Goal: Task Accomplishment & Management: Complete application form

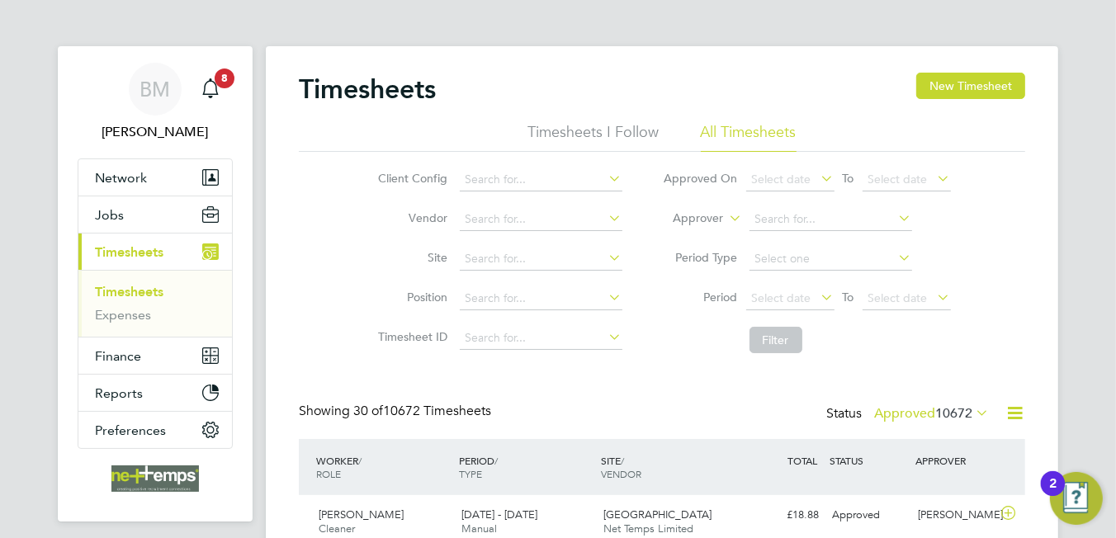
drag, startPoint x: 102, startPoint y: 249, endPoint x: 139, endPoint y: 168, distance: 89.3
click at [101, 249] on span "Timesheets" at bounding box center [129, 252] width 68 height 16
click at [1014, 413] on icon at bounding box center [1014, 413] width 21 height 21
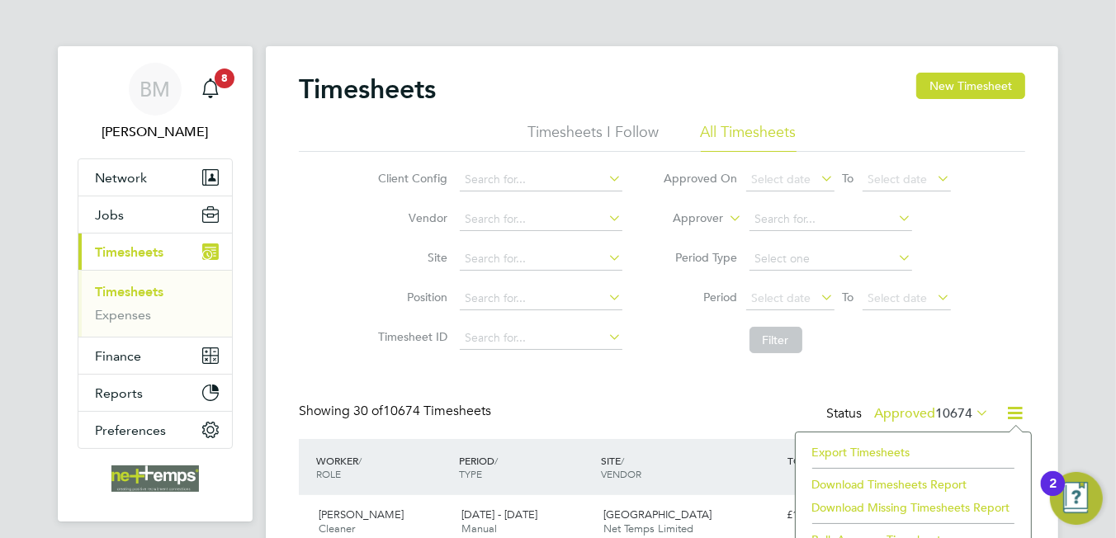
click at [859, 451] on li "Export Timesheets" at bounding box center [913, 452] width 219 height 23
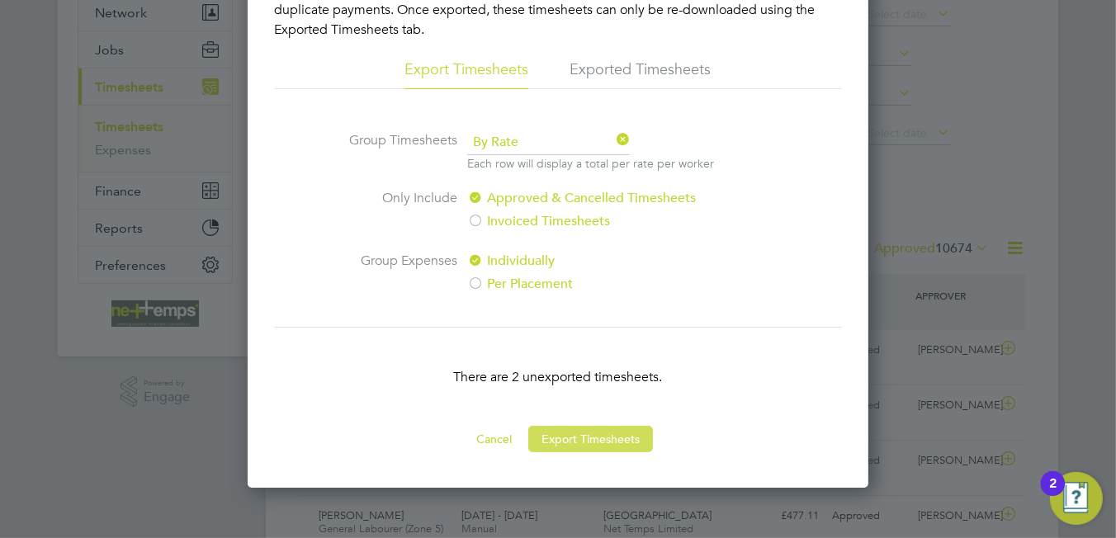
click at [603, 429] on button "Export Timesheets" at bounding box center [590, 439] width 125 height 26
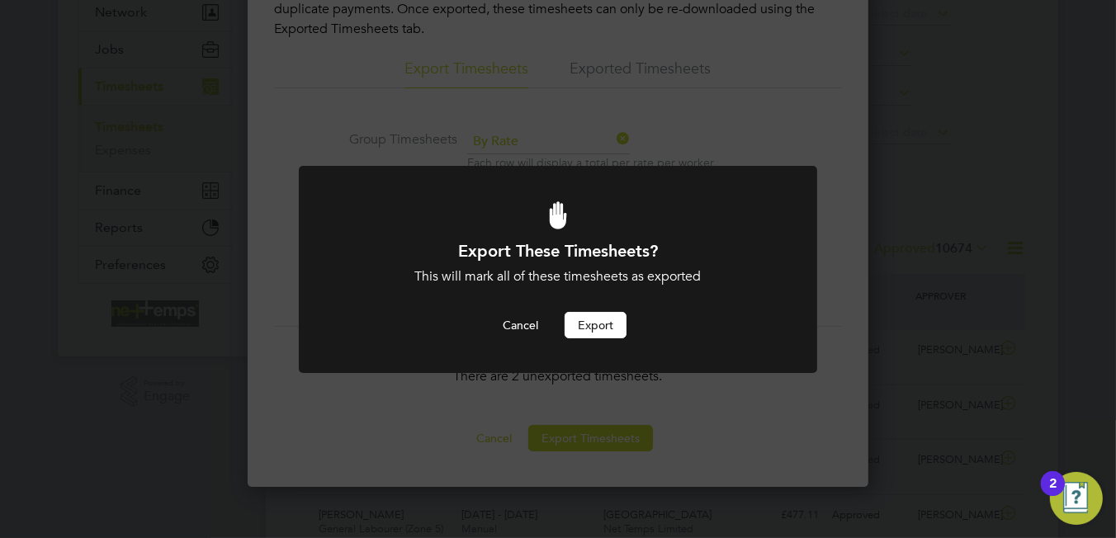
click at [609, 336] on button "Export" at bounding box center [595, 325] width 62 height 26
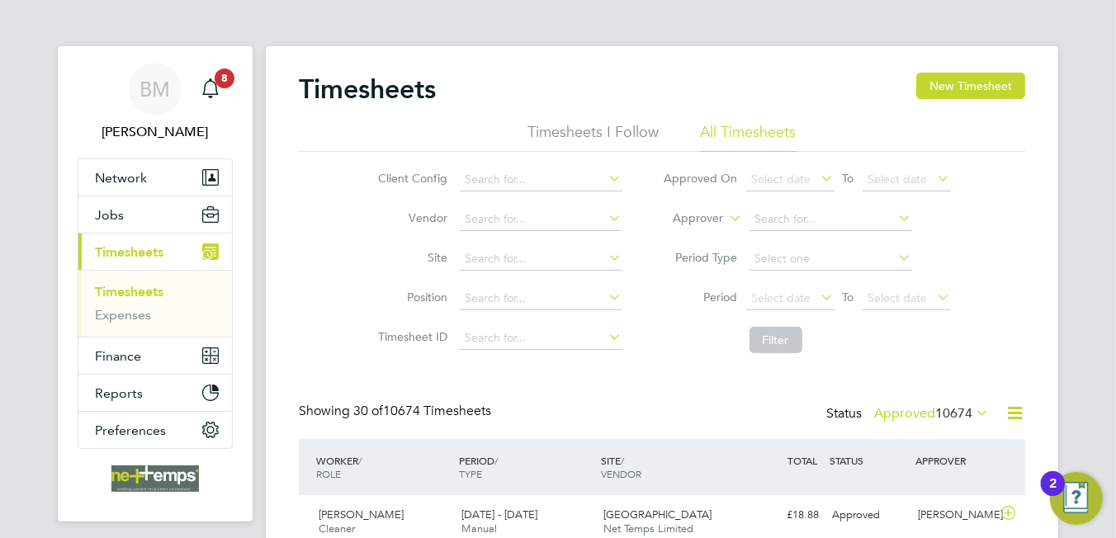
click at [116, 221] on span "Jobs" at bounding box center [109, 215] width 29 height 16
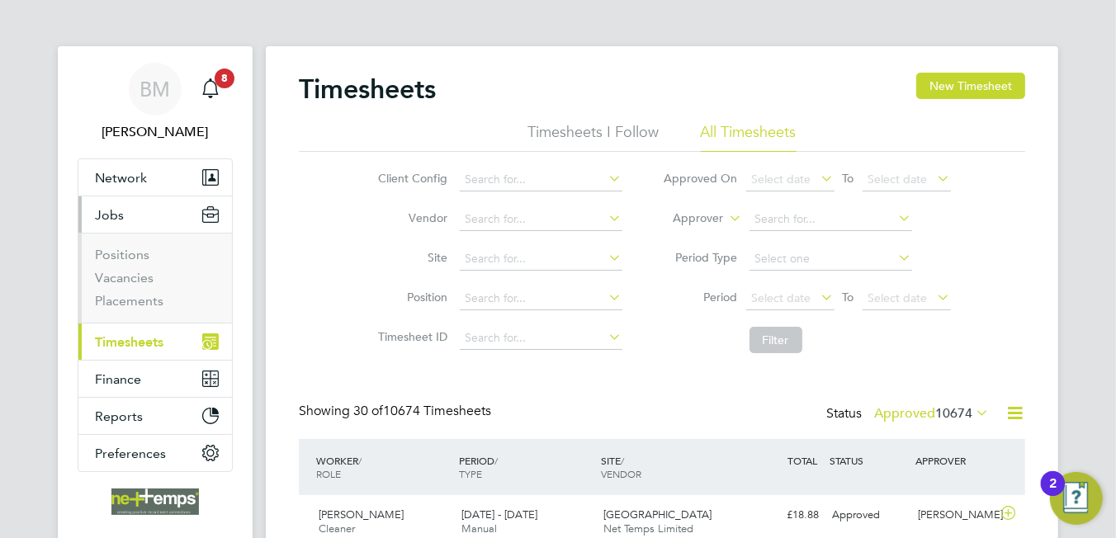
click at [120, 213] on span "Jobs" at bounding box center [109, 215] width 29 height 16
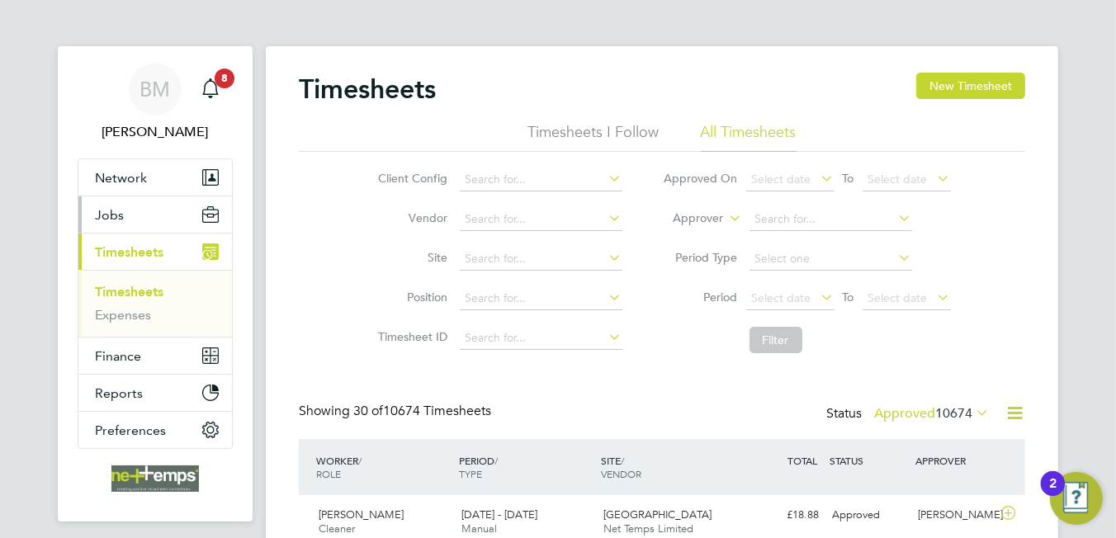
click at [97, 217] on span "Jobs" at bounding box center [109, 215] width 29 height 16
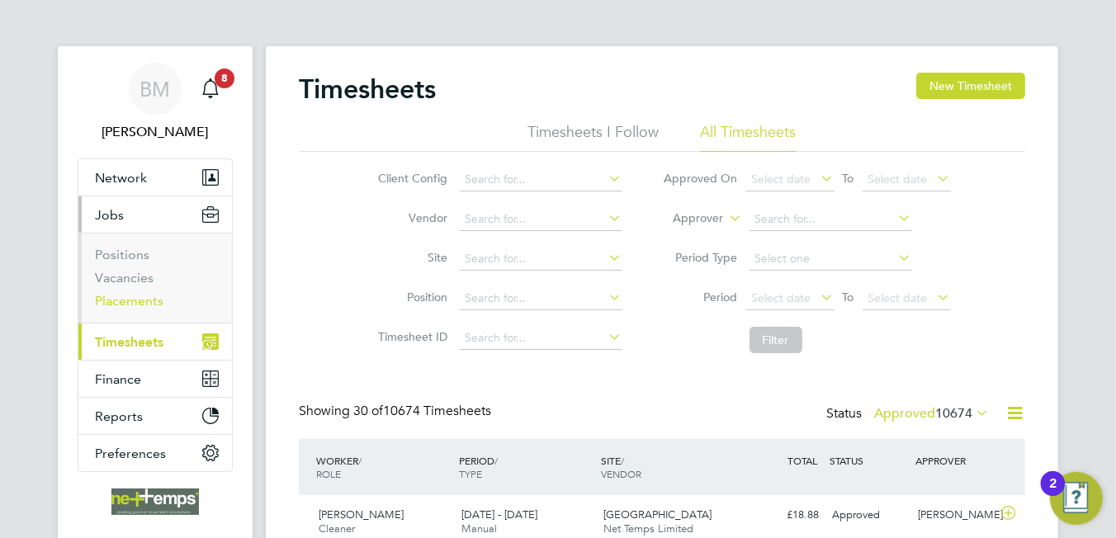
click at [141, 301] on link "Placements" at bounding box center [129, 301] width 68 height 16
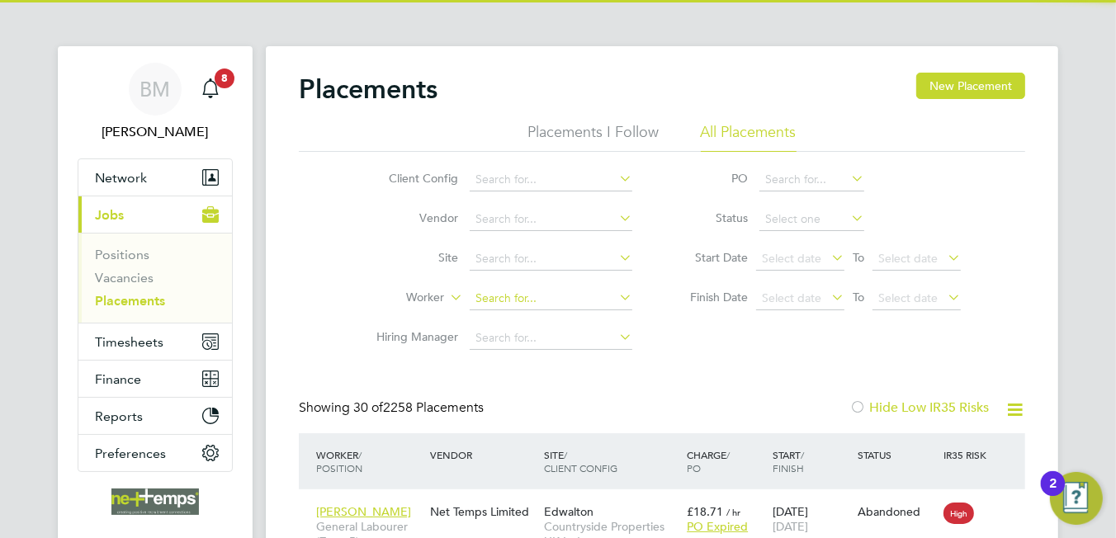
scroll to position [62, 144]
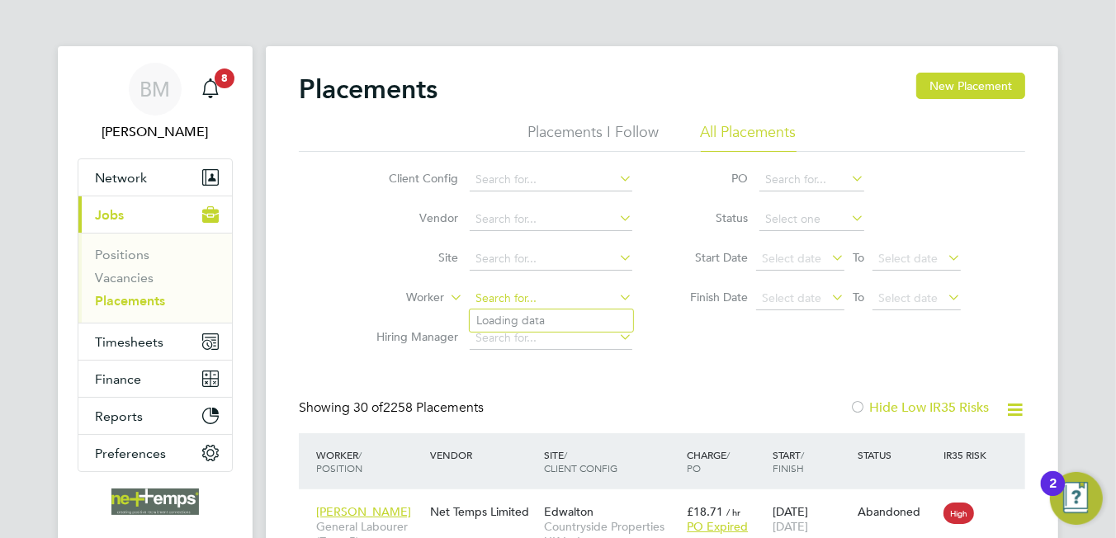
click at [522, 290] on input at bounding box center [551, 298] width 163 height 23
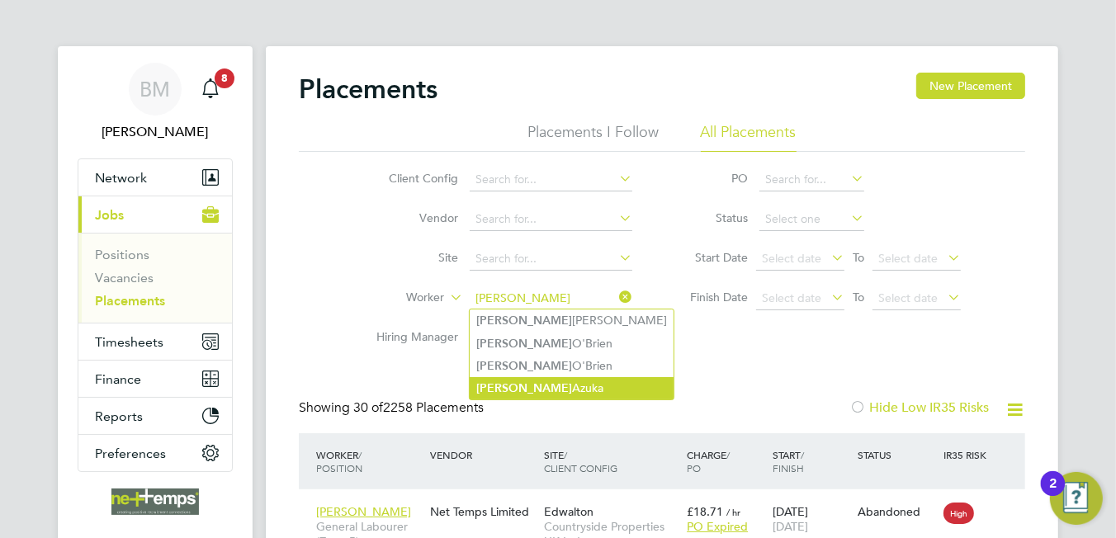
click at [540, 385] on li "Kenneth Azuka" at bounding box center [572, 388] width 204 height 22
type input "Kenneth Azuka"
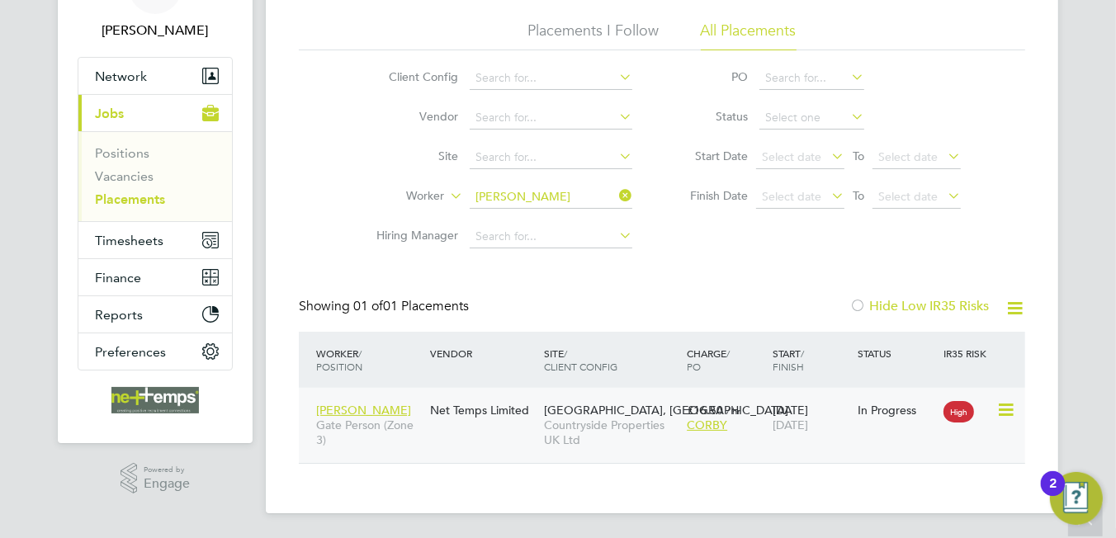
click at [748, 404] on div "£16.50 / hr CORBY" at bounding box center [725, 417] width 86 height 46
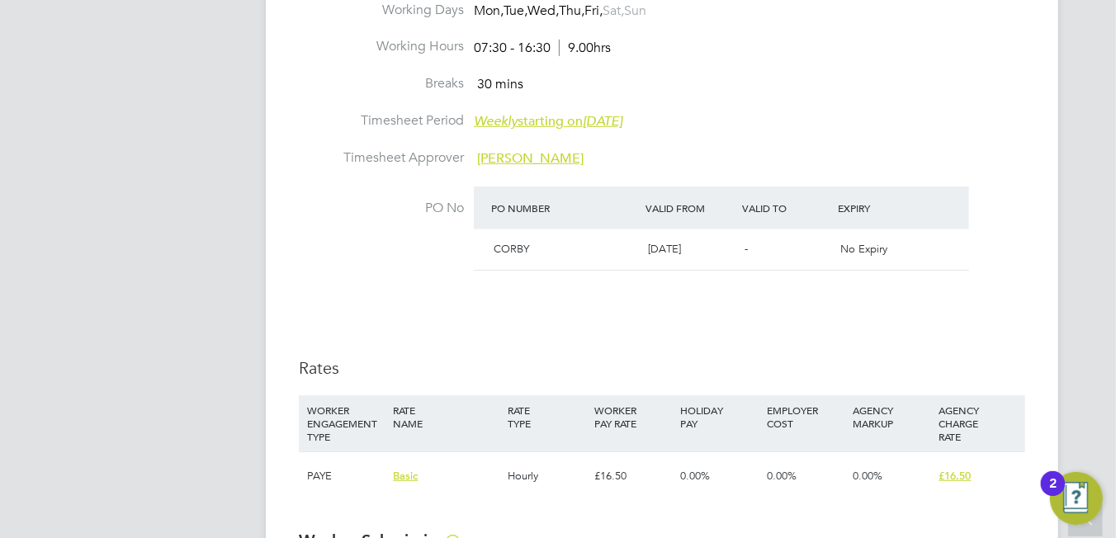
scroll to position [908, 0]
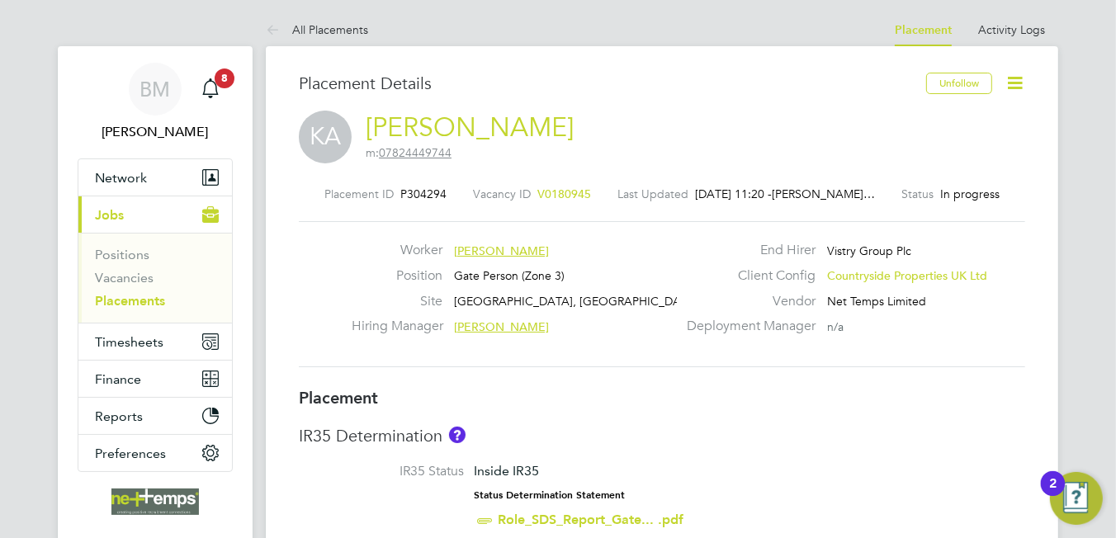
click at [1016, 83] on icon at bounding box center [1014, 83] width 21 height 21
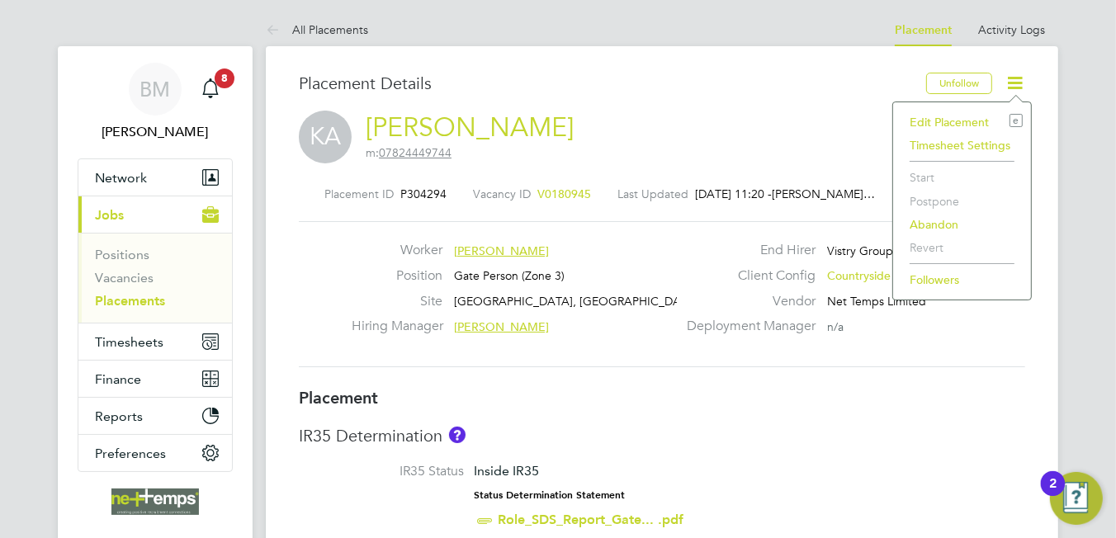
click at [947, 115] on li "Edit Placement e" at bounding box center [961, 122] width 121 height 23
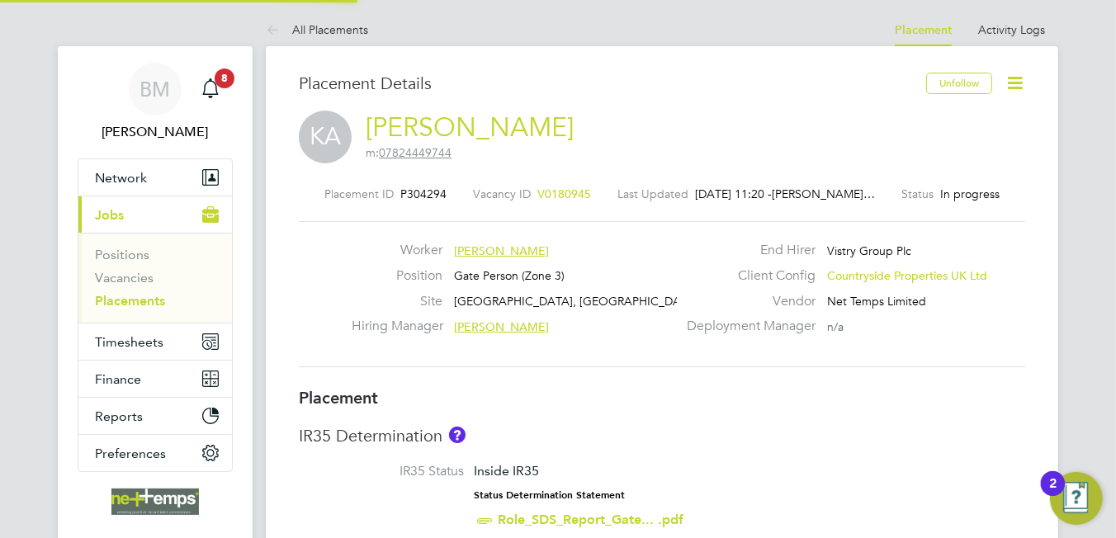
type input "[PERSON_NAME]"
type input "Gareth Day"
type input "[DATE]"
type input "07:30"
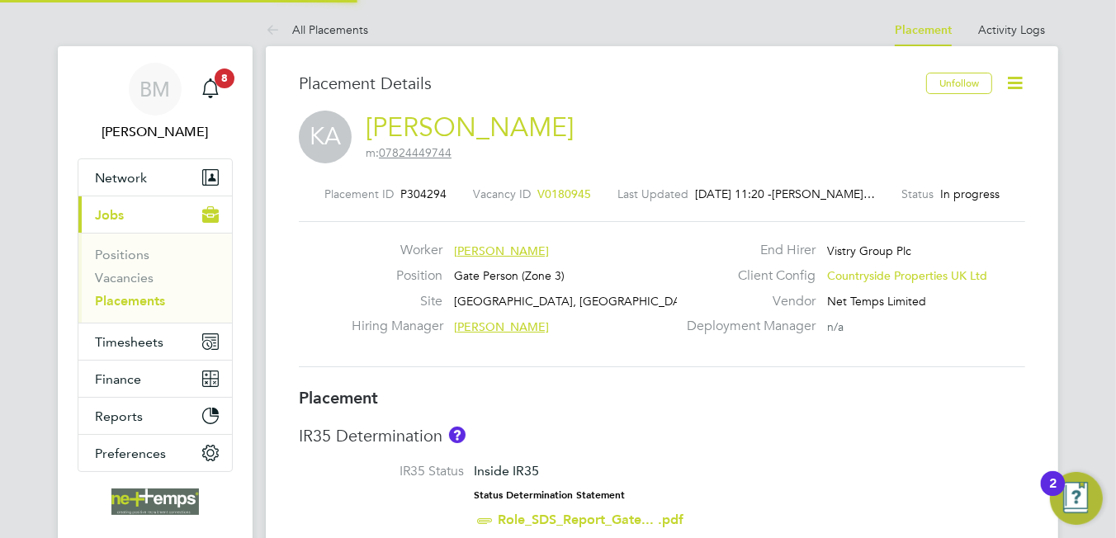
type input "16:30"
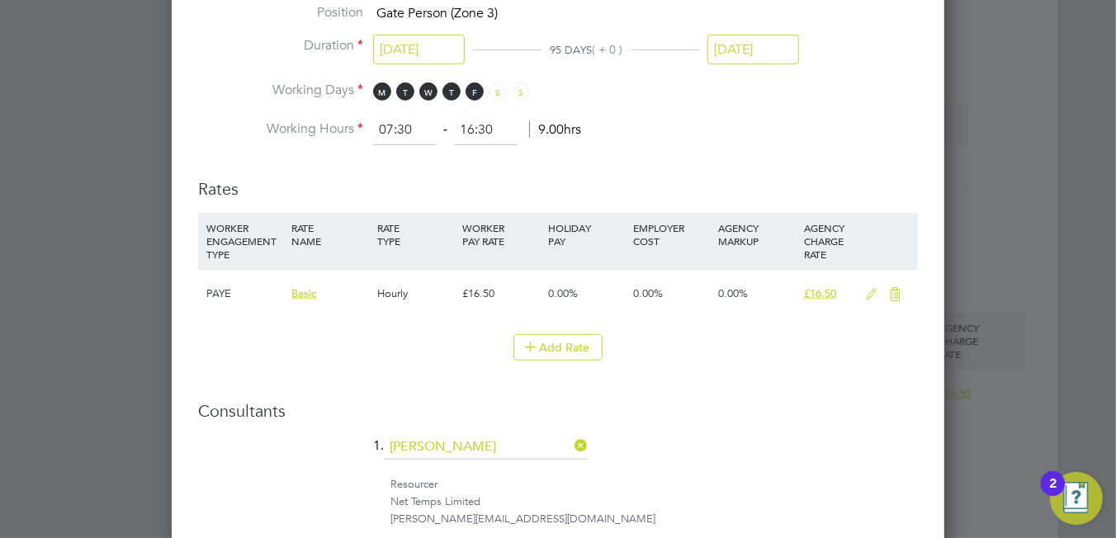
click at [871, 288] on icon at bounding box center [871, 294] width 21 height 13
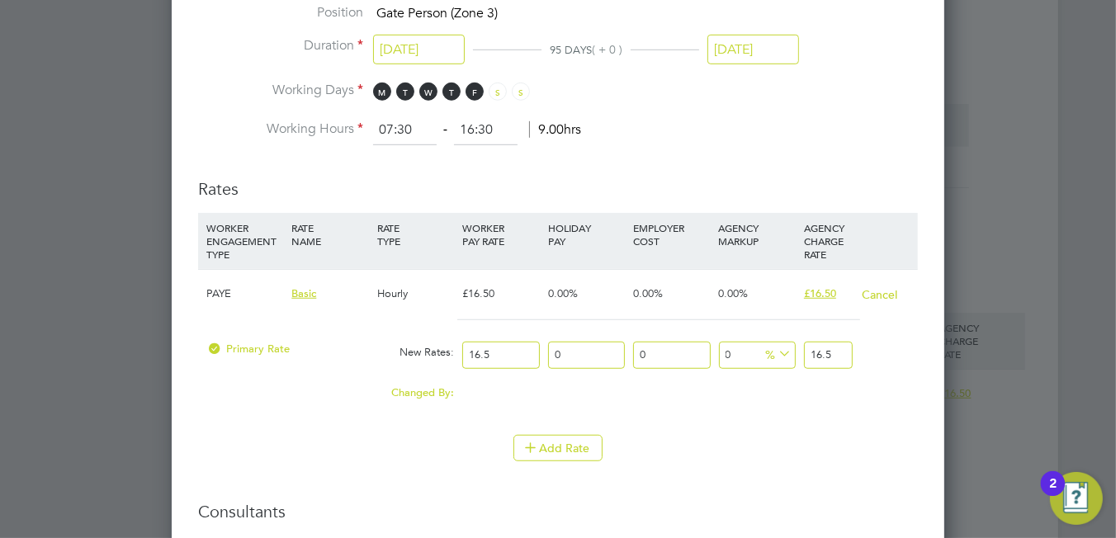
drag, startPoint x: 834, startPoint y: 345, endPoint x: 805, endPoint y: 347, distance: 29.8
click at [805, 347] on input "16.5" at bounding box center [828, 355] width 49 height 27
click at [868, 286] on button "Cancel" at bounding box center [879, 294] width 37 height 17
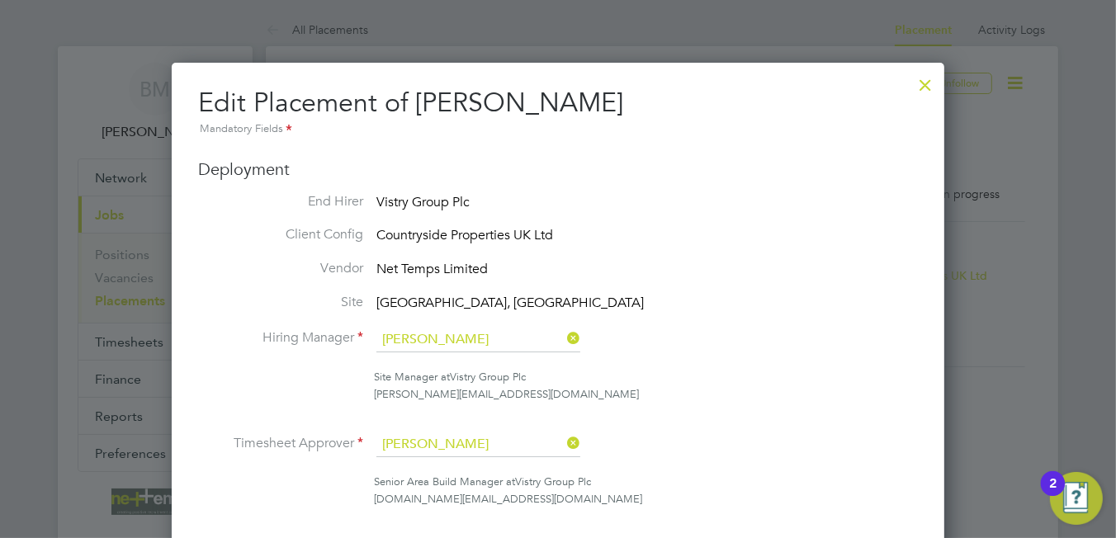
click at [918, 84] on div at bounding box center [925, 81] width 30 height 30
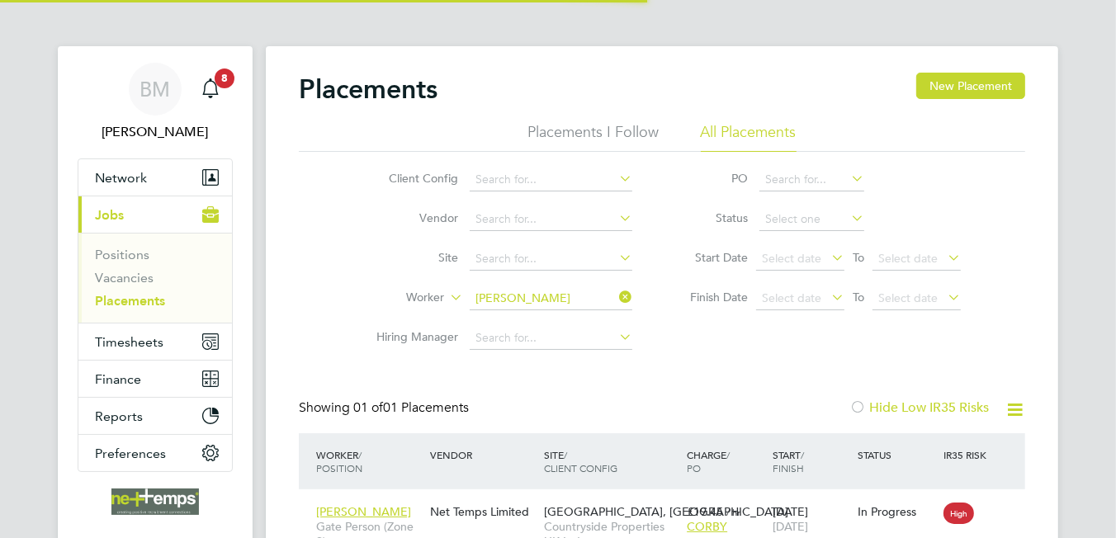
scroll to position [16, 78]
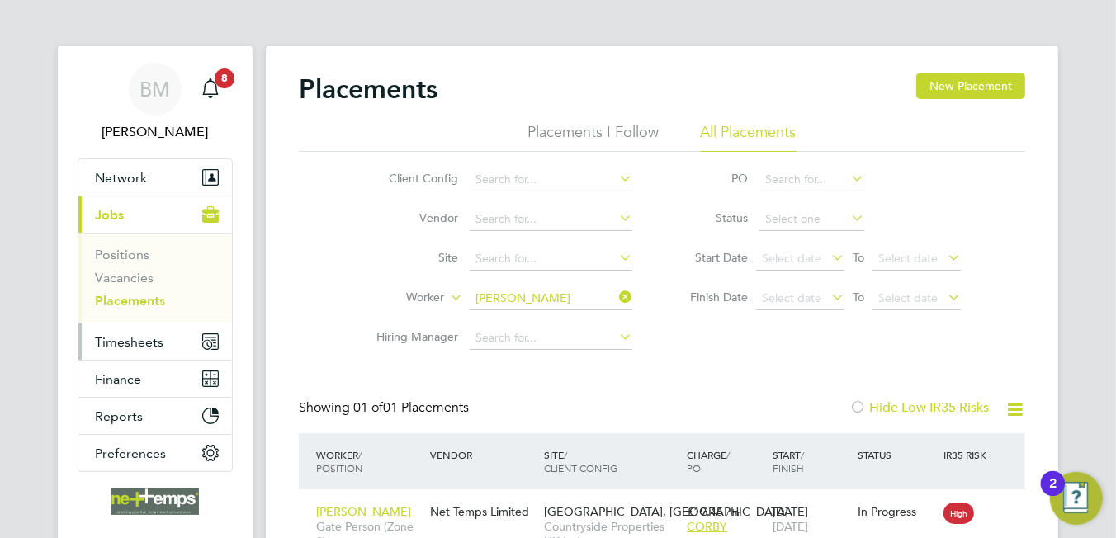
click at [146, 334] on span "Timesheets" at bounding box center [129, 342] width 68 height 16
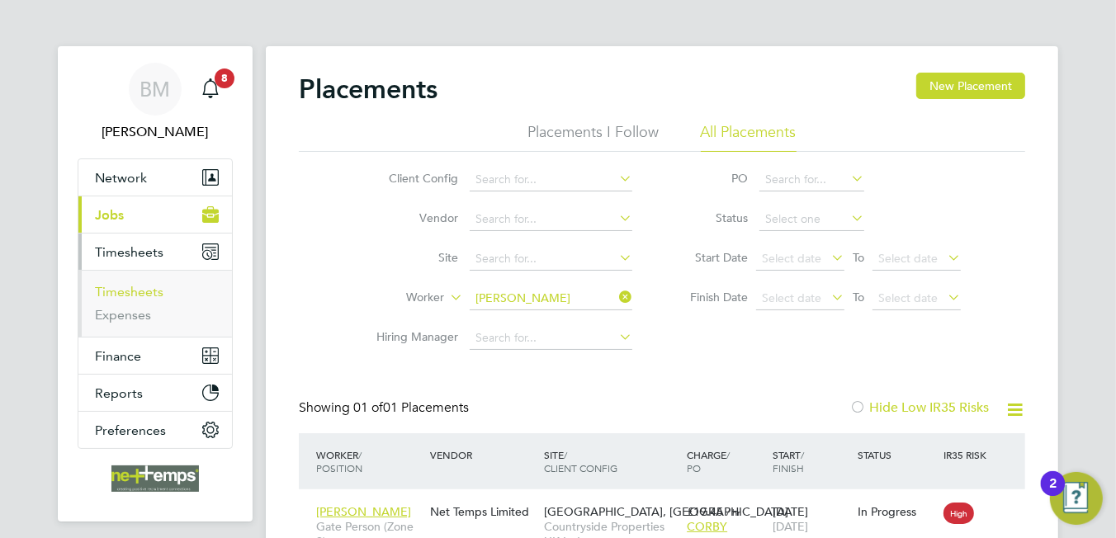
click at [121, 291] on link "Timesheets" at bounding box center [129, 292] width 68 height 16
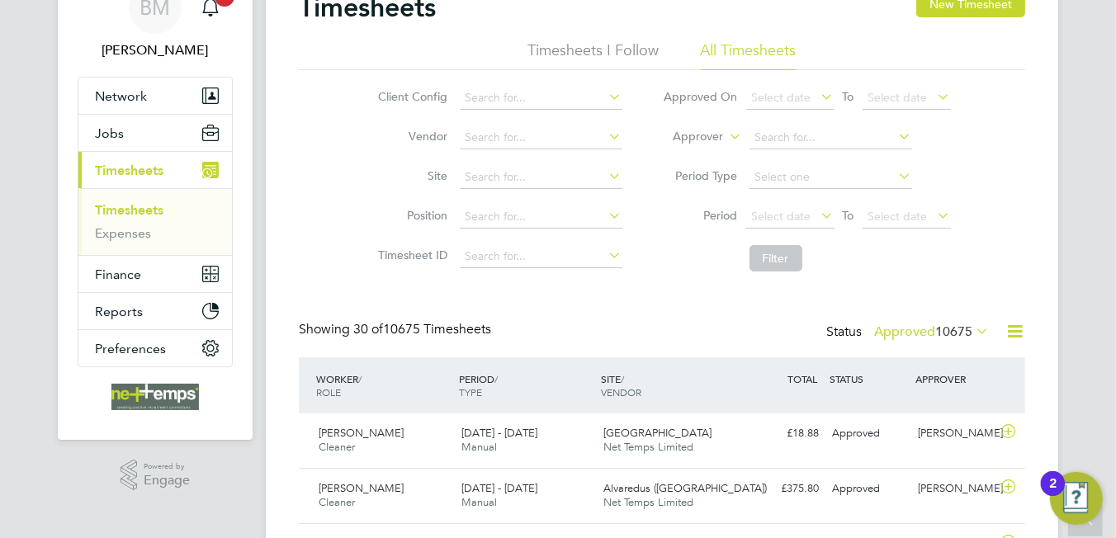
click at [1008, 335] on icon at bounding box center [1014, 331] width 21 height 21
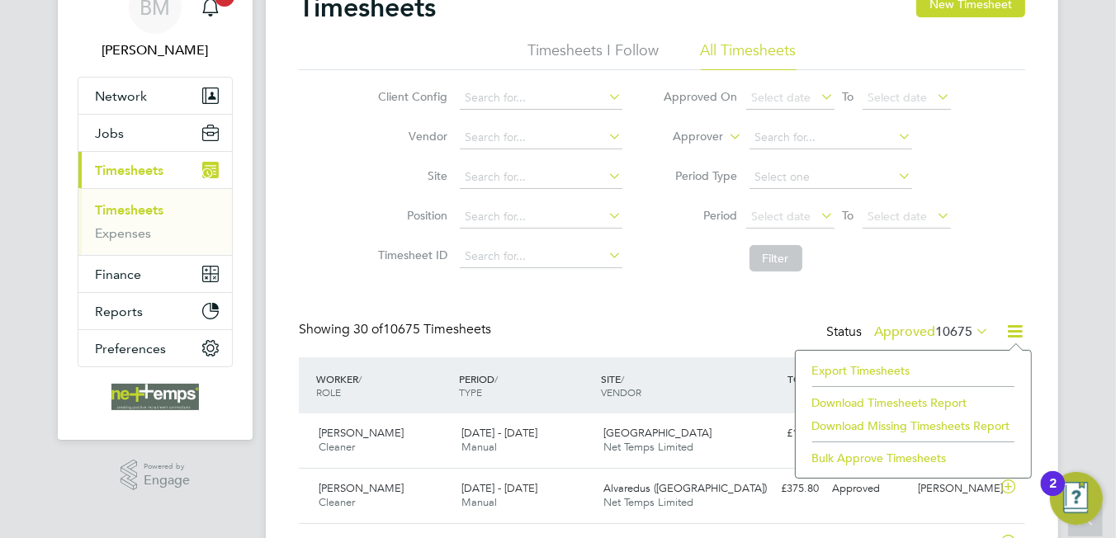
click at [859, 365] on li "Export Timesheets" at bounding box center [913, 370] width 219 height 23
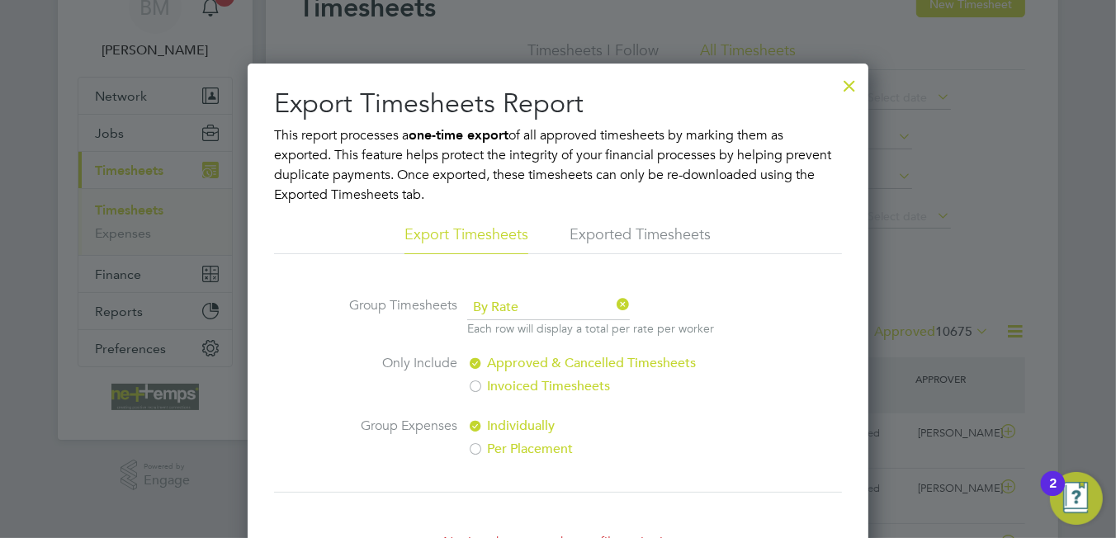
click at [848, 87] on div at bounding box center [849, 82] width 30 height 30
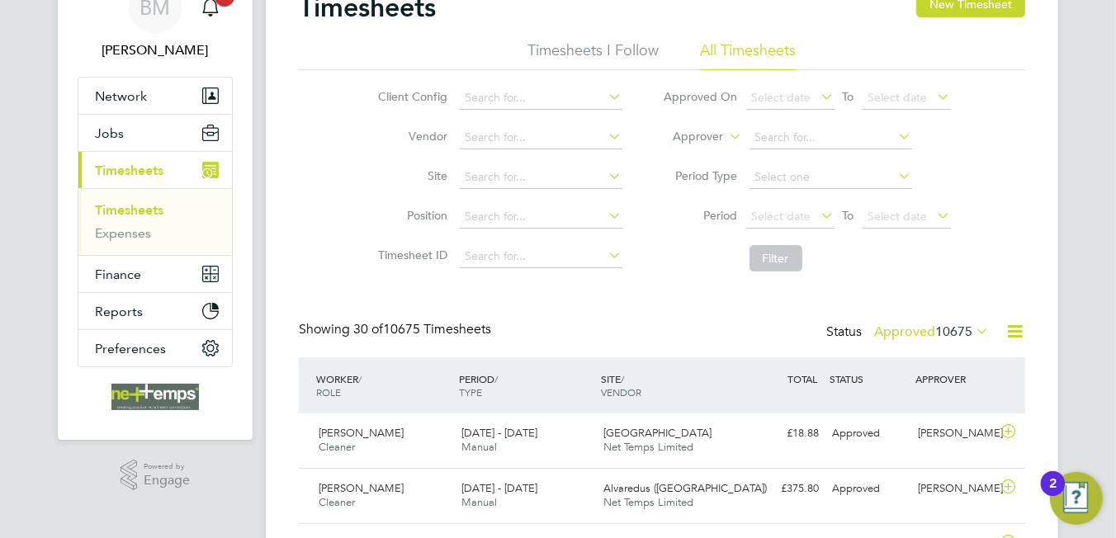
click at [734, 323] on div "Showing 30 of 10675 Timesheets Status Approved 10675" at bounding box center [662, 339] width 726 height 36
click at [109, 106] on button "Network" at bounding box center [154, 96] width 153 height 36
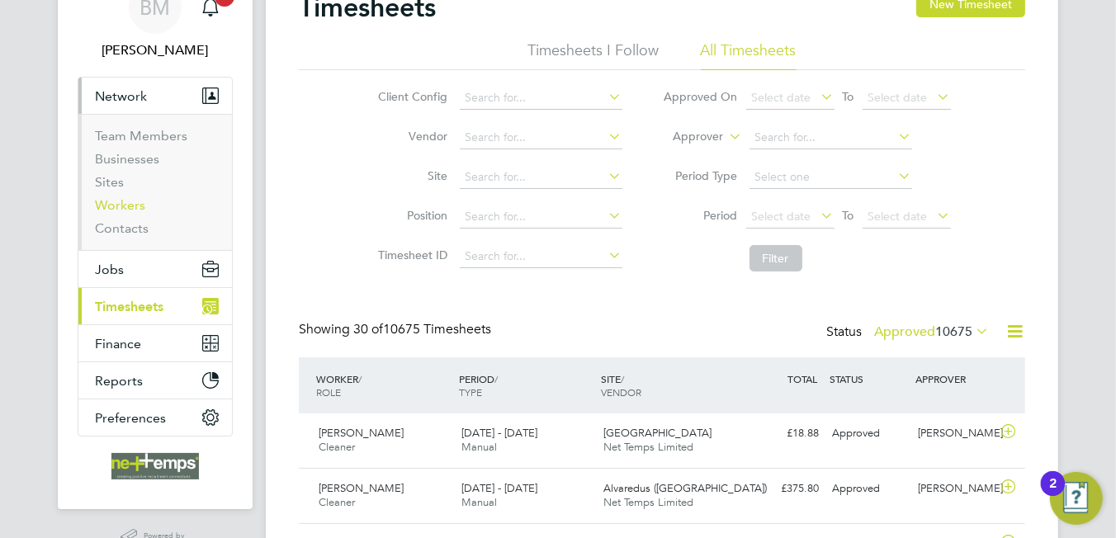
click at [125, 210] on link "Workers" at bounding box center [120, 205] width 50 height 16
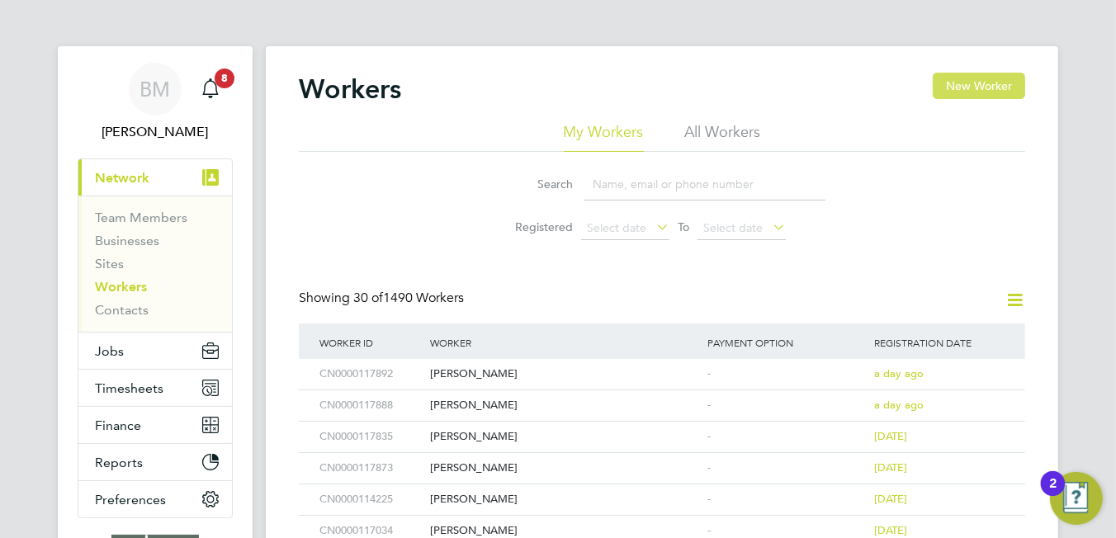
click at [946, 94] on button "New Worker" at bounding box center [979, 86] width 92 height 26
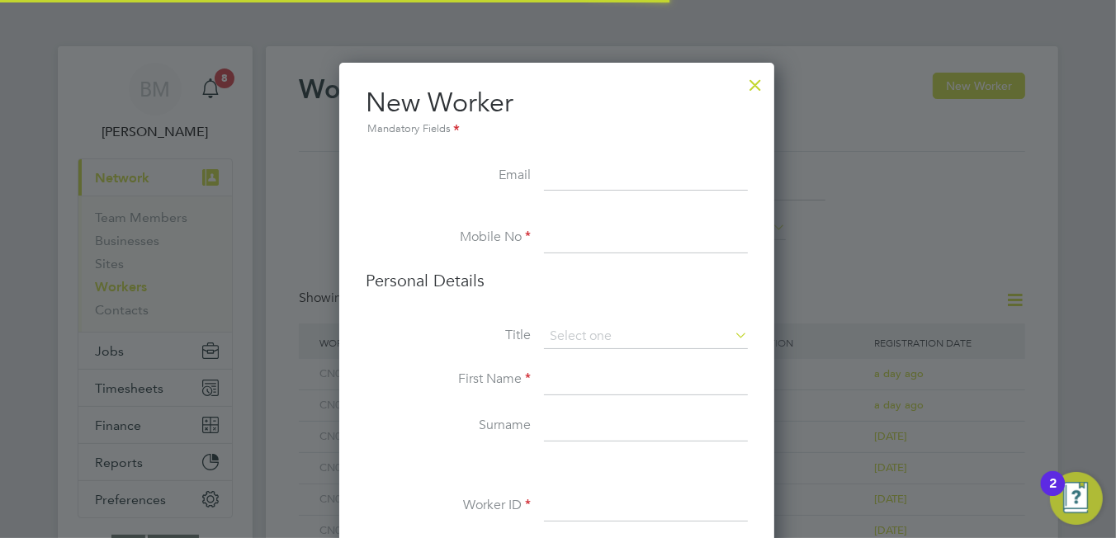
scroll to position [1390, 436]
click at [558, 174] on input at bounding box center [646, 177] width 204 height 30
paste input "Danielconstantindumitrache@gmail.com"
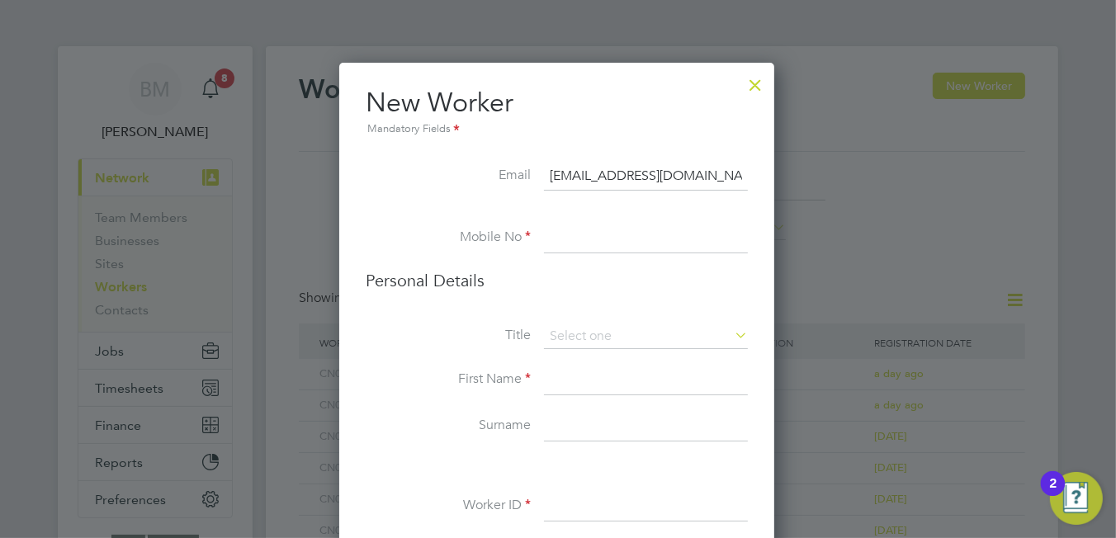
scroll to position [0, 45]
type input "Danielconstantindumitrache@gmail.com"
click at [630, 240] on input at bounding box center [646, 239] width 204 height 30
click at [572, 247] on input at bounding box center [646, 239] width 204 height 30
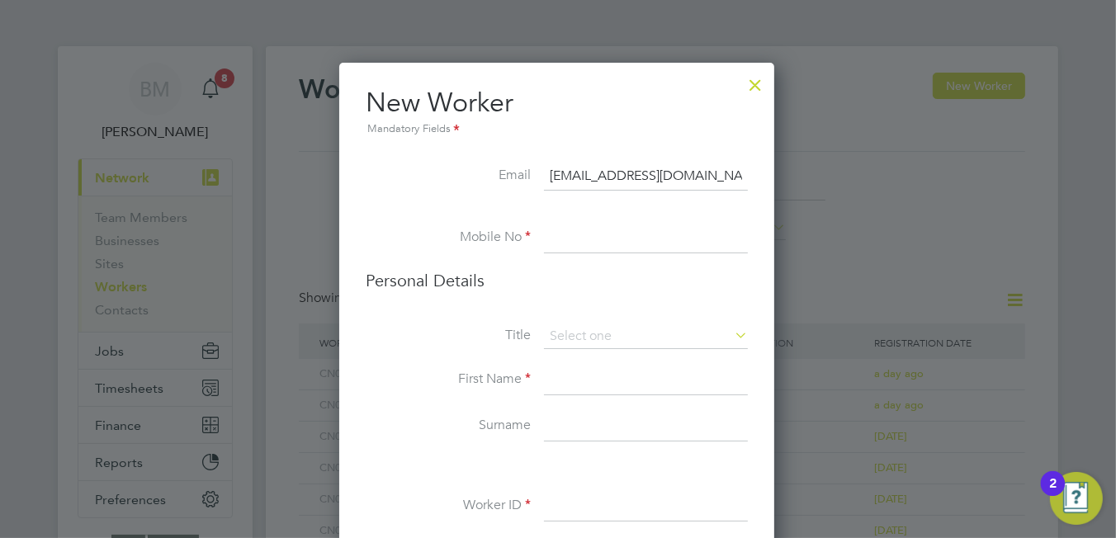
paste input "07903546192"
type input "07903546192"
click at [564, 334] on input at bounding box center [646, 336] width 204 height 25
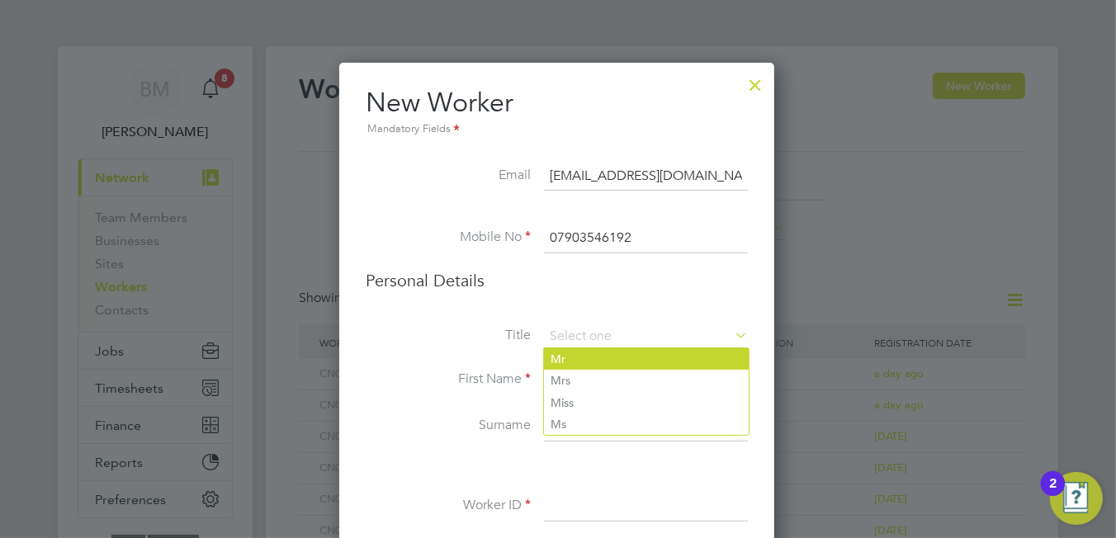
click at [570, 365] on li "Mr" at bounding box center [646, 358] width 205 height 21
type input "Mr"
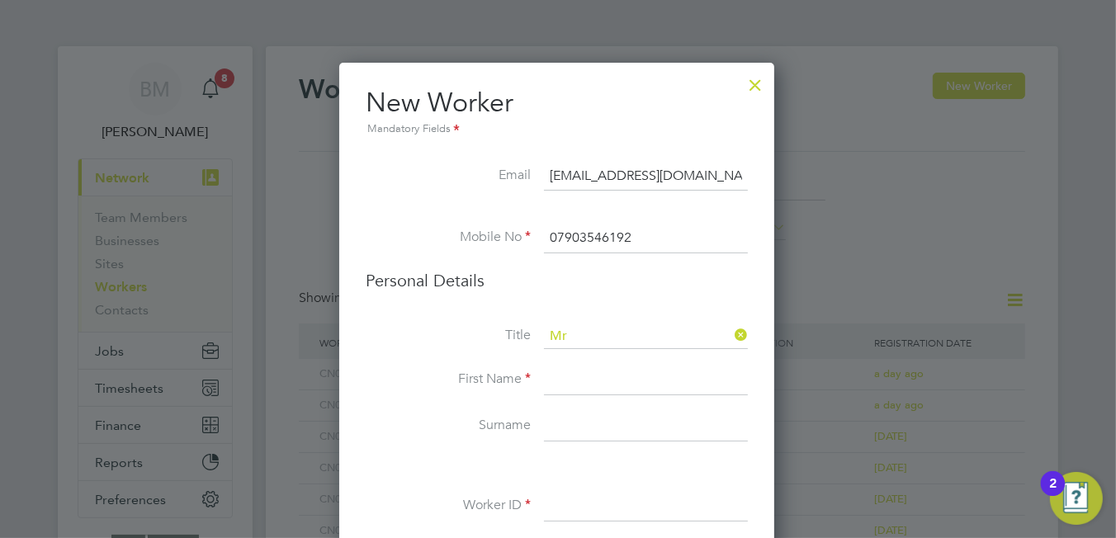
click at [570, 376] on input at bounding box center [646, 381] width 204 height 30
type input "[PERSON_NAME]"
click at [552, 435] on input at bounding box center [646, 427] width 204 height 30
type input "Dumitrache"
click at [602, 507] on input at bounding box center [646, 507] width 204 height 30
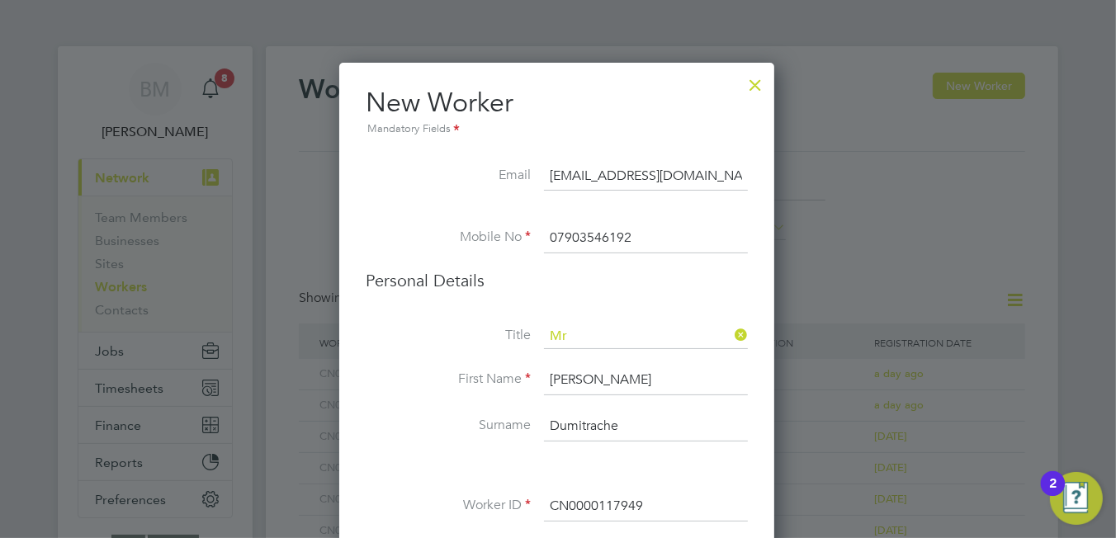
scroll to position [330, 0]
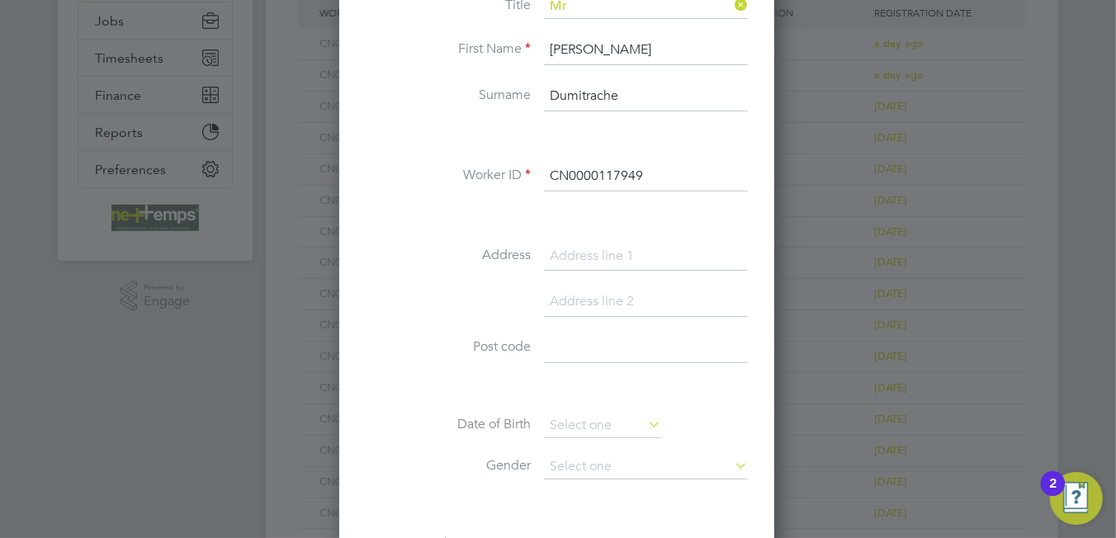
type input "CN0000117949"
click at [578, 245] on input at bounding box center [646, 257] width 204 height 30
type input "10 High Street"
click at [584, 349] on input at bounding box center [646, 348] width 204 height 30
type input "MK19 7LQ"
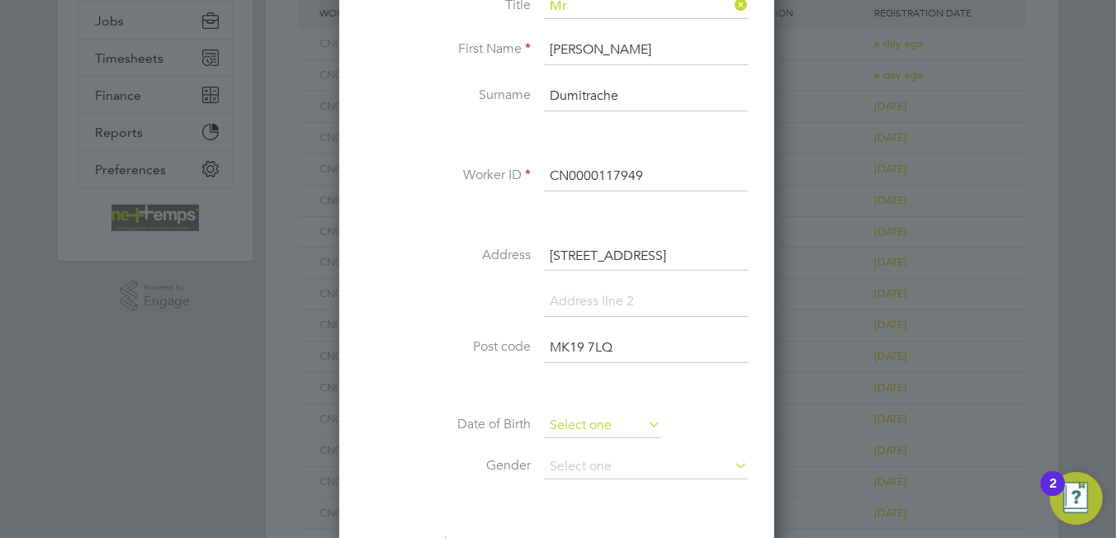
click at [592, 421] on input at bounding box center [602, 425] width 117 height 25
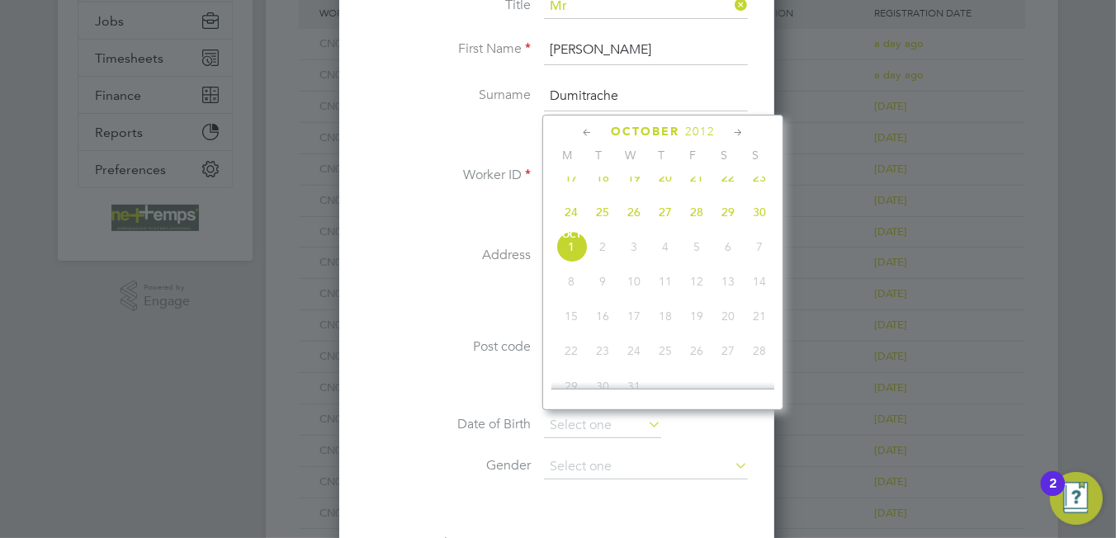
click at [696, 128] on span "2012" at bounding box center [700, 132] width 30 height 14
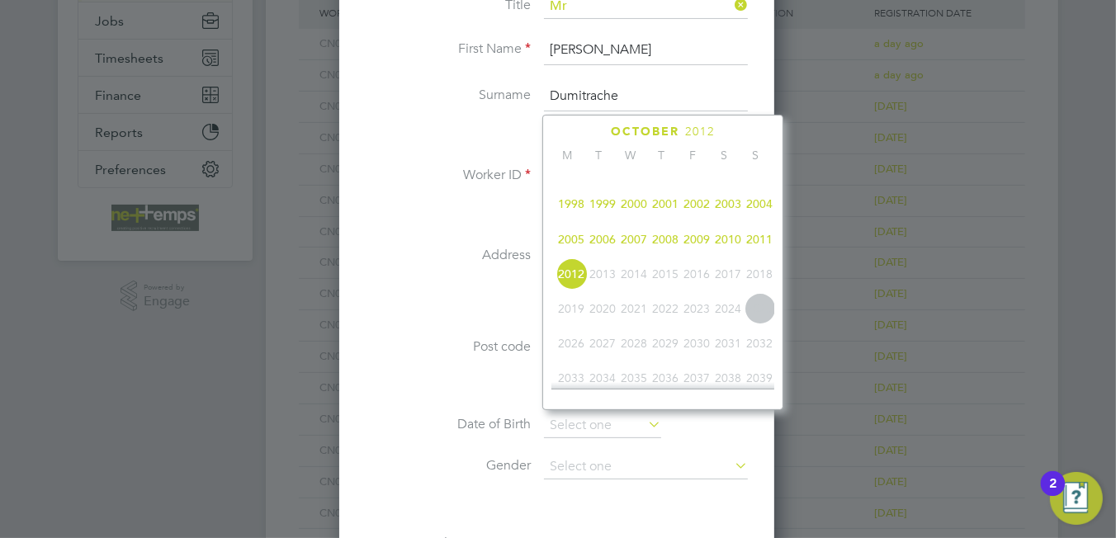
scroll to position [276, 0]
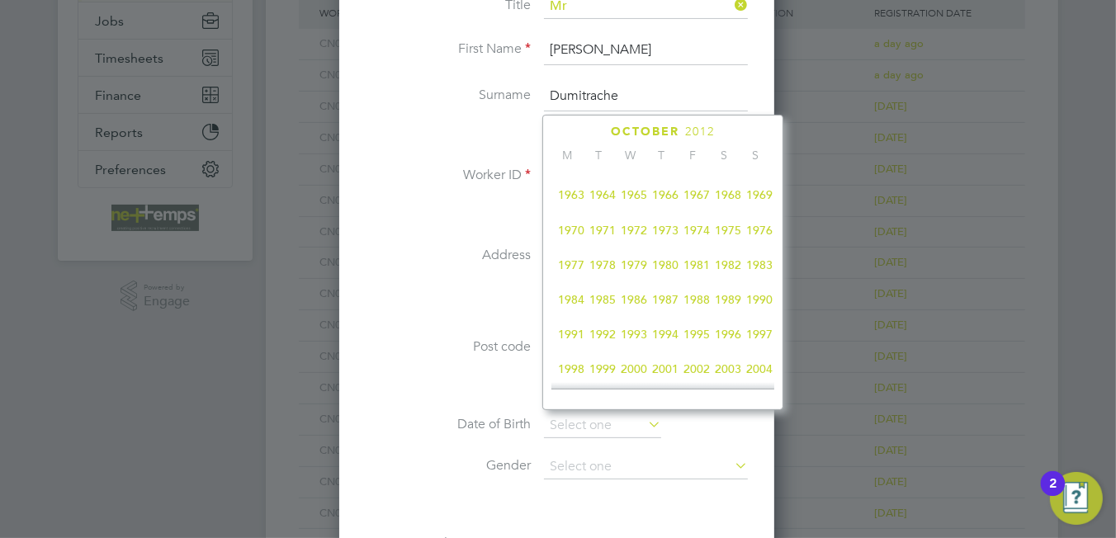
click at [574, 305] on span "1984" at bounding box center [570, 299] width 31 height 31
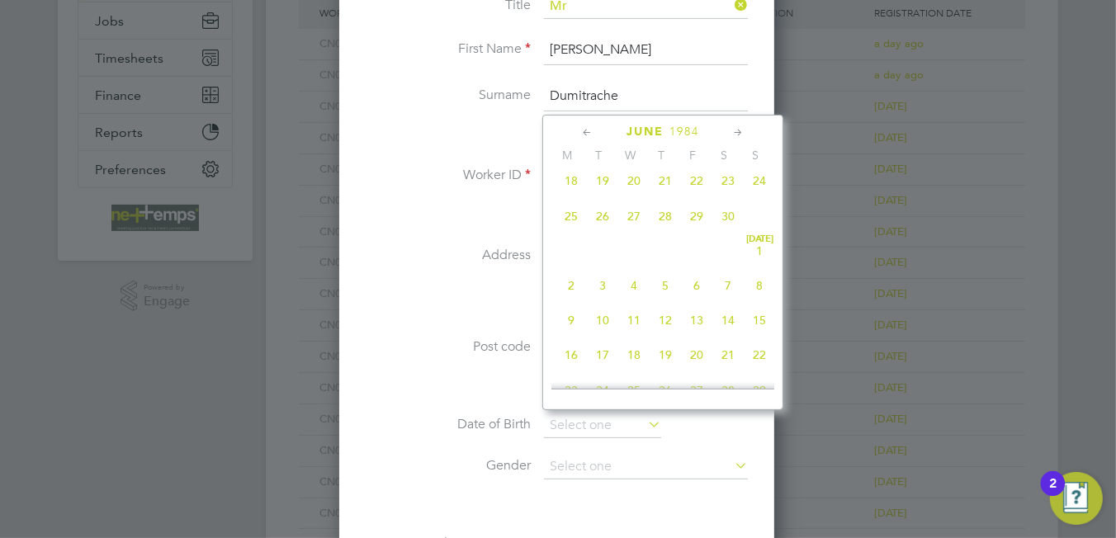
scroll to position [222, 0]
click at [636, 181] on span "6" at bounding box center [633, 179] width 31 height 31
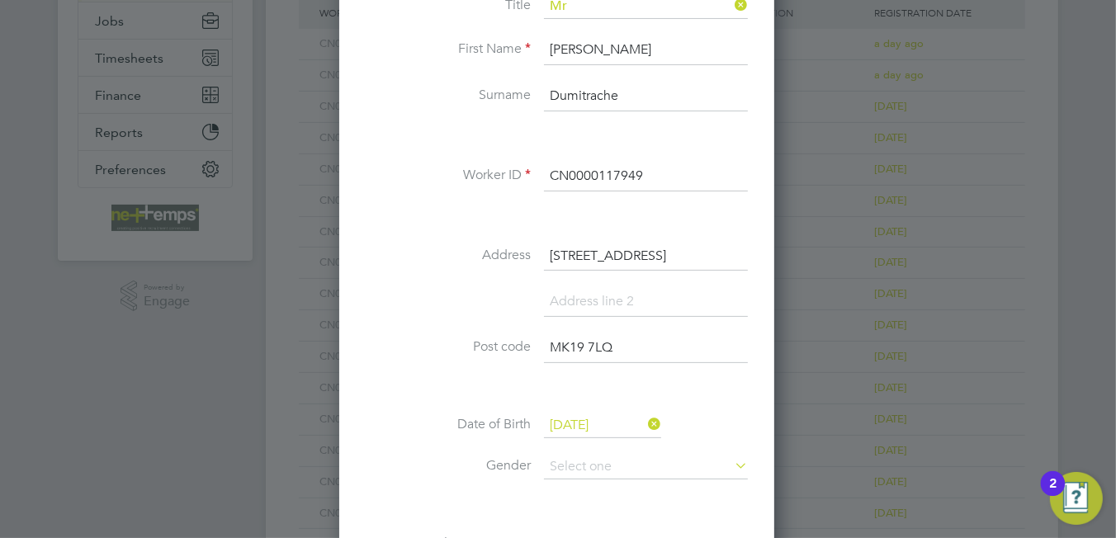
scroll to position [539, 0]
click at [573, 419] on input "06 Jun 1984" at bounding box center [602, 425] width 117 height 25
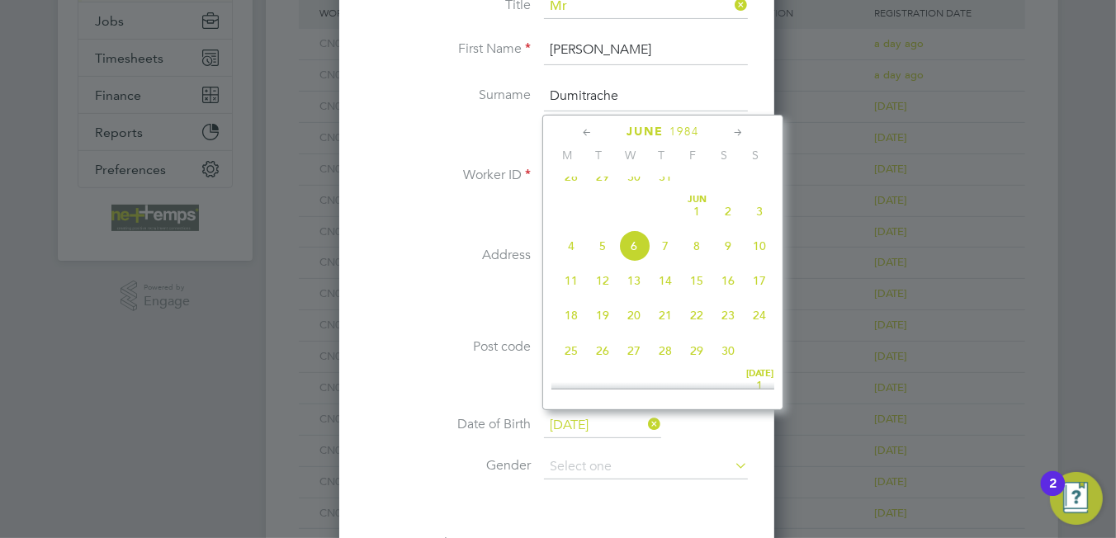
click at [664, 330] on span "21" at bounding box center [664, 315] width 31 height 31
type input "21 Jun 1984"
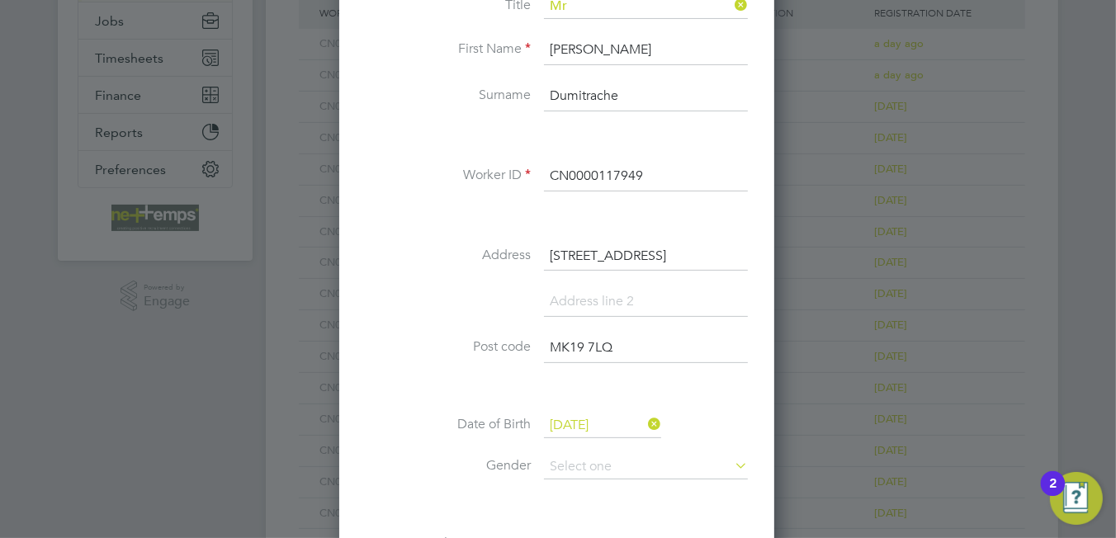
scroll to position [495, 0]
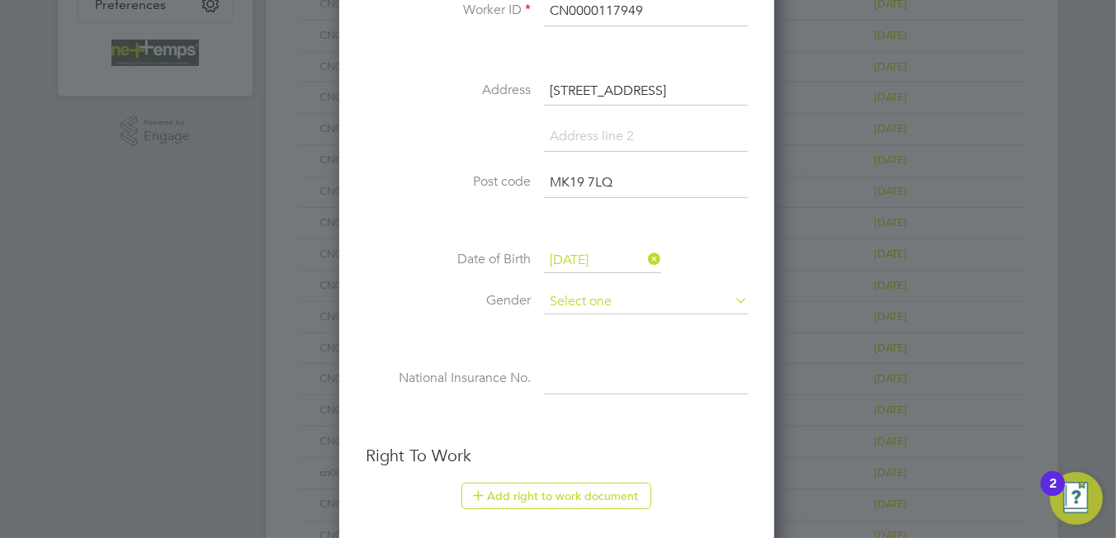
click at [568, 295] on input at bounding box center [646, 302] width 204 height 25
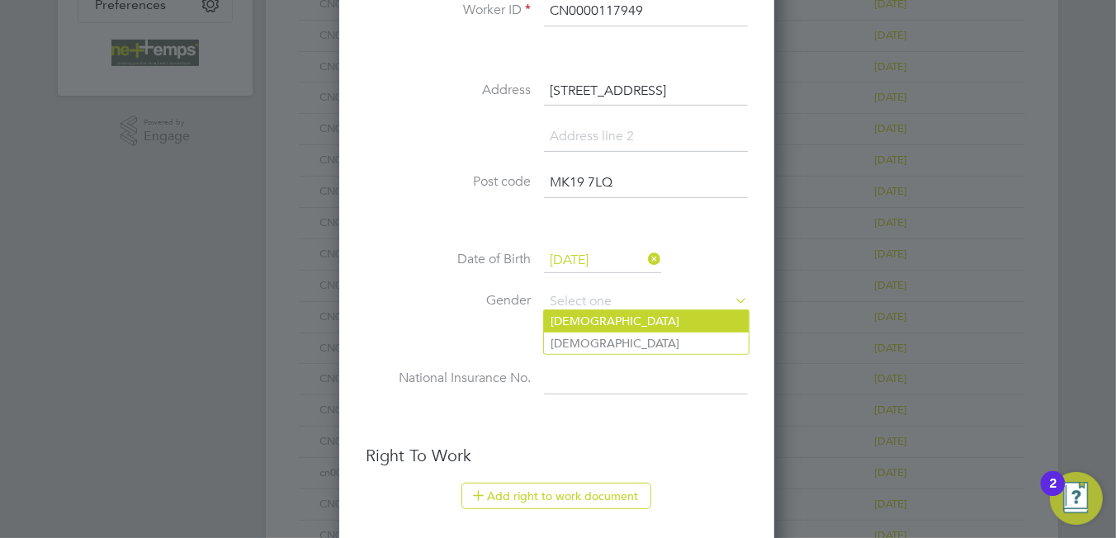
click at [582, 319] on li "Male" at bounding box center [646, 320] width 205 height 21
type input "Male"
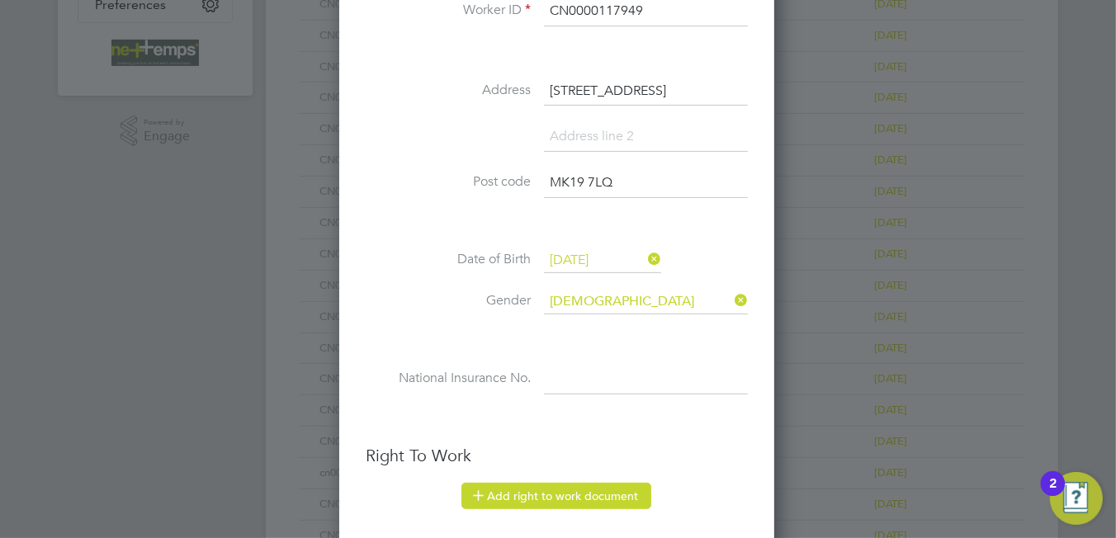
scroll to position [743, 0]
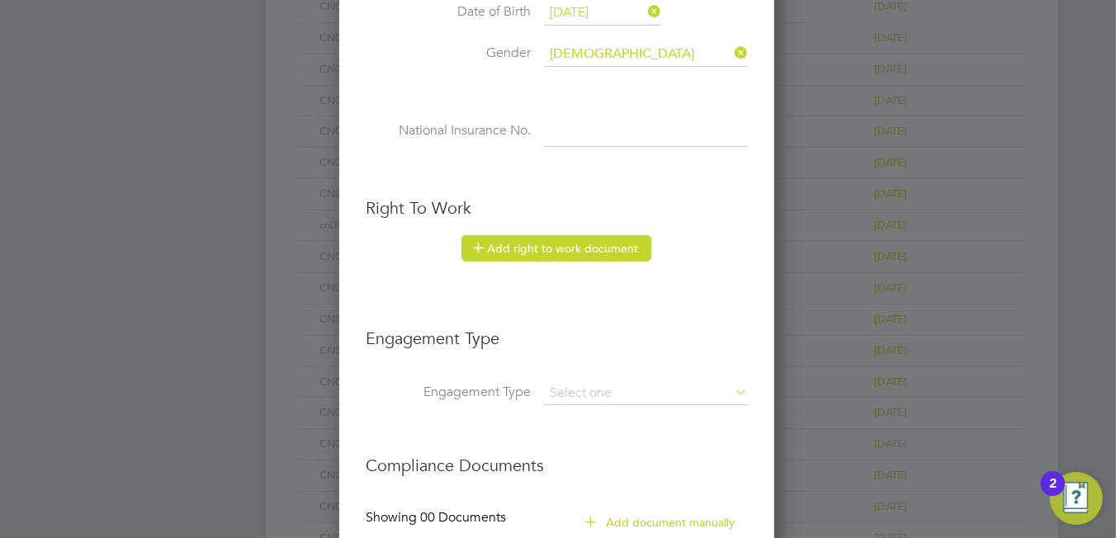
click at [525, 253] on button "Add right to work document" at bounding box center [556, 248] width 190 height 26
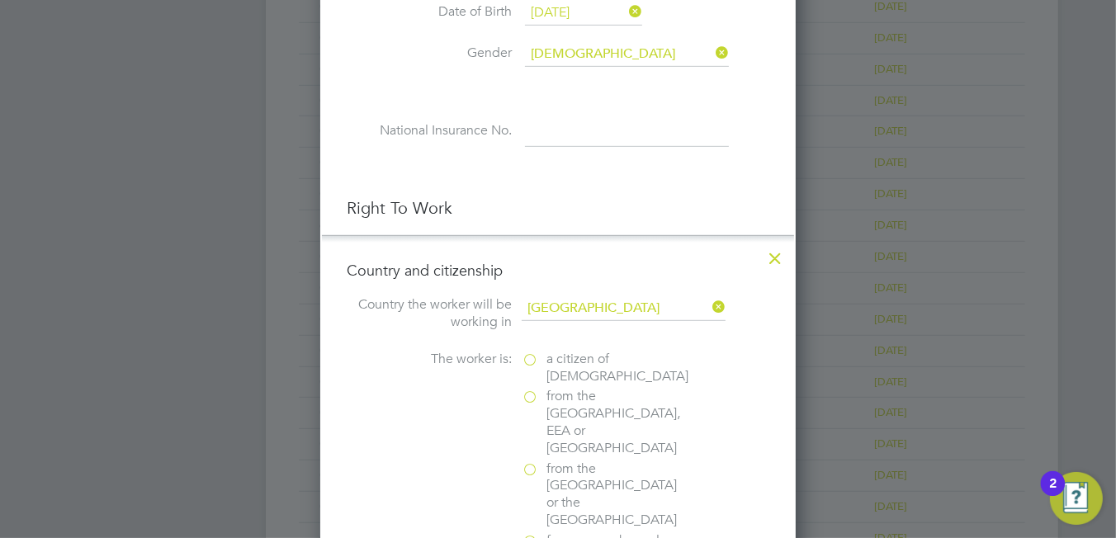
click at [541, 359] on label "a citizen of United Kingdom" at bounding box center [604, 368] width 165 height 35
click at [0, 0] on input "a citizen of United Kingdom" at bounding box center [0, 0] width 0 height 0
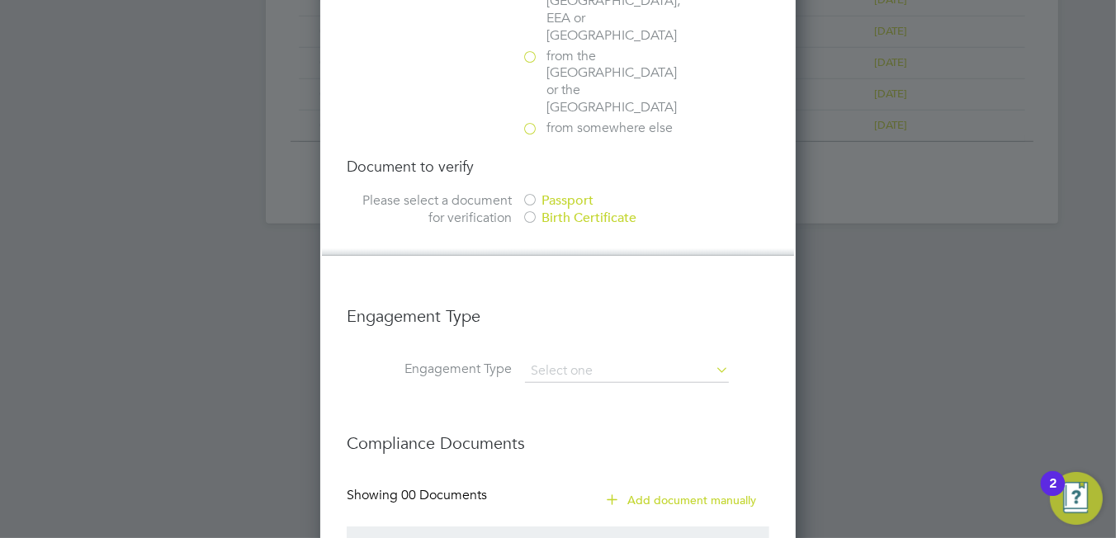
scroll to position [908, 0]
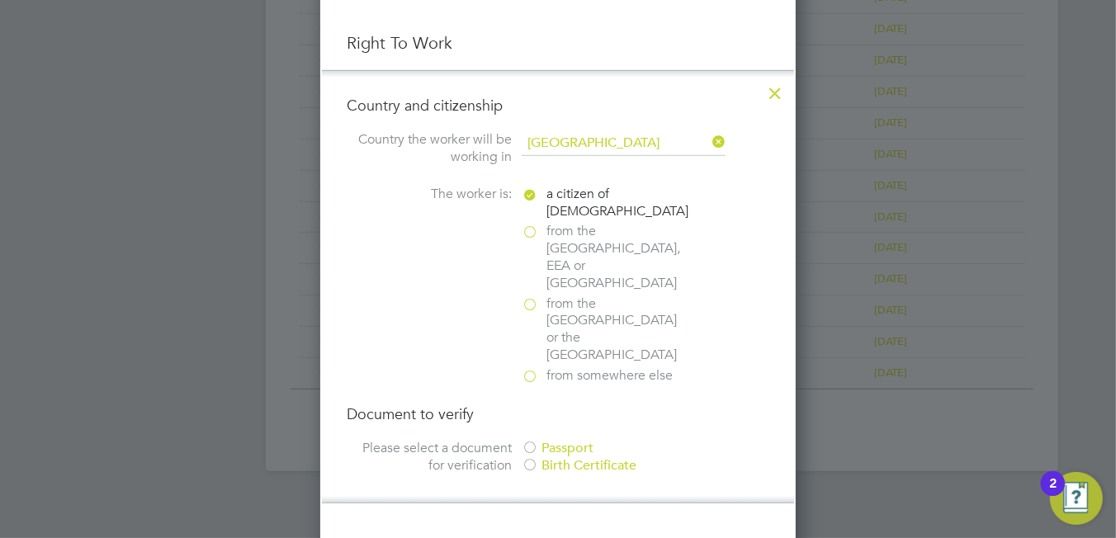
click at [563, 440] on div "Passport" at bounding box center [646, 448] width 248 height 17
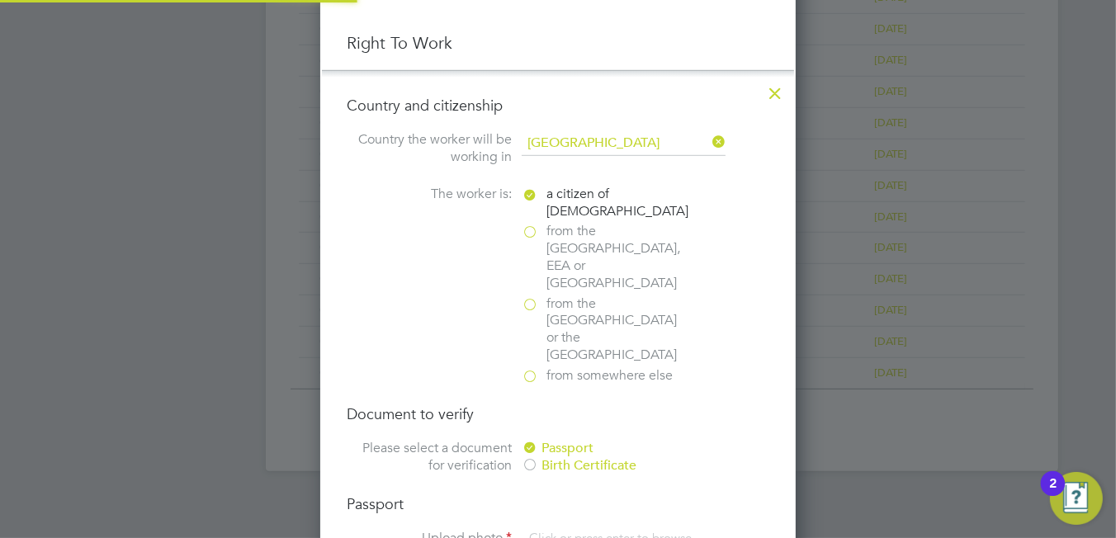
scroll to position [21, 205]
type input "C:\fakepath\Daniel D passport.jpg"
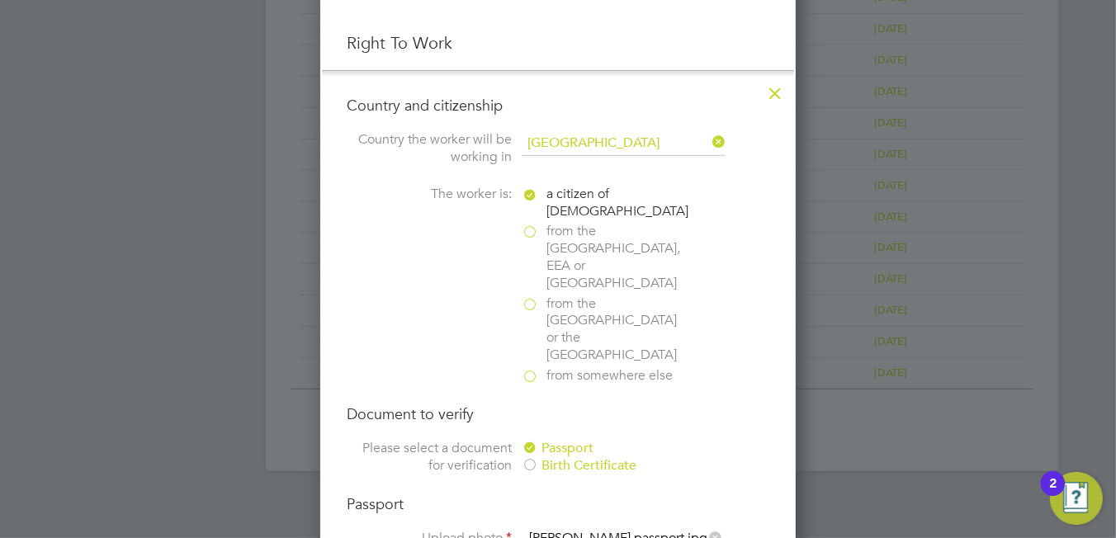
scroll to position [1073, 0]
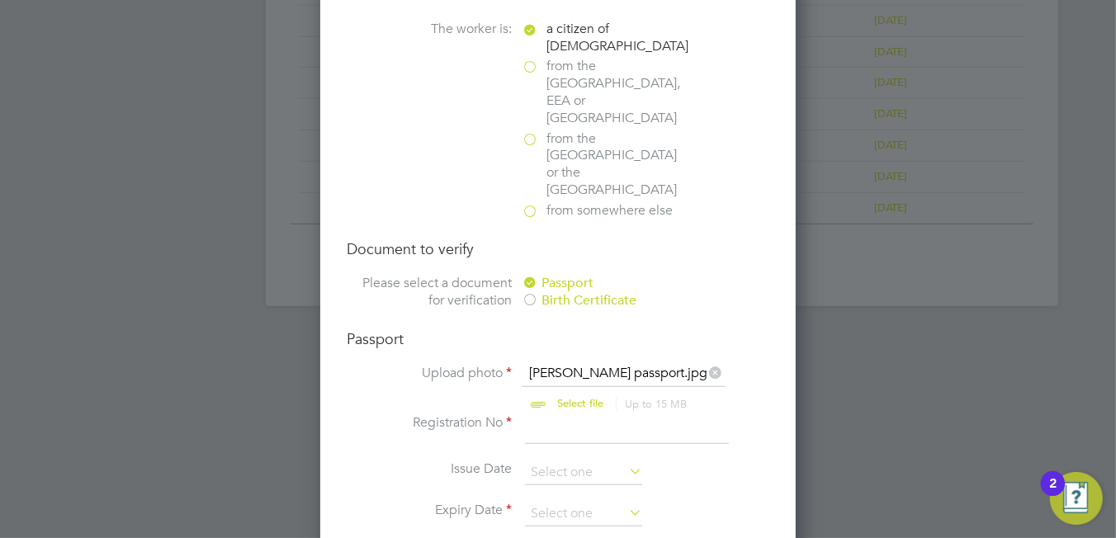
click at [559, 414] on input at bounding box center [627, 429] width 204 height 30
type input "057760001"
click at [568, 502] on input at bounding box center [583, 514] width 117 height 25
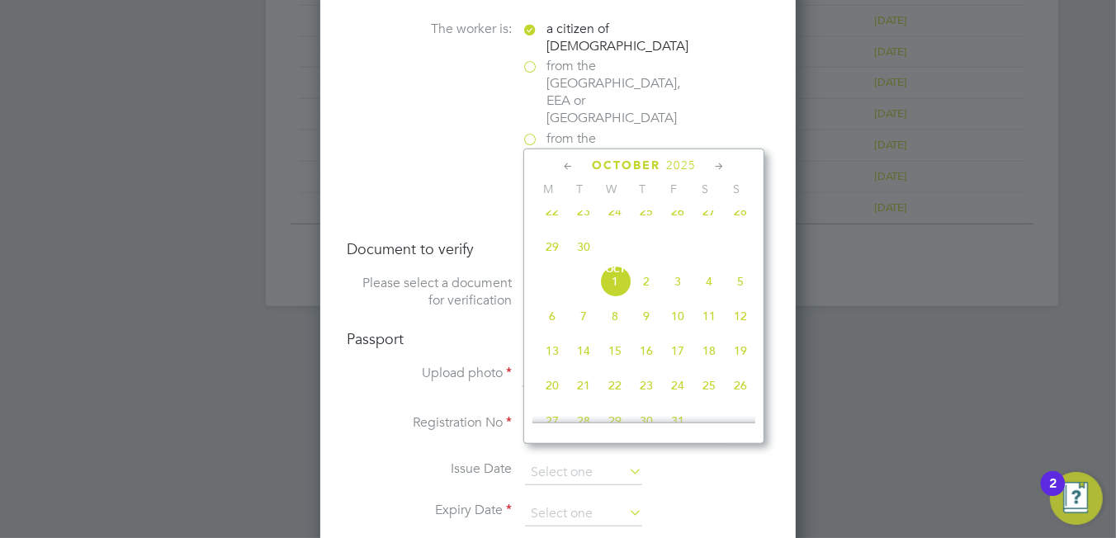
click at [689, 166] on span "2025" at bounding box center [681, 165] width 30 height 14
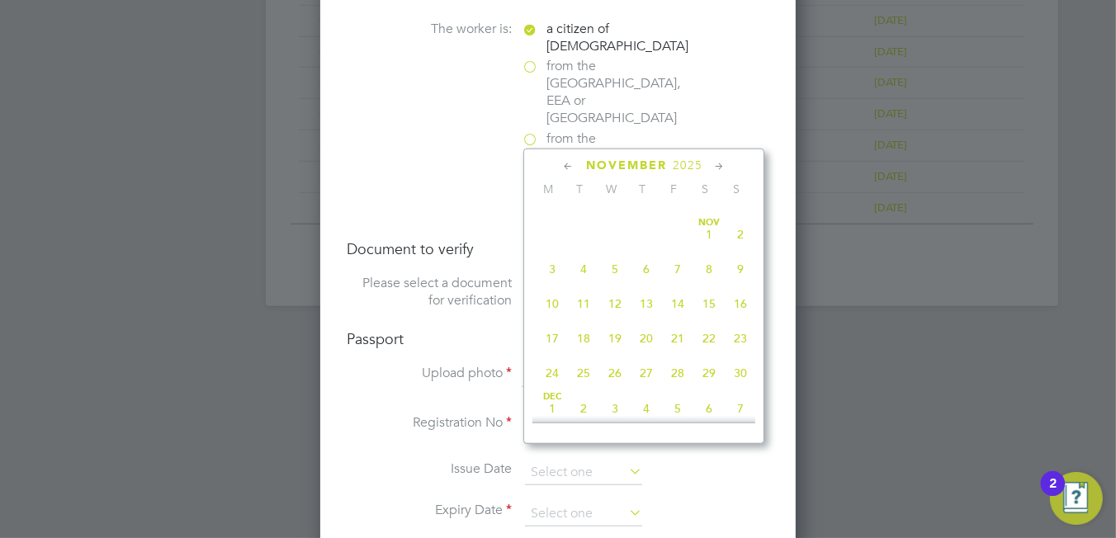
click at [703, 163] on div "November 2025" at bounding box center [643, 166] width 223 height 16
drag, startPoint x: 703, startPoint y: 163, endPoint x: 691, endPoint y: 164, distance: 12.5
click at [691, 164] on span "2025" at bounding box center [688, 165] width 30 height 14
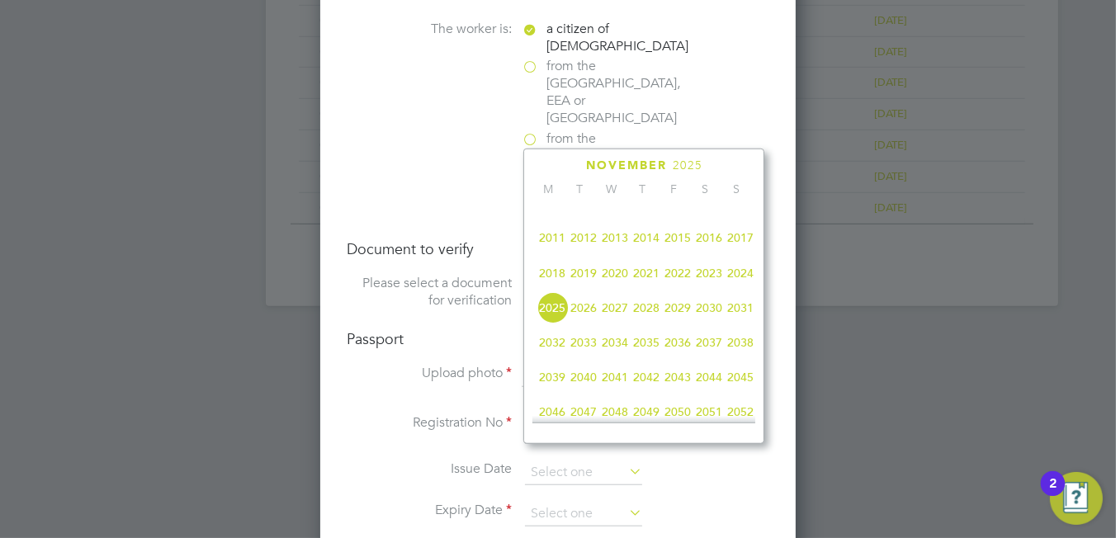
click at [672, 323] on span "2029" at bounding box center [677, 307] width 31 height 31
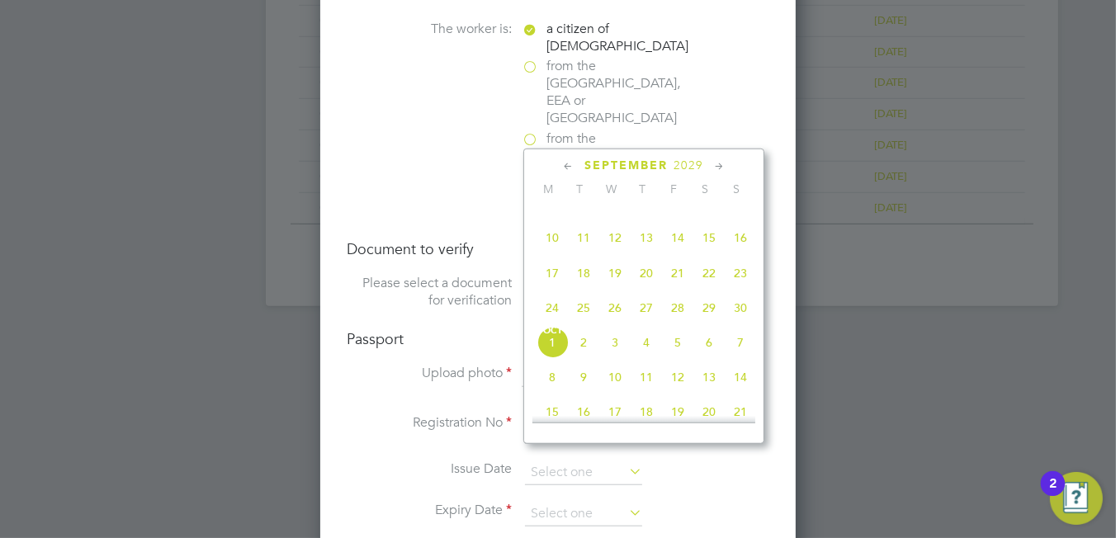
click at [681, 159] on span "2029" at bounding box center [688, 165] width 30 height 14
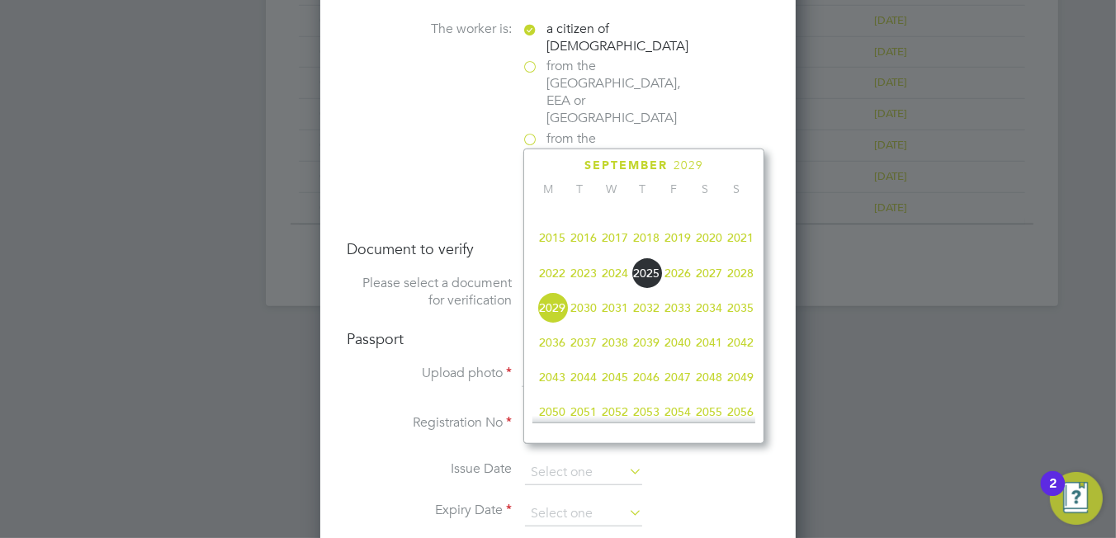
click at [555, 313] on span "2029" at bounding box center [551, 307] width 31 height 31
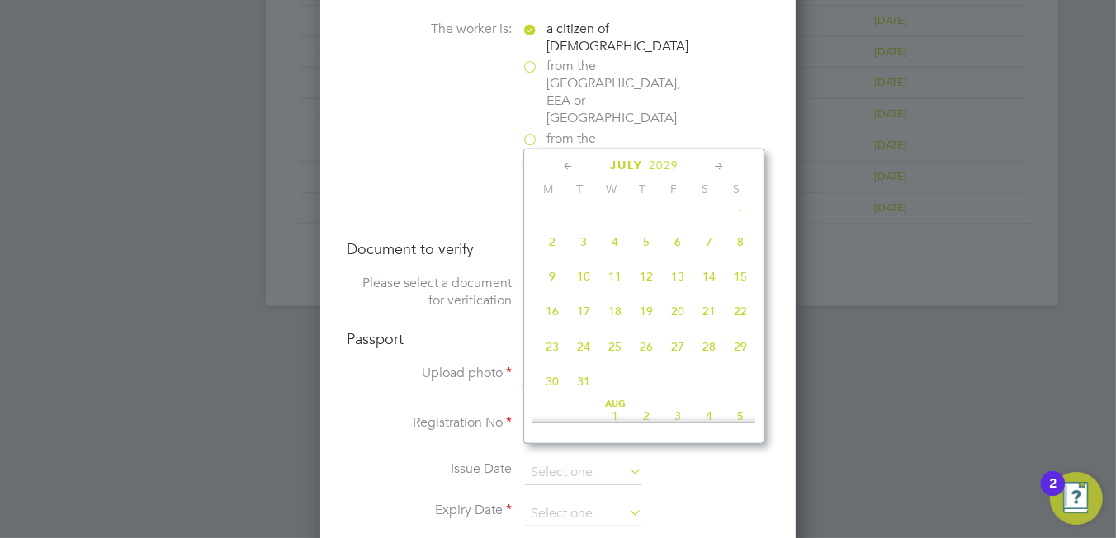
scroll to position [208, 0]
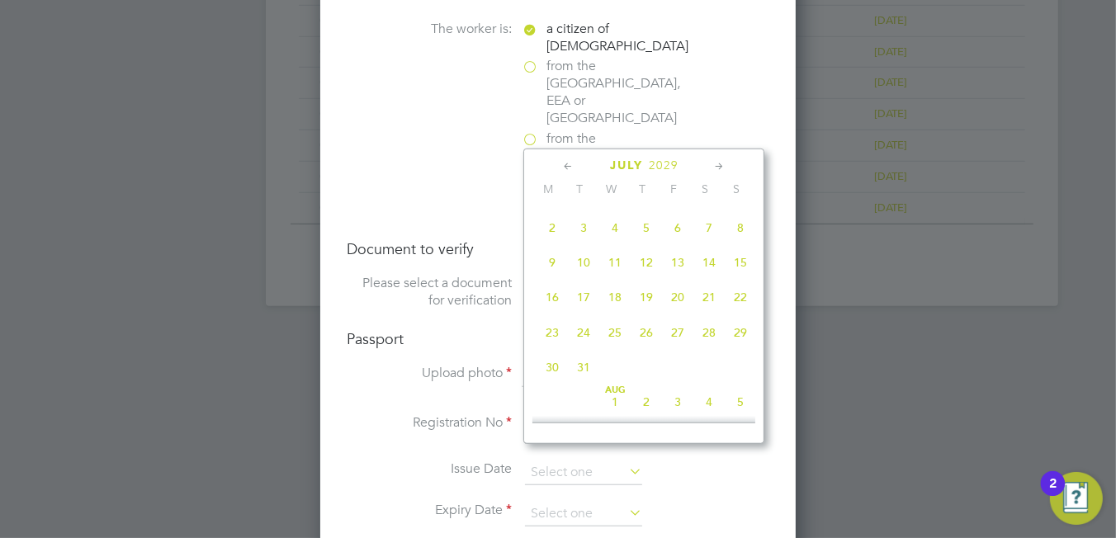
drag, startPoint x: 739, startPoint y: 266, endPoint x: 730, endPoint y: 275, distance: 12.3
click at [733, 271] on span "15" at bounding box center [740, 262] width 31 height 31
type input "15 Jul 2029"
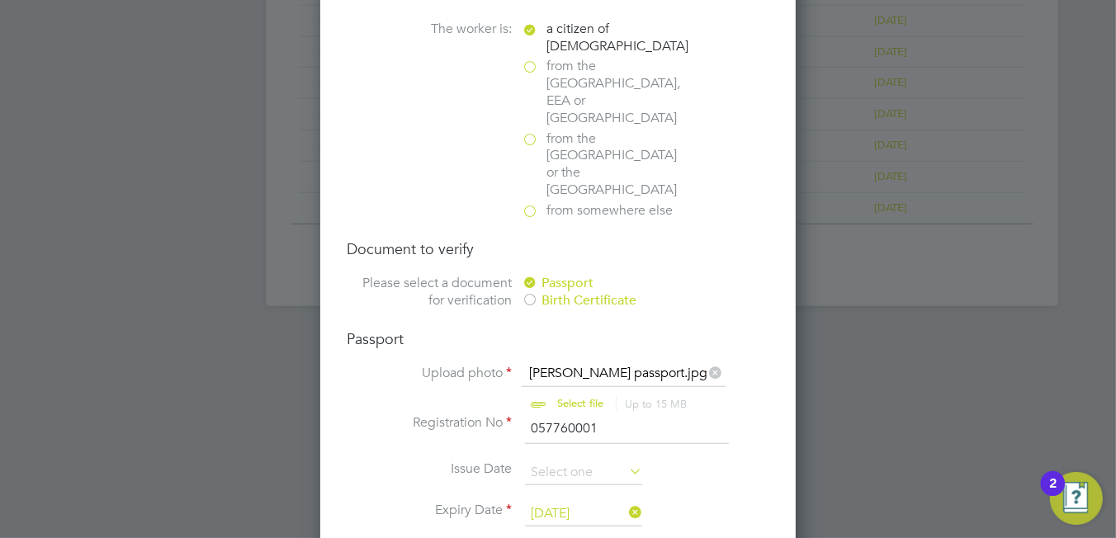
click at [559, 502] on li "Expiry Date 15 Jul 2029" at bounding box center [558, 522] width 423 height 41
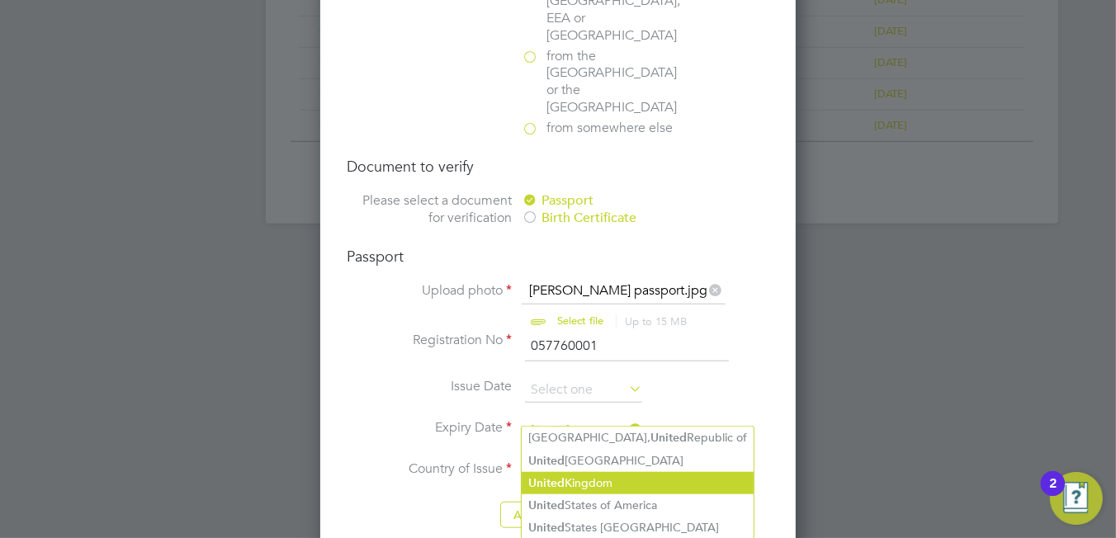
click at [577, 481] on li "United Kingdom" at bounding box center [638, 483] width 232 height 22
type input "United Kingdom"
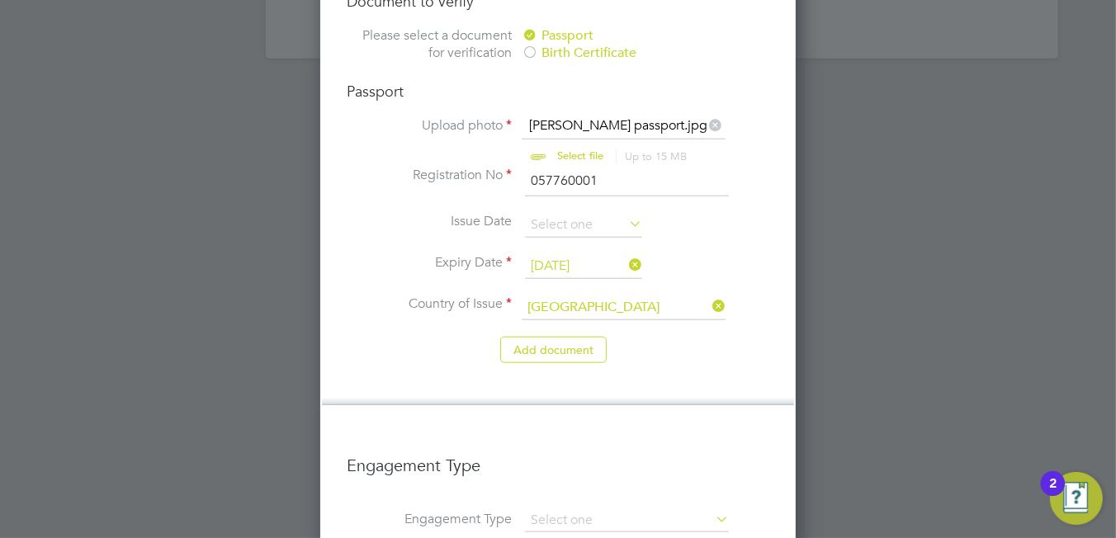
scroll to position [1564, 0]
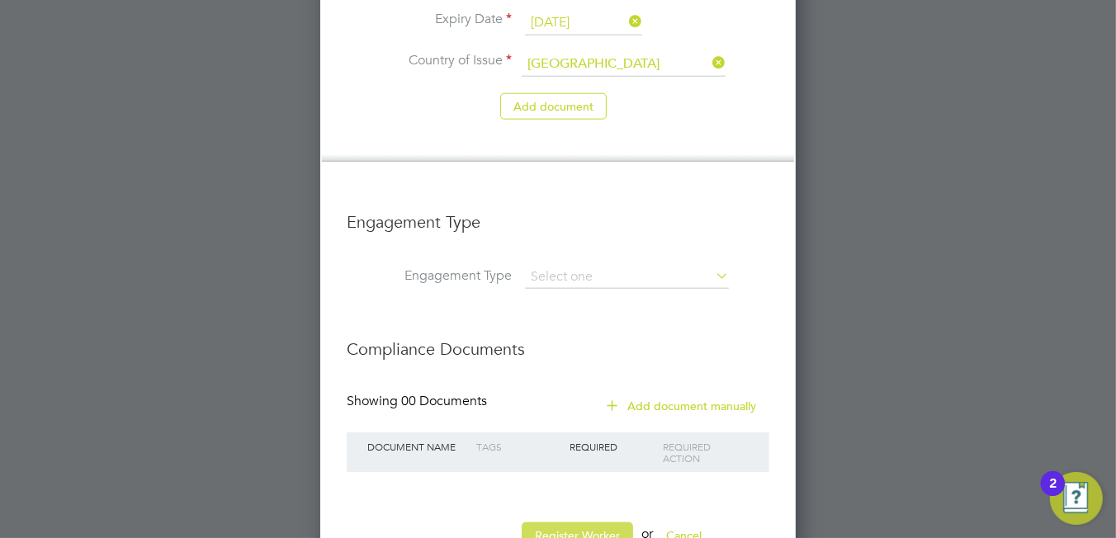
click at [558, 522] on button "Register Worker" at bounding box center [577, 535] width 111 height 26
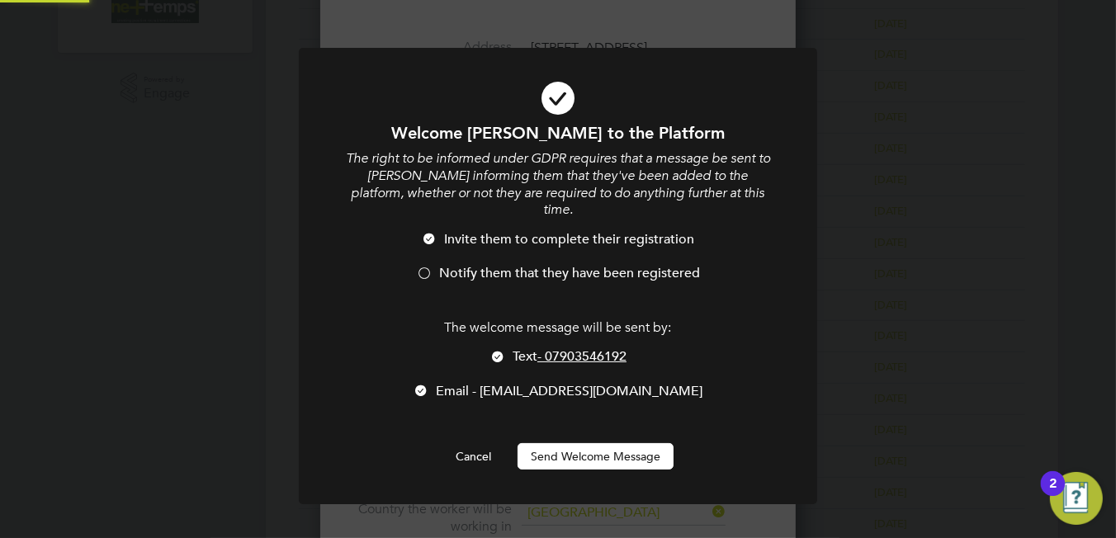
scroll to position [0, 0]
click at [441, 265] on span "Notify them that they have been registered" at bounding box center [569, 273] width 261 height 17
click at [504, 348] on li "Text - 07903546192" at bounding box center [557, 365] width 429 height 34
click at [591, 443] on button "Send Welcome Message" at bounding box center [595, 456] width 156 height 26
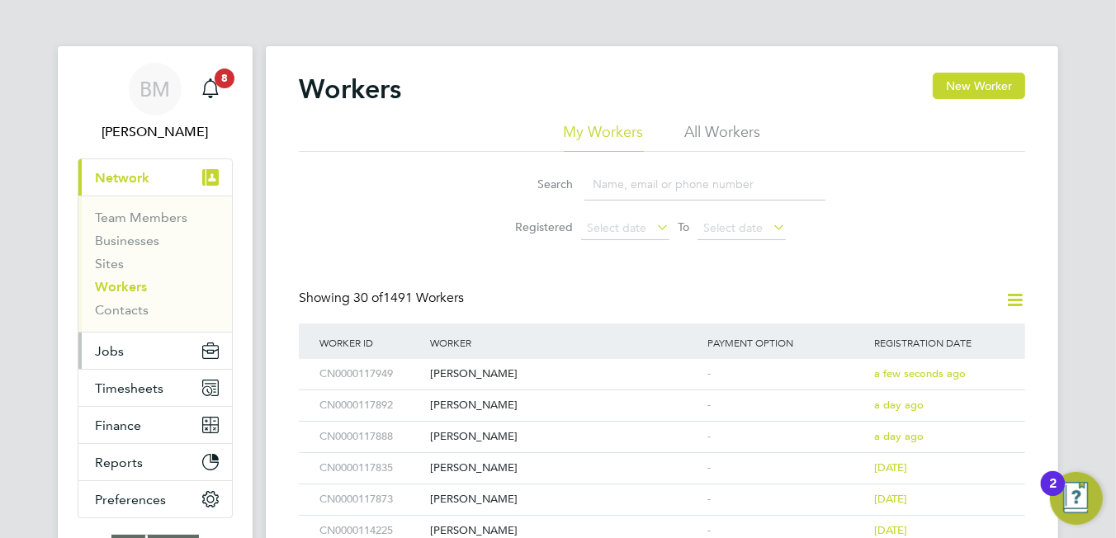
click at [130, 335] on button "Jobs" at bounding box center [154, 351] width 153 height 36
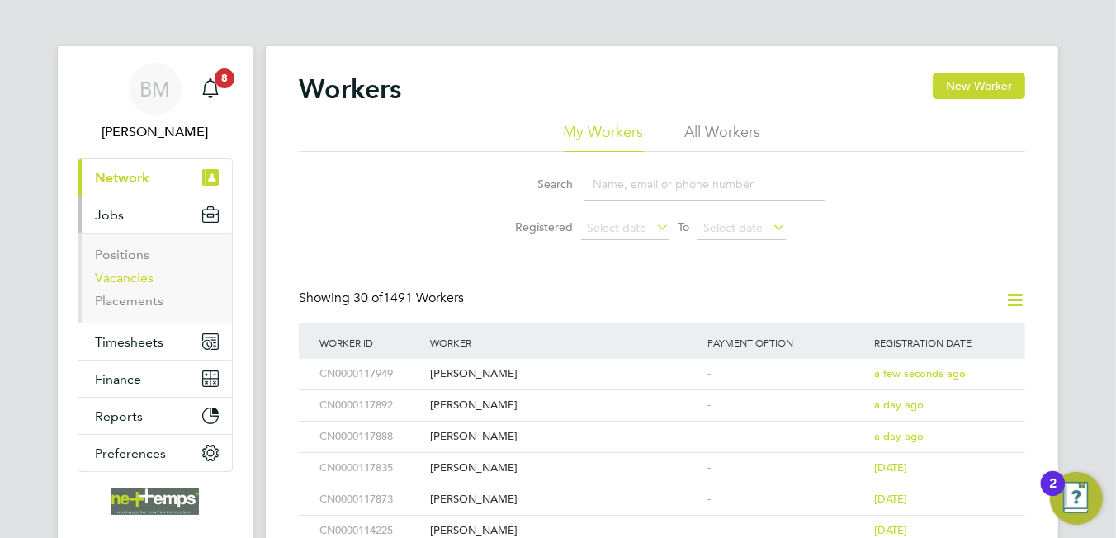
click at [113, 281] on link "Vacancies" at bounding box center [124, 278] width 59 height 16
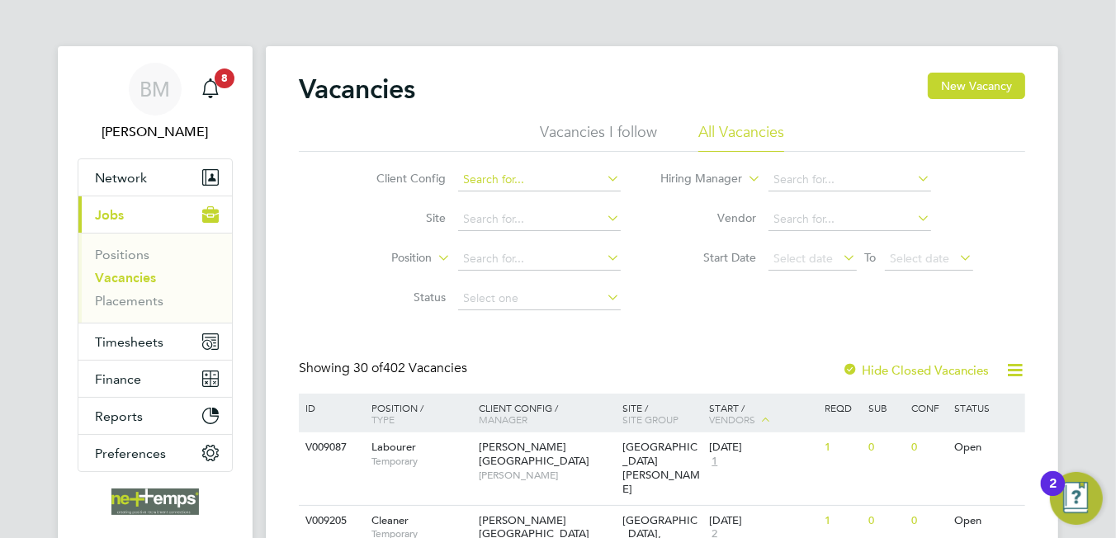
click at [489, 171] on input at bounding box center [539, 179] width 163 height 23
click at [525, 247] on li "Countrysi de Properties UK Ltd" at bounding box center [631, 247] width 349 height 22
type input "Countryside Properties UK Ltd"
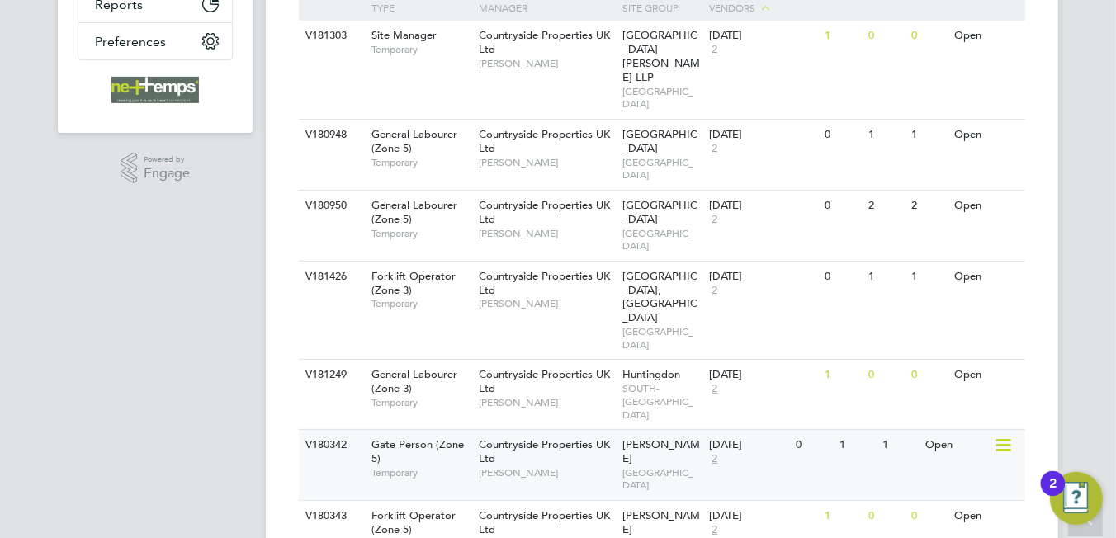
scroll to position [487, 0]
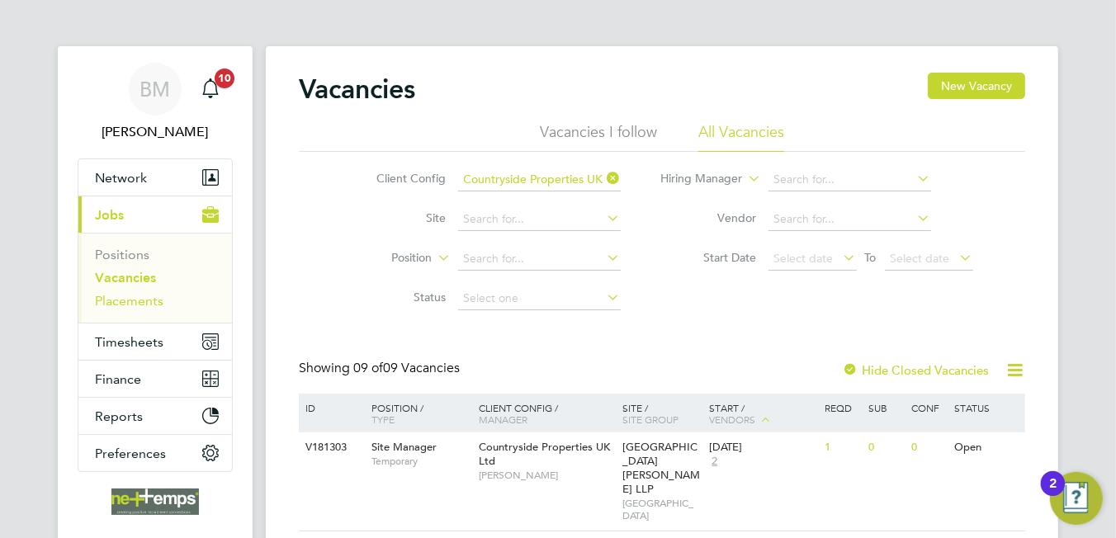
click at [142, 303] on link "Placements" at bounding box center [129, 301] width 68 height 16
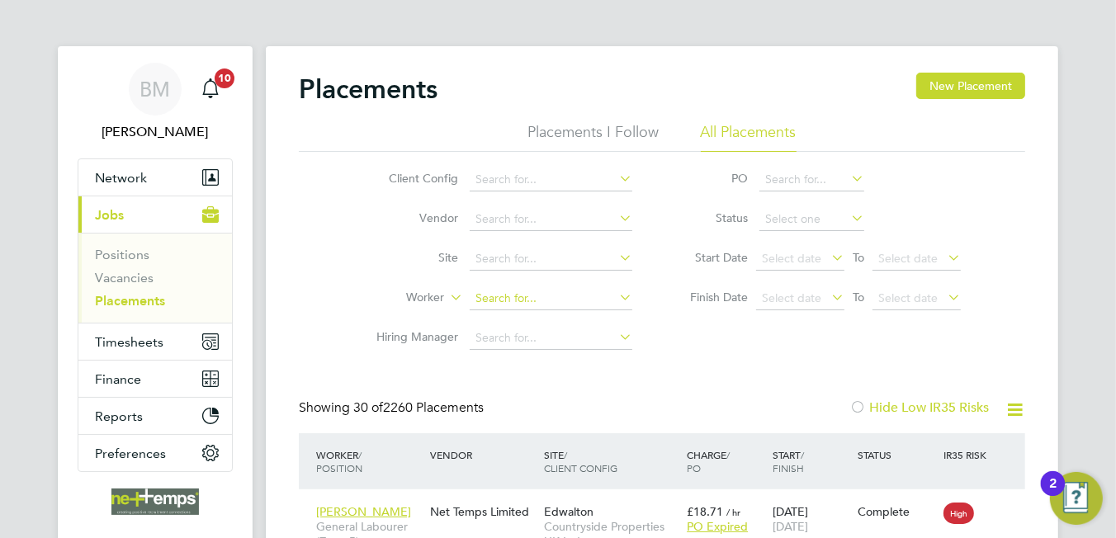
click at [501, 290] on input at bounding box center [551, 298] width 163 height 23
click at [550, 324] on li "Desel etne Tesfamikael" at bounding box center [551, 320] width 163 height 22
type input "Deseletne Tesfamikael"
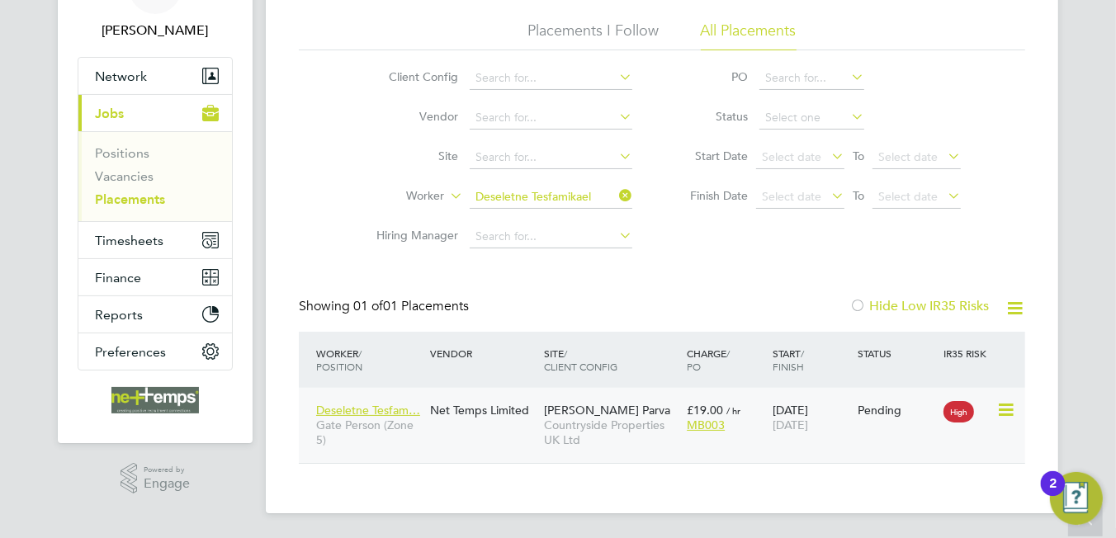
click at [1011, 405] on icon at bounding box center [1004, 410] width 17 height 20
click at [861, 514] on li "Start" at bounding box center [930, 512] width 169 height 23
type input "Andy Manley"
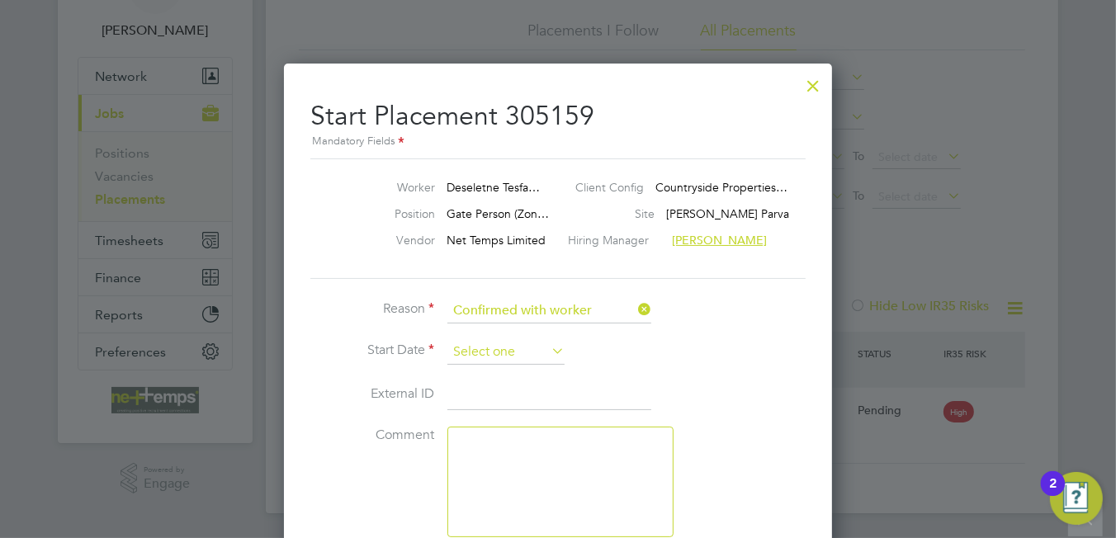
click at [512, 348] on input at bounding box center [505, 352] width 117 height 25
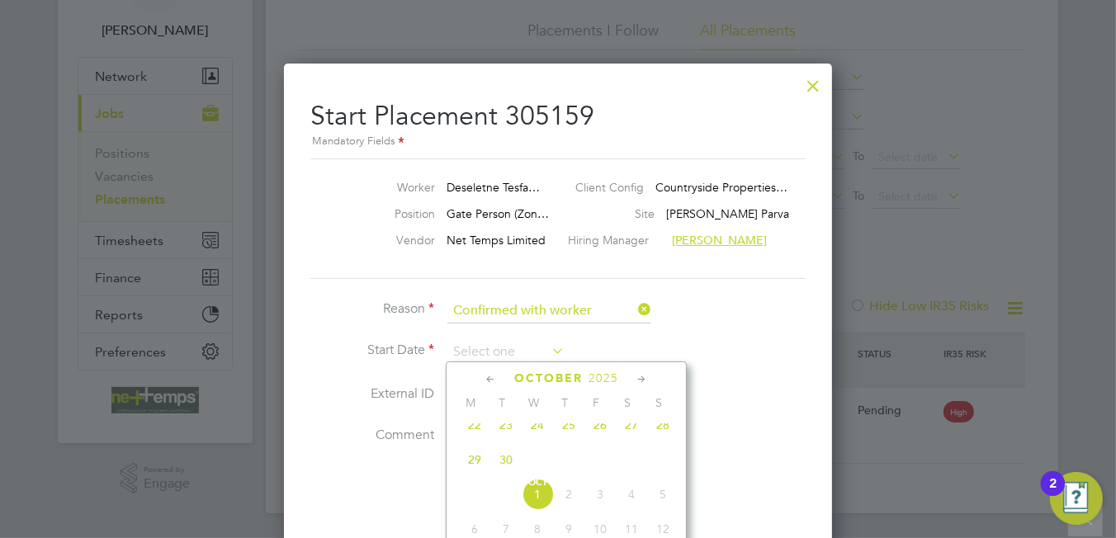
click at [476, 432] on span "22" at bounding box center [474, 424] width 31 height 31
type input "[DATE]"
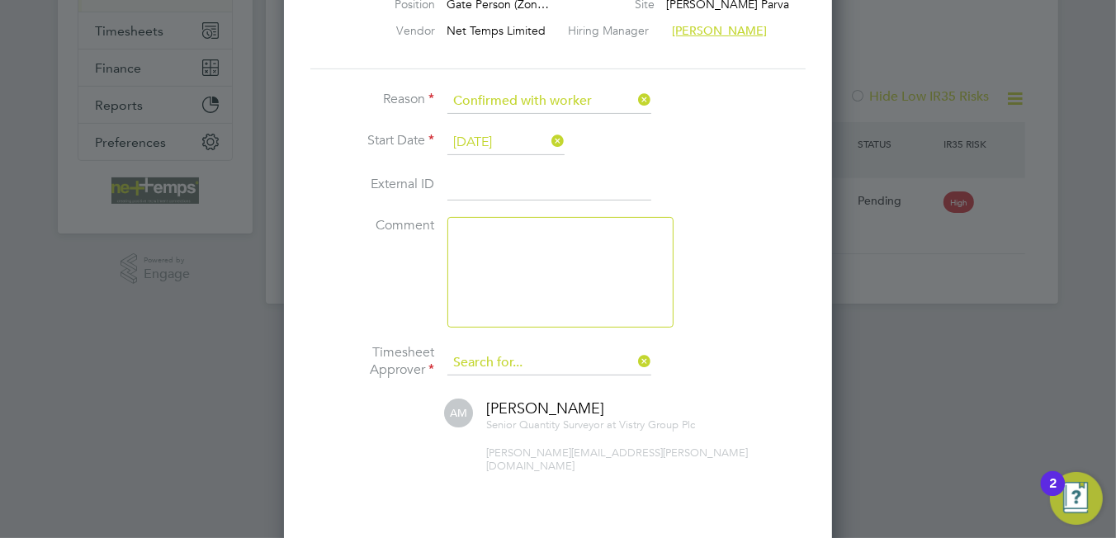
click at [575, 351] on input at bounding box center [549, 363] width 204 height 25
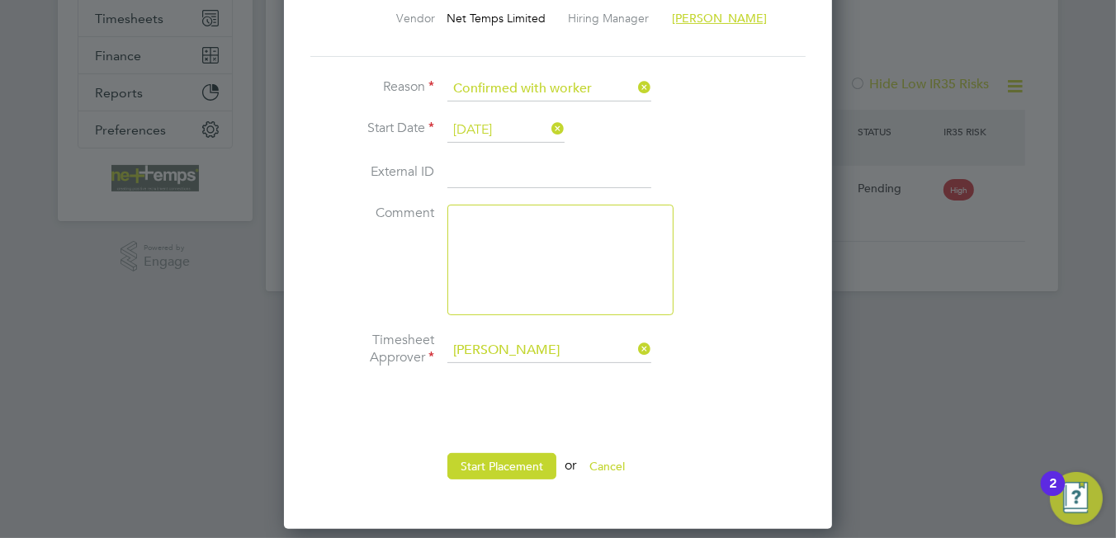
click at [521, 479] on li "Jason Kite" at bounding box center [549, 483] width 205 height 22
type input "[PERSON_NAME]"
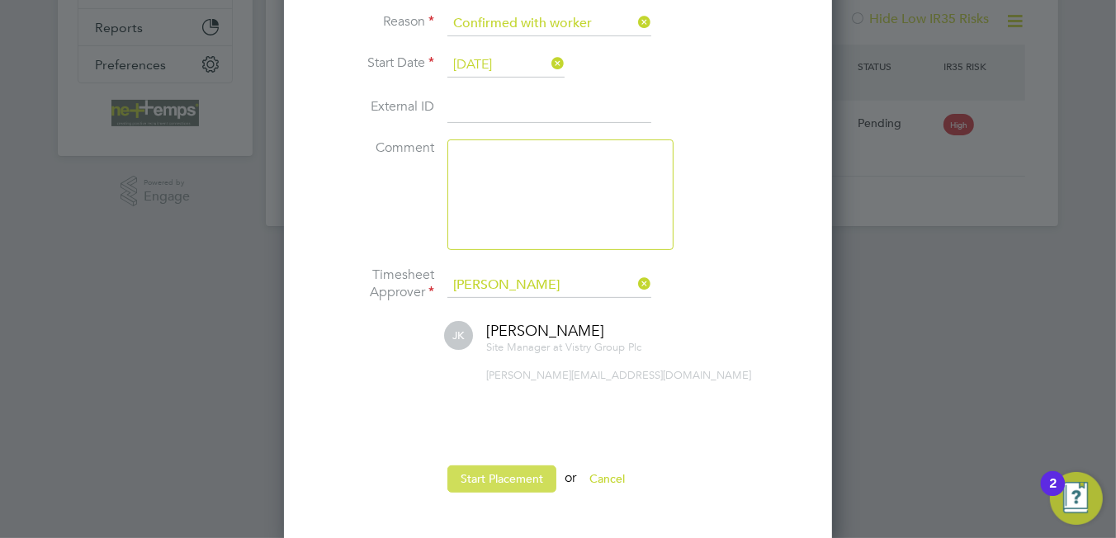
click at [488, 472] on button "Start Placement" at bounding box center [501, 478] width 109 height 26
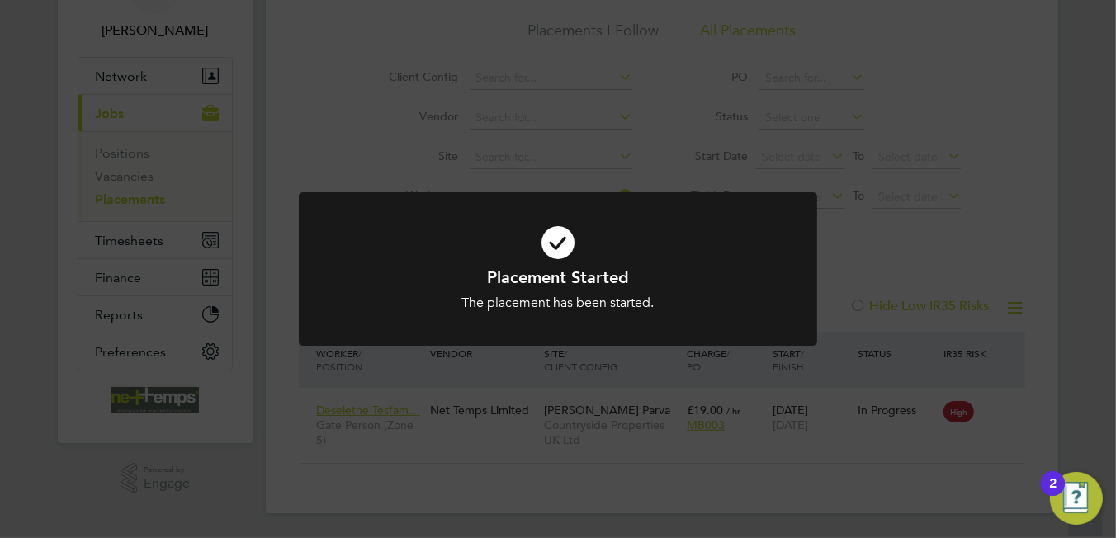
click at [546, 259] on icon at bounding box center [557, 242] width 429 height 64
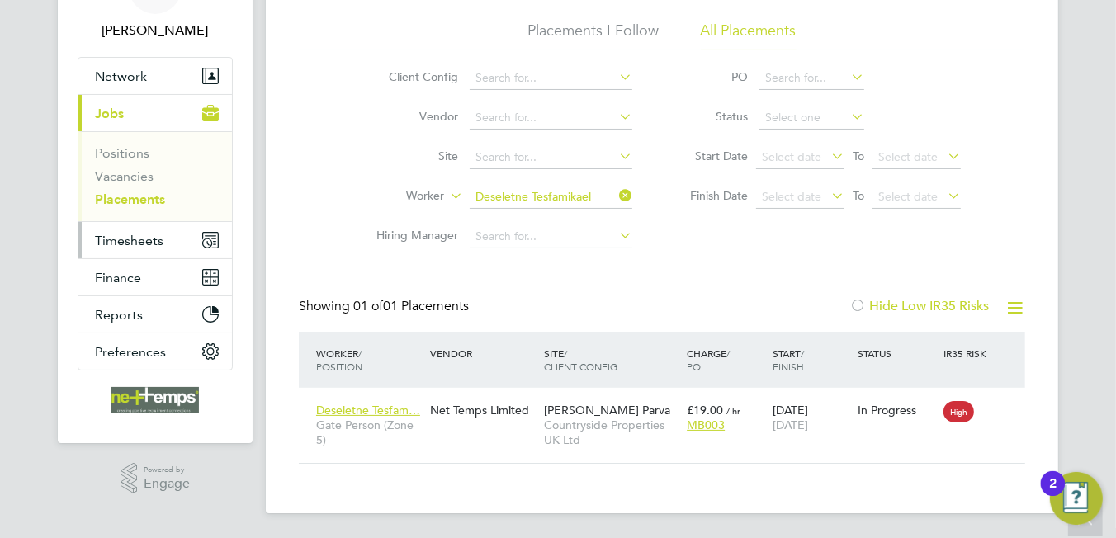
click at [139, 233] on span "Timesheets" at bounding box center [129, 241] width 68 height 16
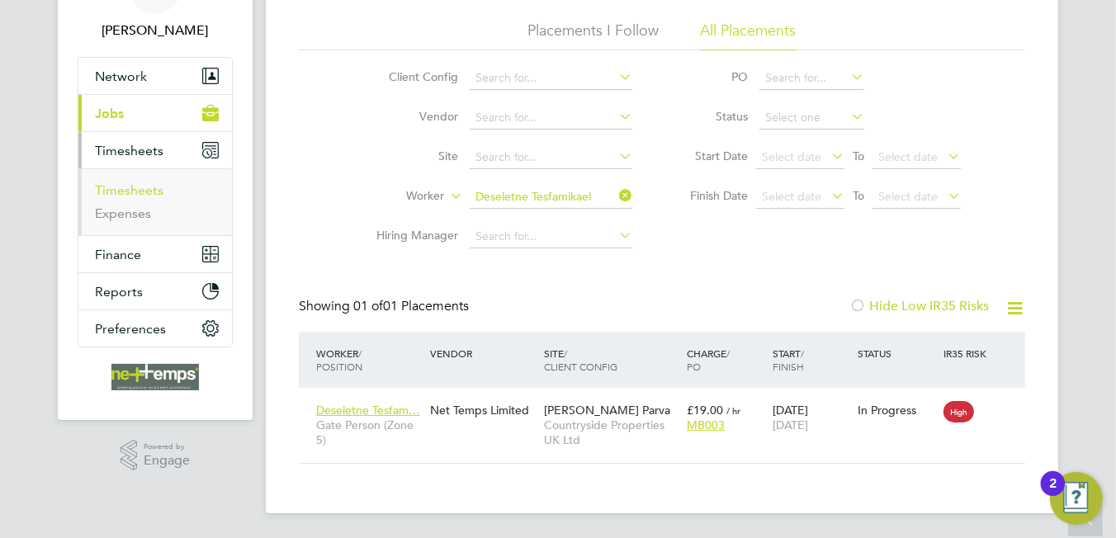
click at [138, 193] on link "Timesheets" at bounding box center [129, 190] width 68 height 16
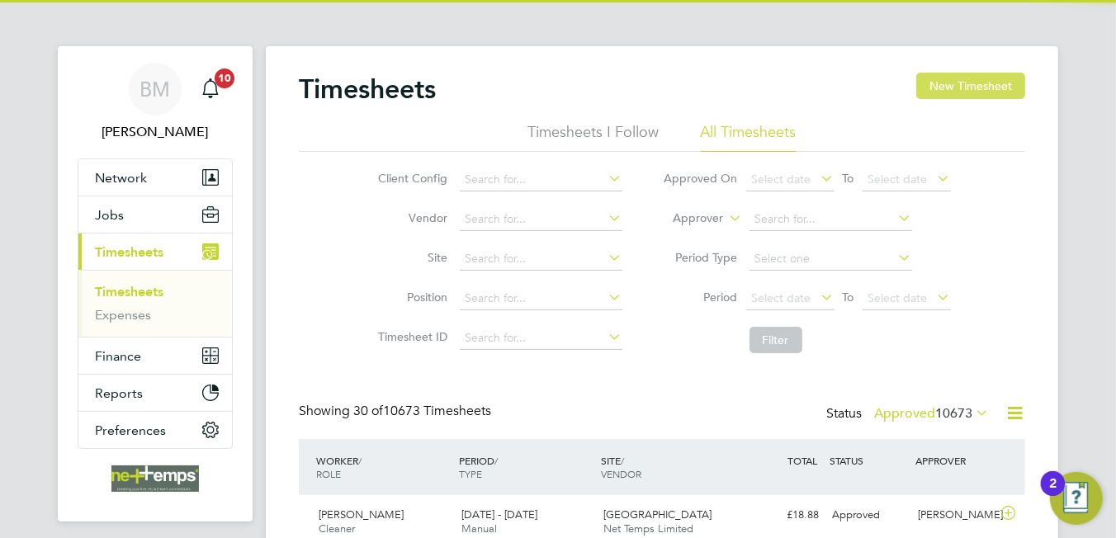
click at [942, 94] on button "New Timesheet" at bounding box center [970, 86] width 109 height 26
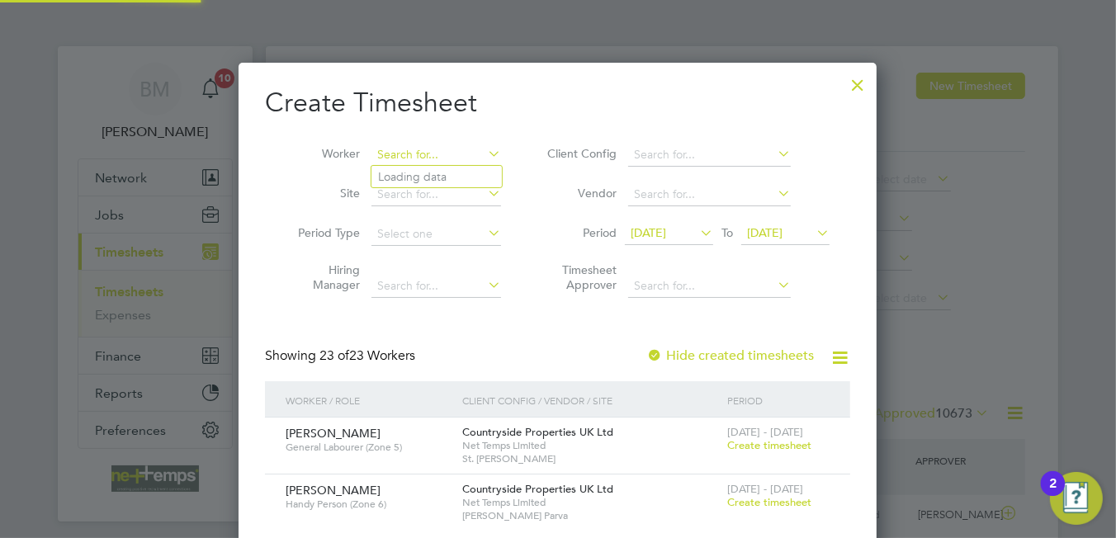
click at [432, 158] on input at bounding box center [436, 155] width 130 height 23
type input "J"
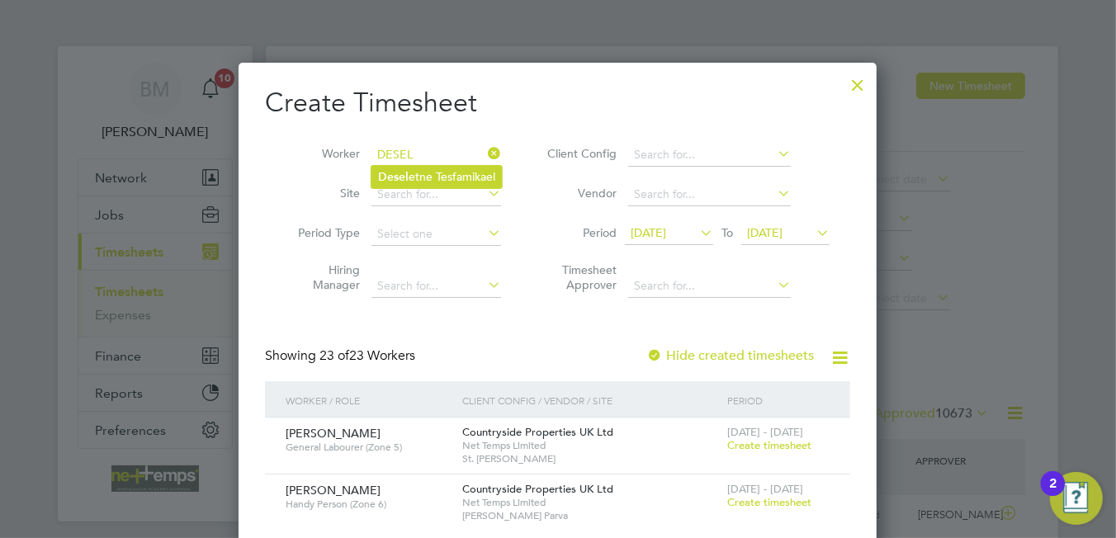
click at [463, 171] on li "Desel etne Tesfamikael" at bounding box center [436, 177] width 130 height 22
type input "Deseletne Tesfamikael"
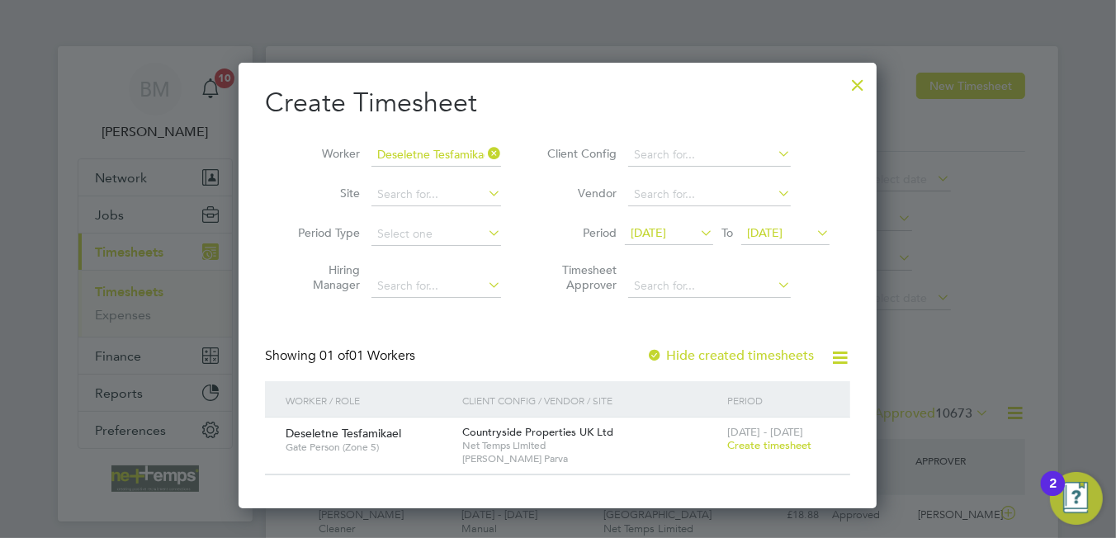
click at [795, 441] on span "Create timesheet" at bounding box center [769, 445] width 84 height 14
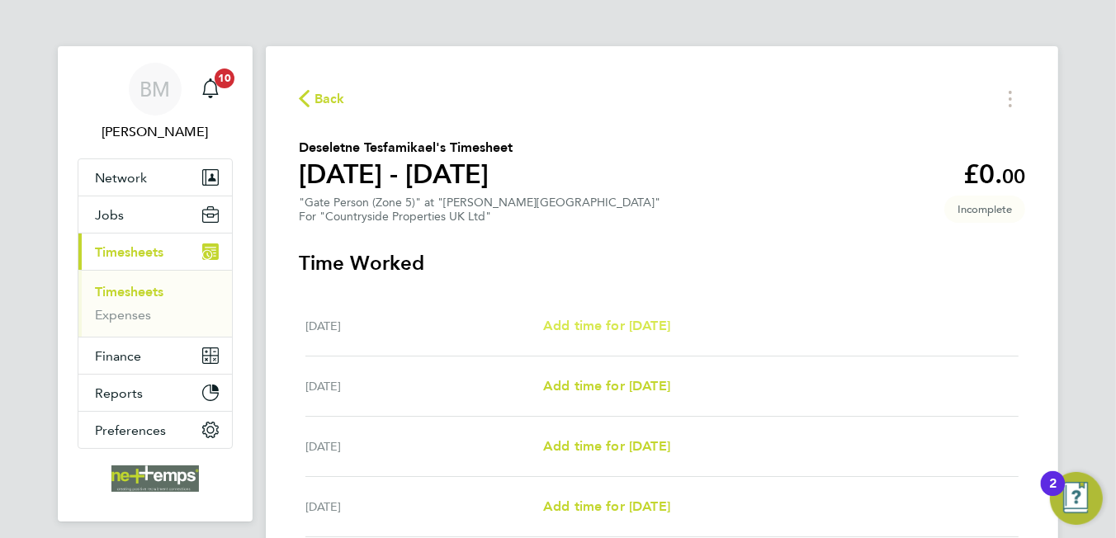
click at [607, 327] on span "Add time for [DATE]" at bounding box center [606, 326] width 127 height 16
select select "30"
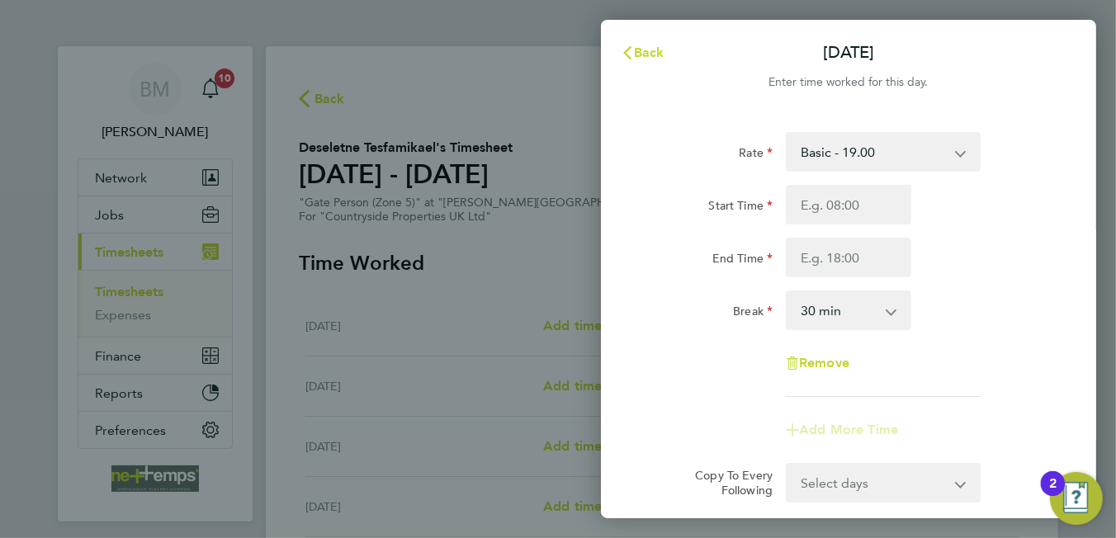
click at [827, 225] on div "Start Time End Time" at bounding box center [848, 231] width 416 height 92
click at [851, 215] on input "Start Time" at bounding box center [848, 205] width 125 height 40
type input "07:00"
click at [830, 246] on input "End Time" at bounding box center [848, 258] width 125 height 40
type input "17:00"
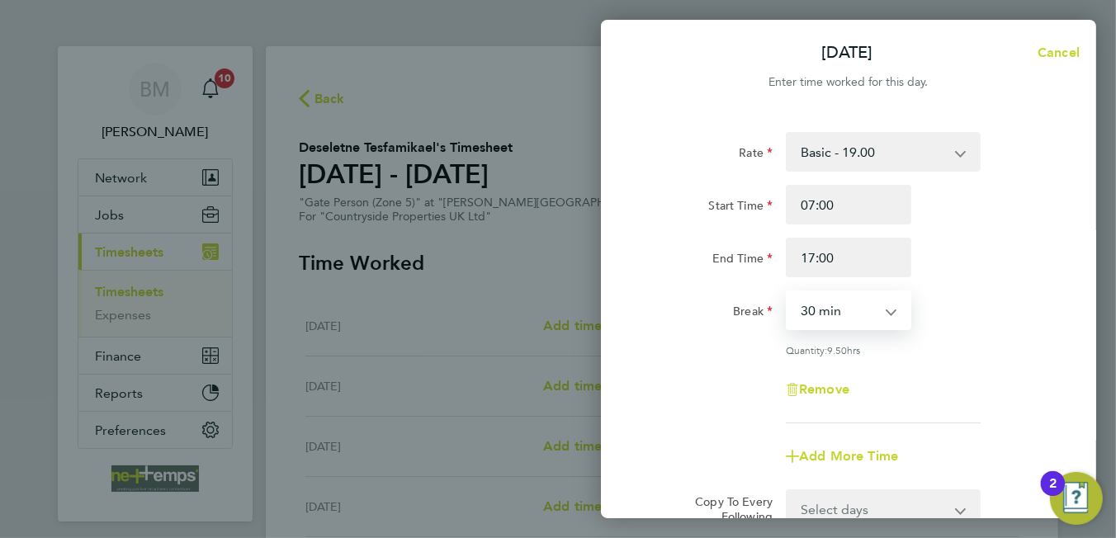
click at [824, 314] on select "0 min 15 min 30 min 45 min 60 min 75 min 90 min" at bounding box center [838, 310] width 102 height 36
select select "0"
click at [787, 292] on select "0 min 15 min 30 min 45 min 60 min 75 min 90 min" at bounding box center [838, 310] width 102 height 36
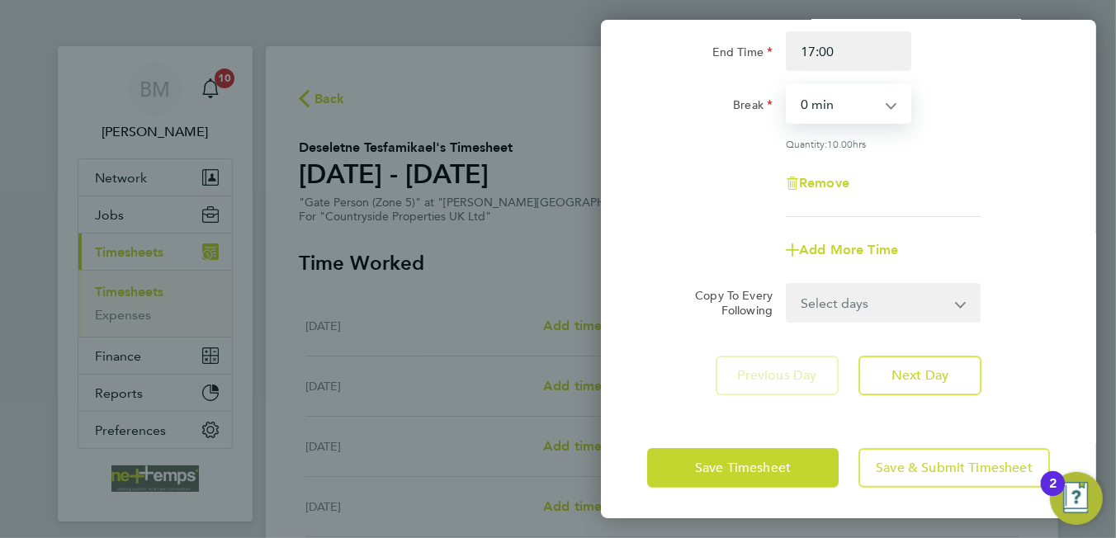
click at [861, 299] on select "Select days Day Weekday (Mon-Fri) Weekend (Sat-Sun) [DATE] [DATE] [DATE] [DATE]…" at bounding box center [873, 303] width 173 height 36
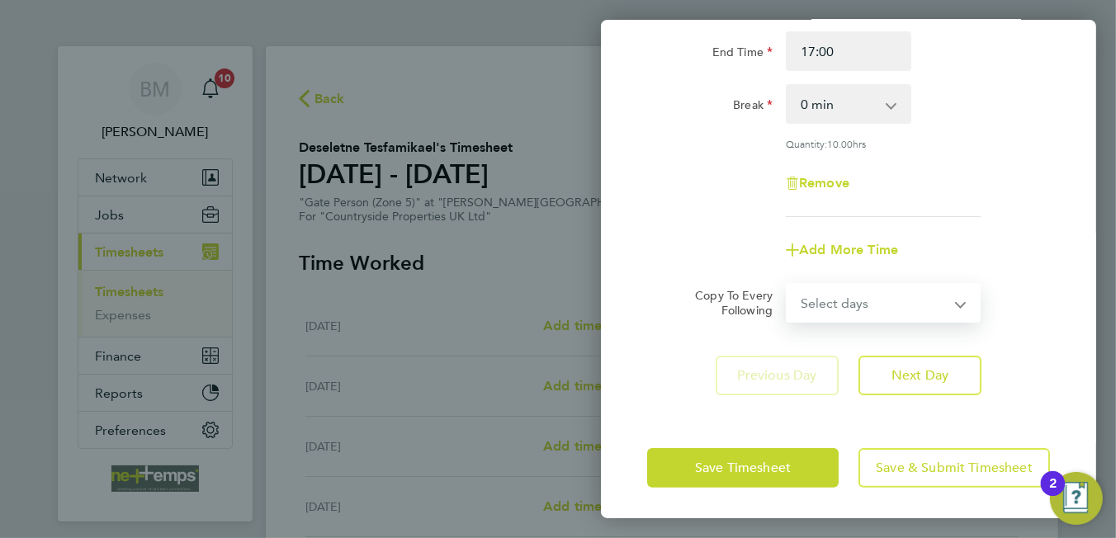
select select "WEEKDAY"
click at [787, 285] on select "Select days Day Weekday (Mon-Fri) Weekend (Sat-Sun) [DATE] [DATE] [DATE] [DATE]…" at bounding box center [873, 303] width 173 height 36
select select "[DATE]"
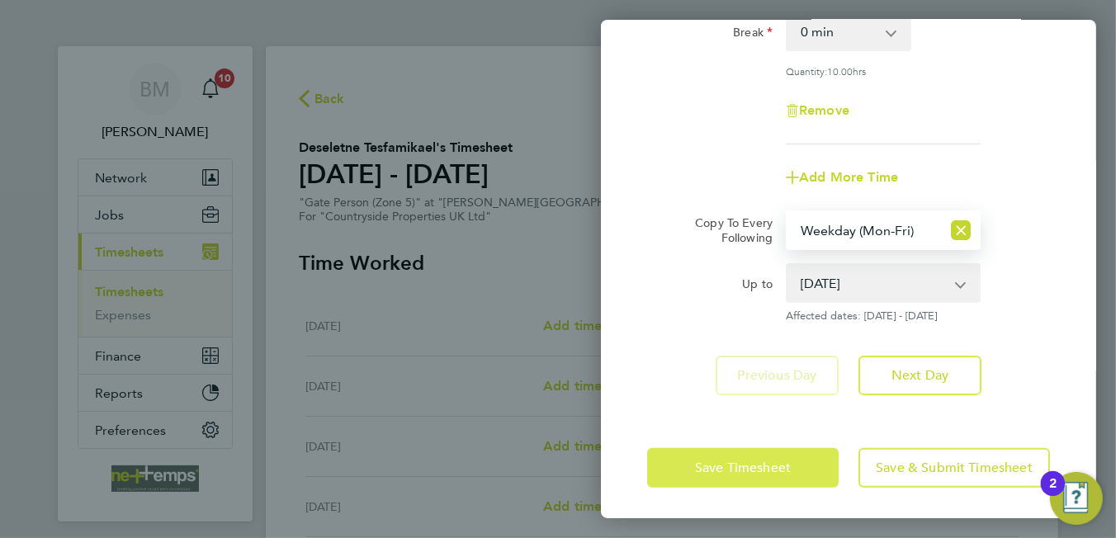
click at [692, 460] on button "Save Timesheet" at bounding box center [742, 468] width 191 height 40
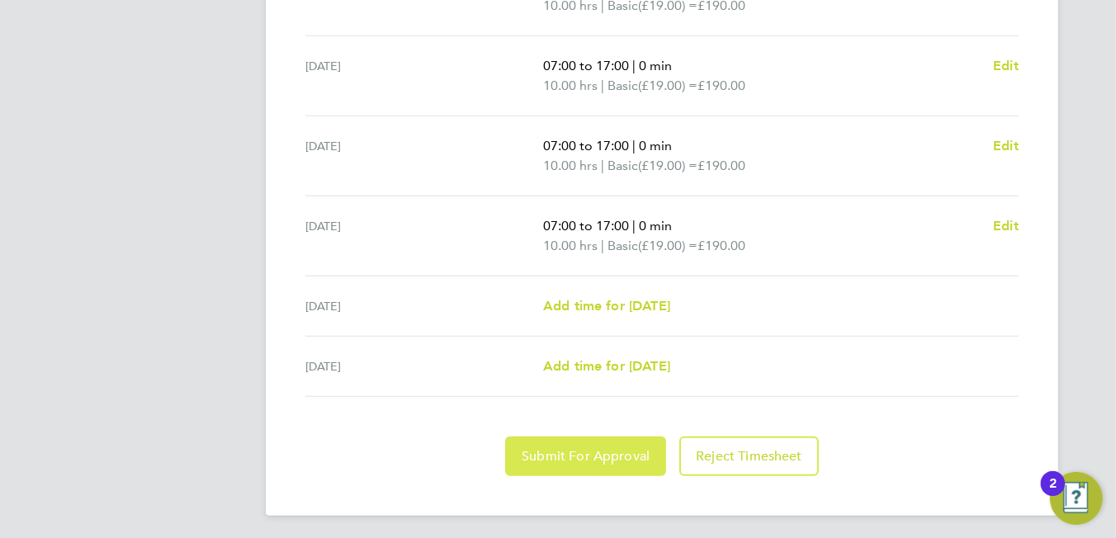
click at [590, 451] on span "Submit For Approval" at bounding box center [586, 456] width 128 height 17
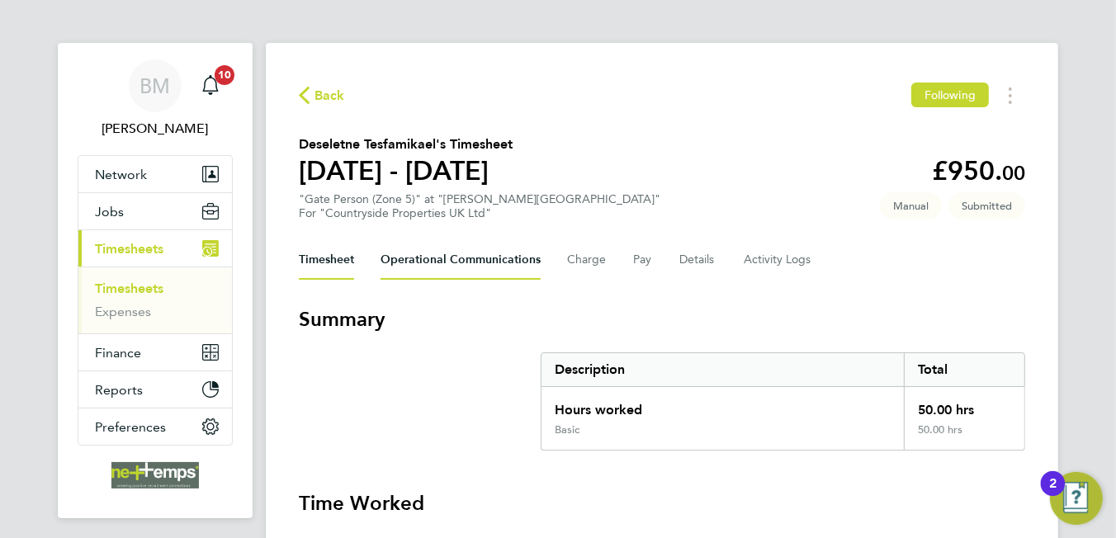
click at [488, 259] on Communications-tab "Operational Communications" at bounding box center [460, 260] width 160 height 40
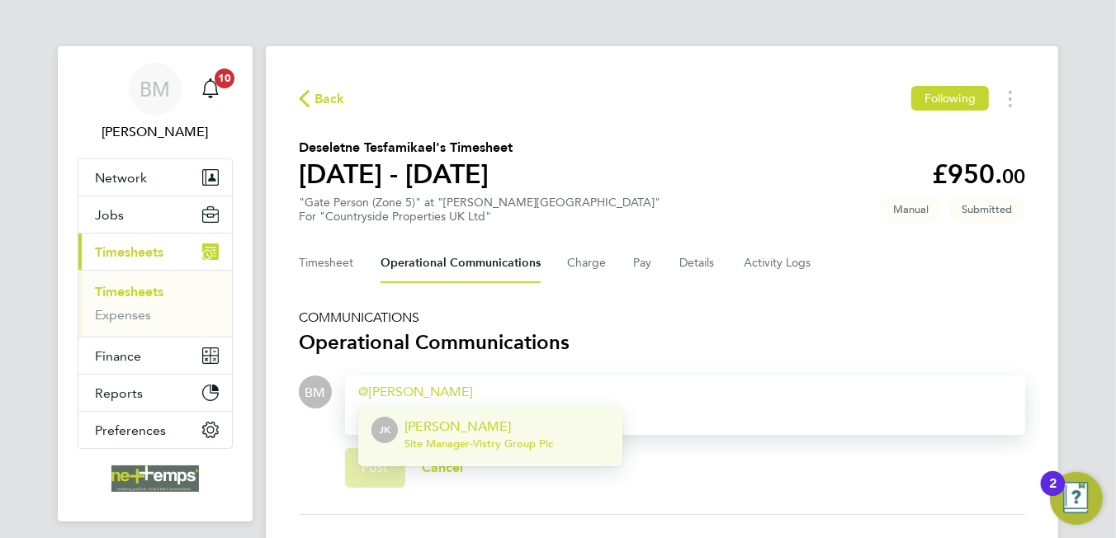
click at [470, 427] on p "[PERSON_NAME]" at bounding box center [478, 427] width 149 height 20
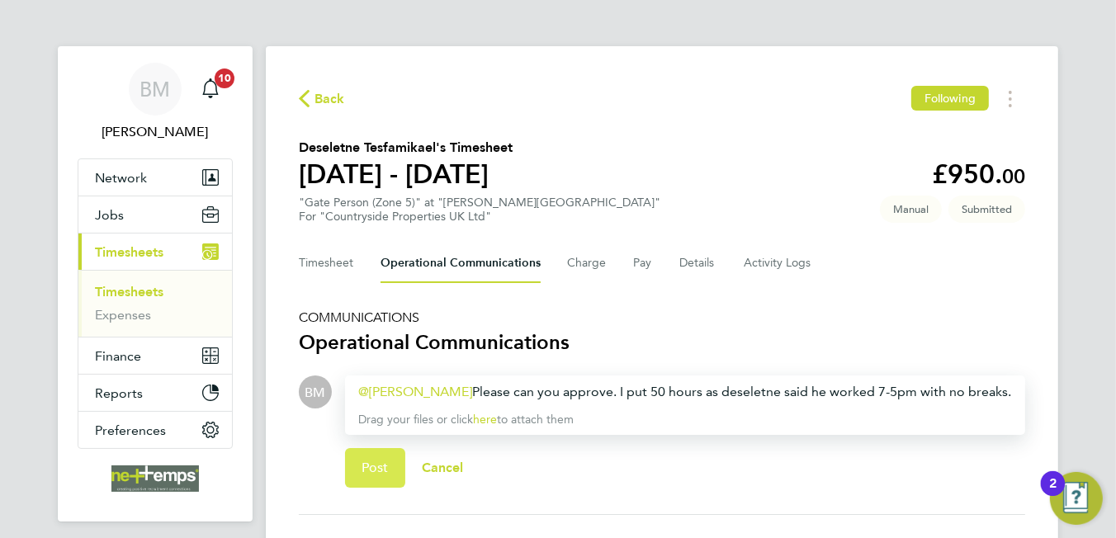
click at [398, 455] on button "Post" at bounding box center [375, 468] width 60 height 40
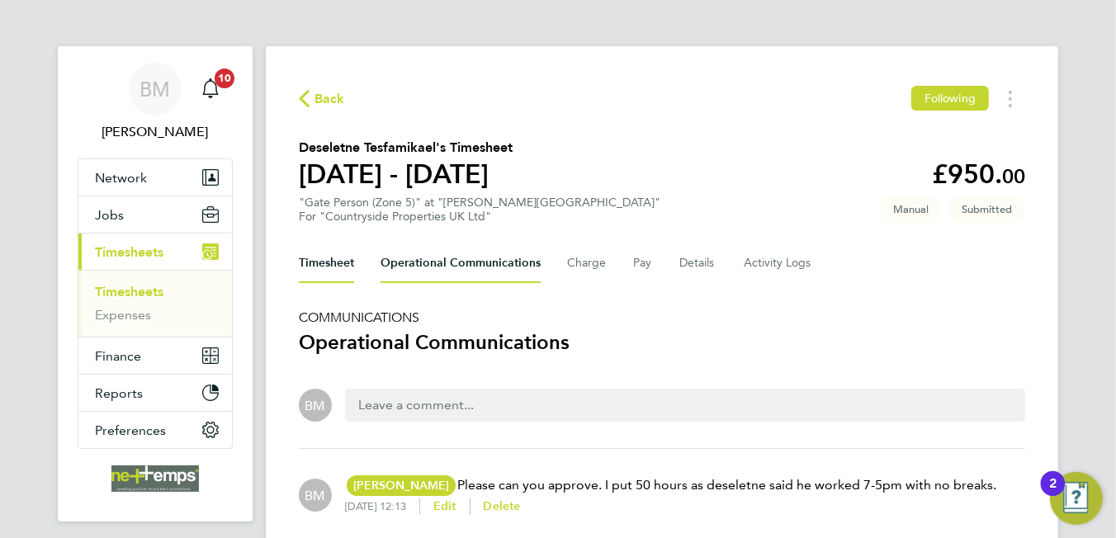
click at [319, 257] on button "Timesheet" at bounding box center [326, 263] width 55 height 40
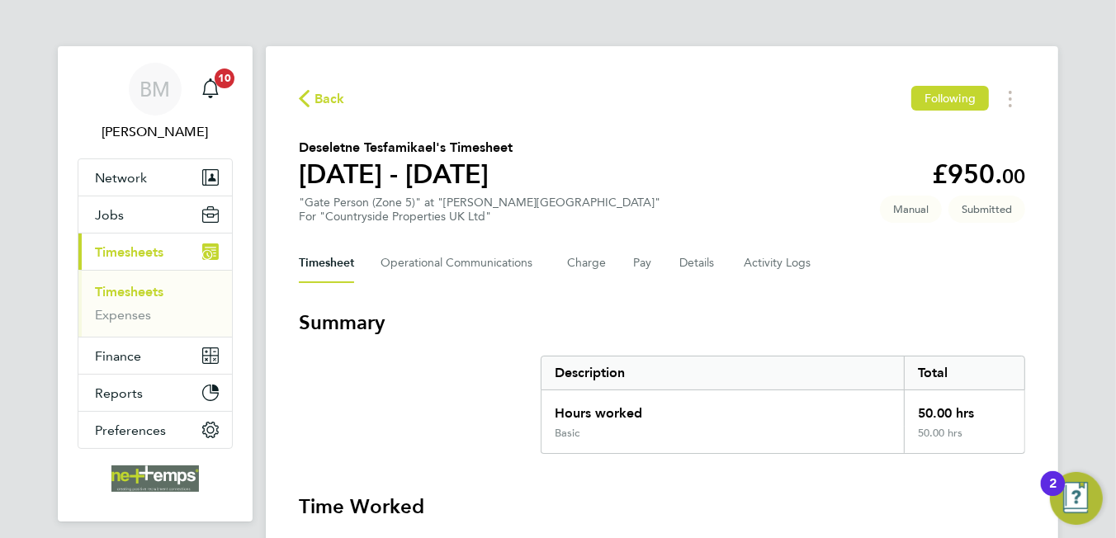
click at [311, 99] on span "Back" at bounding box center [322, 98] width 46 height 16
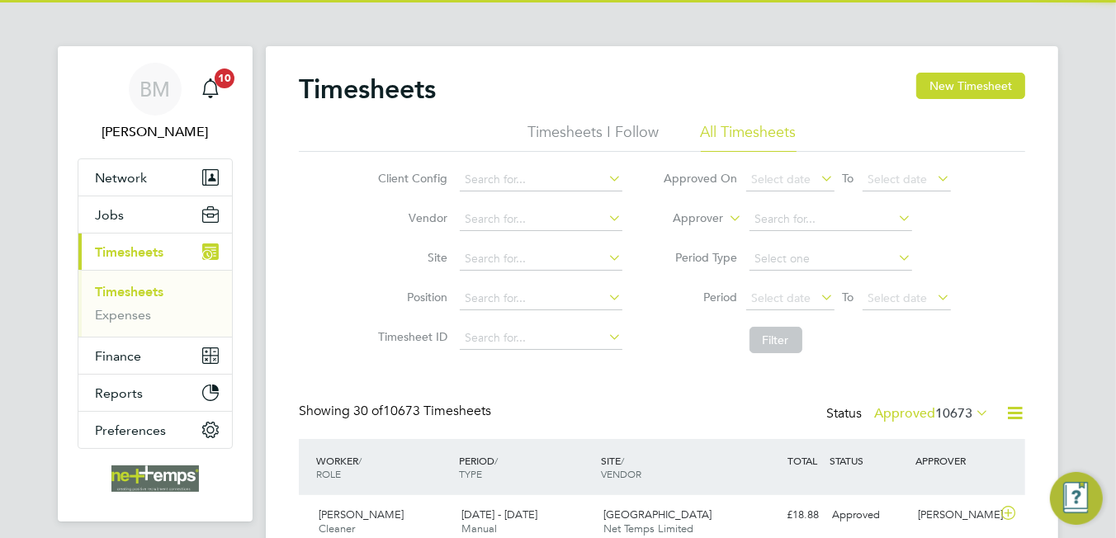
scroll to position [41, 144]
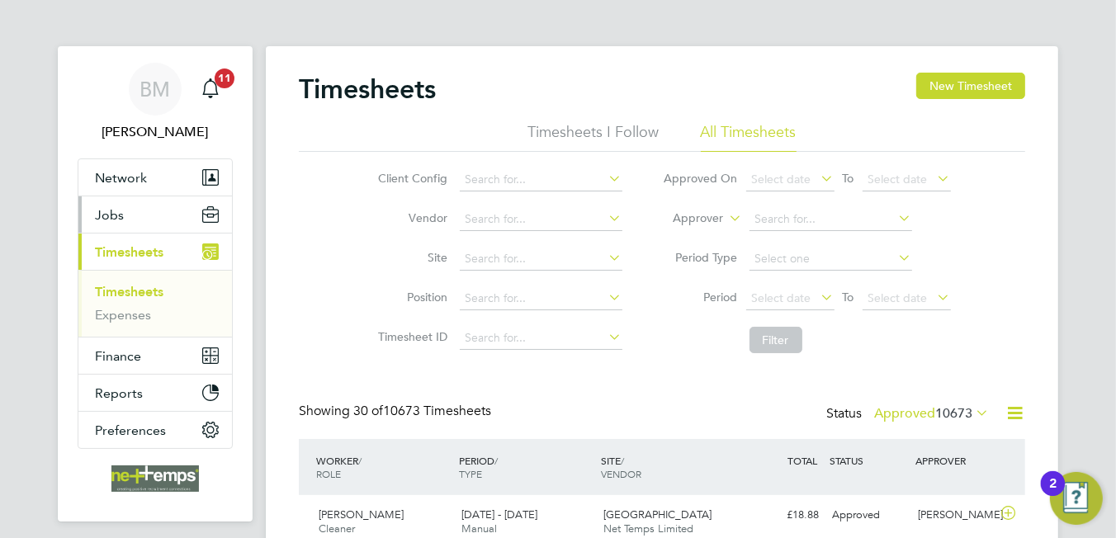
click at [130, 209] on button "Jobs" at bounding box center [154, 214] width 153 height 36
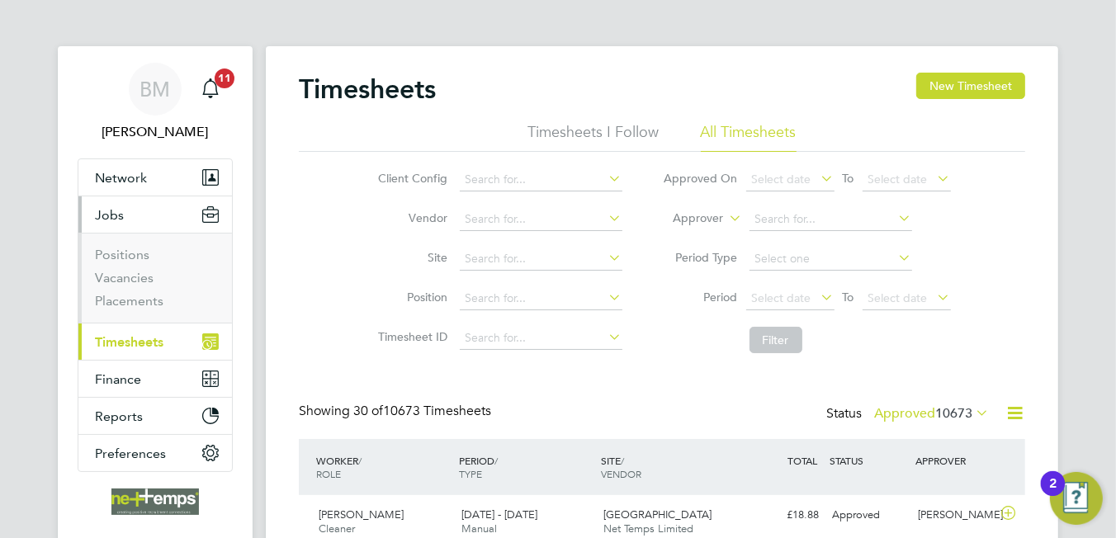
click at [145, 340] on span "Timesheets" at bounding box center [129, 342] width 68 height 16
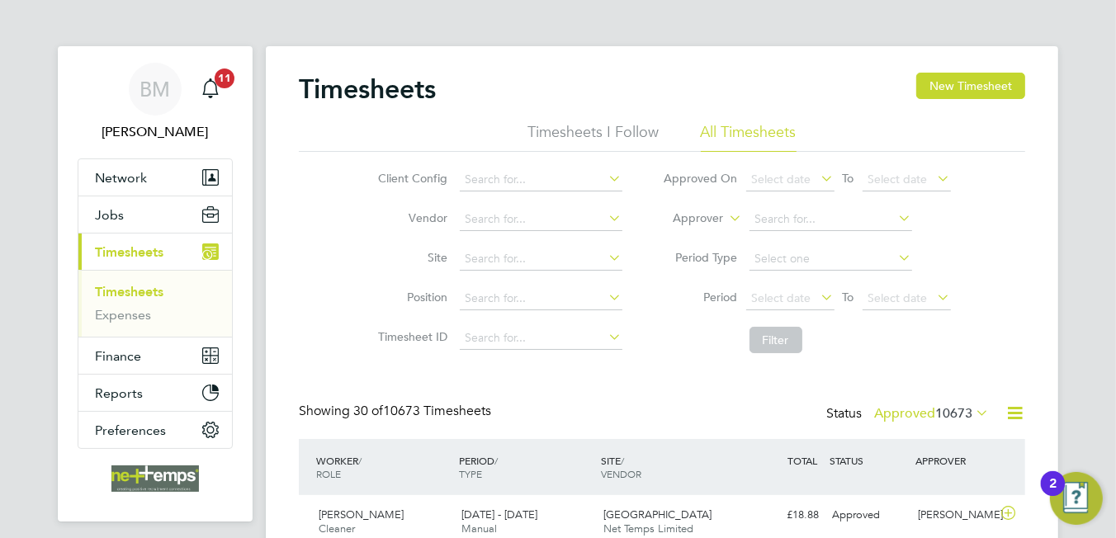
click at [1013, 410] on icon at bounding box center [1014, 413] width 21 height 21
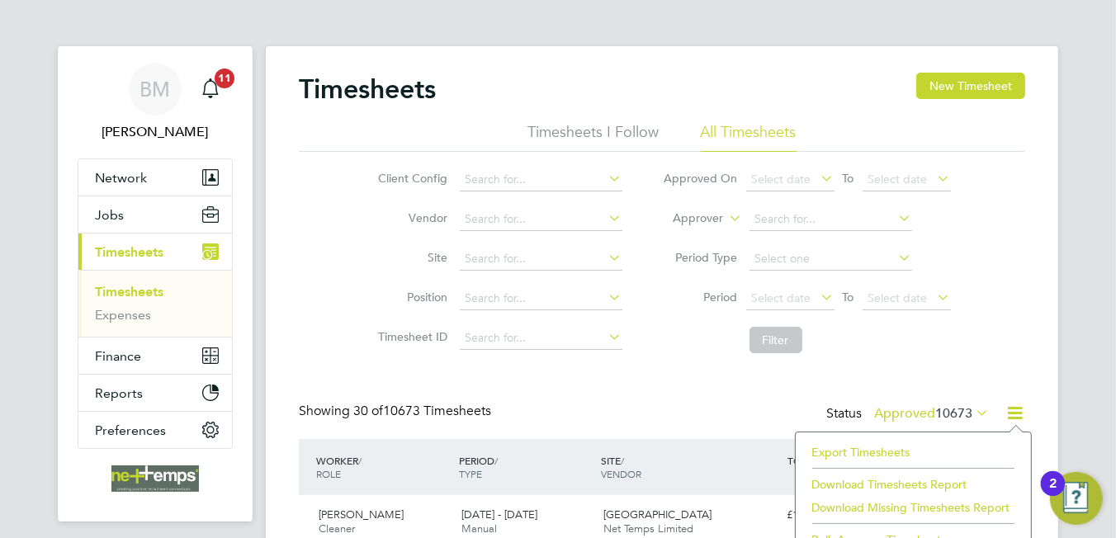
click at [887, 441] on li "Export Timesheets" at bounding box center [913, 452] width 219 height 23
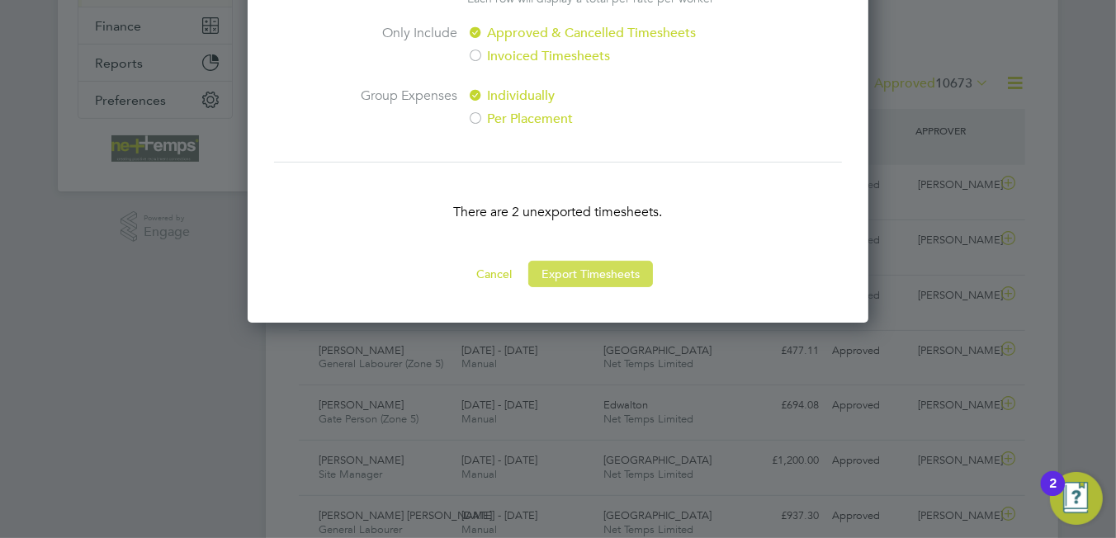
click at [587, 270] on button "Export Timesheets" at bounding box center [590, 274] width 125 height 26
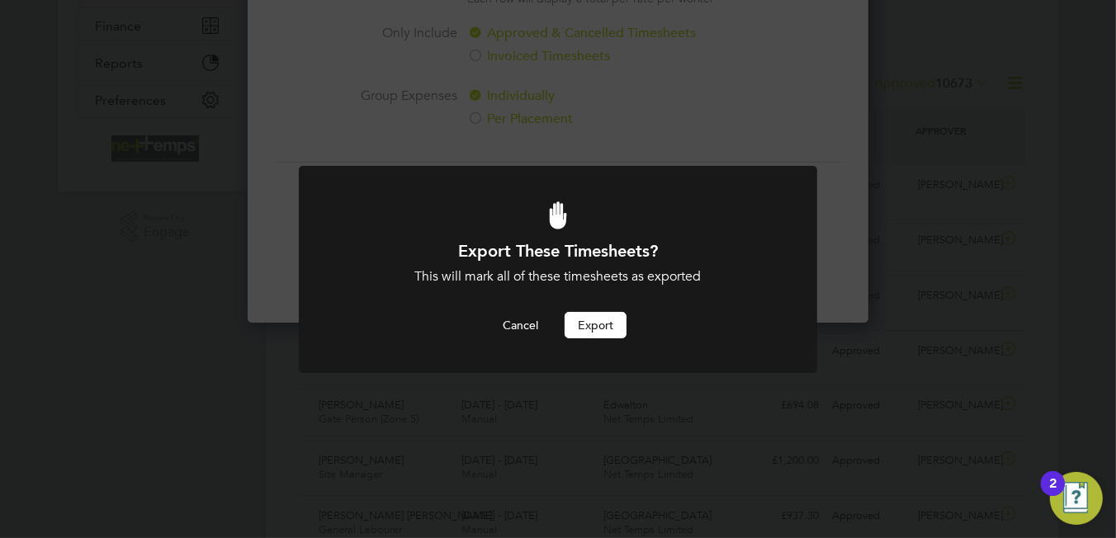
click at [601, 333] on button "Export" at bounding box center [595, 325] width 62 height 26
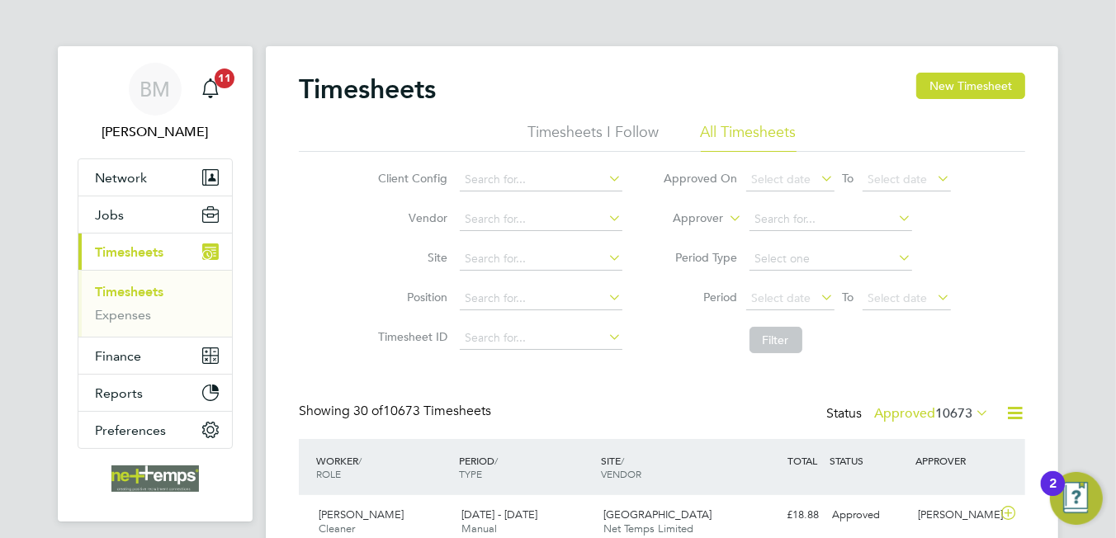
drag, startPoint x: 508, startPoint y: 87, endPoint x: 681, endPoint y: 88, distance: 172.5
click at [508, 87] on div "Timesheets New Timesheet" at bounding box center [662, 98] width 726 height 50
click at [954, 89] on button "New Timesheet" at bounding box center [970, 86] width 109 height 26
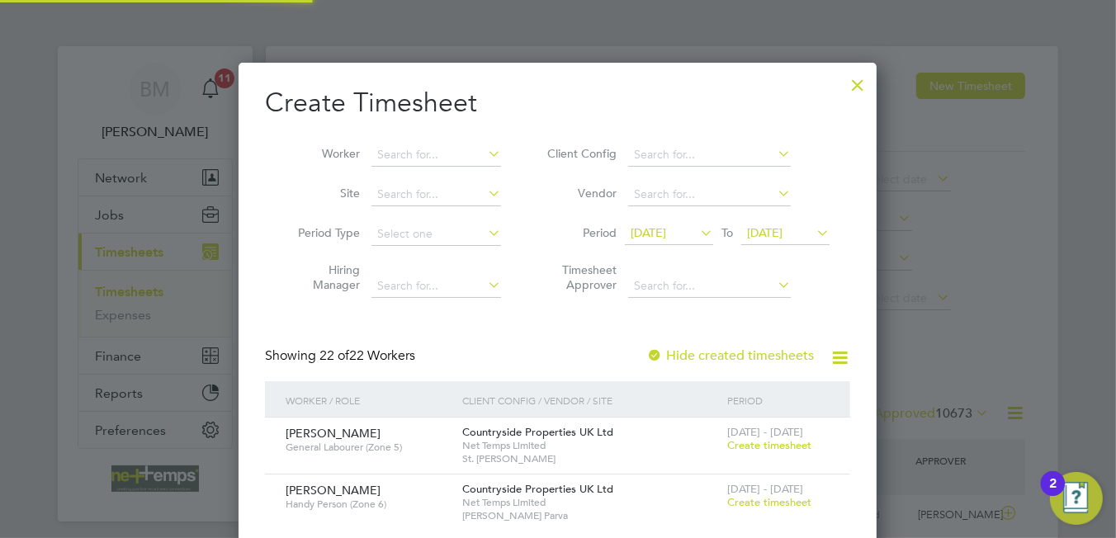
scroll to position [2311, 639]
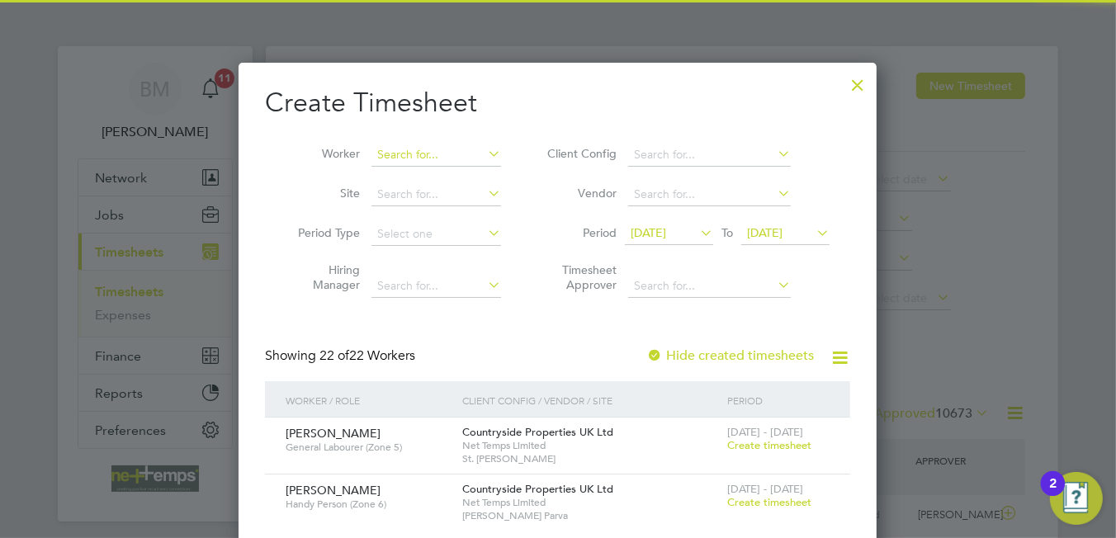
click at [404, 148] on input at bounding box center [436, 155] width 130 height 23
click at [418, 184] on li "Mary Bim pong" at bounding box center [451, 177] width 161 height 22
type input "[PERSON_NAME]"
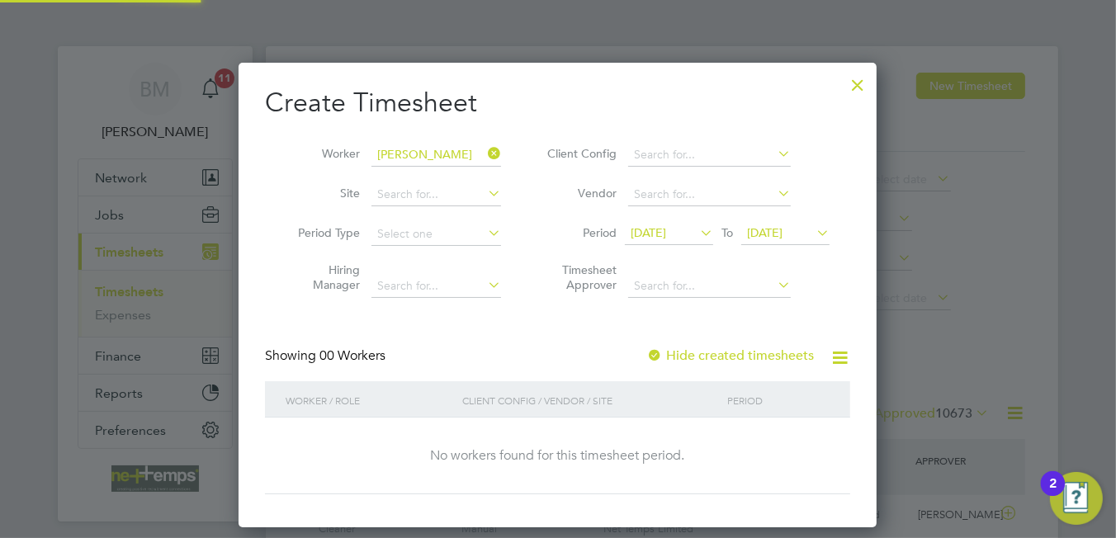
scroll to position [464, 639]
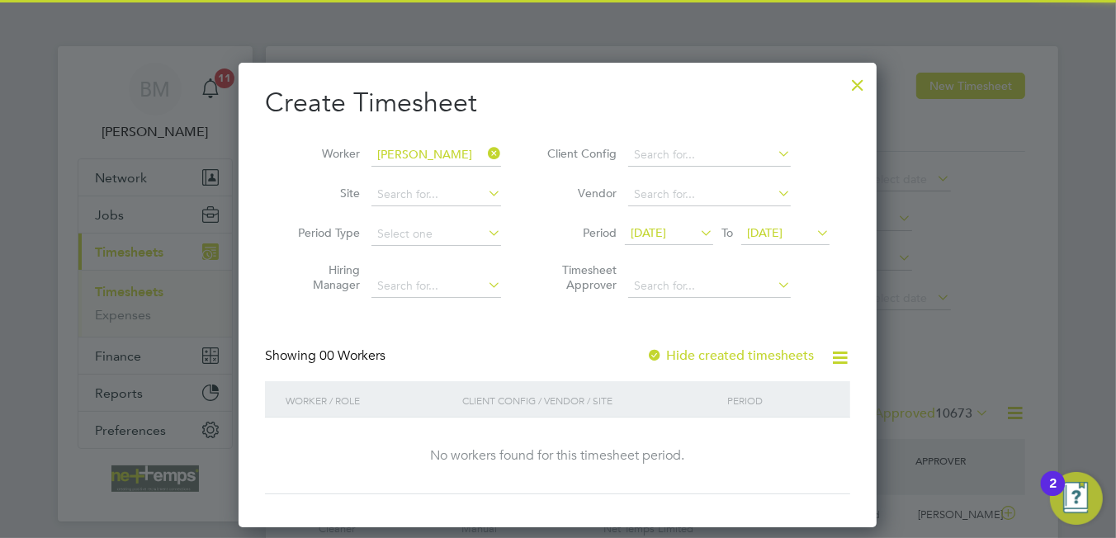
click at [737, 361] on label "Hide created timesheets" at bounding box center [730, 355] width 168 height 17
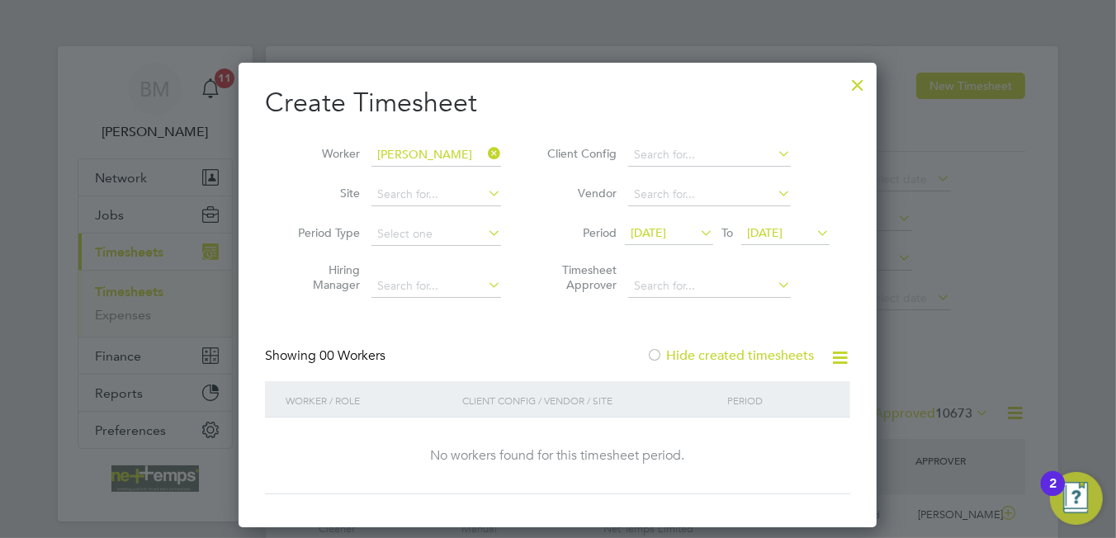
click at [737, 357] on label "Hide created timesheets" at bounding box center [730, 355] width 168 height 17
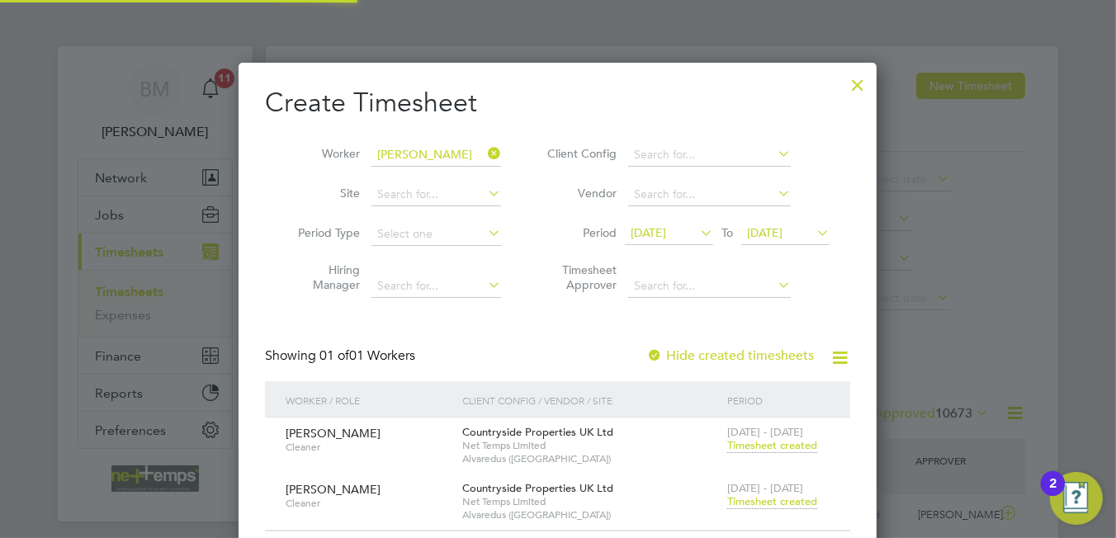
scroll to position [500, 639]
click at [782, 500] on span "Timesheet created" at bounding box center [772, 501] width 90 height 15
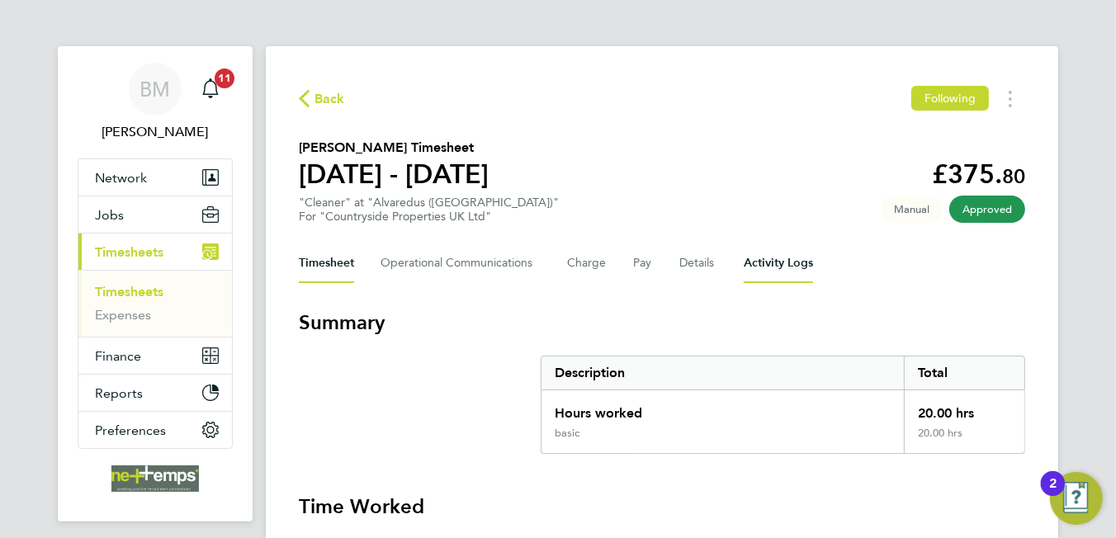
click at [766, 265] on Logs-tab "Activity Logs" at bounding box center [778, 263] width 69 height 40
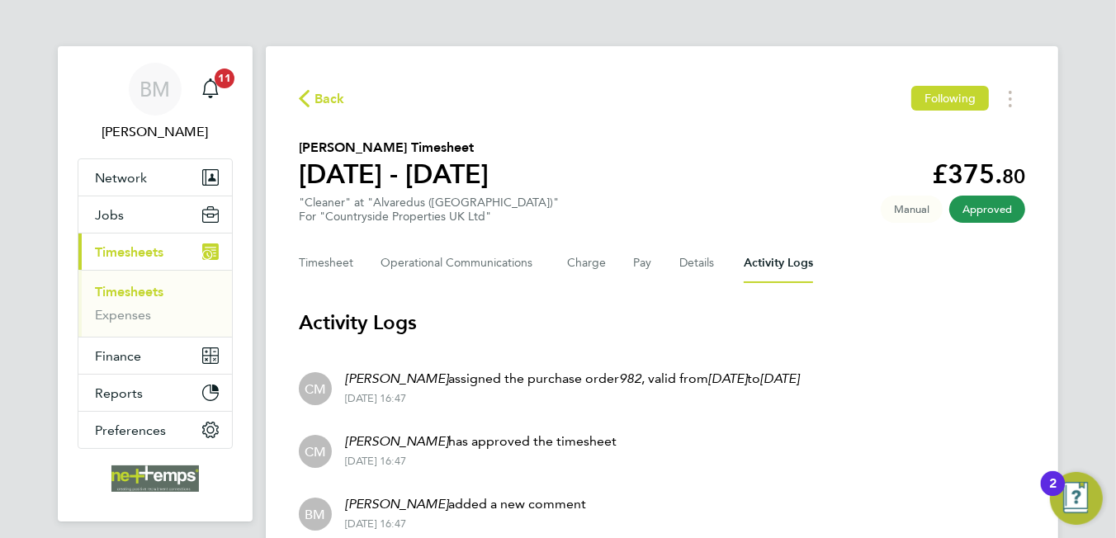
click at [322, 86] on div "Back Following" at bounding box center [662, 99] width 726 height 26
drag, startPoint x: 322, startPoint y: 86, endPoint x: 322, endPoint y: 96, distance: 9.9
click at [322, 96] on span "Back" at bounding box center [329, 99] width 31 height 20
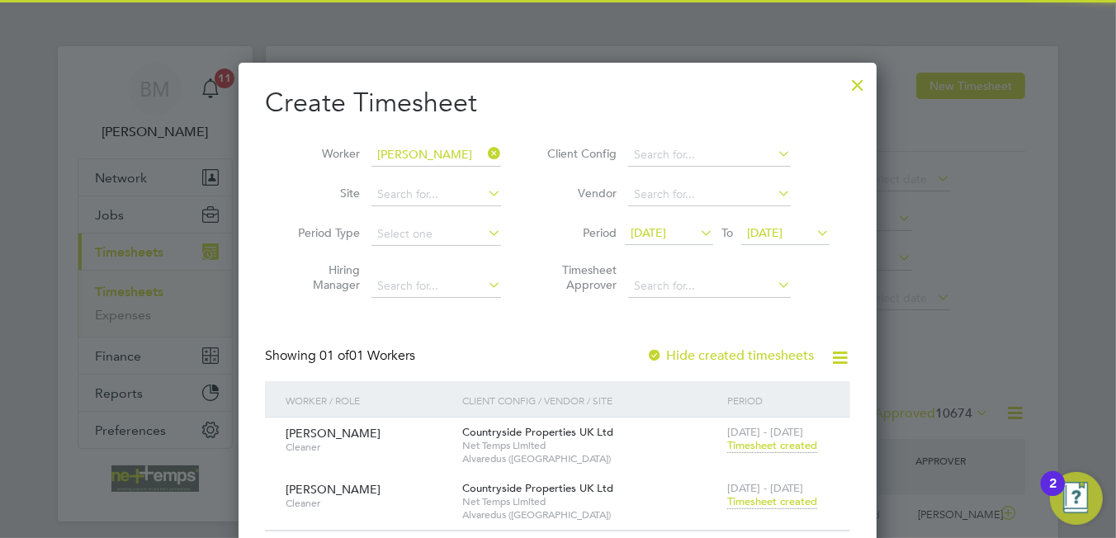
scroll to position [41, 144]
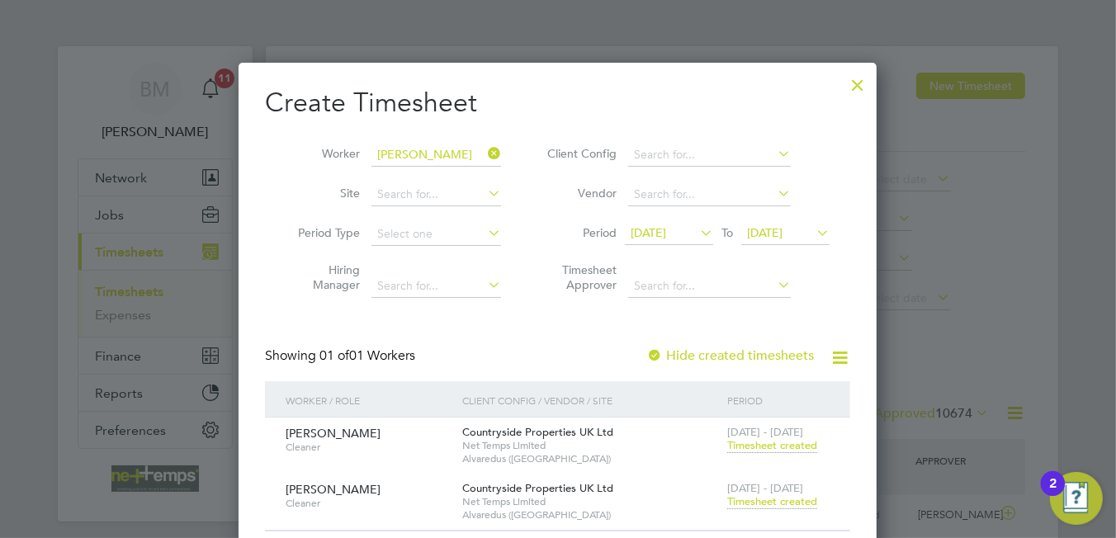
click at [863, 87] on div at bounding box center [858, 81] width 30 height 30
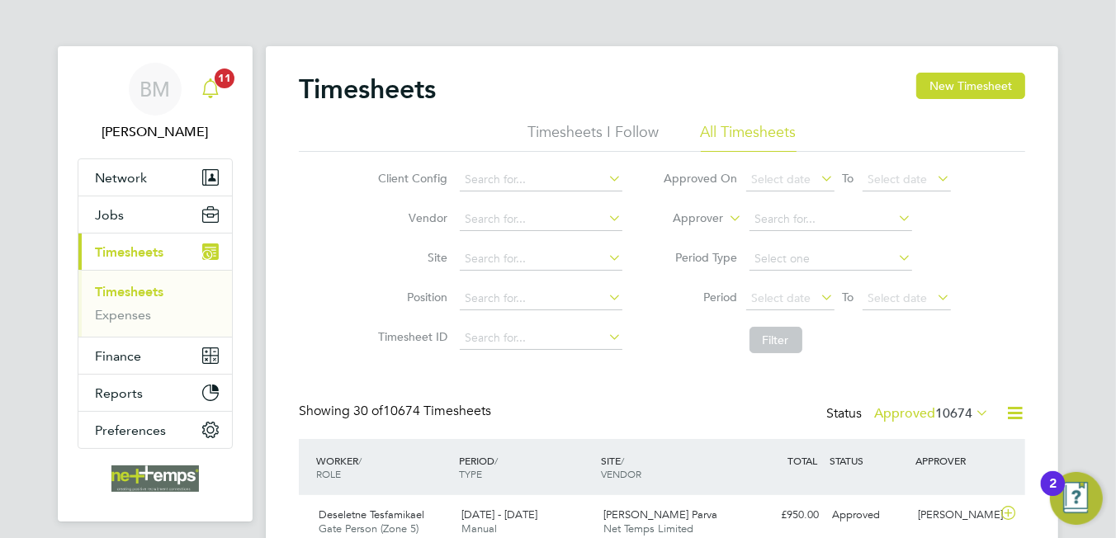
click at [212, 78] on icon "Main navigation" at bounding box center [211, 88] width 20 height 20
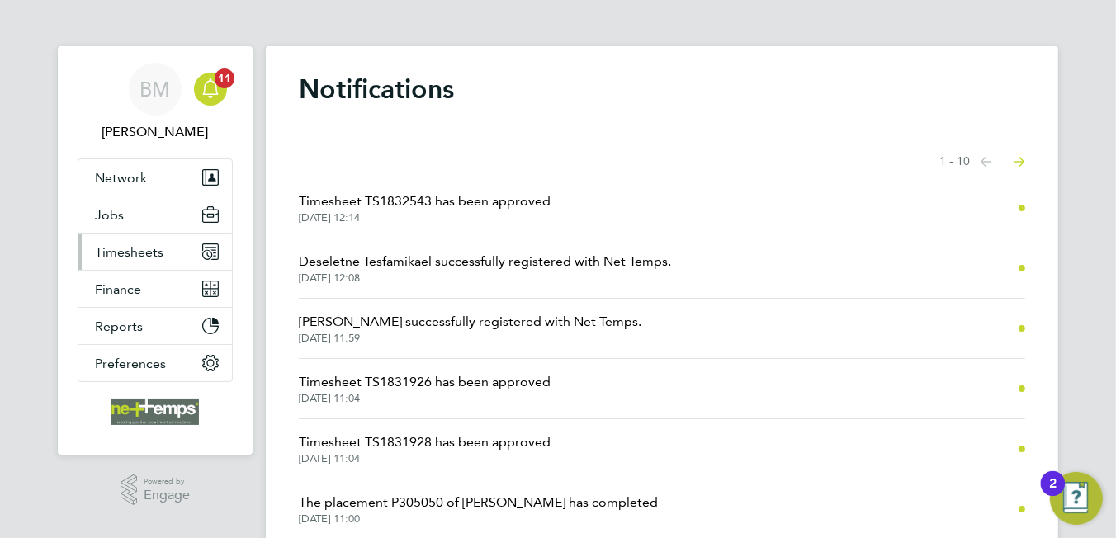
click at [149, 267] on button "Timesheets" at bounding box center [154, 252] width 153 height 36
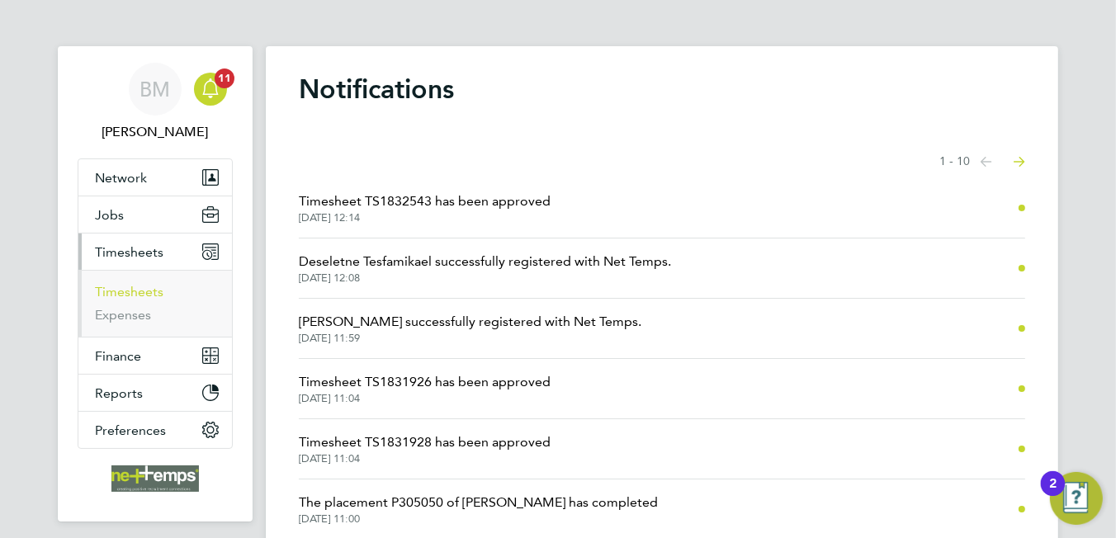
click at [120, 284] on link "Timesheets" at bounding box center [129, 292] width 68 height 16
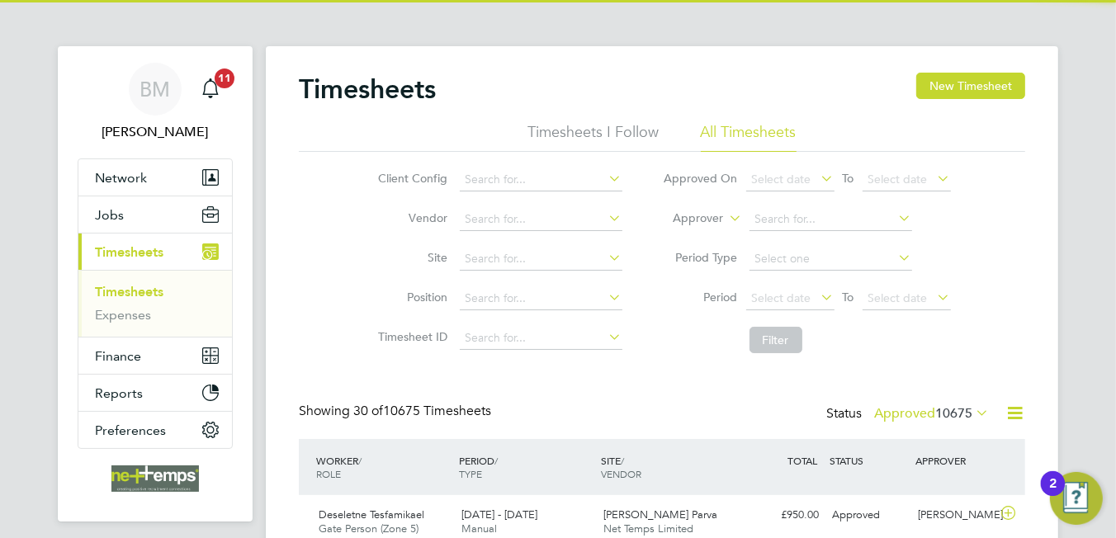
scroll to position [41, 144]
click at [1007, 412] on icon at bounding box center [1014, 413] width 21 height 21
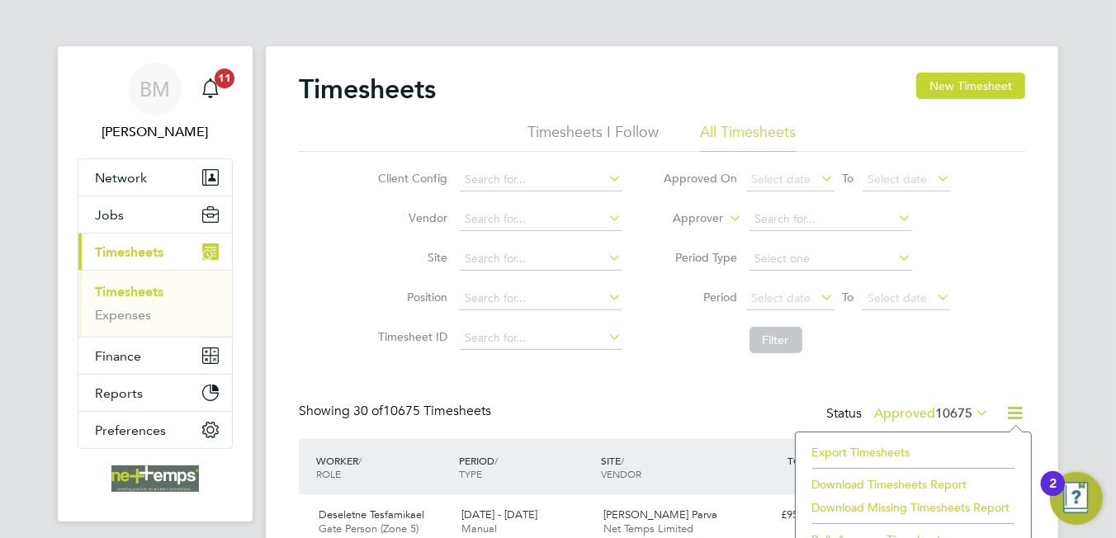
click at [875, 451] on li "Export Timesheets" at bounding box center [913, 452] width 219 height 23
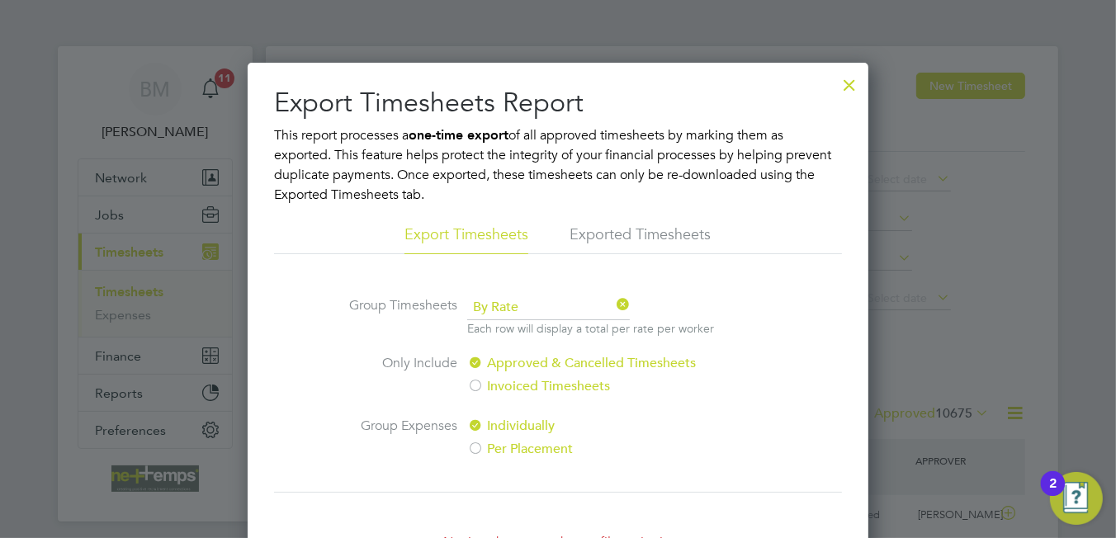
click at [849, 87] on div at bounding box center [849, 81] width 30 height 30
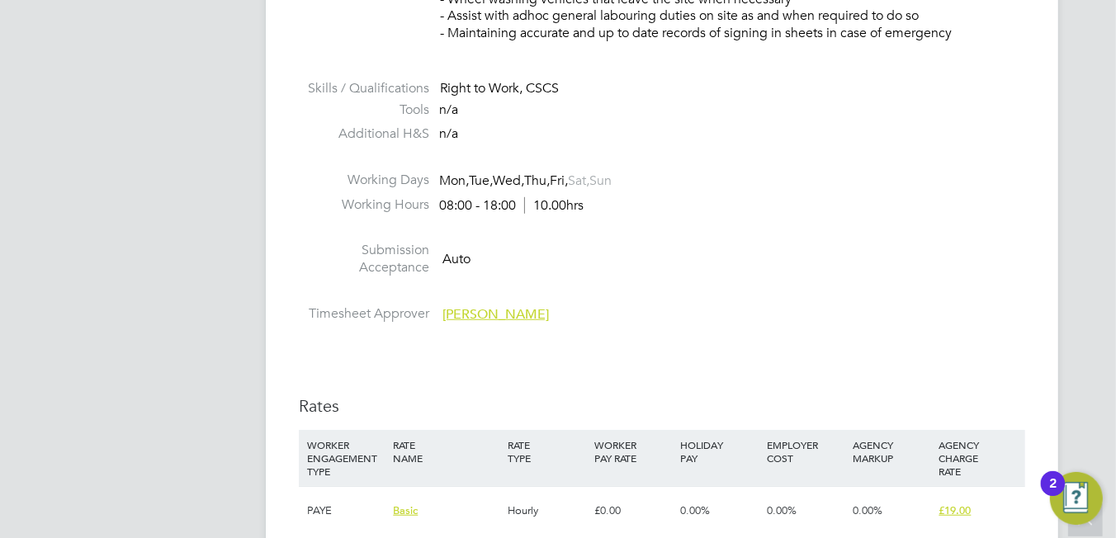
scroll to position [1155, 0]
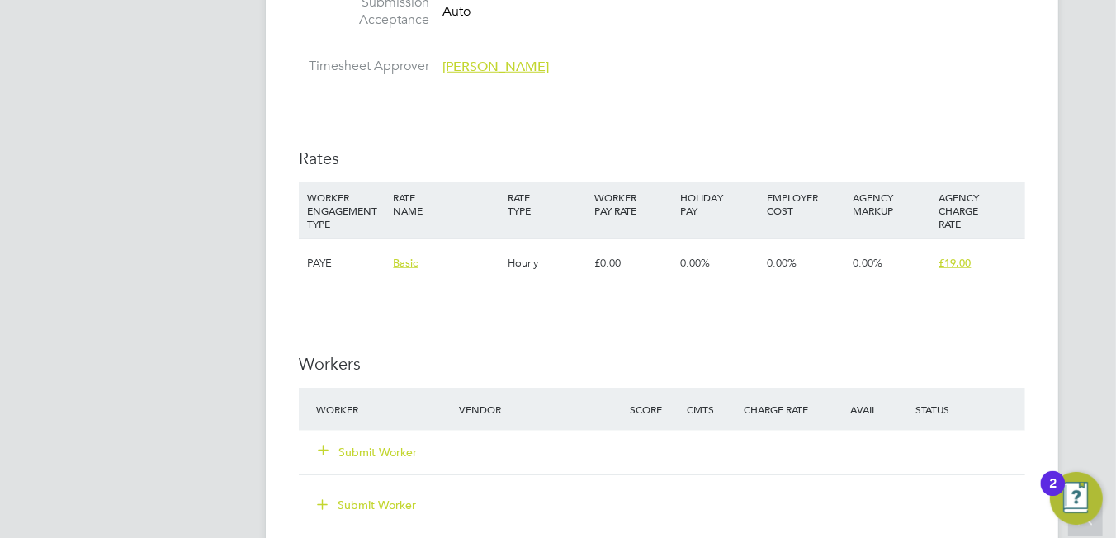
click at [393, 451] on button "Submit Worker" at bounding box center [368, 452] width 99 height 17
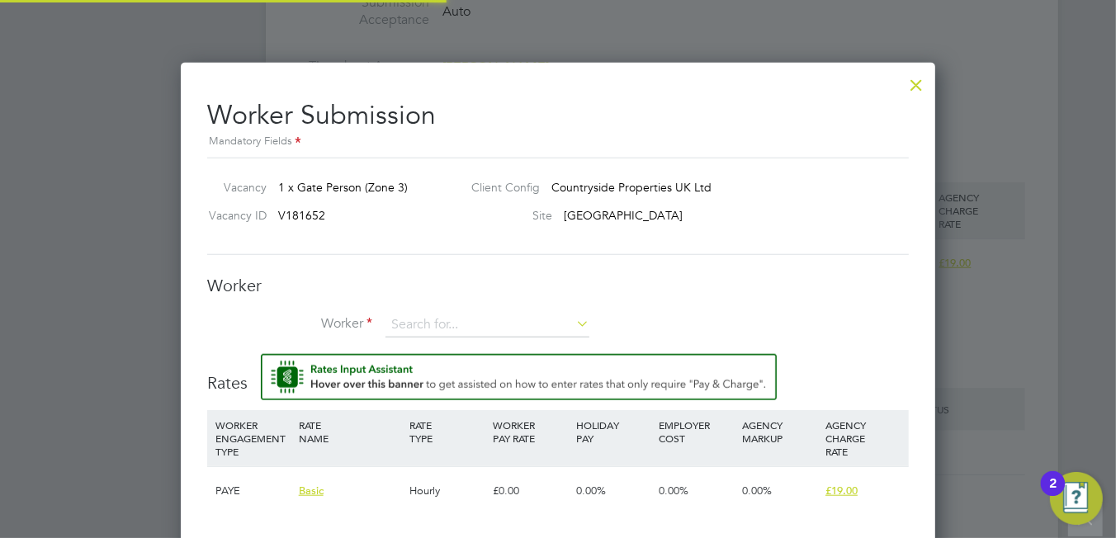
scroll to position [1058, 755]
click at [432, 324] on input at bounding box center [487, 325] width 204 height 25
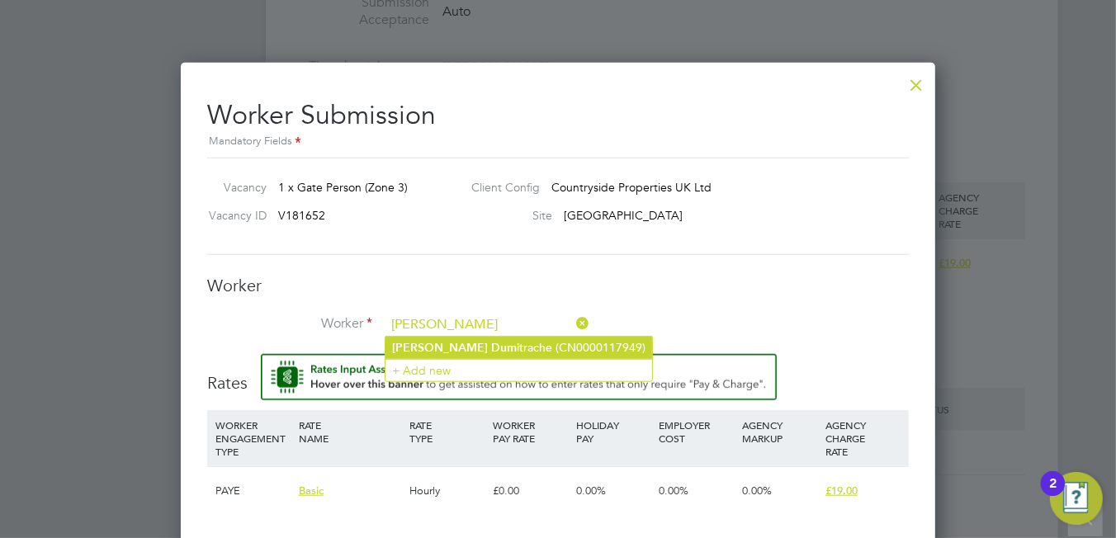
click at [491, 341] on b "Dum" at bounding box center [504, 348] width 26 height 14
type input "Daniel Dumitrache (CN0000117949)"
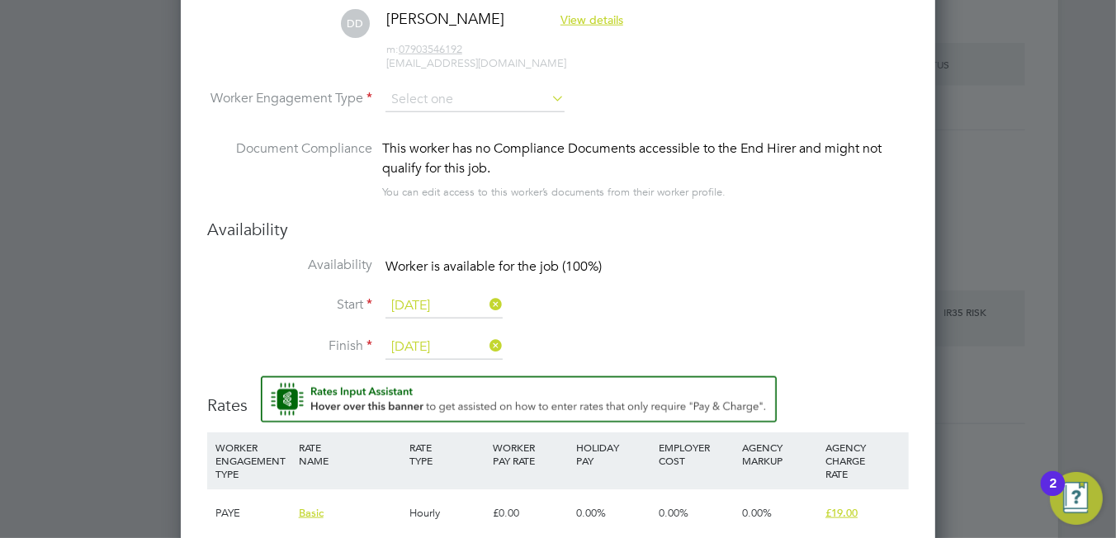
scroll to position [1336, 0]
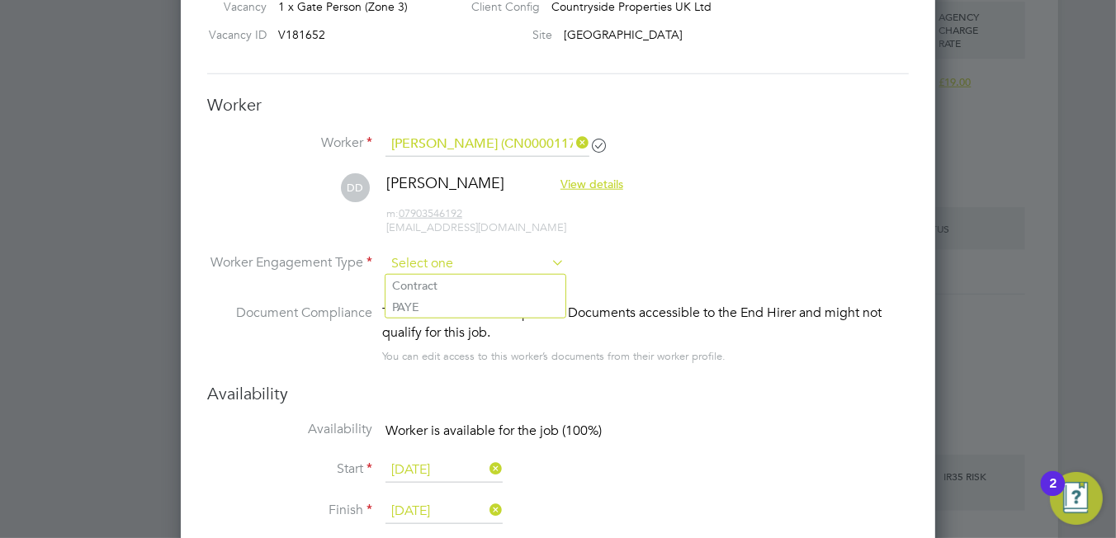
click at [451, 257] on input at bounding box center [474, 264] width 179 height 25
click at [434, 307] on li "PAYE" at bounding box center [475, 306] width 180 height 21
type input "PAYE"
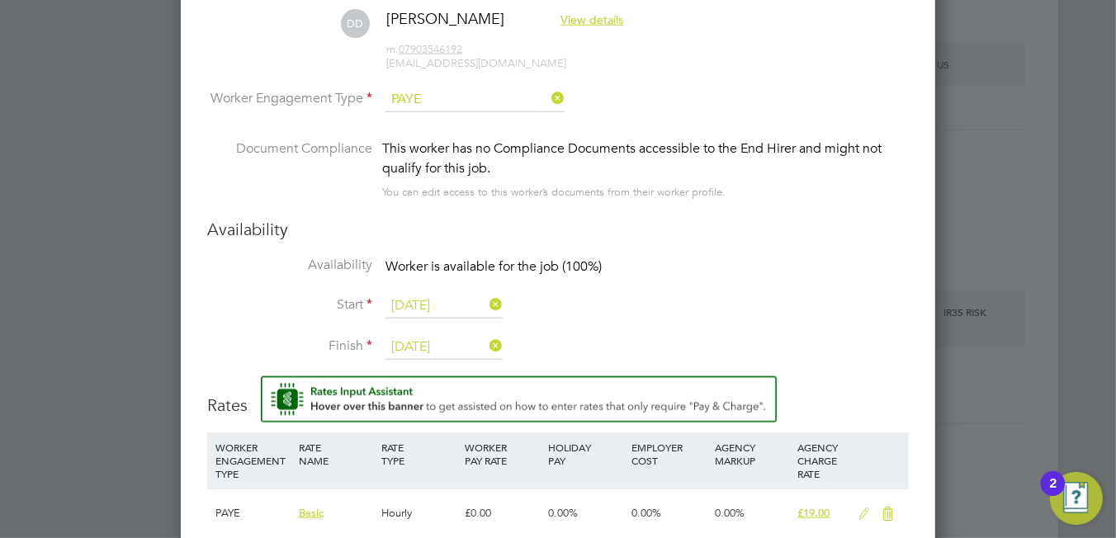
scroll to position [1666, 0]
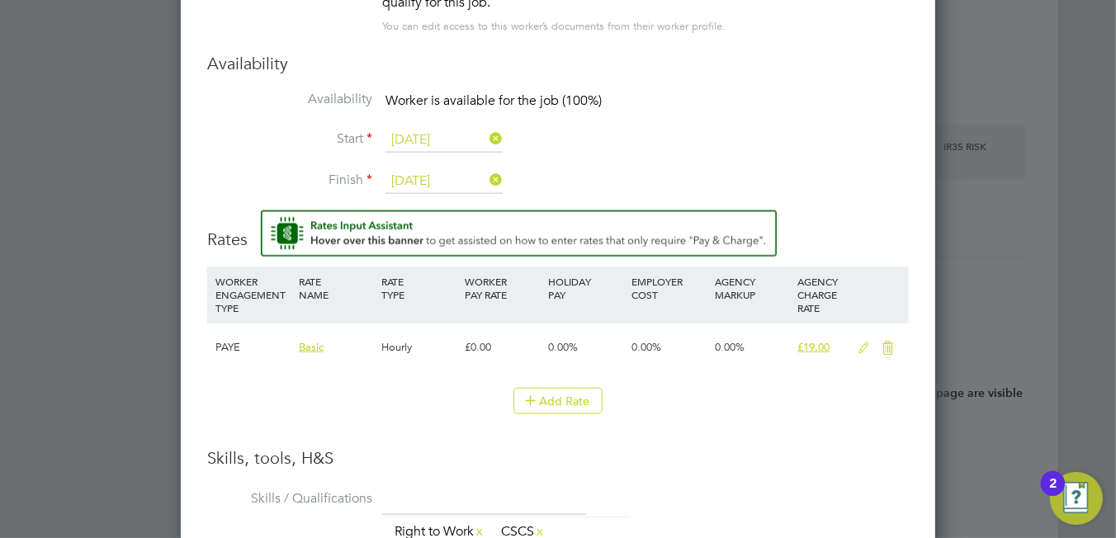
click at [862, 345] on icon at bounding box center [863, 348] width 21 height 13
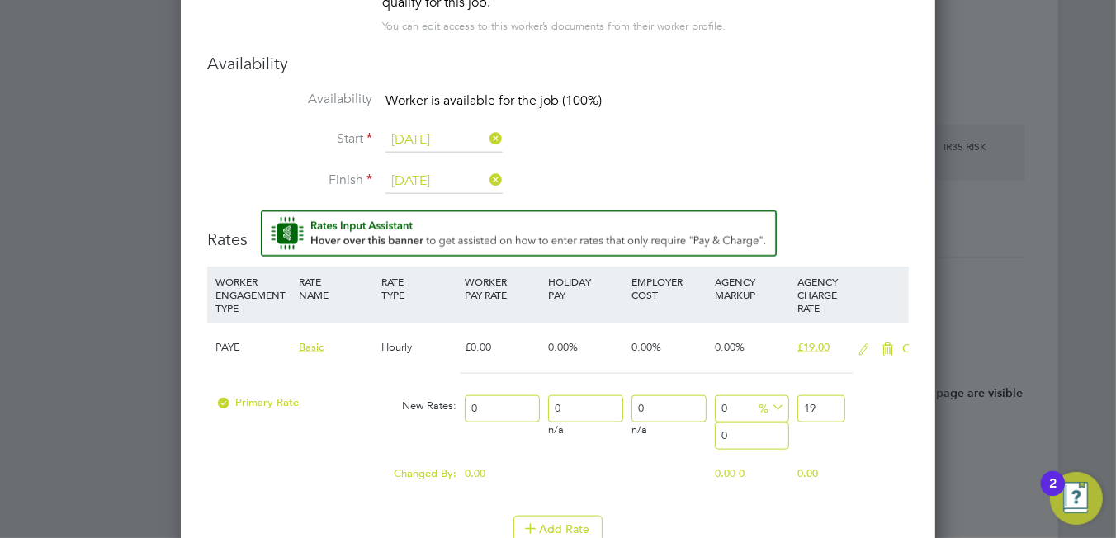
click at [862, 345] on icon at bounding box center [863, 349] width 21 height 13
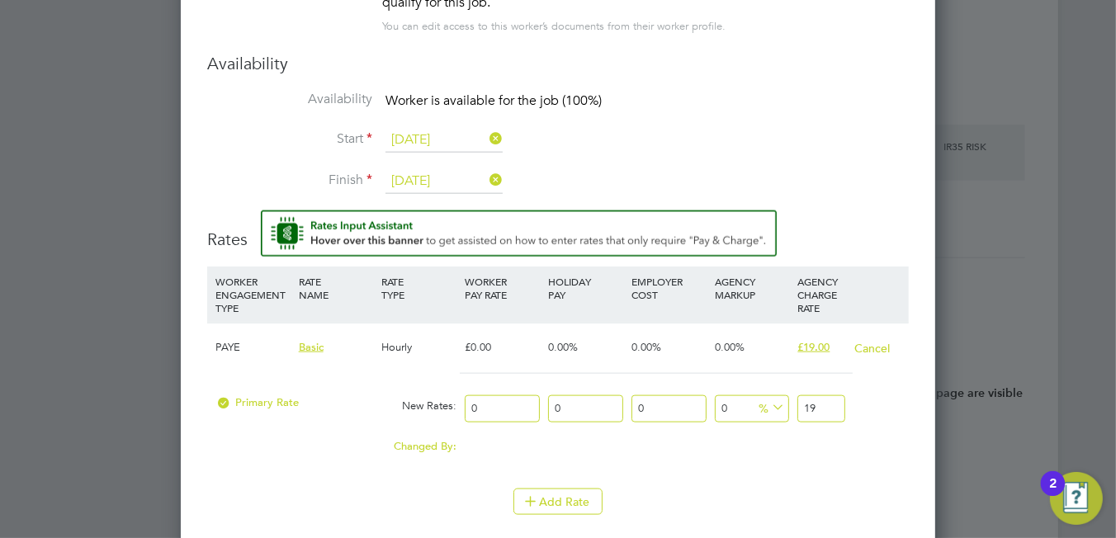
drag, startPoint x: 508, startPoint y: 404, endPoint x: 456, endPoint y: 402, distance: 52.0
click at [441, 408] on div "Primary Rate New Rates: 0 0 n/a 0 n/a 0 0 % 19" at bounding box center [557, 409] width 701 height 44
type input "1"
type input "16"
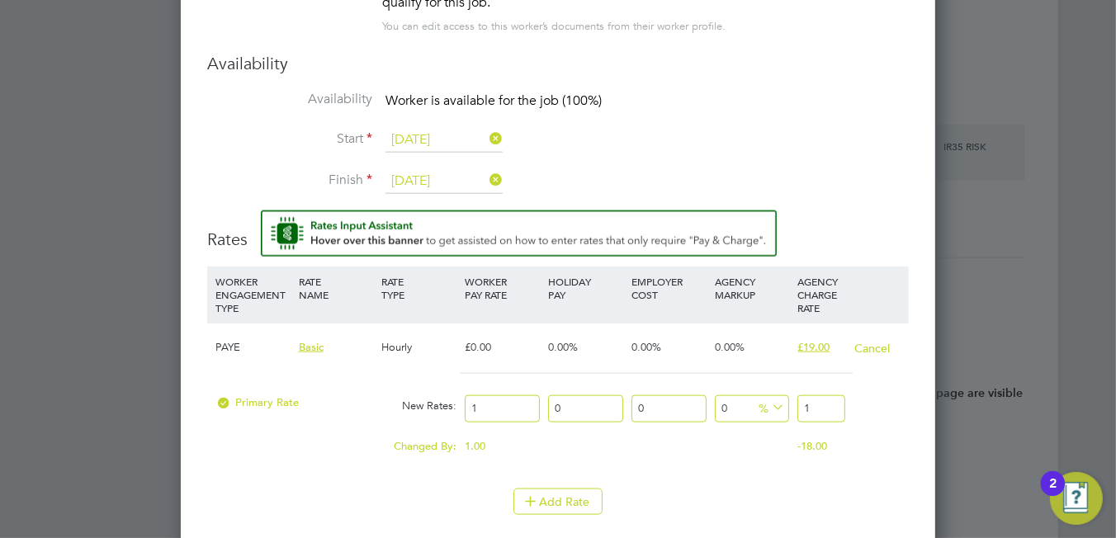
type input "16"
type input "16.03"
drag, startPoint x: 840, startPoint y: 403, endPoint x: 759, endPoint y: 397, distance: 81.1
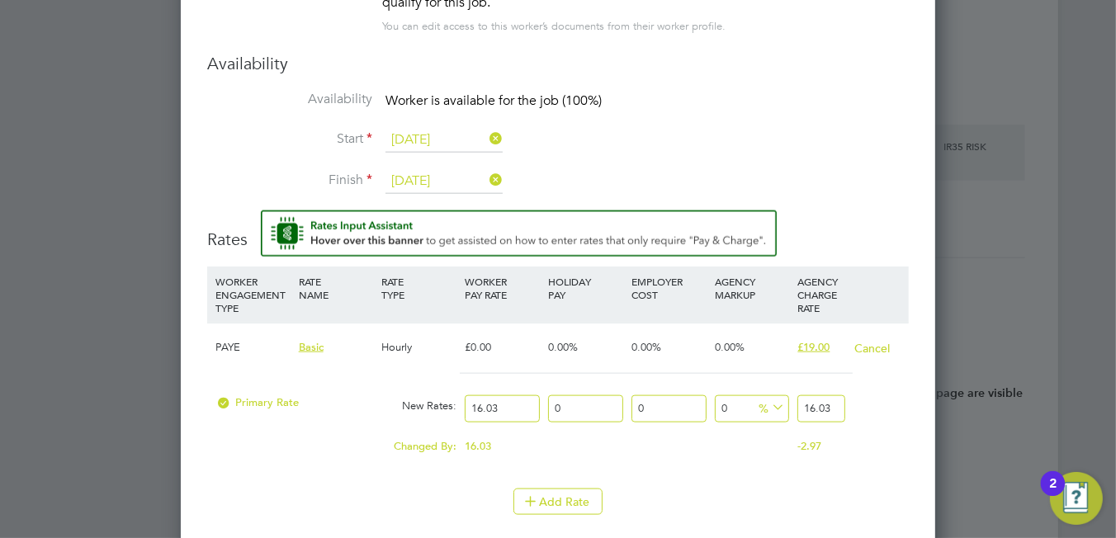
click at [756, 401] on div "Primary Rate New Rates: 16.03 0 n/a 0 n/a 0 0 % 16.03" at bounding box center [557, 409] width 701 height 44
type input "-93.76169681846538"
type input "1"
type input "18.527760449157828"
type input "19.00"
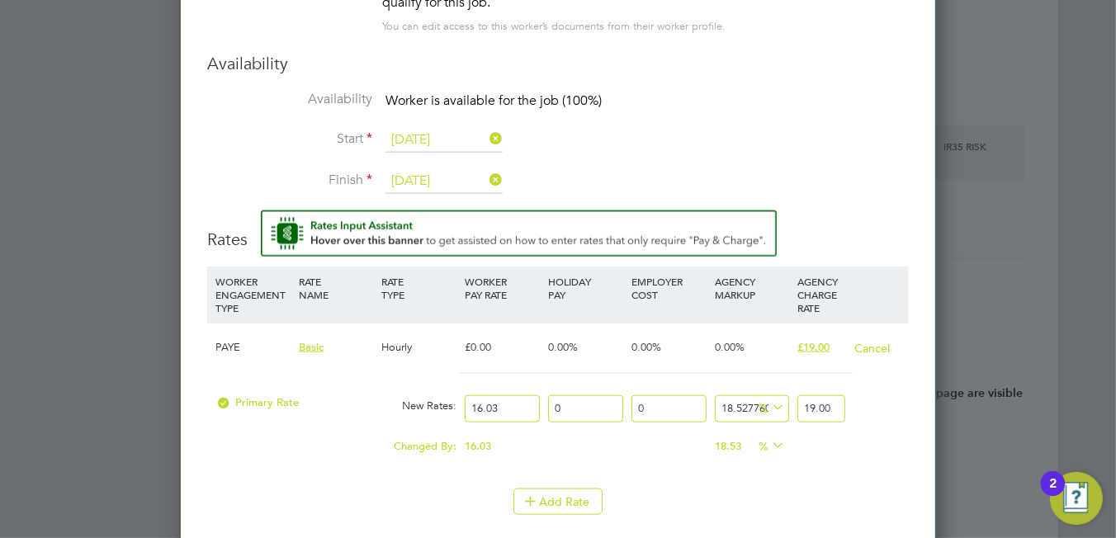
click at [361, 419] on div "Primary Rate New Rates: 16.03 0 n/a 0 n/a 18.527760449157828 2.97 % 19.00" at bounding box center [557, 409] width 701 height 44
drag, startPoint x: 361, startPoint y: 419, endPoint x: 327, endPoint y: 474, distance: 64.1
click at [327, 474] on li "WORKER ENGAGEMENT TYPE RATE NAME RATE TYPE WORKER PAY RATE HOLIDAY PAY EMPLOYER…" at bounding box center [557, 378] width 701 height 222
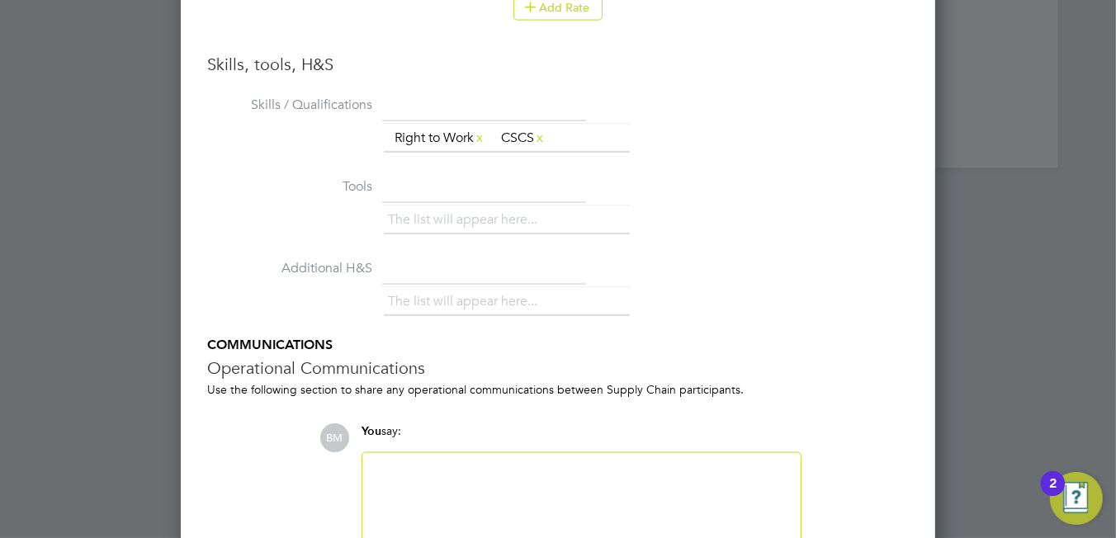
scroll to position [2245, 0]
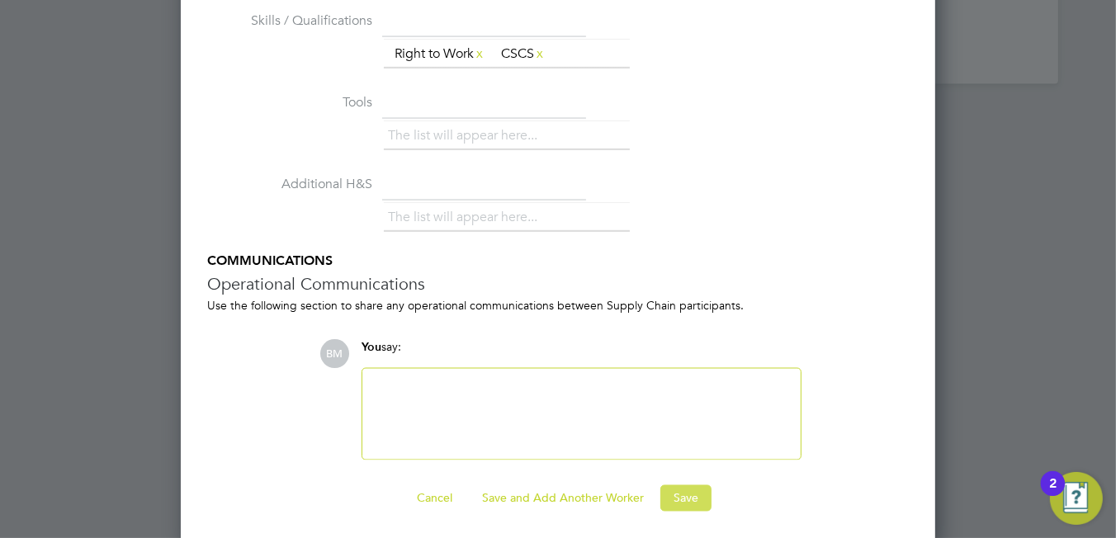
click at [682, 498] on button "Save" at bounding box center [685, 498] width 51 height 26
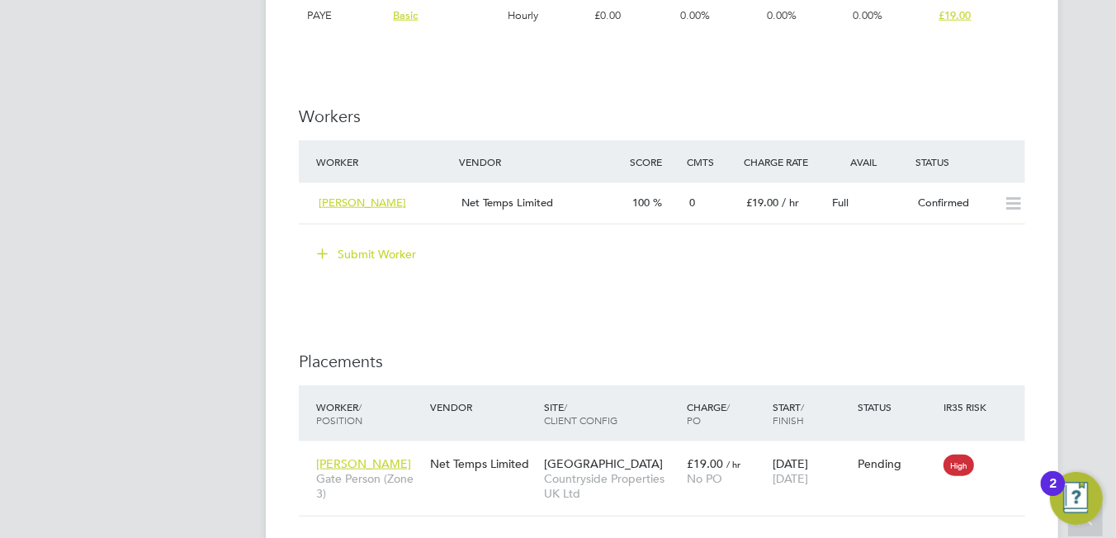
scroll to position [1650, 0]
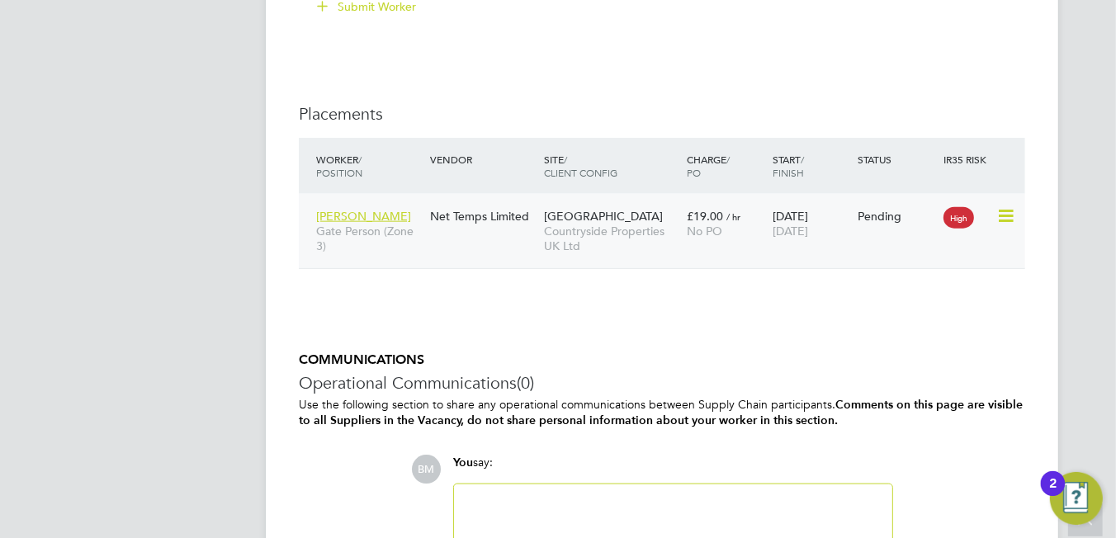
click at [1001, 215] on icon at bounding box center [1004, 216] width 17 height 20
click at [1012, 215] on icon at bounding box center [1004, 216] width 17 height 20
click at [871, 313] on li "Start" at bounding box center [930, 316] width 169 height 23
type input "Louis Woodcock"
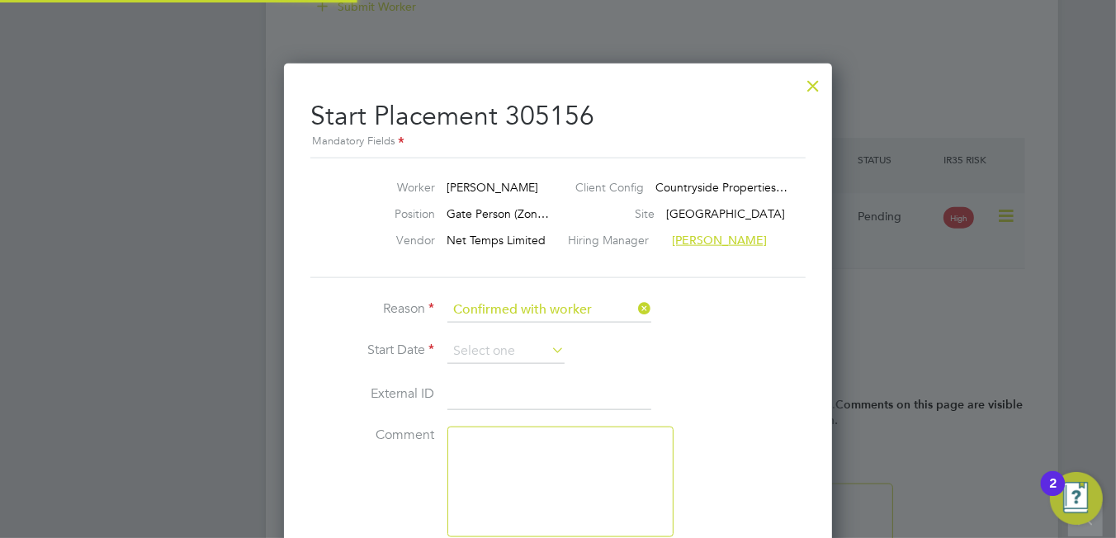
scroll to position [7, 7]
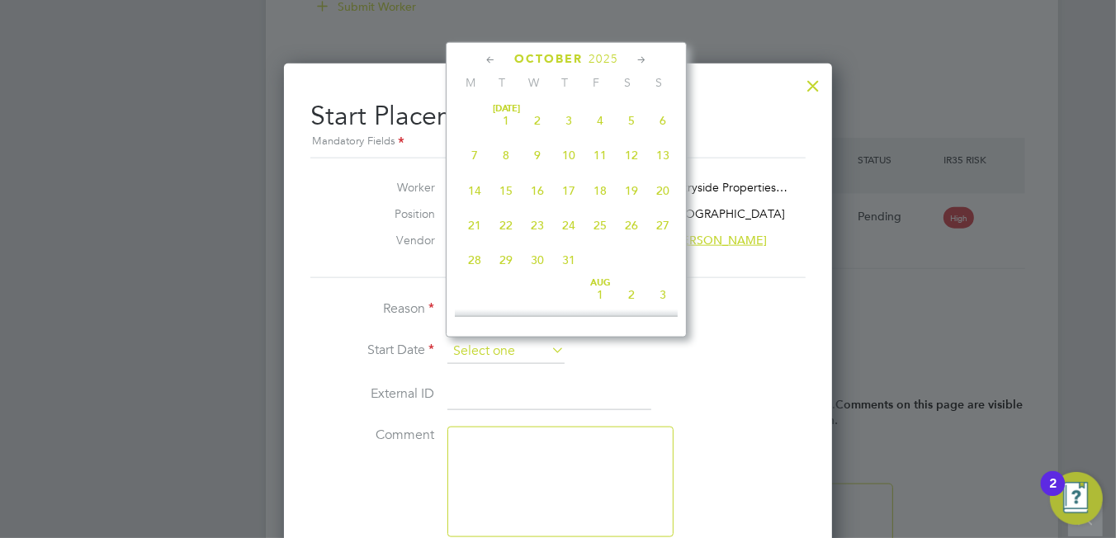
click at [500, 346] on input at bounding box center [505, 351] width 117 height 25
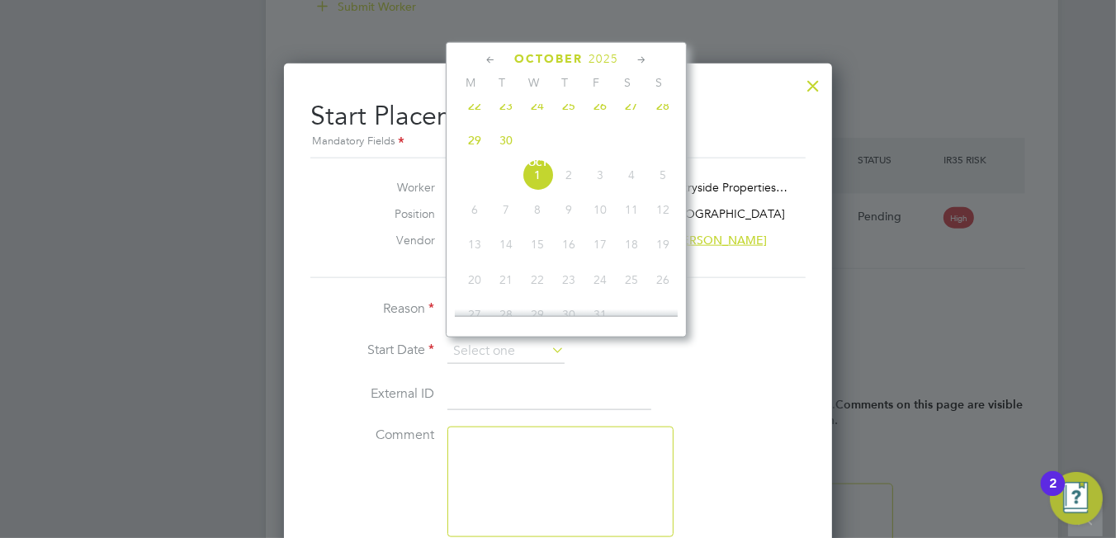
click at [469, 156] on span "29" at bounding box center [474, 140] width 31 height 31
type input "29 Sep 2025"
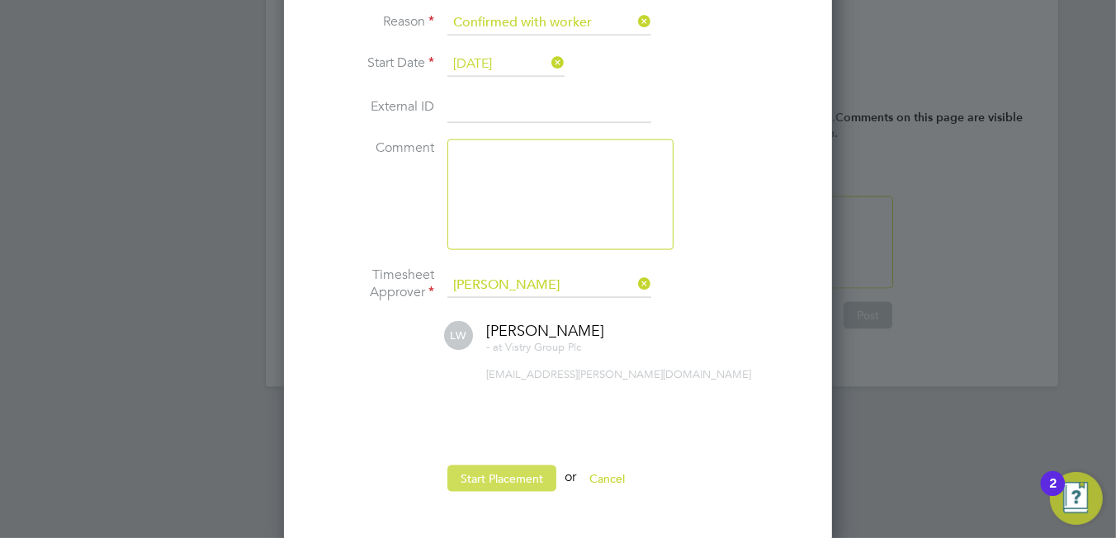
click at [496, 472] on button "Start Placement" at bounding box center [501, 478] width 109 height 26
click at [496, 472] on button "Starting Placement..." at bounding box center [514, 478] width 135 height 26
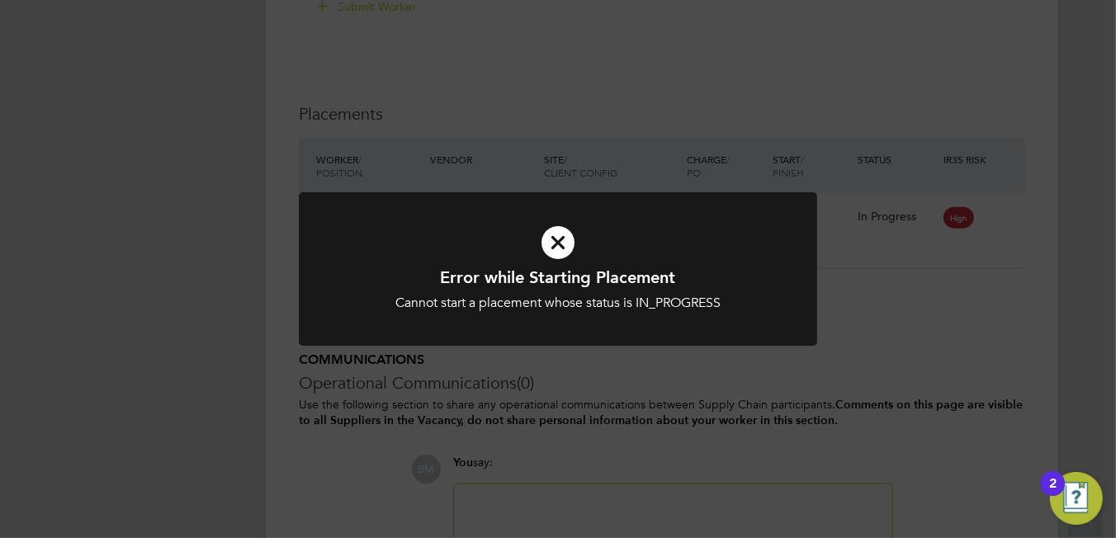
click at [560, 259] on icon at bounding box center [557, 242] width 429 height 64
click at [560, 237] on icon at bounding box center [557, 242] width 429 height 64
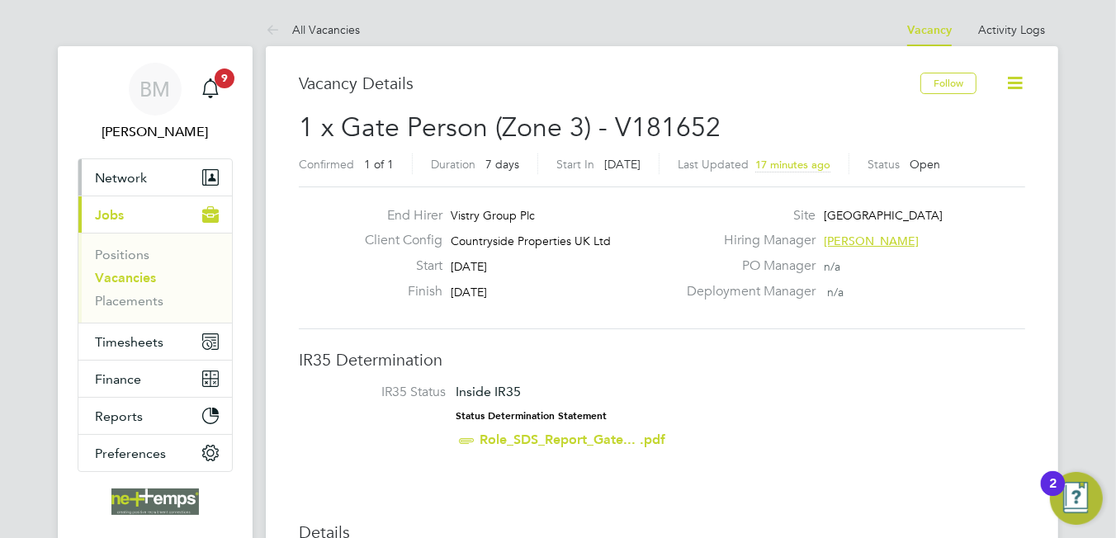
click at [136, 172] on span "Network" at bounding box center [121, 178] width 52 height 16
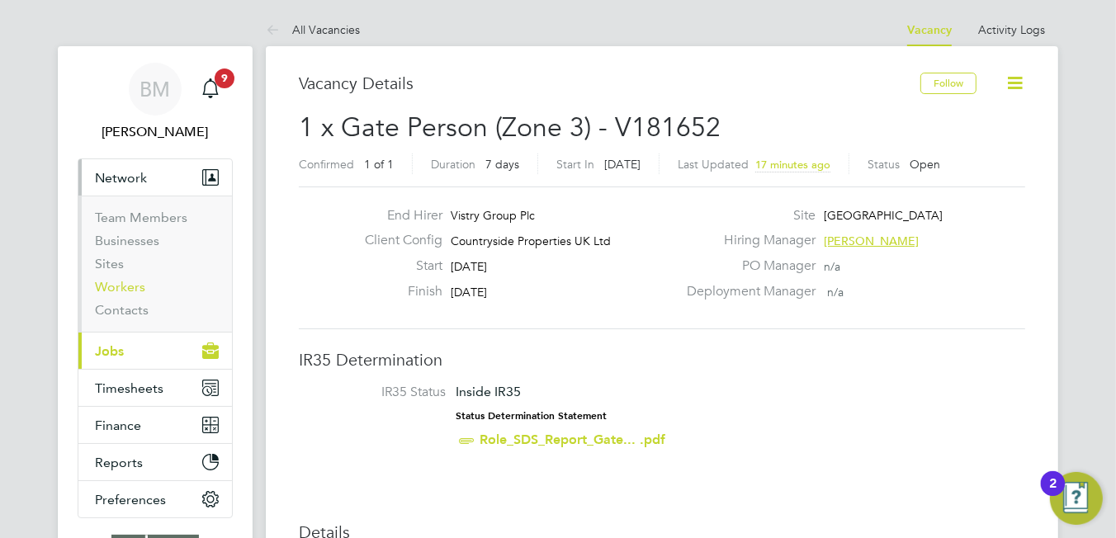
click at [125, 282] on link "Workers" at bounding box center [120, 287] width 50 height 16
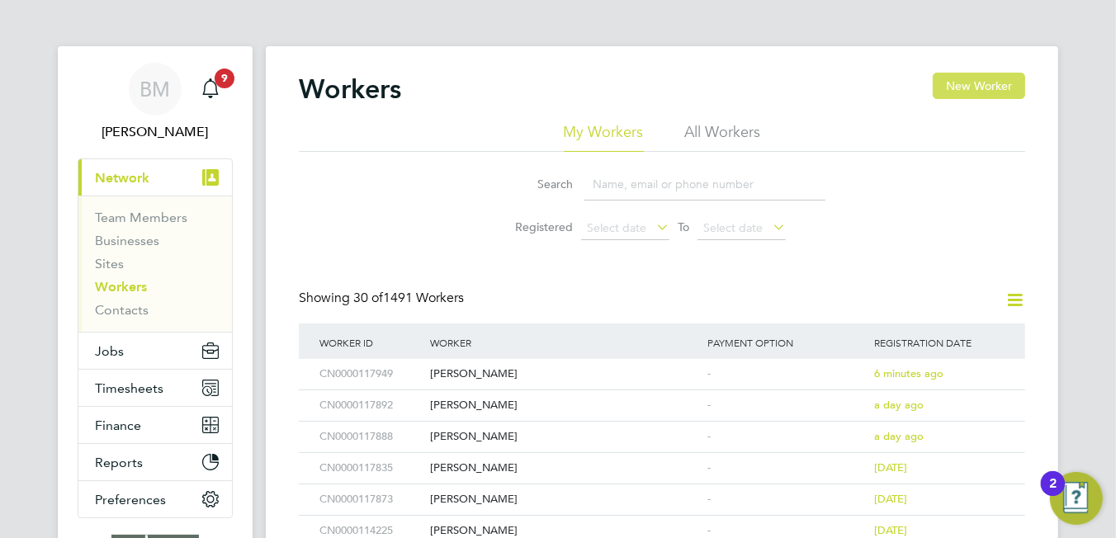
click at [980, 79] on button "New Worker" at bounding box center [979, 86] width 92 height 26
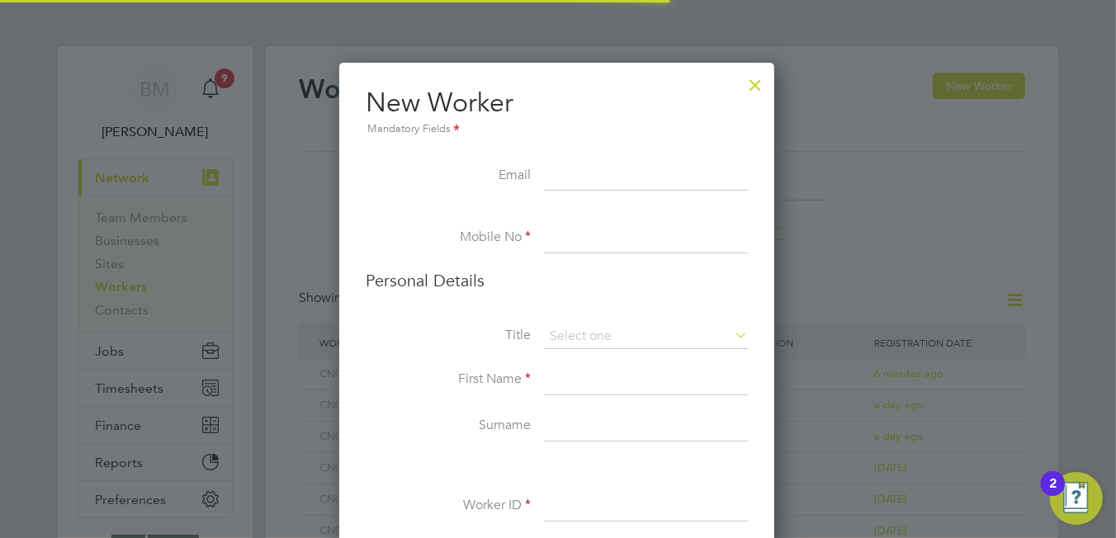
scroll to position [1390, 436]
click at [564, 177] on input at bounding box center [646, 177] width 204 height 30
paste input "dati.tesfamichael@gmail.com"
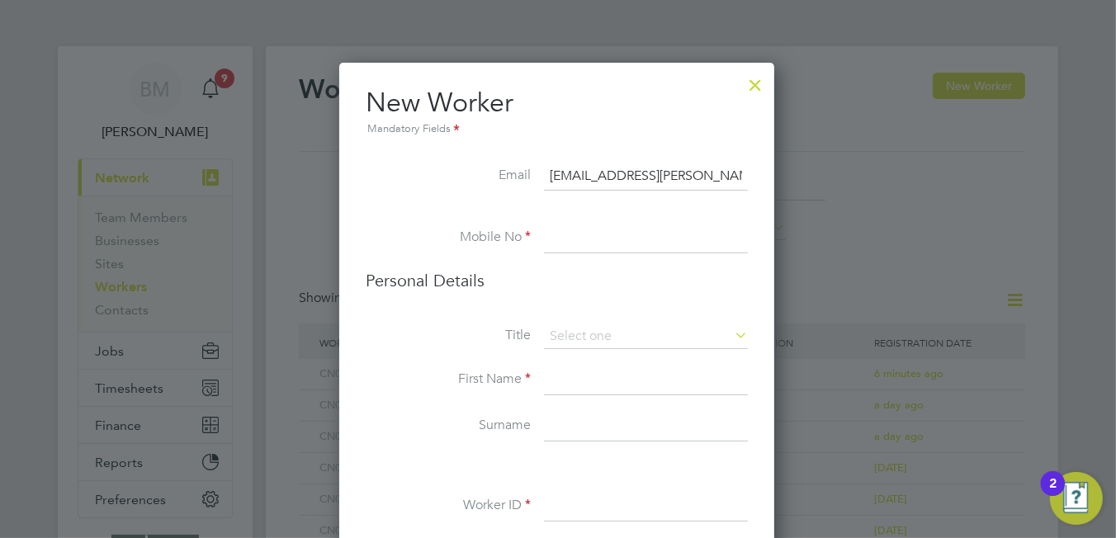
type input "dati.tesfamichael@gmail.com"
click at [589, 238] on input at bounding box center [646, 239] width 204 height 30
paste input "07861619018"
type input "07861619018"
click at [573, 337] on input at bounding box center [646, 336] width 204 height 25
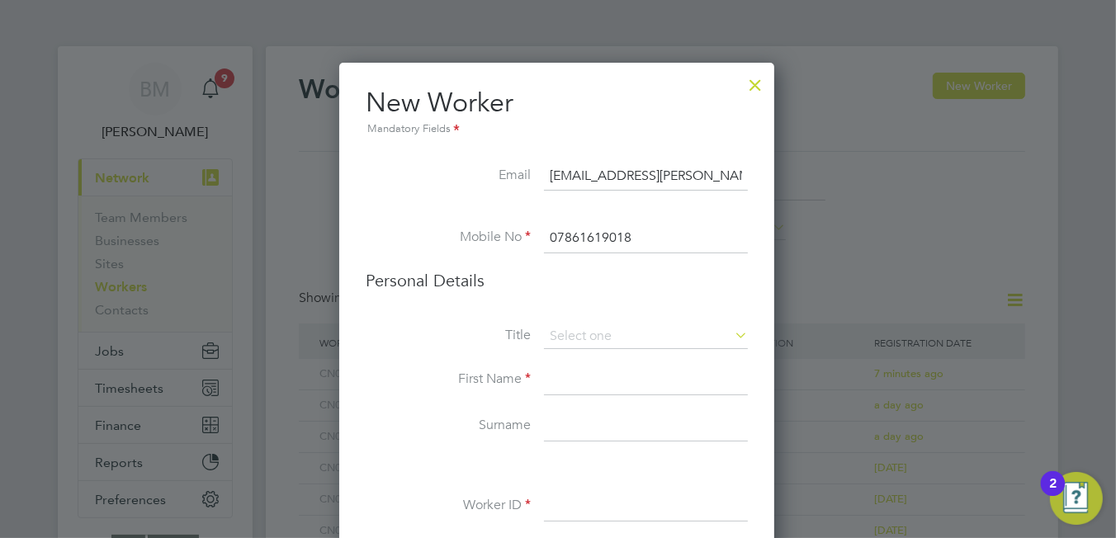
click at [565, 362] on li "Mr" at bounding box center [646, 358] width 205 height 21
type input "Mr"
click at [564, 381] on input at bounding box center [646, 381] width 204 height 30
type input "d"
type input "S"
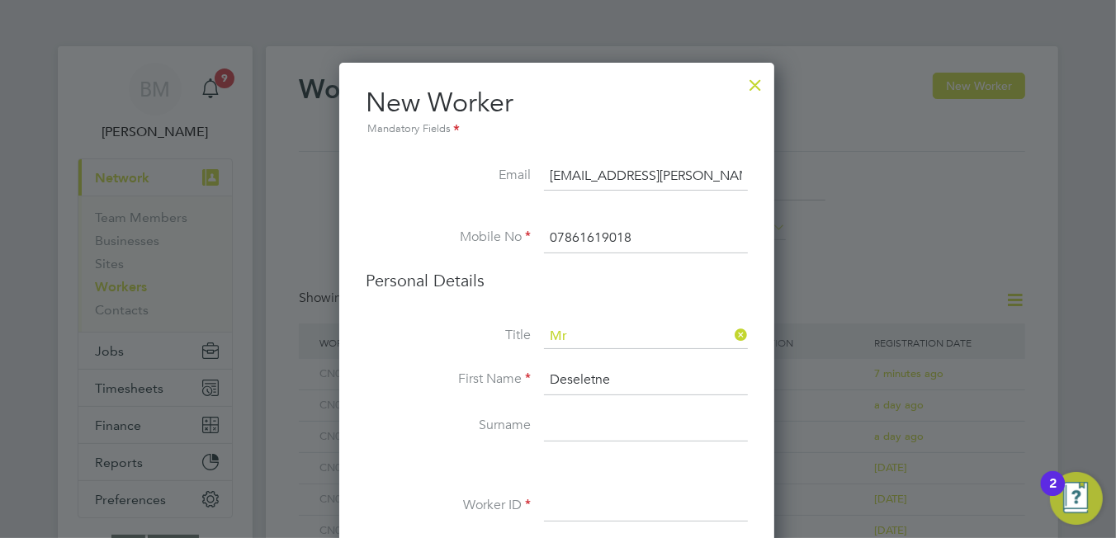
type input "Deseletne"
click at [586, 425] on input at bounding box center [646, 427] width 204 height 30
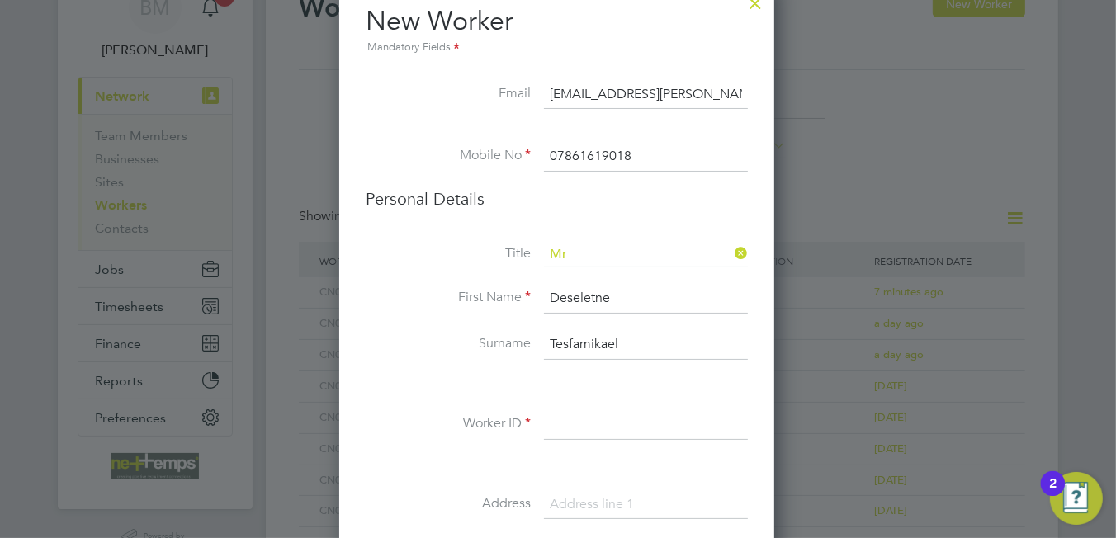
scroll to position [165, 0]
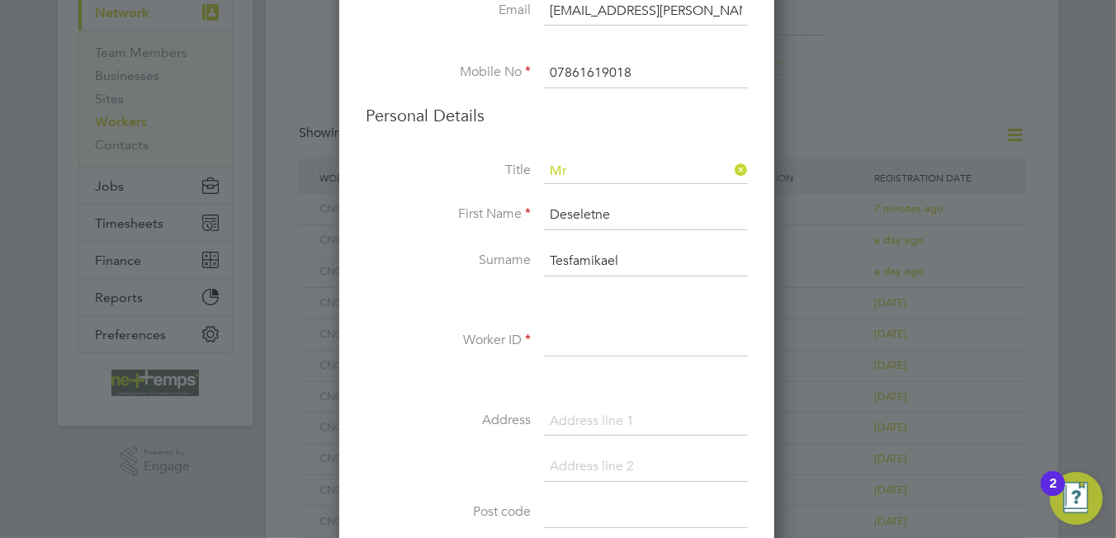
type input "Tesfamikael"
click at [569, 333] on input at bounding box center [646, 342] width 204 height 30
type input "CN0000115078"
click at [610, 421] on input at bounding box center [646, 422] width 204 height 30
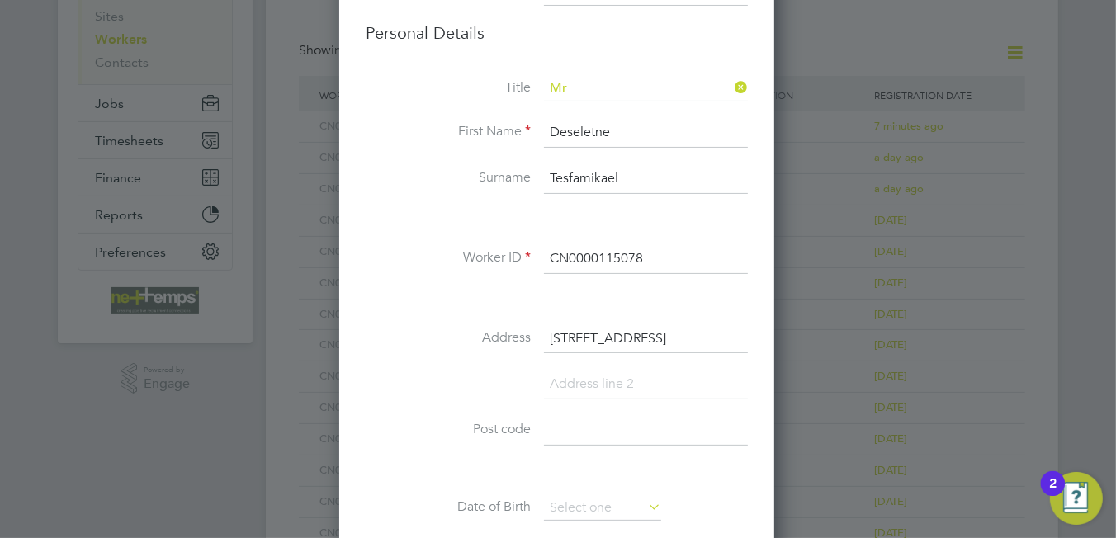
type input "3 Pipewell Walk"
click at [604, 436] on input at bounding box center [646, 431] width 204 height 30
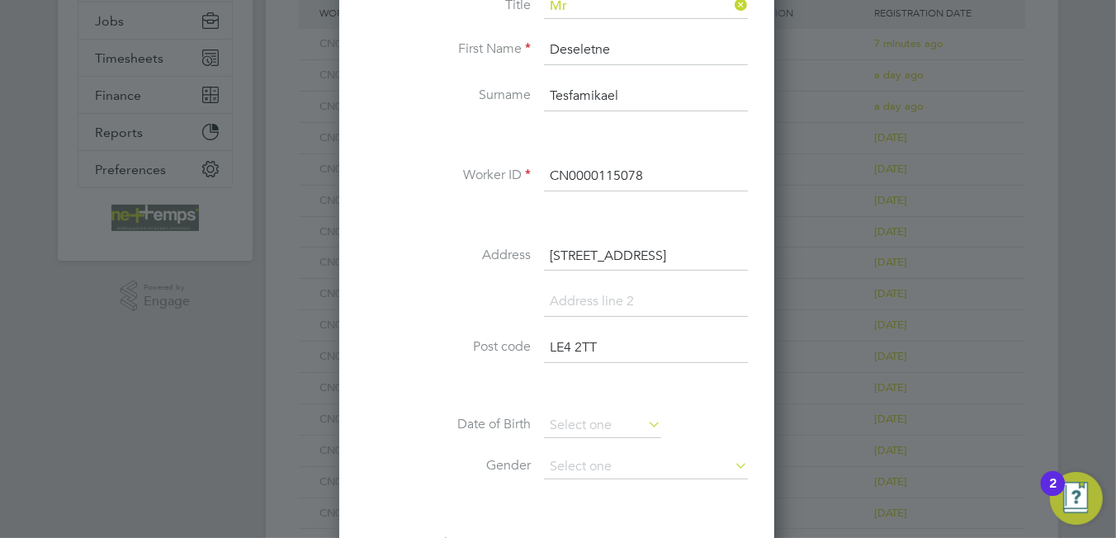
type input "LE4 2TT"
click at [607, 413] on input at bounding box center [602, 425] width 117 height 25
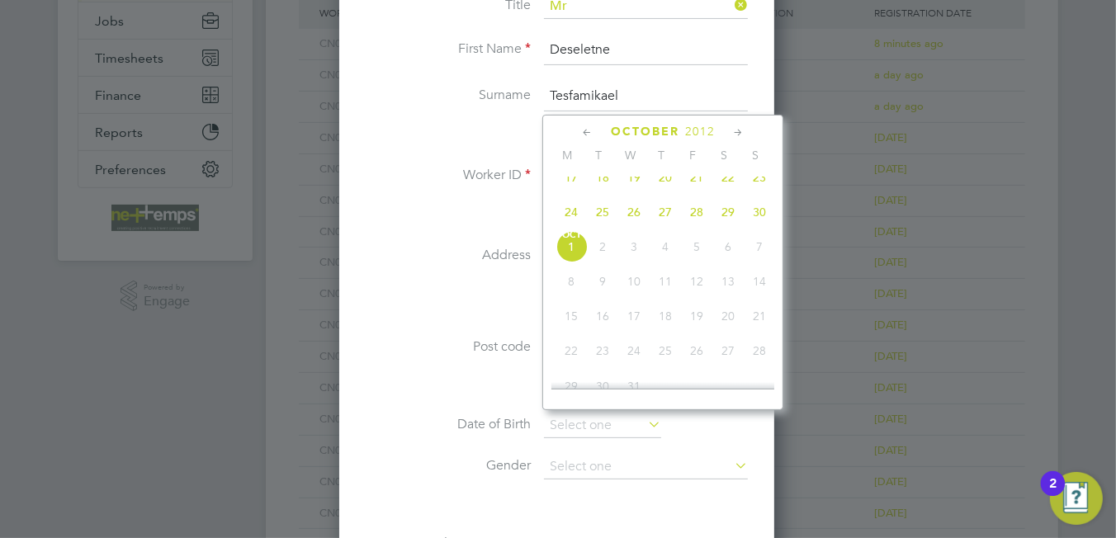
click at [701, 131] on span "2012" at bounding box center [700, 132] width 30 height 14
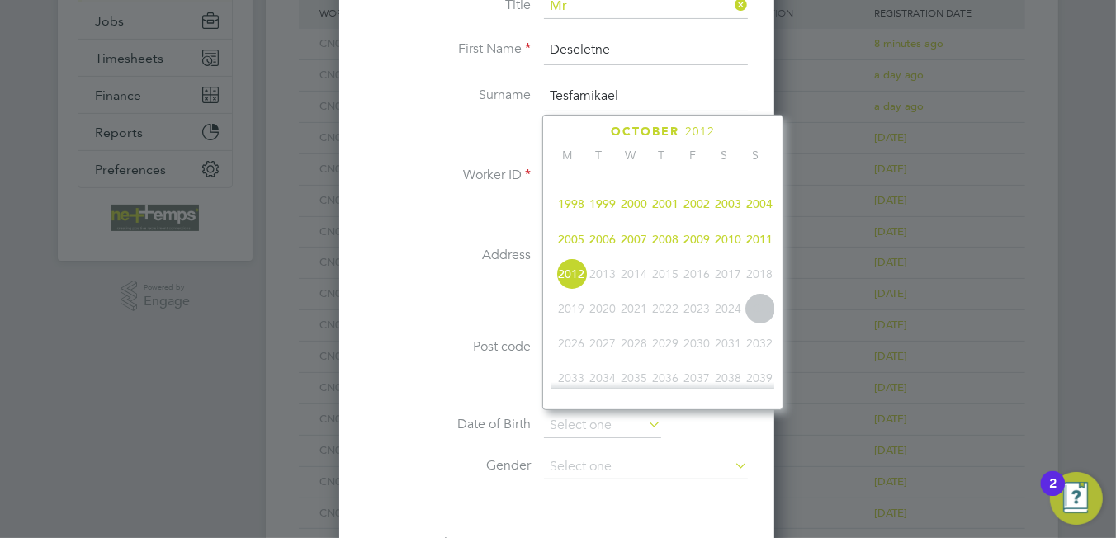
scroll to position [276, 0]
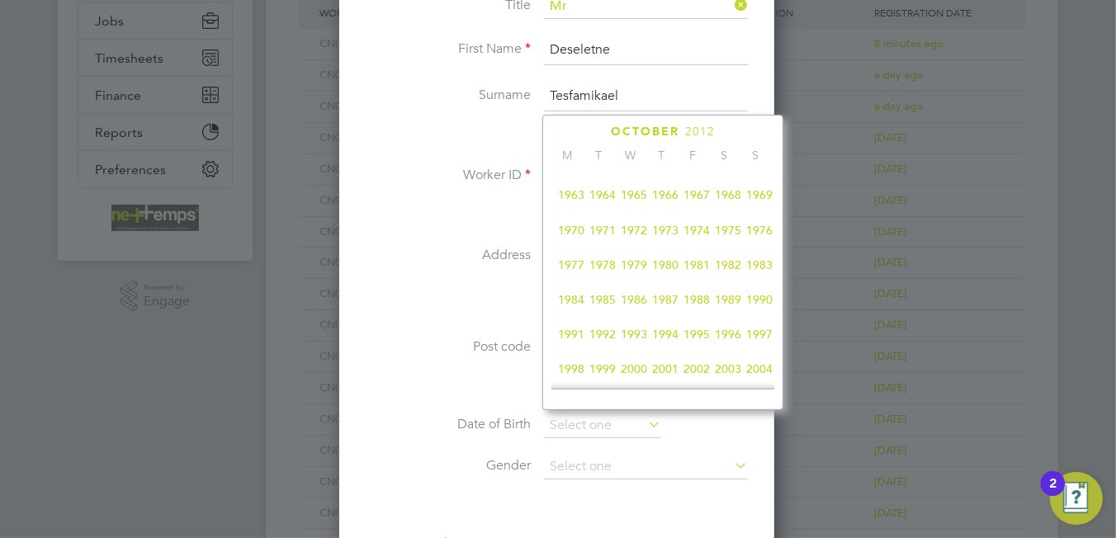
click at [598, 339] on span "1992" at bounding box center [602, 334] width 31 height 31
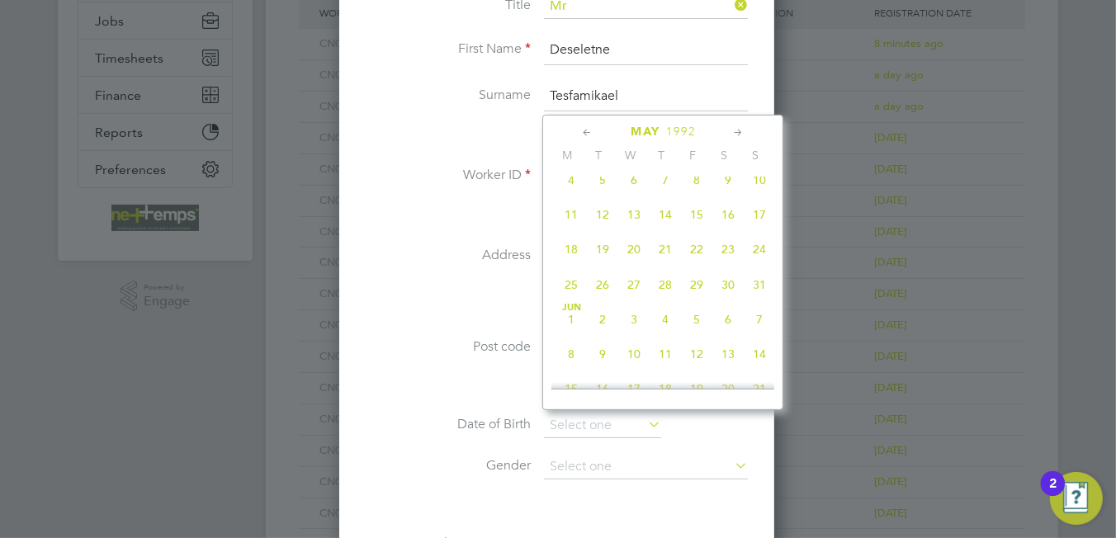
scroll to position [237, 0]
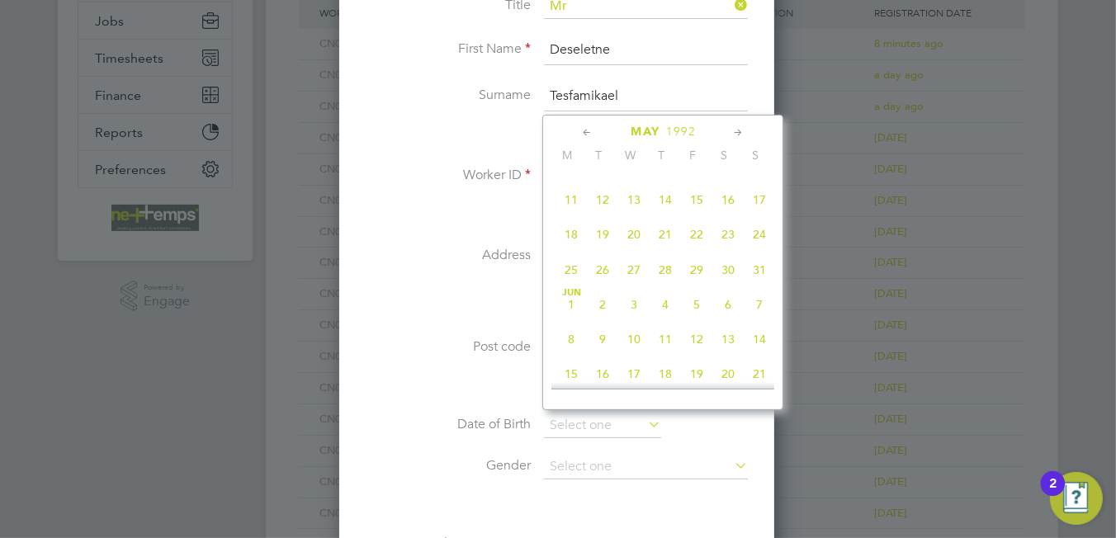
click at [664, 238] on span "21" at bounding box center [664, 234] width 31 height 31
type input "21 May 1992"
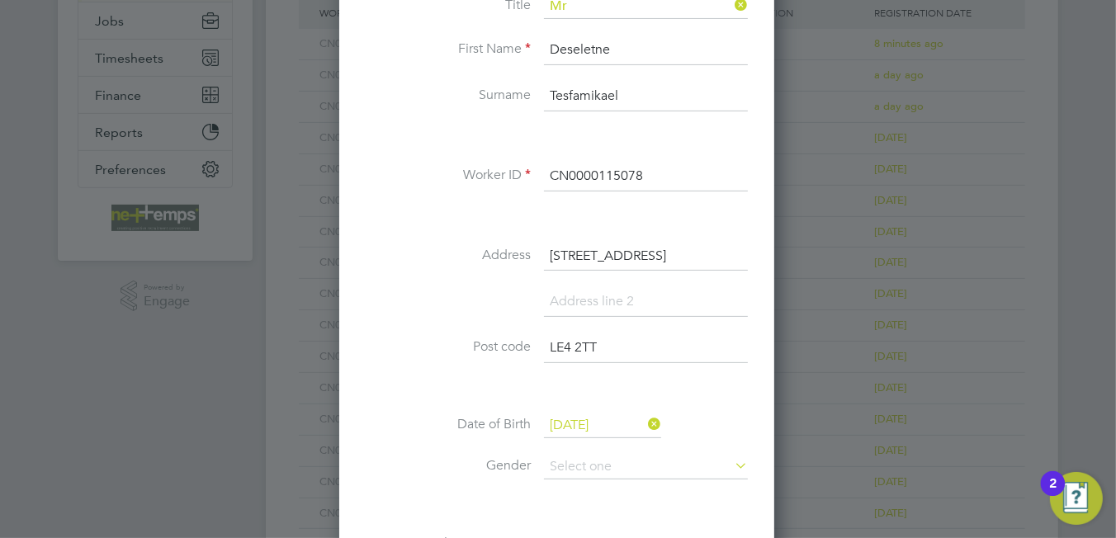
scroll to position [412, 0]
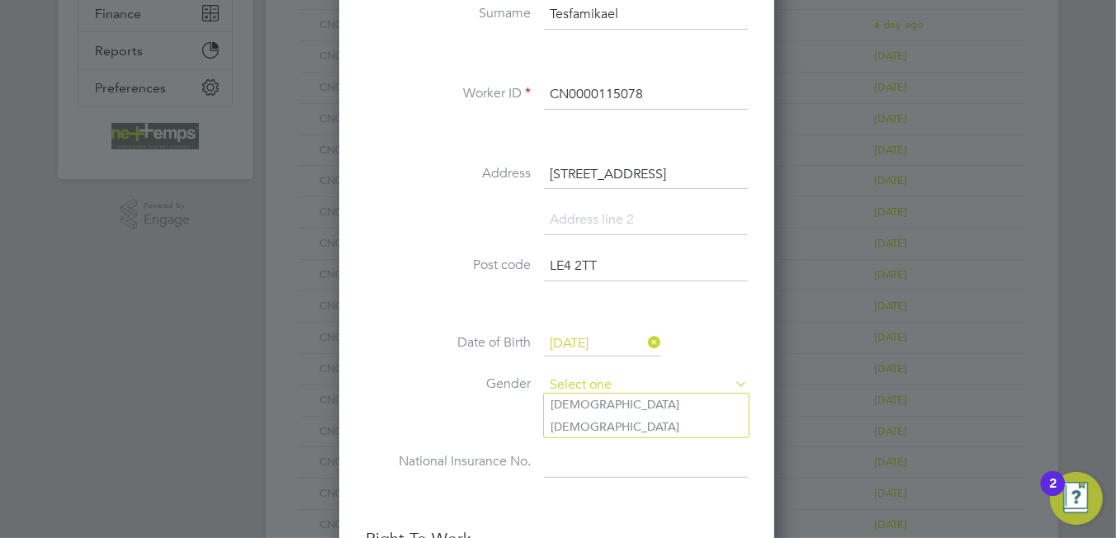
click at [610, 374] on input at bounding box center [646, 385] width 204 height 25
click at [593, 402] on li "Male" at bounding box center [646, 404] width 205 height 21
type input "Male"
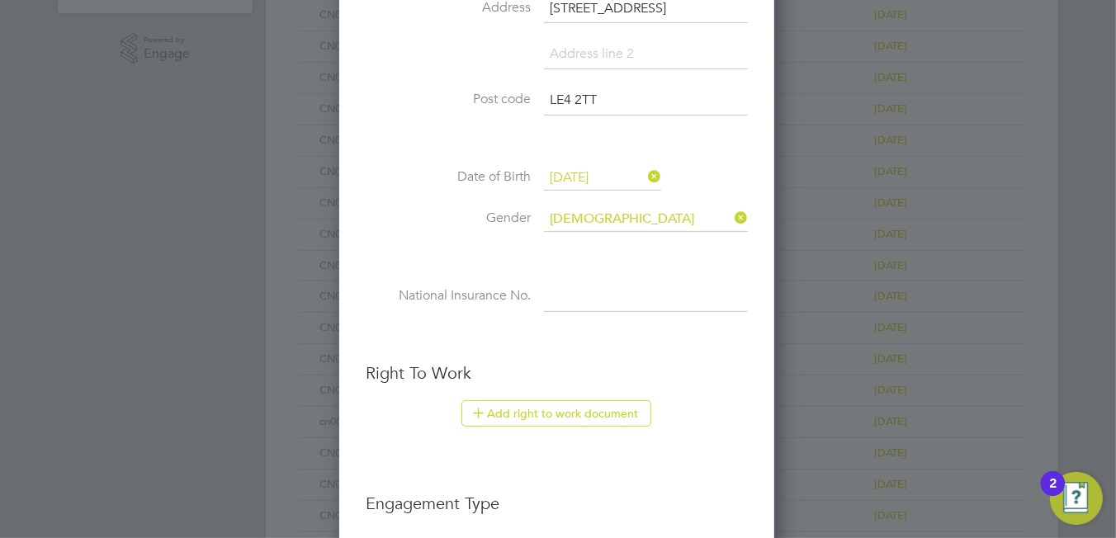
scroll to position [742, 0]
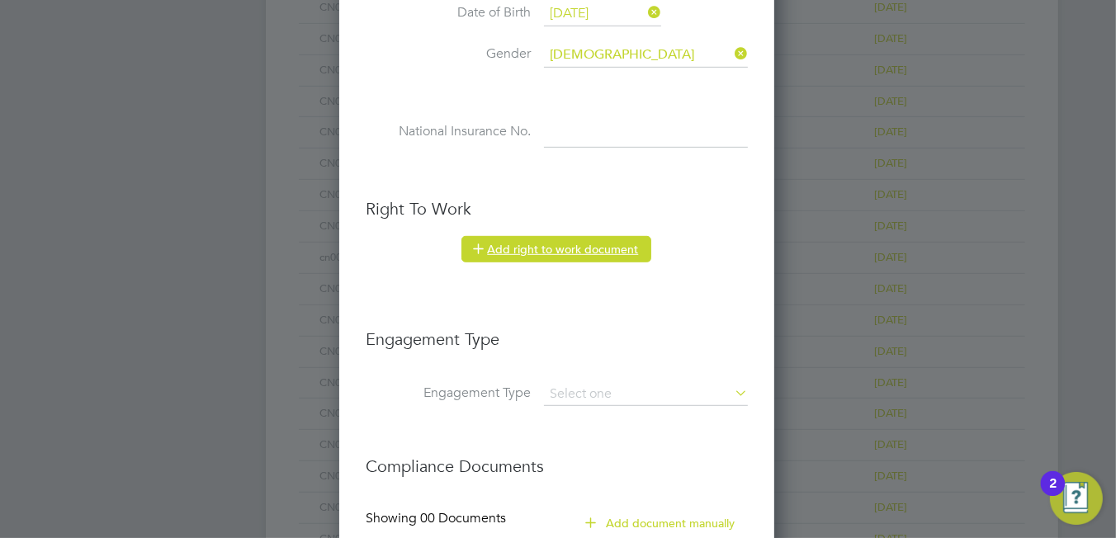
click at [587, 248] on button "Add right to work document" at bounding box center [556, 249] width 190 height 26
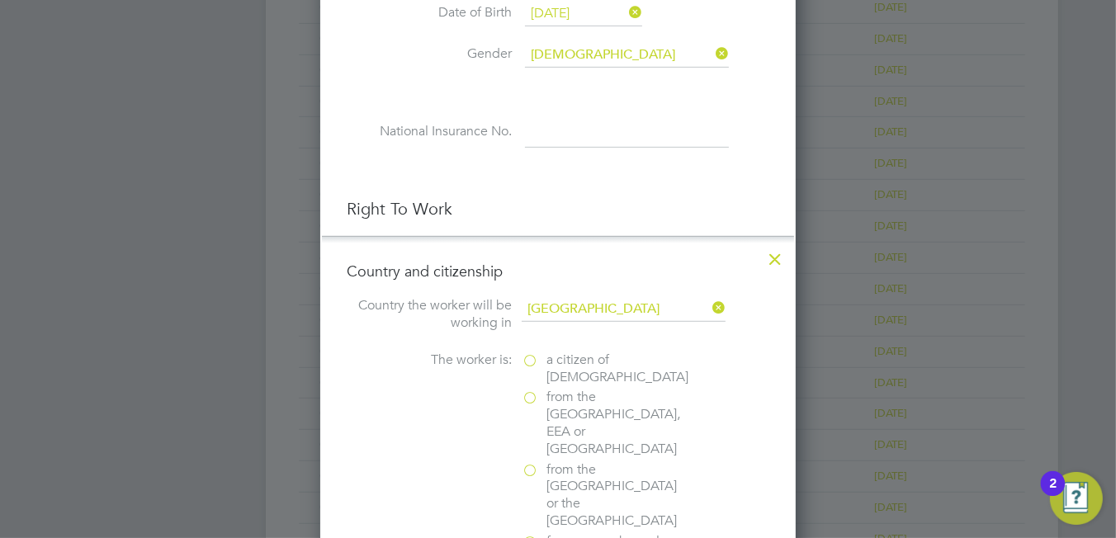
click at [537, 353] on label "a citizen of United Kingdom" at bounding box center [604, 369] width 165 height 35
click at [0, 0] on input "a citizen of United Kingdom" at bounding box center [0, 0] width 0 height 0
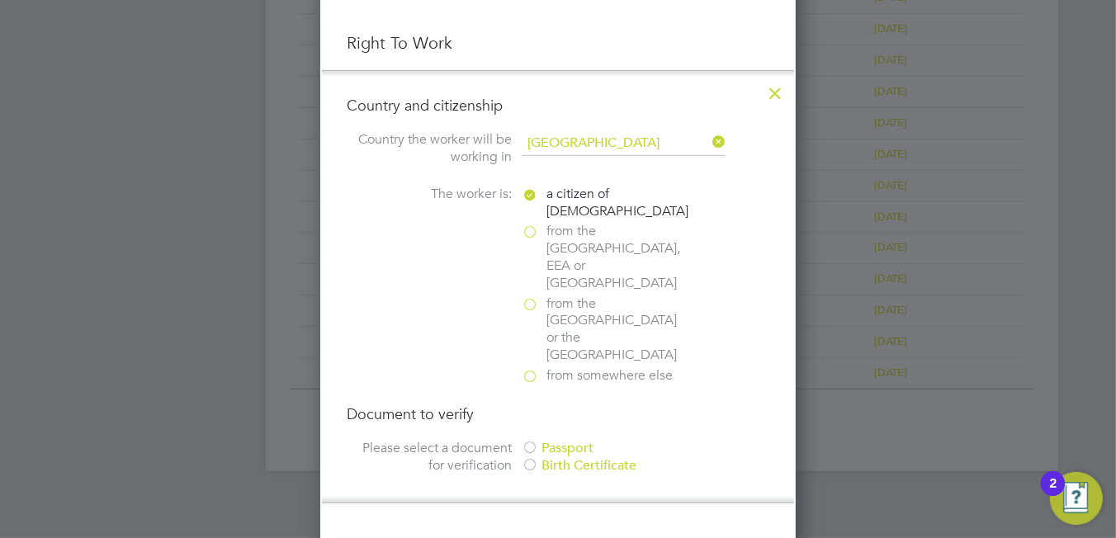
click at [556, 440] on div "Passport" at bounding box center [646, 448] width 248 height 17
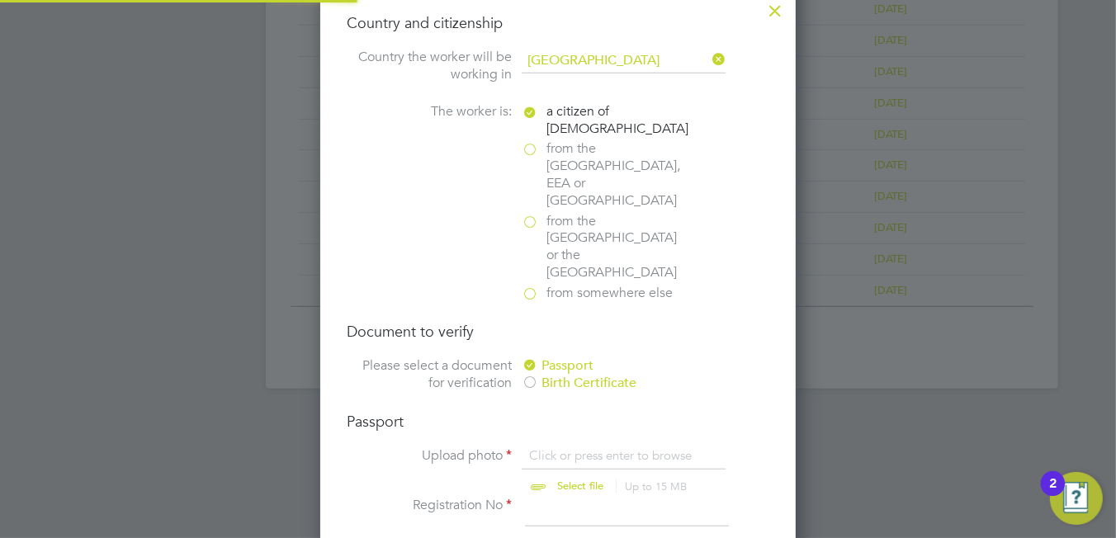
scroll to position [1072, 0]
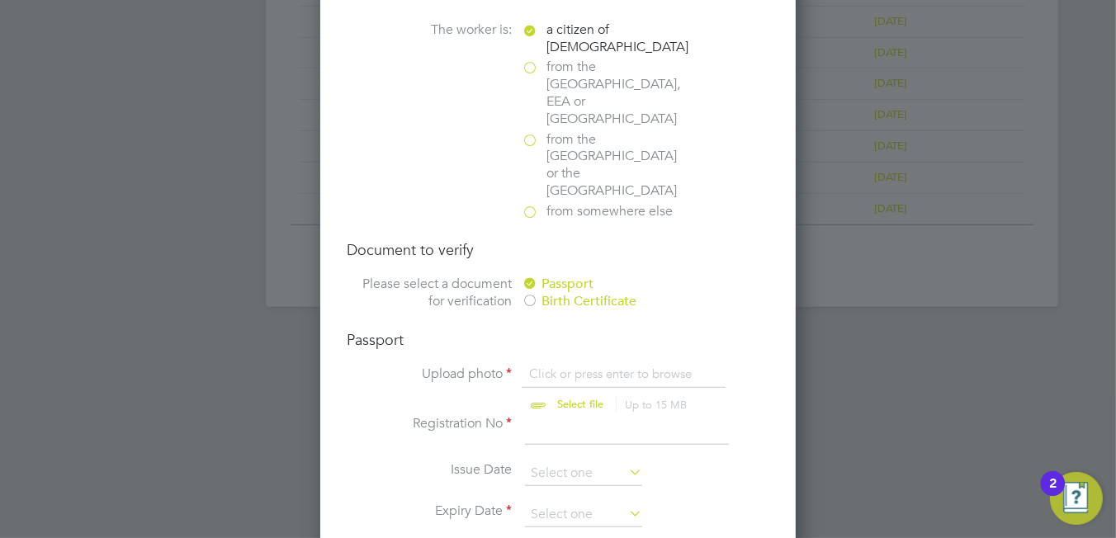
click at [555, 366] on input "file" at bounding box center [595, 391] width 259 height 50
type input "C:\fakepath\deseletne tesfamikael Passport.PNG"
click at [566, 415] on input at bounding box center [627, 430] width 204 height 30
type input "600672587"
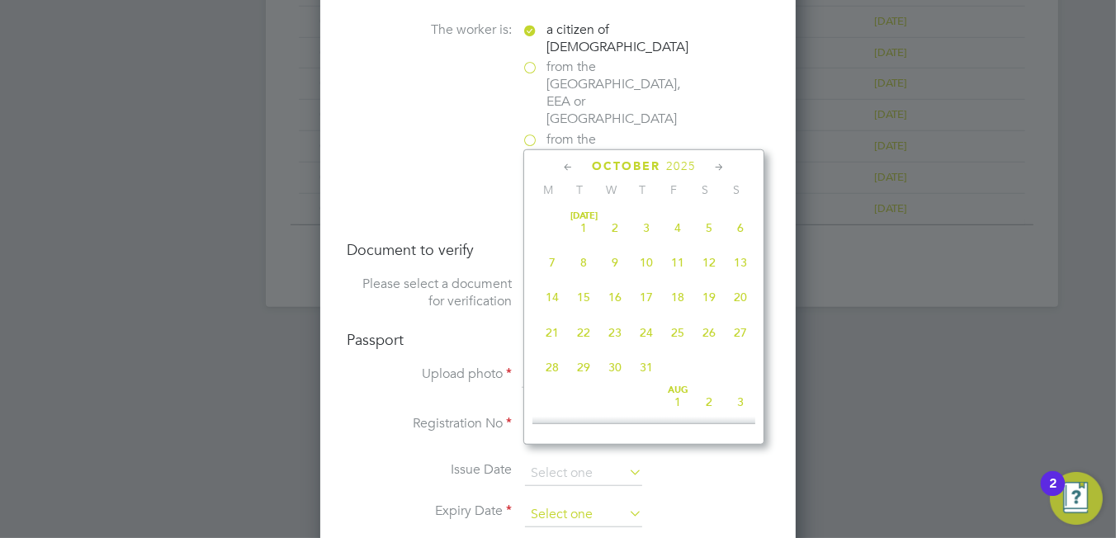
scroll to position [468, 0]
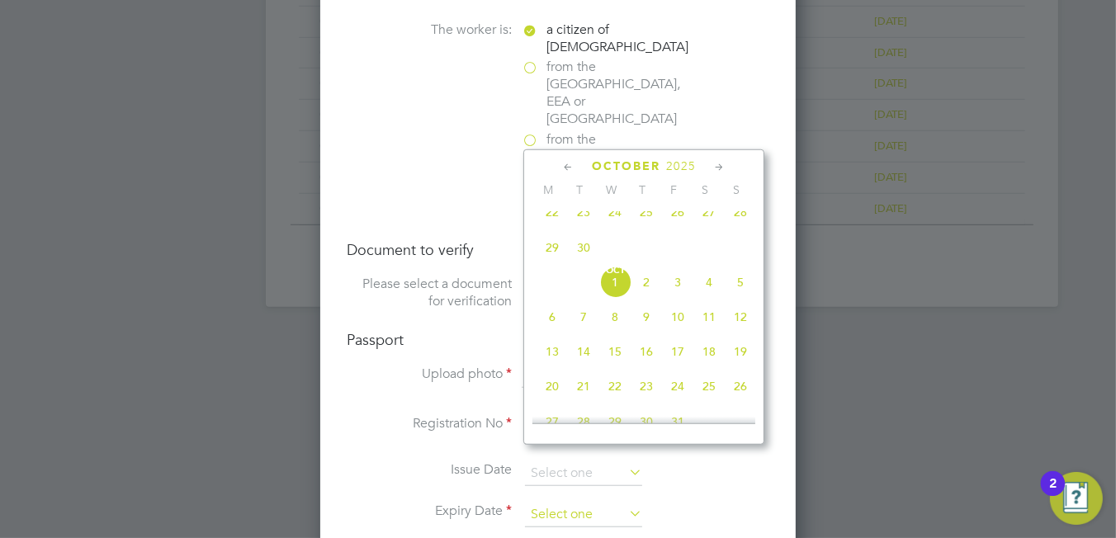
click at [583, 503] on input at bounding box center [583, 515] width 117 height 25
click at [677, 168] on span "2025" at bounding box center [681, 166] width 30 height 14
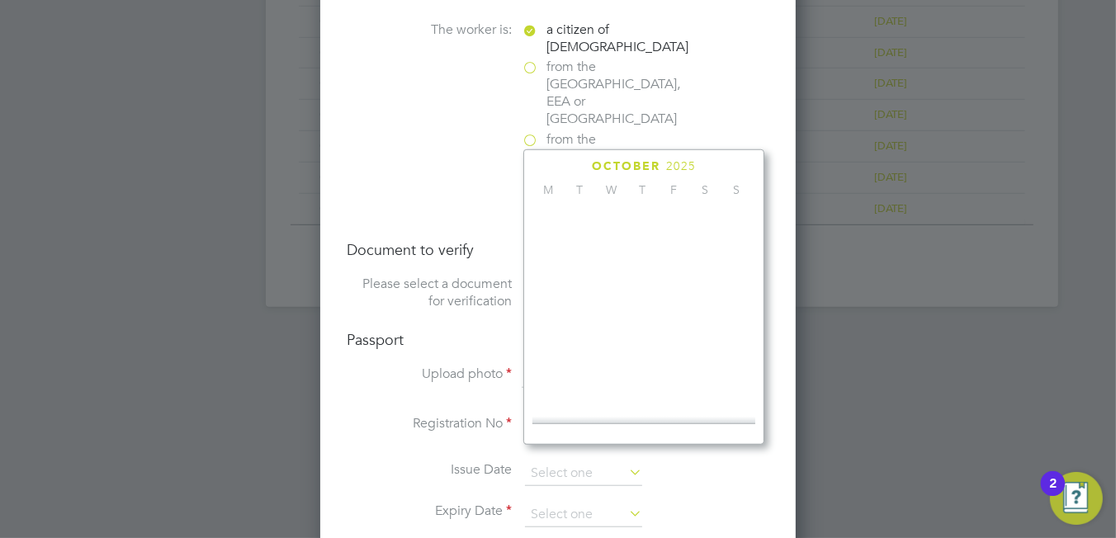
scroll to position [441, 0]
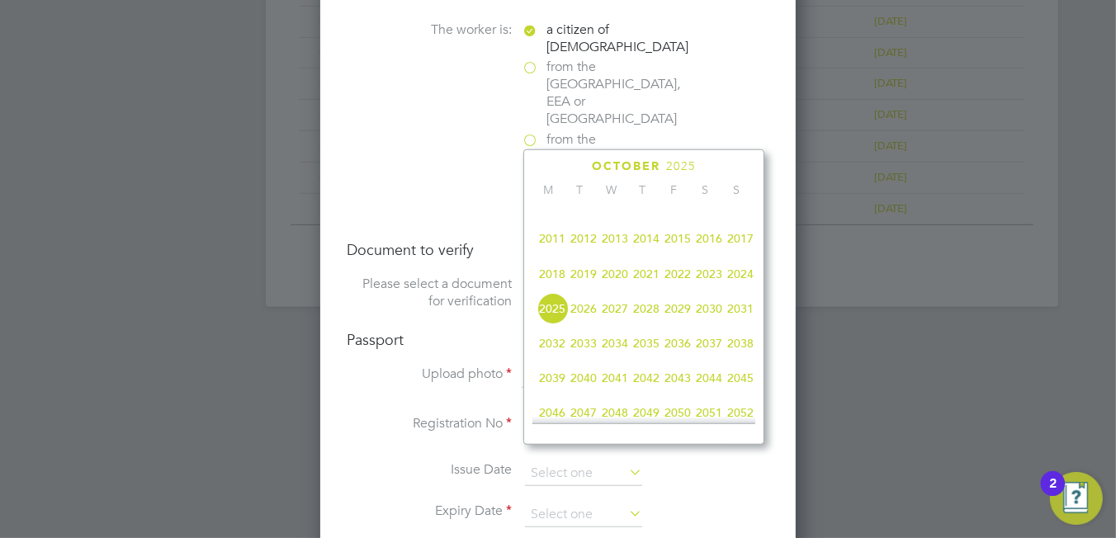
click at [709, 287] on span "2023" at bounding box center [708, 273] width 31 height 31
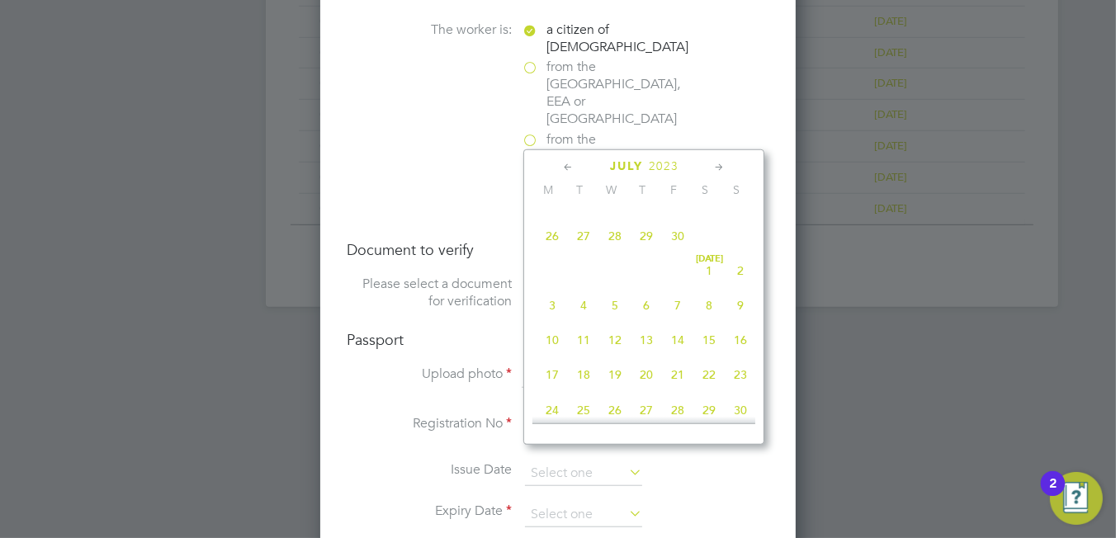
scroll to position [319, 0]
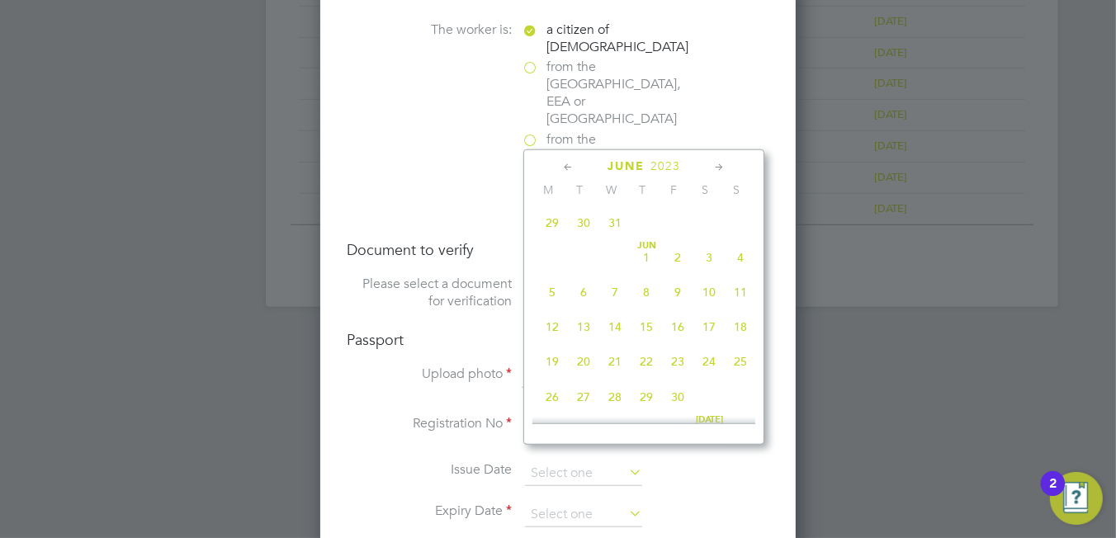
click at [644, 268] on span "Jun 1" at bounding box center [645, 257] width 31 height 31
type input "01 Jun 2023"
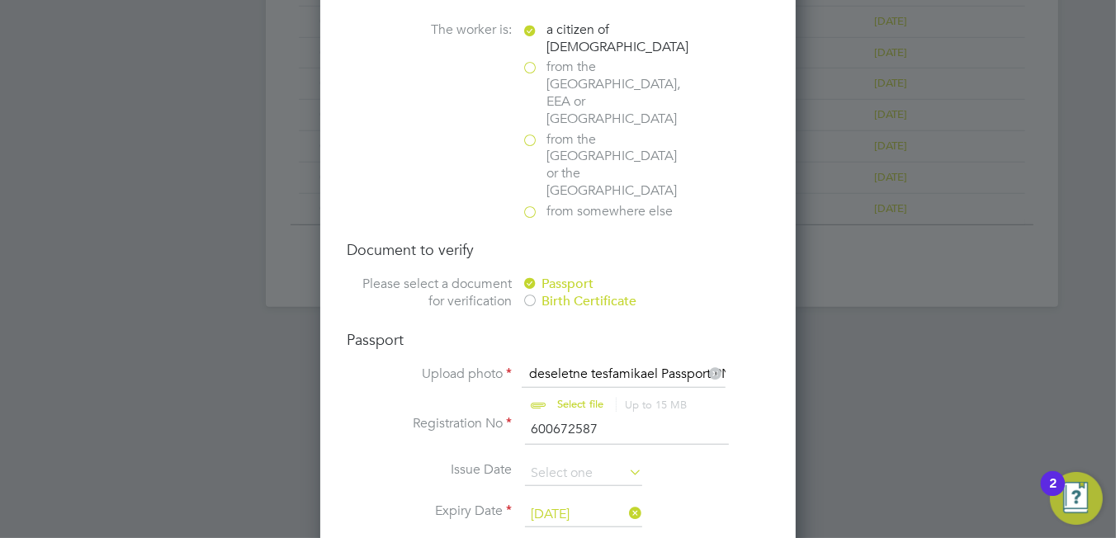
scroll to position [1155, 0]
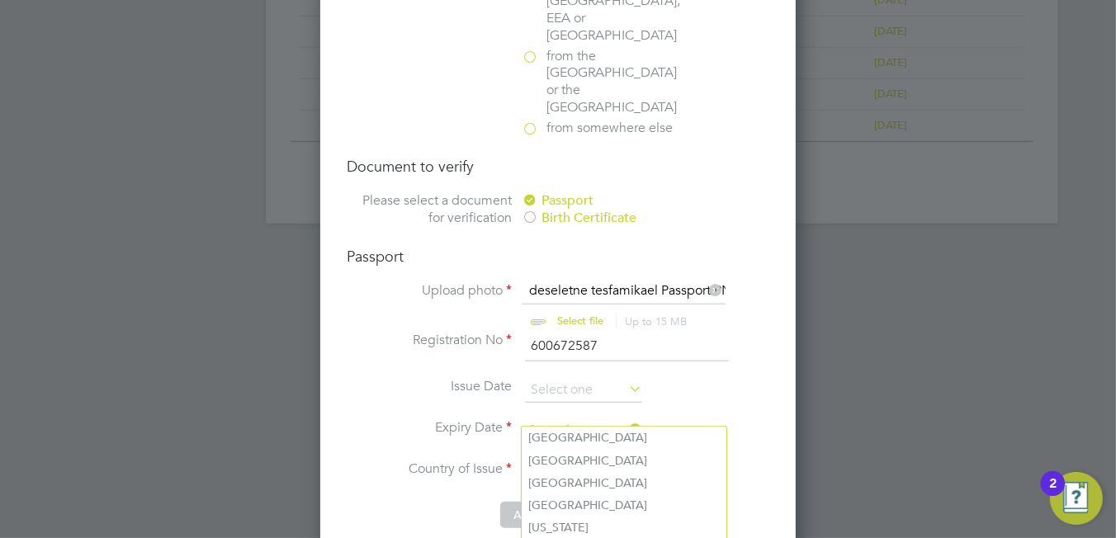
click at [580, 460] on input at bounding box center [624, 472] width 204 height 25
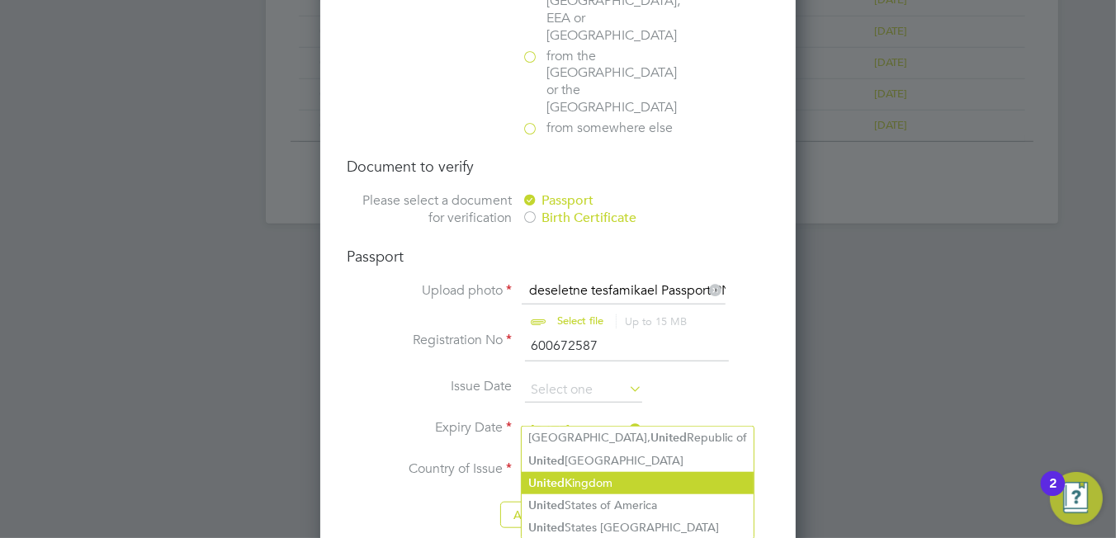
click at [598, 481] on li "United Kingdom" at bounding box center [638, 483] width 232 height 22
type input "United Kingdom"
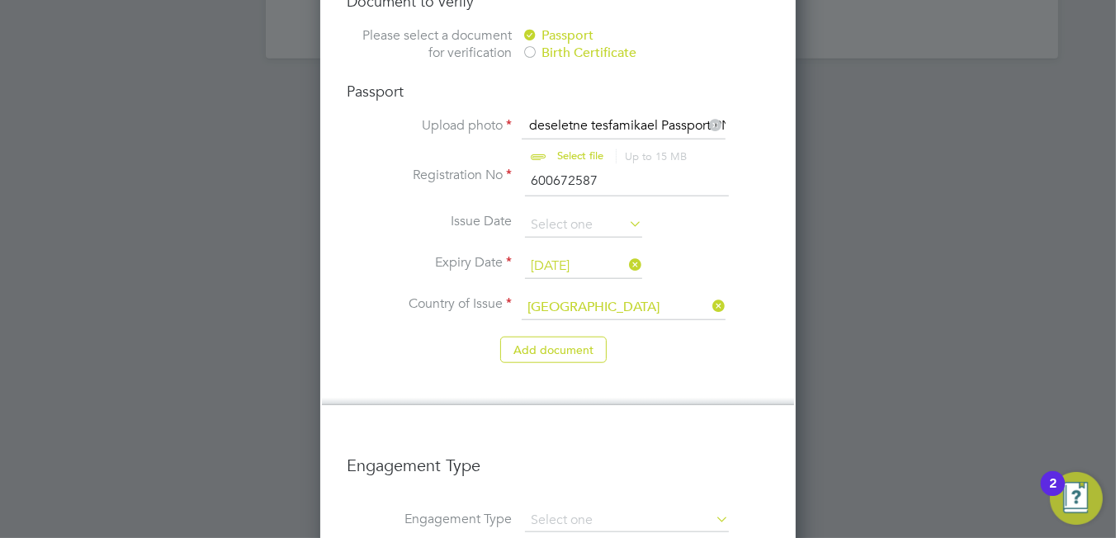
scroll to position [1564, 0]
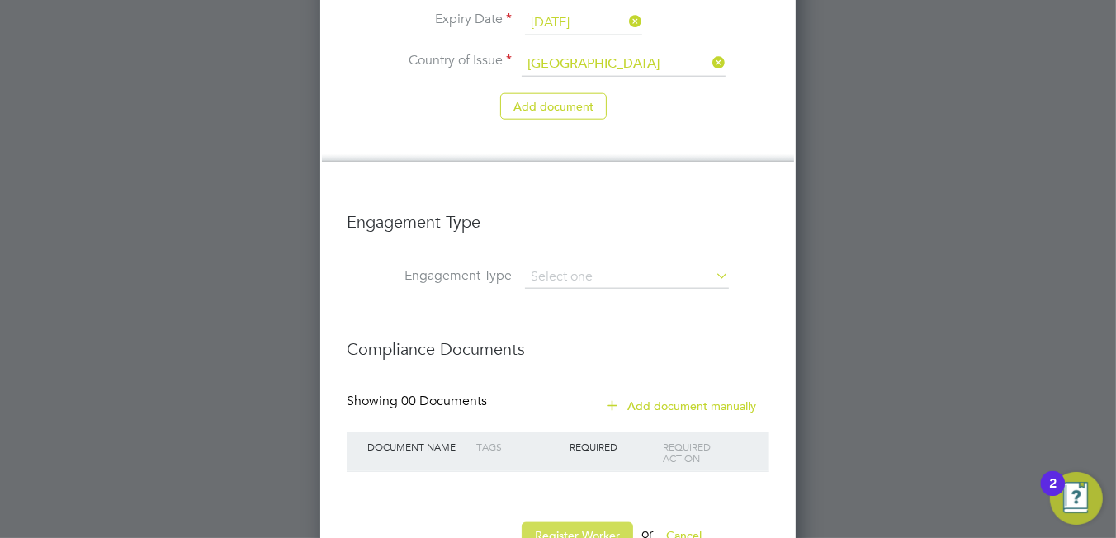
click at [578, 522] on button "Register Worker" at bounding box center [577, 535] width 111 height 26
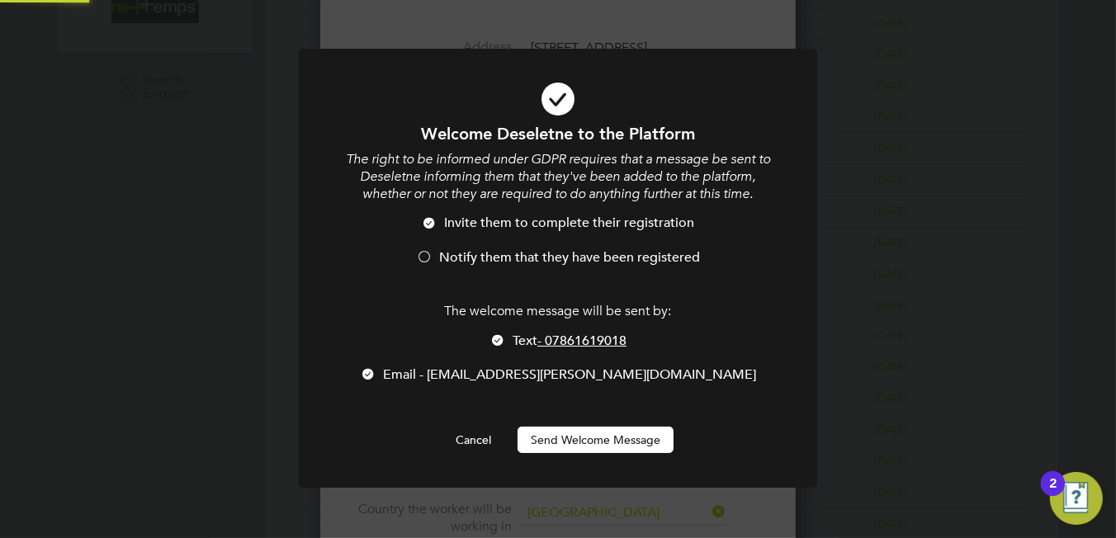
scroll to position [0, 0]
click at [480, 441] on button "Cancel" at bounding box center [473, 440] width 62 height 26
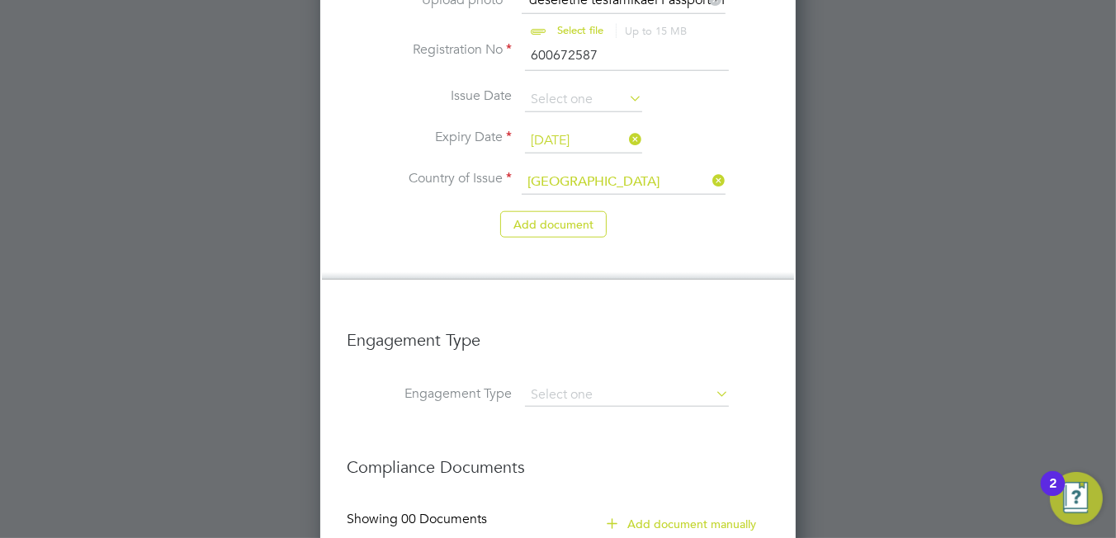
scroll to position [1528, 0]
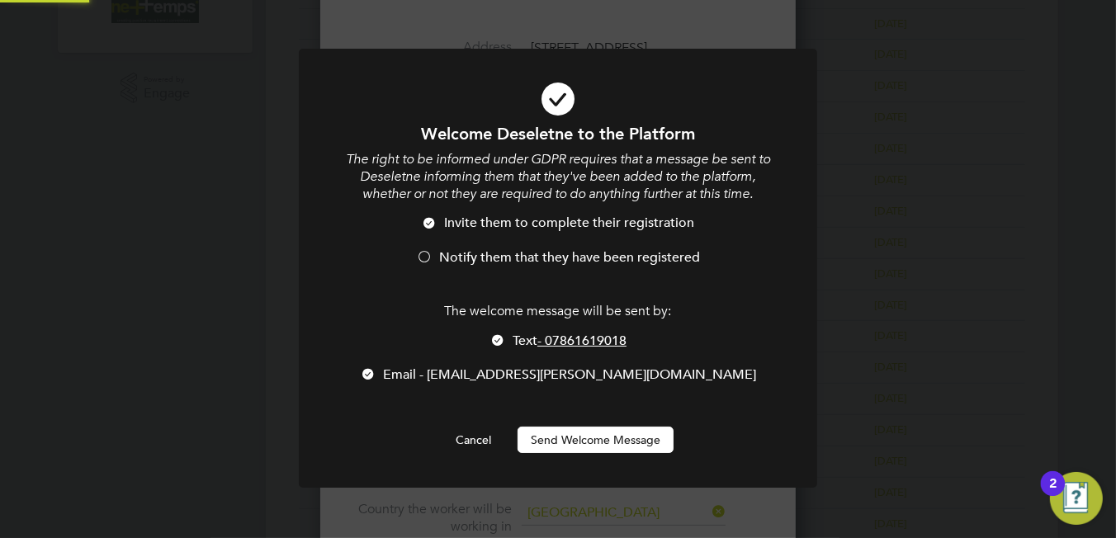
scroll to position [0, 0]
click at [491, 347] on div at bounding box center [497, 341] width 17 height 17
click at [444, 252] on span "Notify them that they have been registered" at bounding box center [569, 257] width 261 height 17
click at [563, 443] on button "Send Welcome Message" at bounding box center [595, 440] width 156 height 26
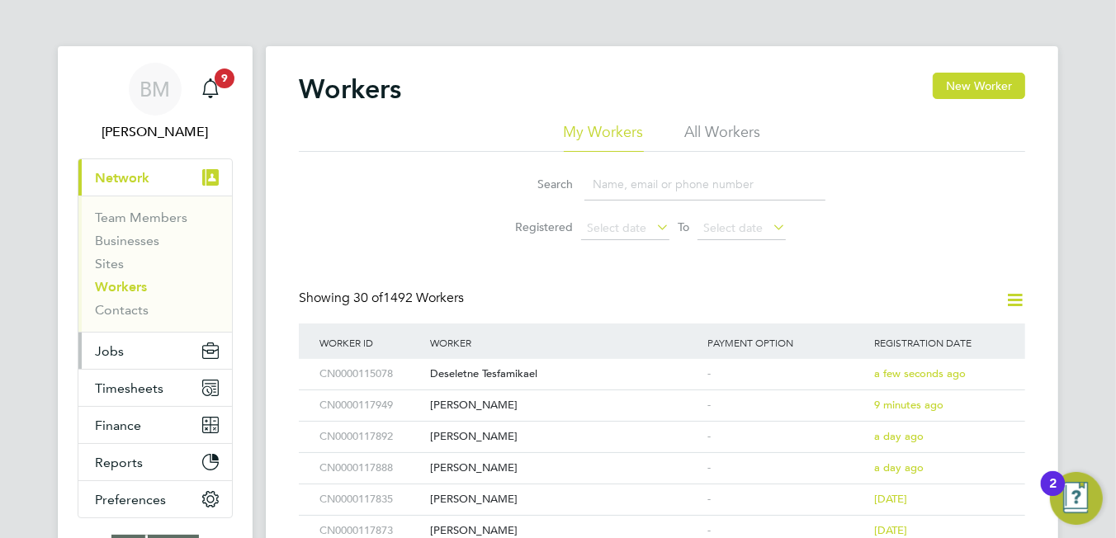
click at [153, 344] on button "Jobs" at bounding box center [154, 351] width 153 height 36
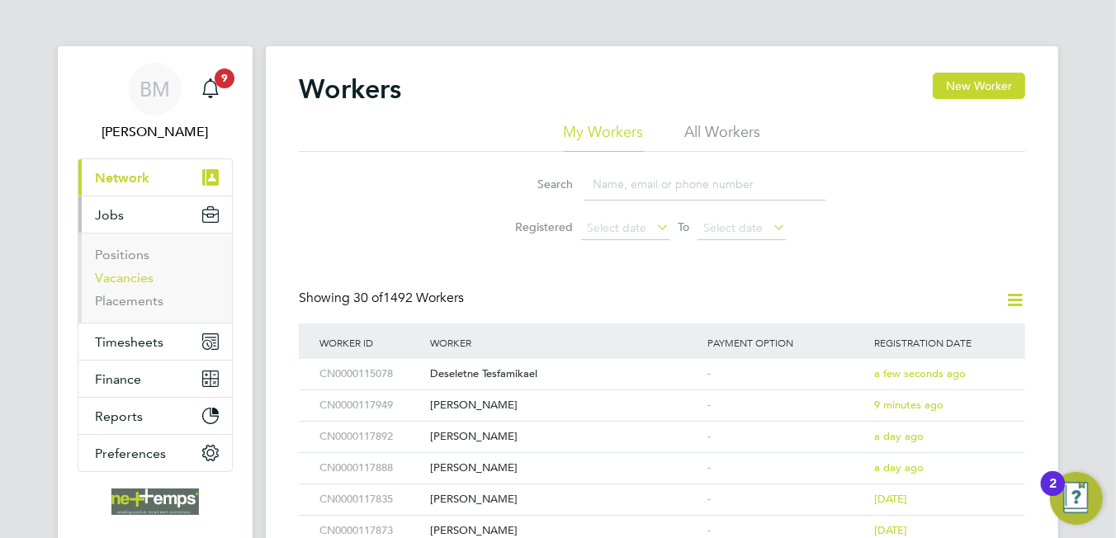
click at [125, 279] on link "Vacancies" at bounding box center [124, 278] width 59 height 16
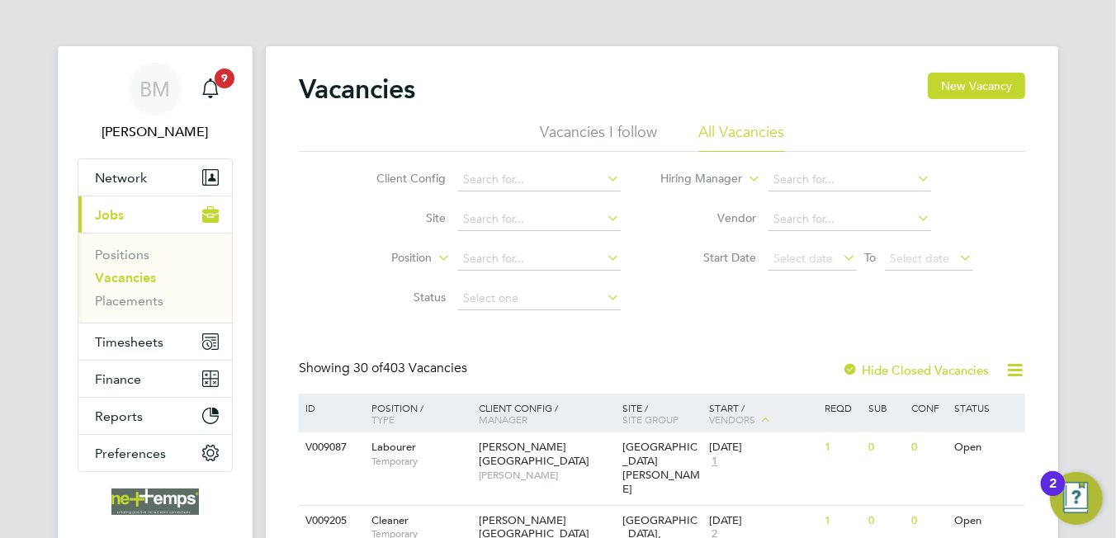
drag, startPoint x: 504, startPoint y: 194, endPoint x: 498, endPoint y: 183, distance: 12.6
click at [504, 193] on li "Client Config" at bounding box center [486, 180] width 310 height 40
click at [498, 183] on input at bounding box center [539, 179] width 163 height 23
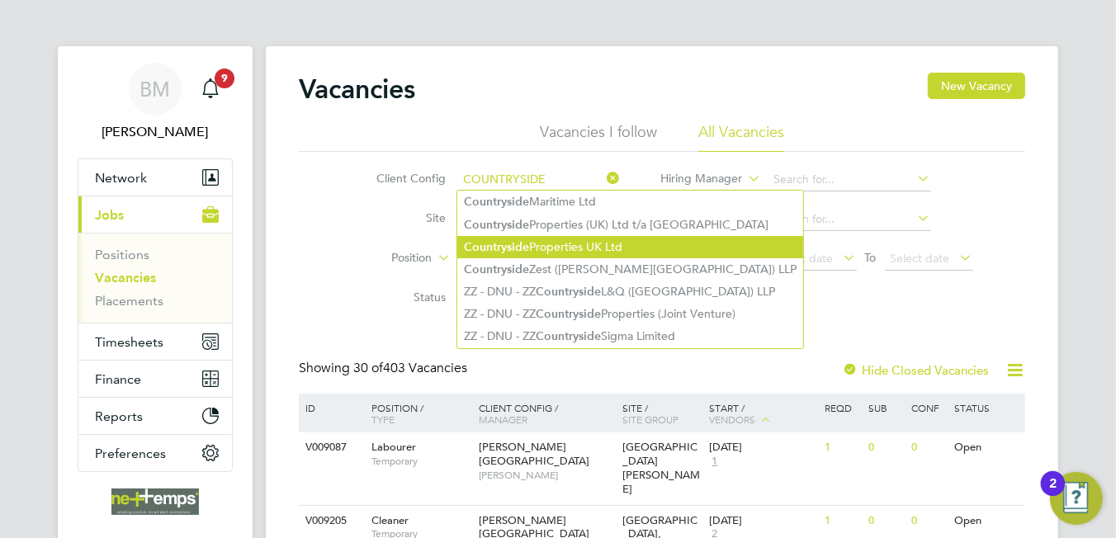
click at [538, 246] on li "Countryside Properties UK Ltd" at bounding box center [630, 247] width 346 height 22
type input "Countryside Properties UK Ltd"
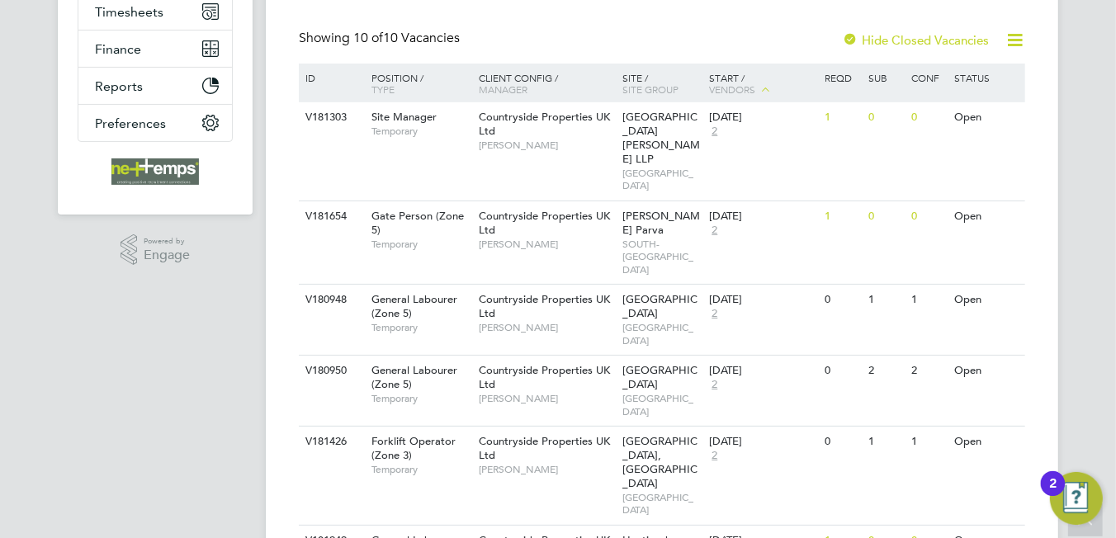
scroll to position [545, 0]
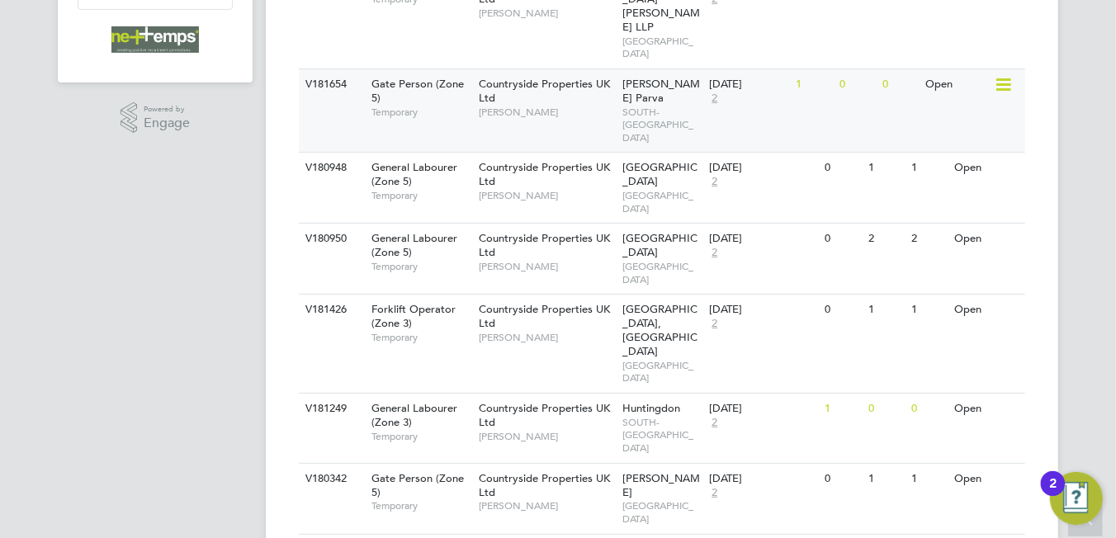
click at [619, 69] on div "Glen Parva SOUTH-EAST MIDLANDS" at bounding box center [662, 110] width 87 height 83
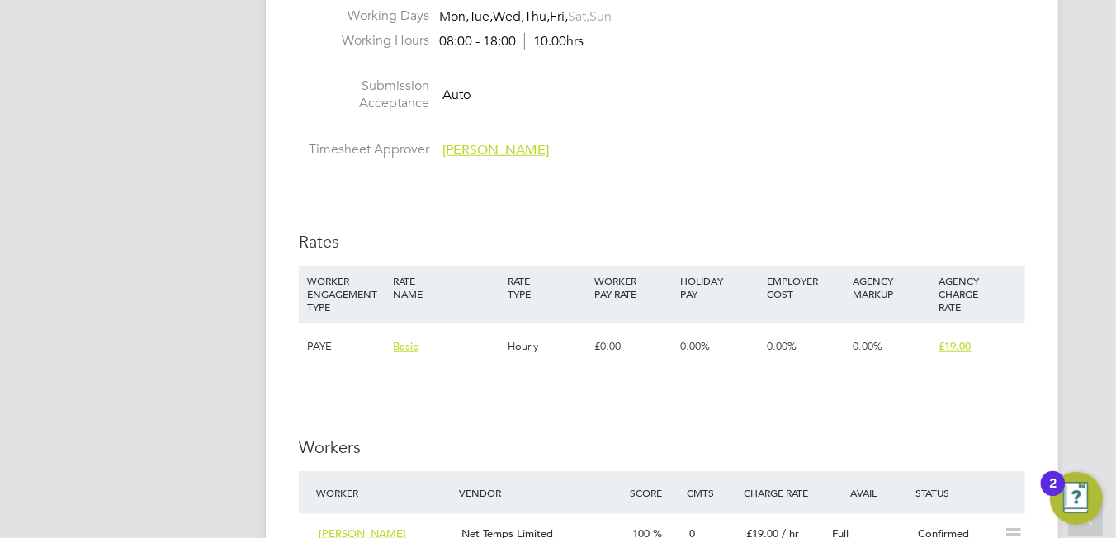
scroll to position [1238, 0]
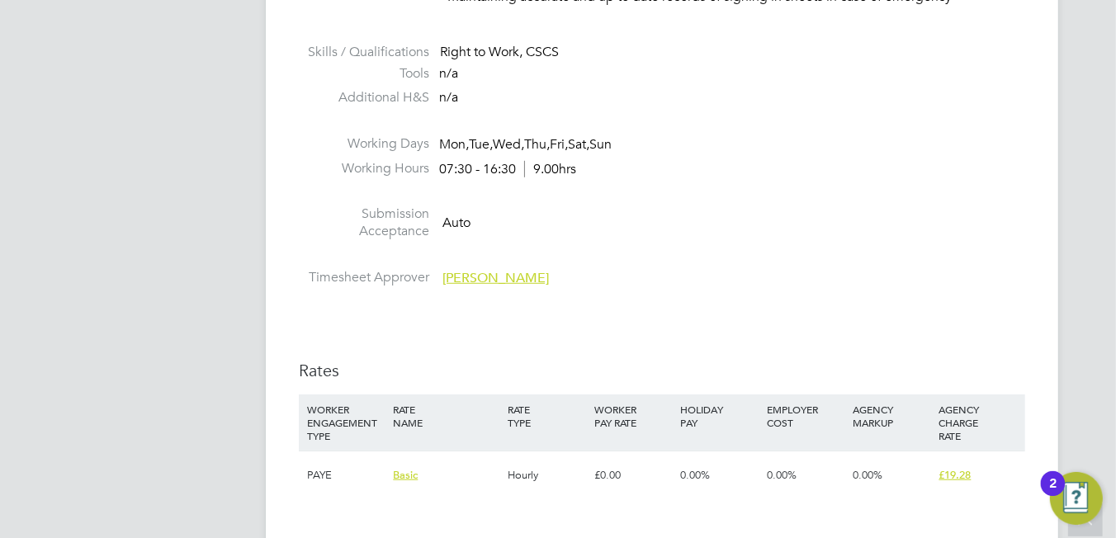
scroll to position [1155, 0]
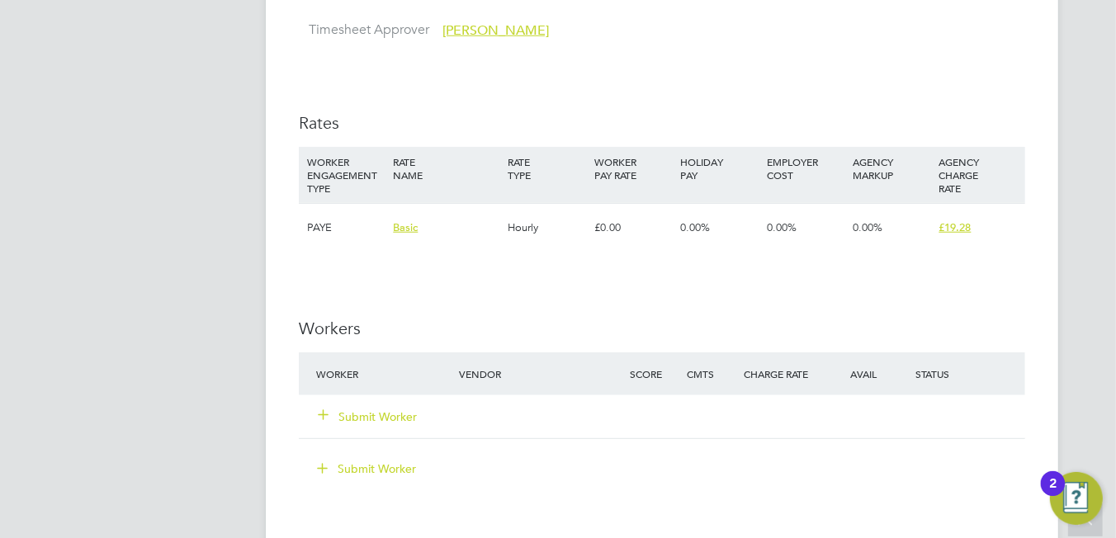
click at [379, 417] on button "Submit Worker" at bounding box center [368, 416] width 99 height 17
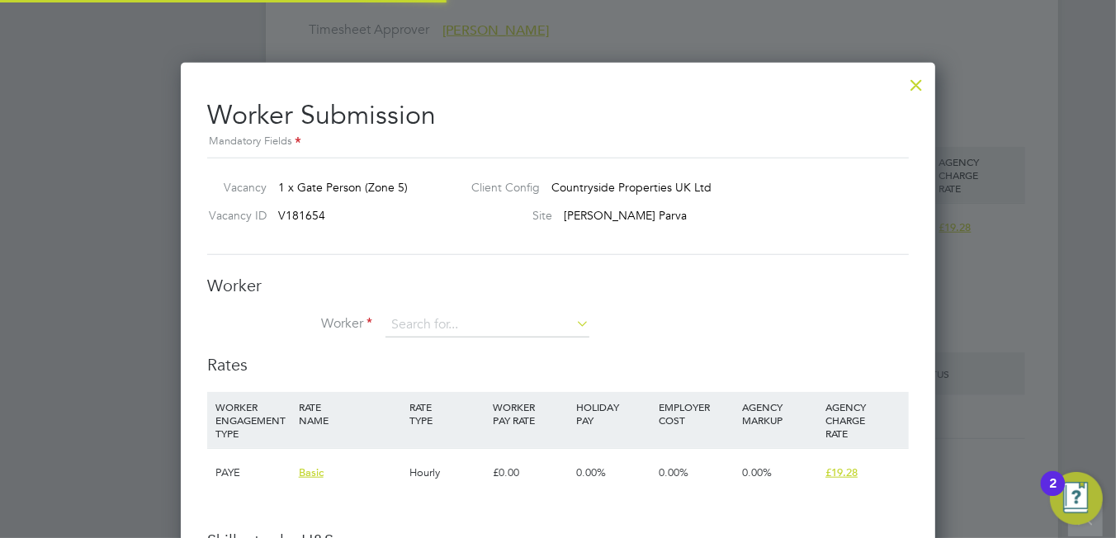
scroll to position [49, 111]
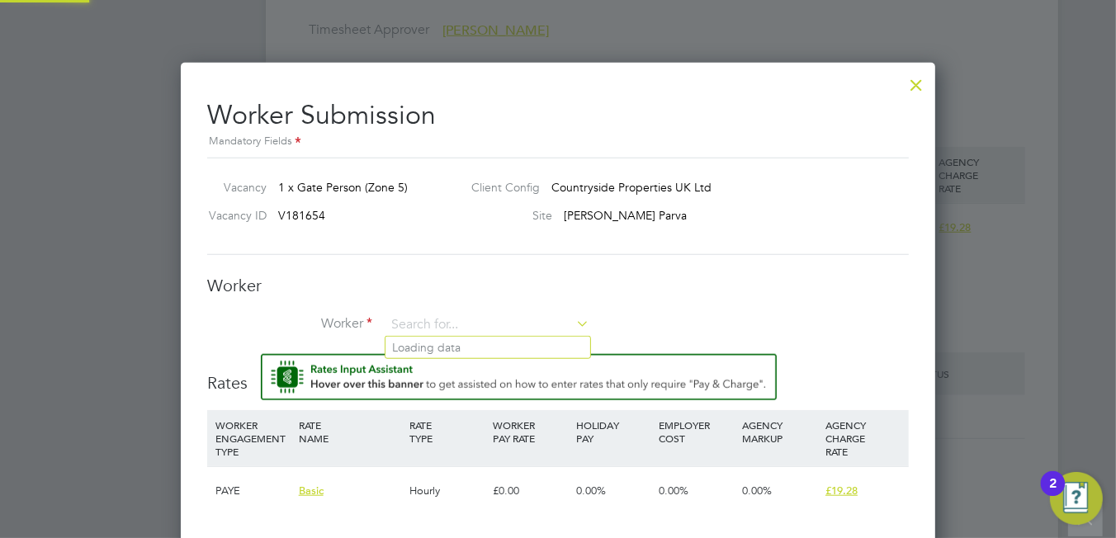
drag, startPoint x: 463, startPoint y: 315, endPoint x: 451, endPoint y: 308, distance: 14.4
click at [460, 309] on div "Worker Worker Worker Engagement Type" at bounding box center [557, 314] width 701 height 79
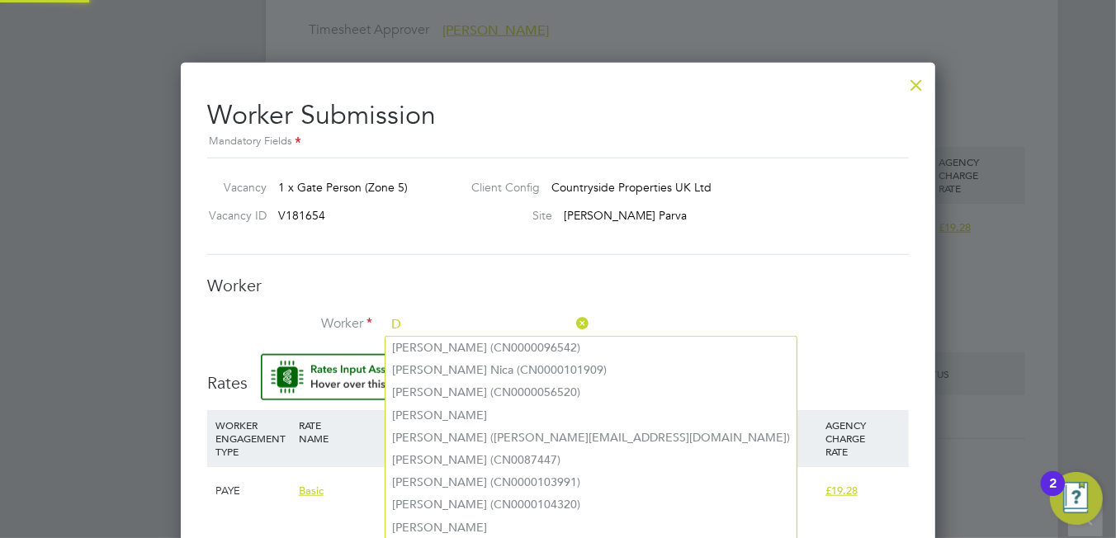
scroll to position [1058, 755]
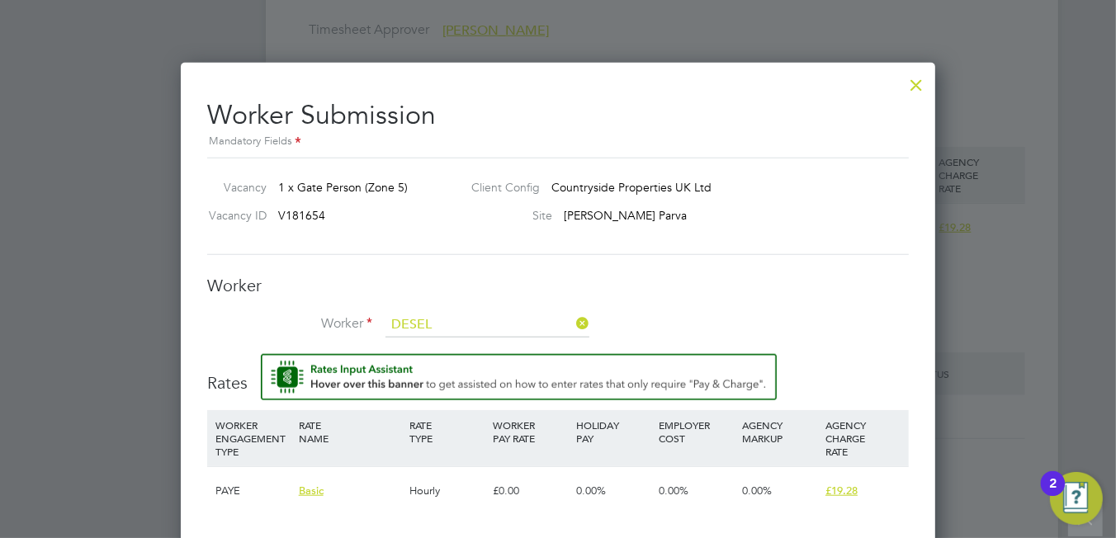
click at [428, 342] on li "Desel etne Tesfamikael (CN0000115078)" at bounding box center [497, 348] width 224 height 22
type input "Deseletne Tesfamikael (CN0000115078)"
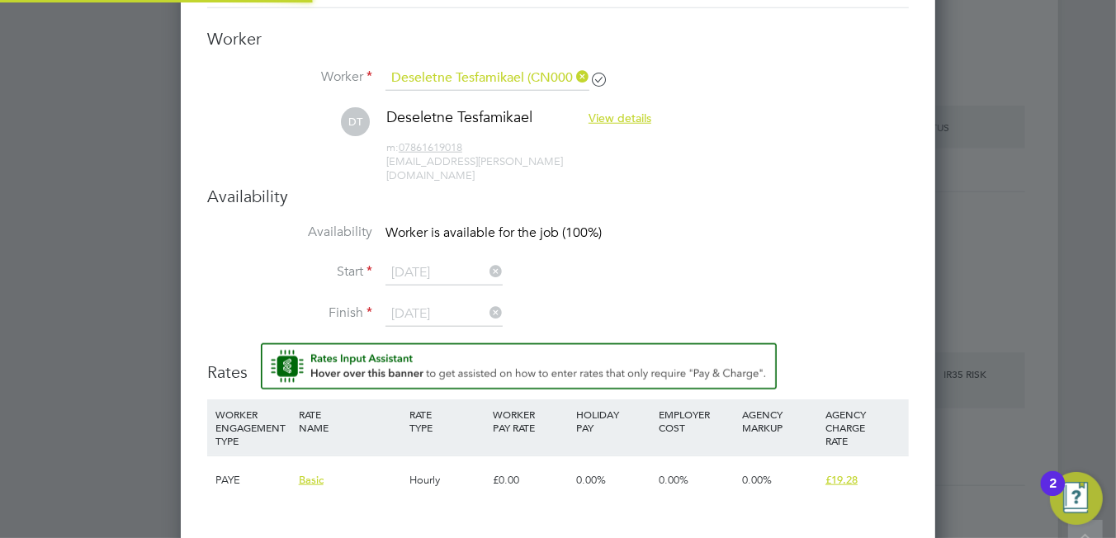
scroll to position [1424, 755]
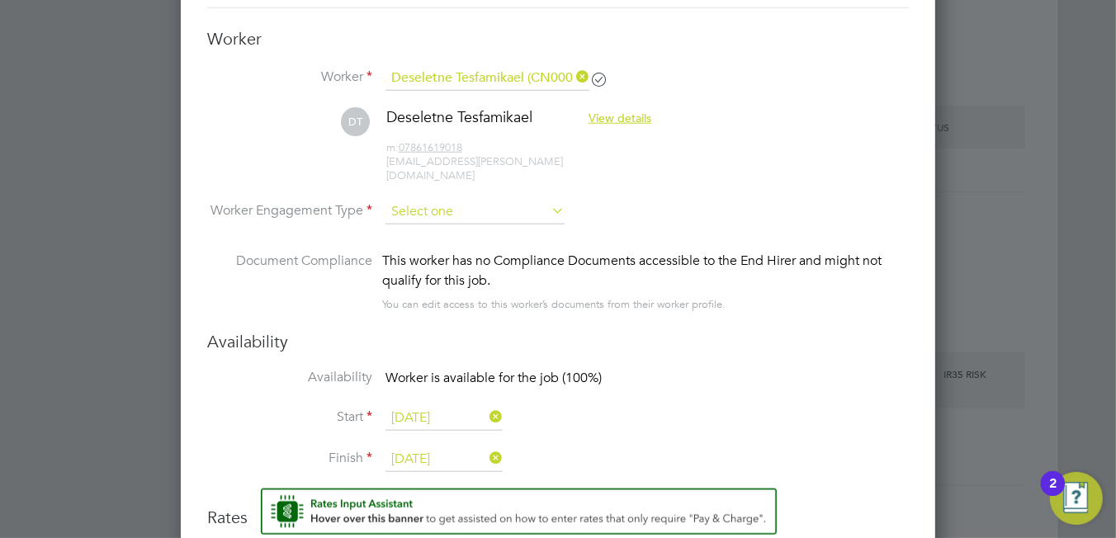
click at [420, 200] on input at bounding box center [474, 212] width 179 height 25
click at [438, 234] on li "PAYE" at bounding box center [475, 240] width 180 height 21
type input "PAYE"
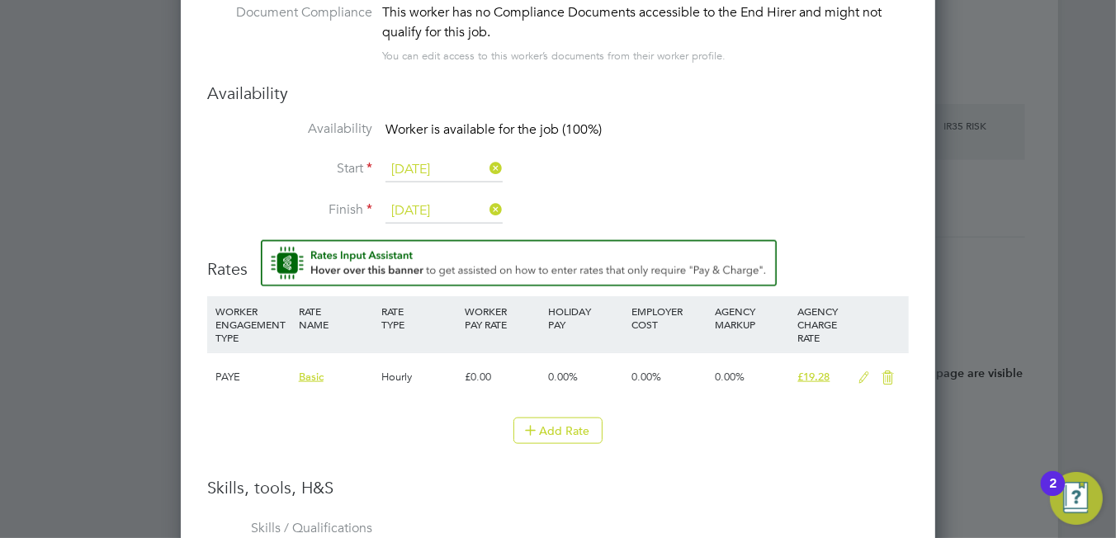
click at [857, 371] on icon at bounding box center [863, 377] width 21 height 13
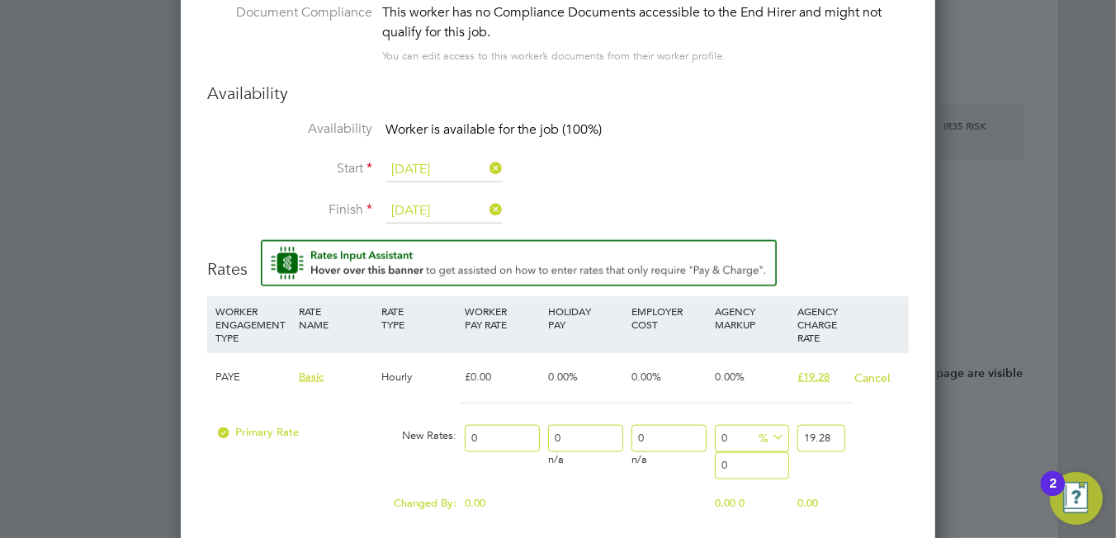
scroll to position [1565, 755]
drag, startPoint x: 504, startPoint y: 416, endPoint x: 413, endPoint y: 414, distance: 90.8
click at [413, 417] on div "Primary Rate New Rates: 0 0 n/a 0 n/a 0 0 % 19.28" at bounding box center [557, 439] width 701 height 44
click at [512, 427] on input "0" at bounding box center [502, 438] width 75 height 27
drag, startPoint x: 494, startPoint y: 412, endPoint x: 413, endPoint y: 401, distance: 82.4
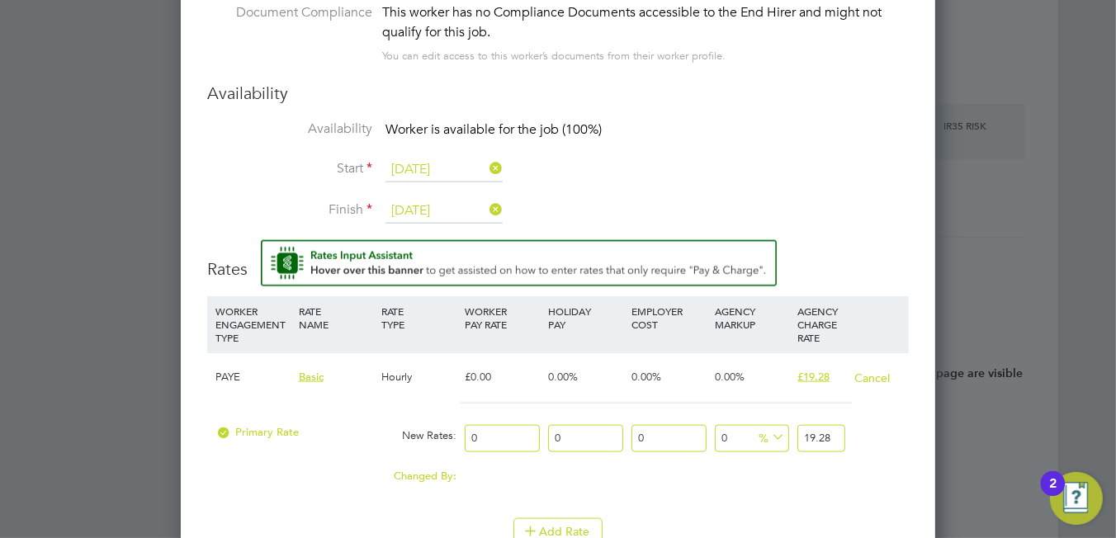
click at [413, 417] on div "Primary Rate New Rates: 0 0 n/a 0 n/a 0 0 % 19.28" at bounding box center [557, 439] width 701 height 44
type input "1"
type input "16"
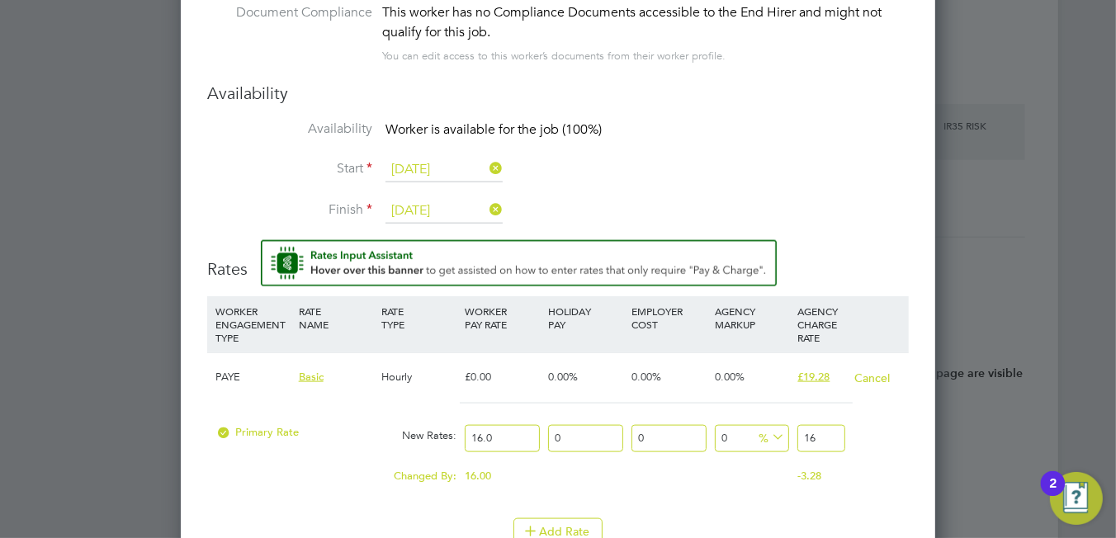
type input "16.03"
click at [821, 425] on input "16.03" at bounding box center [820, 438] width 47 height 27
drag, startPoint x: 833, startPoint y: 417, endPoint x: 748, endPoint y: 408, distance: 84.6
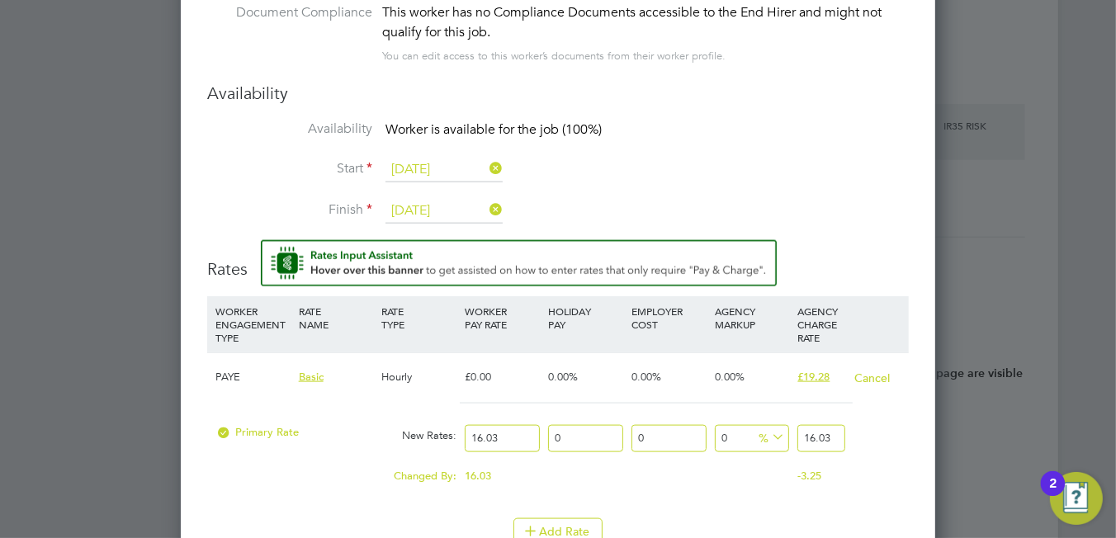
click at [749, 417] on div "Primary Rate New Rates: 16.03 0 n/a 0 n/a 0 0 % 16.03" at bounding box center [557, 439] width 701 height 44
type input "-93.76169681846538"
type input "1"
type input "18.527760449157828"
type input "19.00"
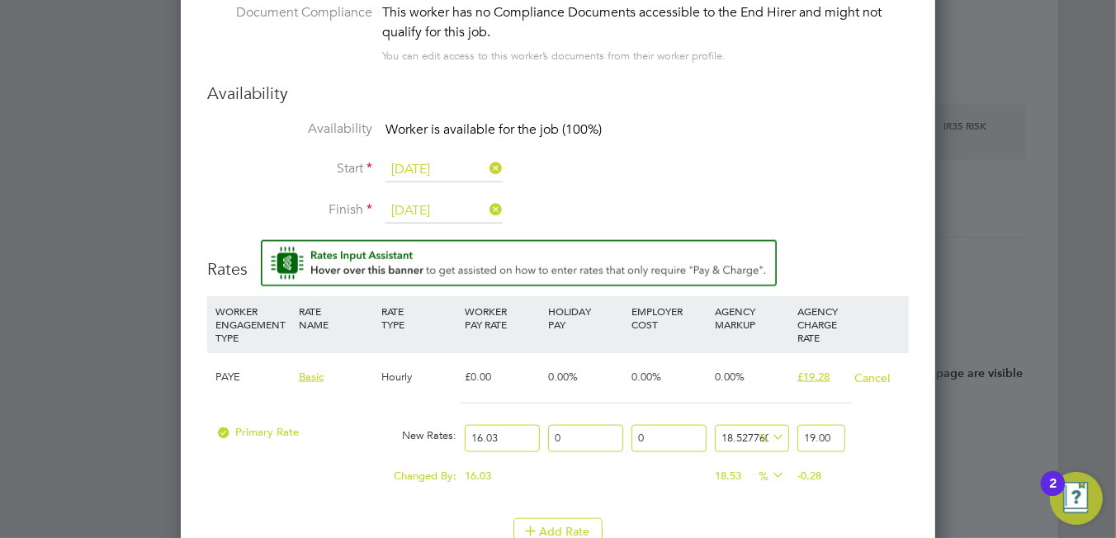
click at [736, 495] on li "WORKER ENGAGEMENT TYPE RATE NAME RATE TYPE WORKER PAY RATE HOLIDAY PAY EMPLOYER…" at bounding box center [557, 407] width 701 height 222
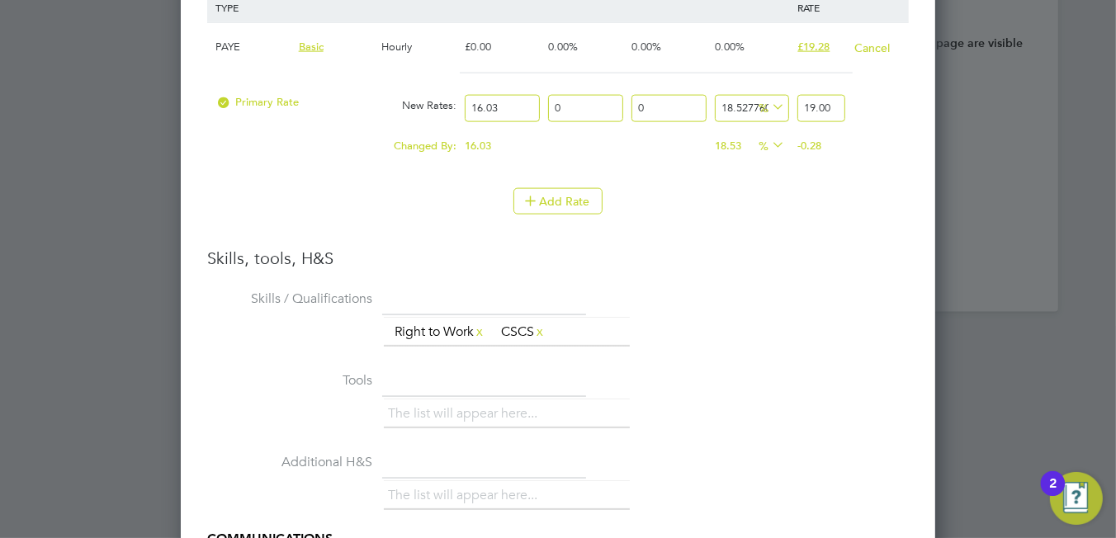
scroll to position [2245, 0]
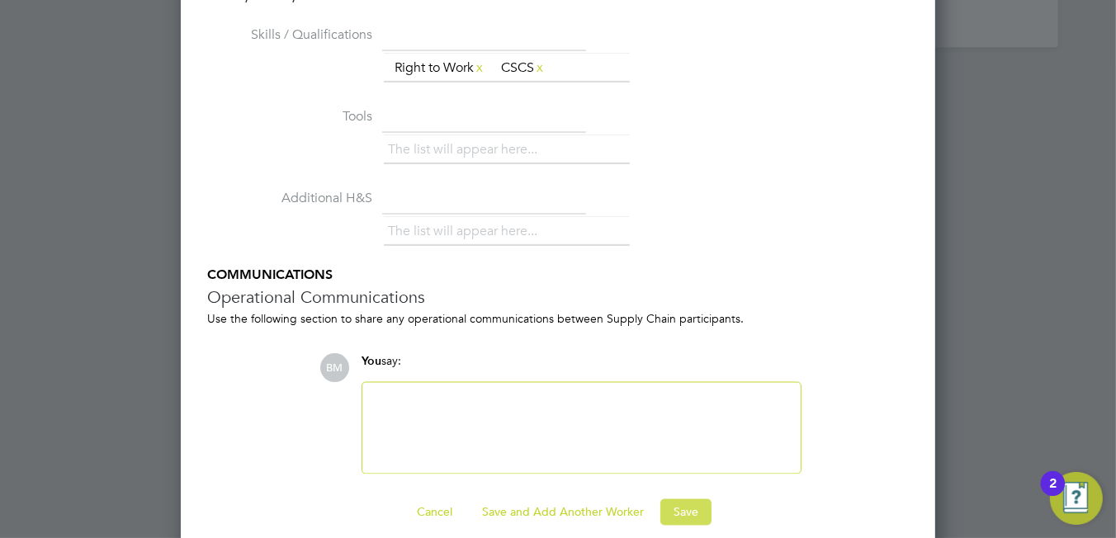
click at [684, 499] on button "Save" at bounding box center [685, 512] width 51 height 26
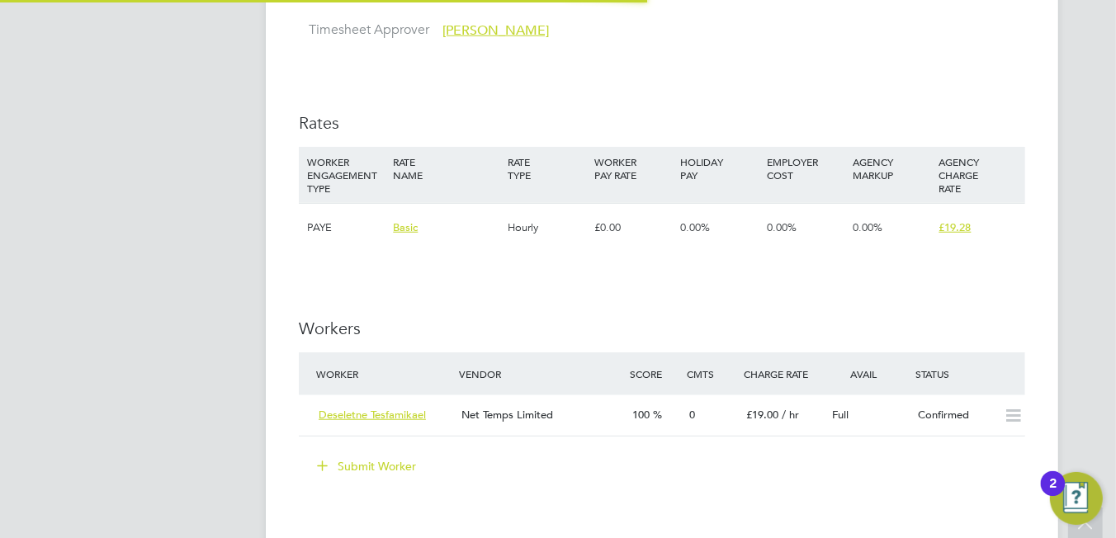
scroll to position [7, 7]
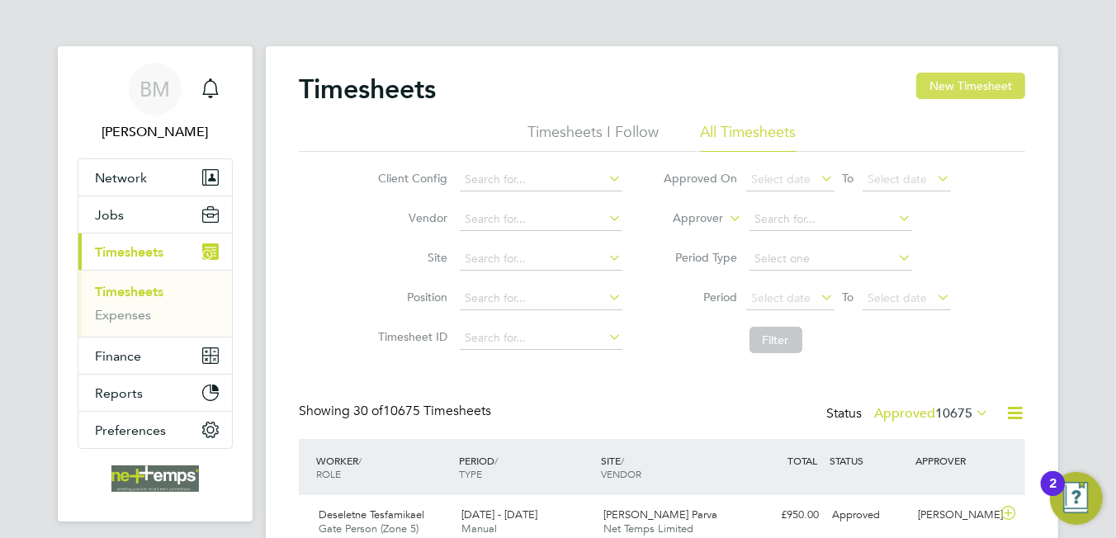
click at [976, 83] on button "New Timesheet" at bounding box center [970, 86] width 109 height 26
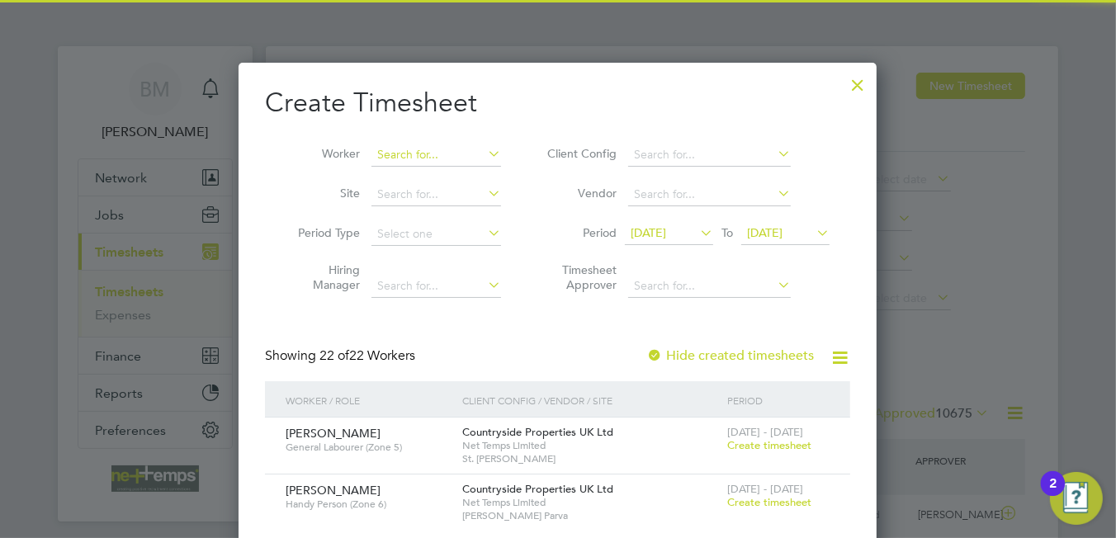
click at [406, 150] on input at bounding box center [436, 155] width 130 height 23
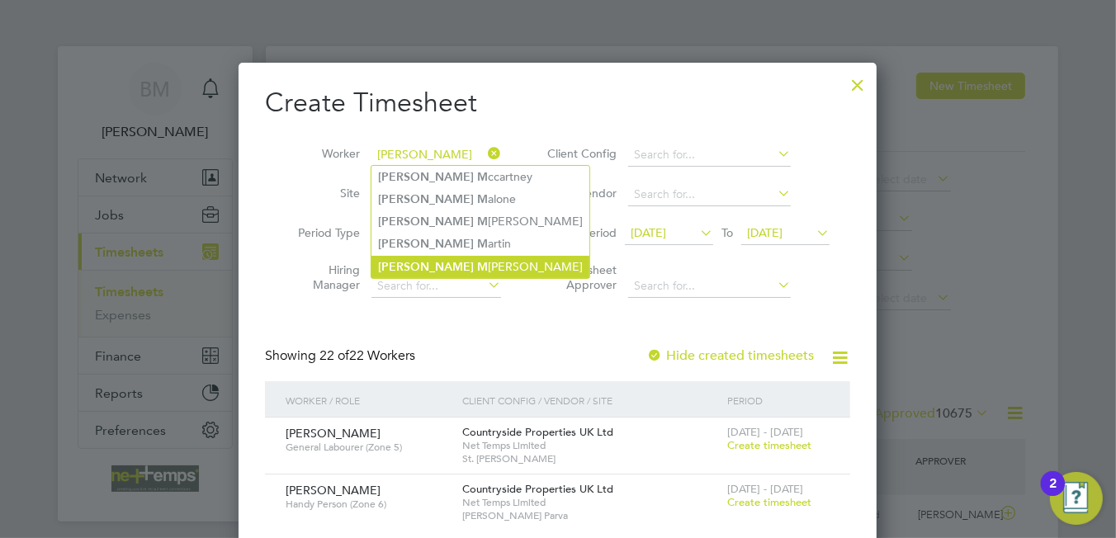
click at [436, 265] on li "[PERSON_NAME]" at bounding box center [480, 267] width 218 height 22
type input "[PERSON_NAME]"
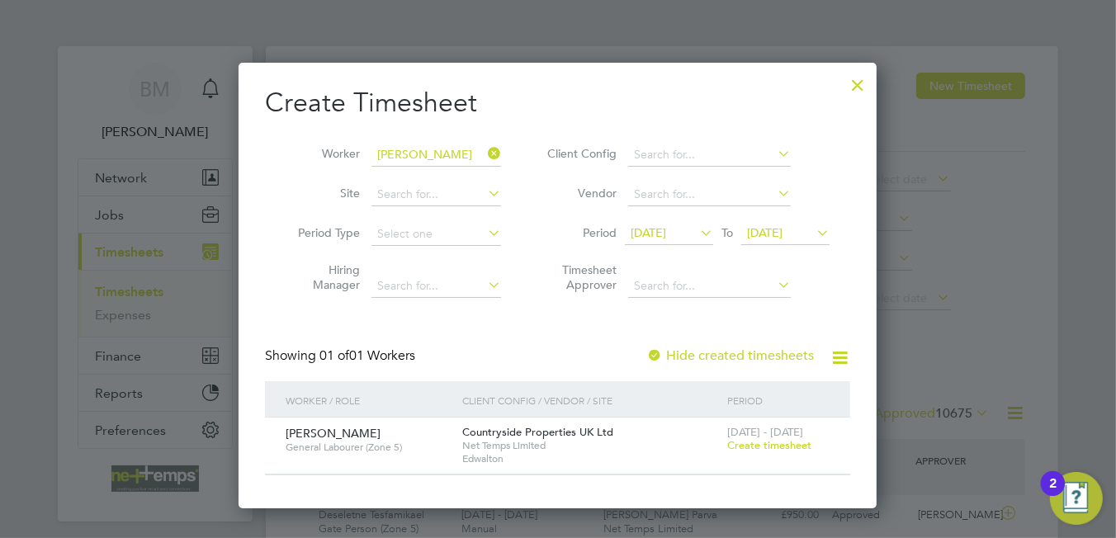
click at [782, 439] on span "Create timesheet" at bounding box center [769, 445] width 84 height 14
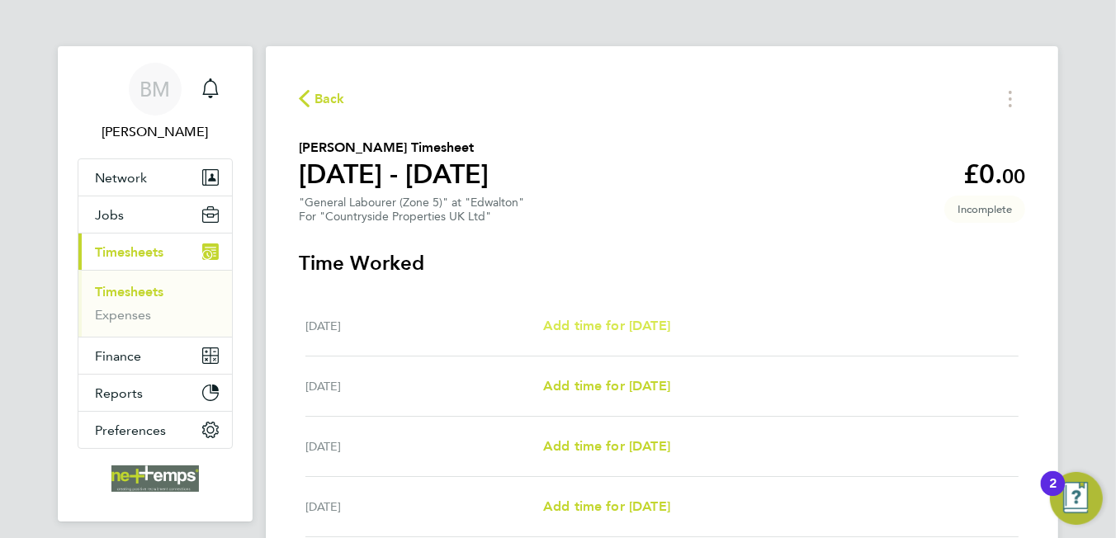
click at [648, 319] on span "Add time for [DATE]" at bounding box center [606, 326] width 127 height 16
select select "30"
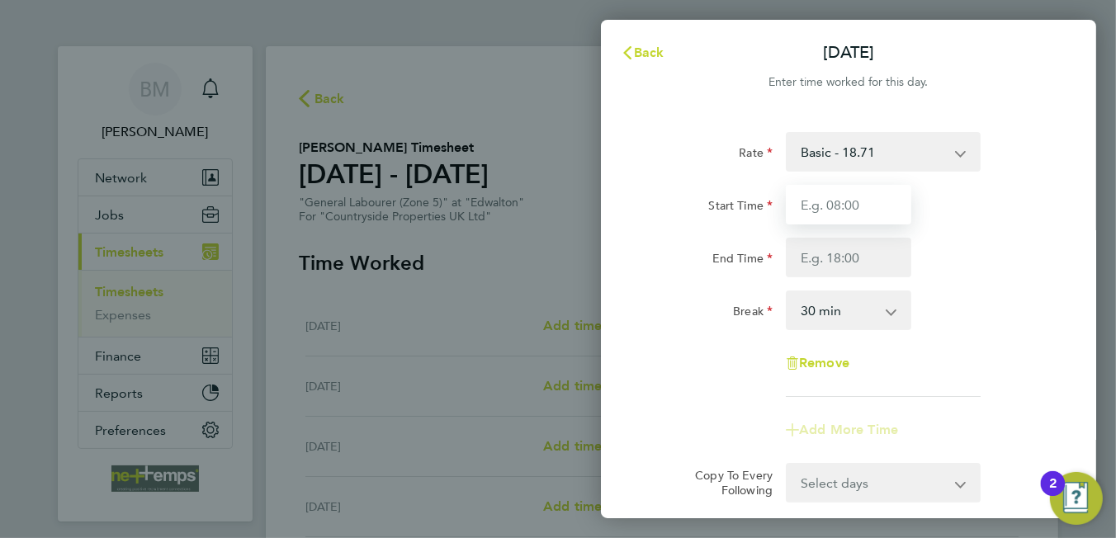
click at [869, 203] on input "Start Time" at bounding box center [848, 205] width 125 height 40
type input "07:00"
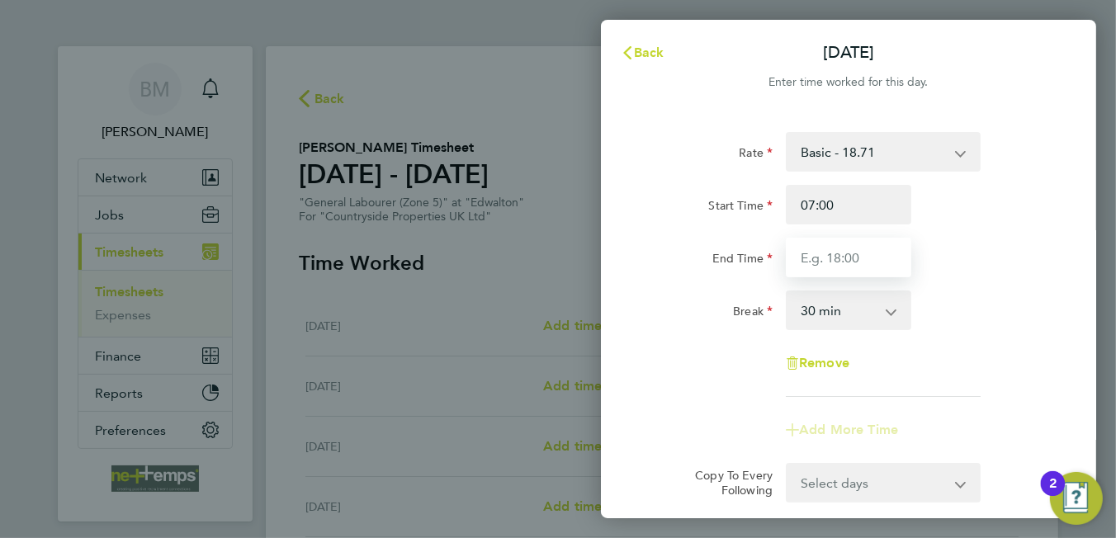
type input "17:00"
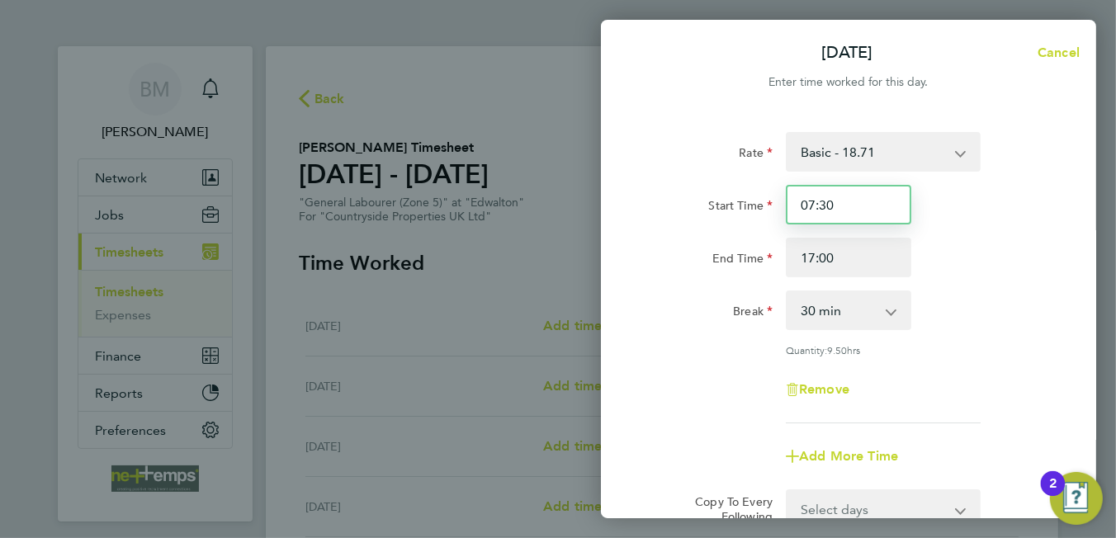
type input "07:30"
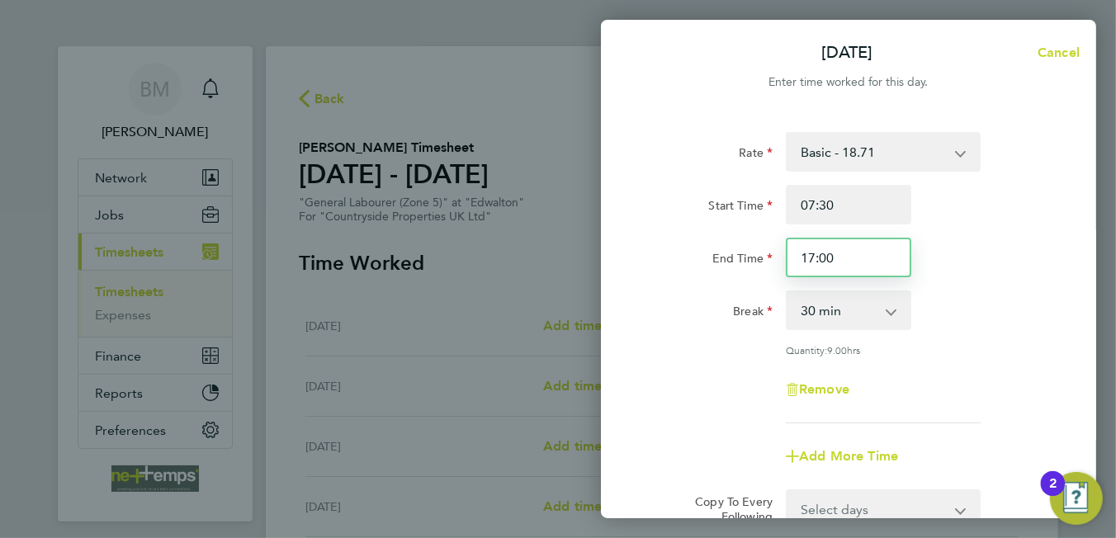
click at [792, 255] on input "17:00" at bounding box center [848, 258] width 125 height 40
drag, startPoint x: 830, startPoint y: 254, endPoint x: 741, endPoint y: 251, distance: 89.2
click at [746, 250] on div "End Time 17:00" at bounding box center [848, 258] width 416 height 40
type input "16:30"
click at [838, 322] on select "0 min 15 min 30 min 45 min 60 min 75 min 90 min" at bounding box center [838, 310] width 102 height 36
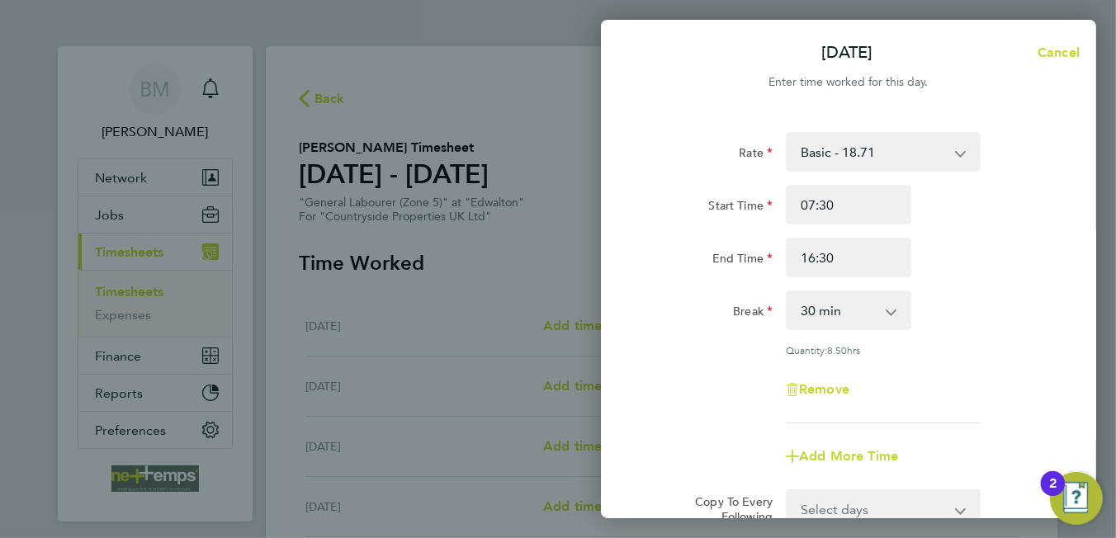
click at [938, 355] on div "Quantity: 8.50 hrs" at bounding box center [883, 349] width 195 height 13
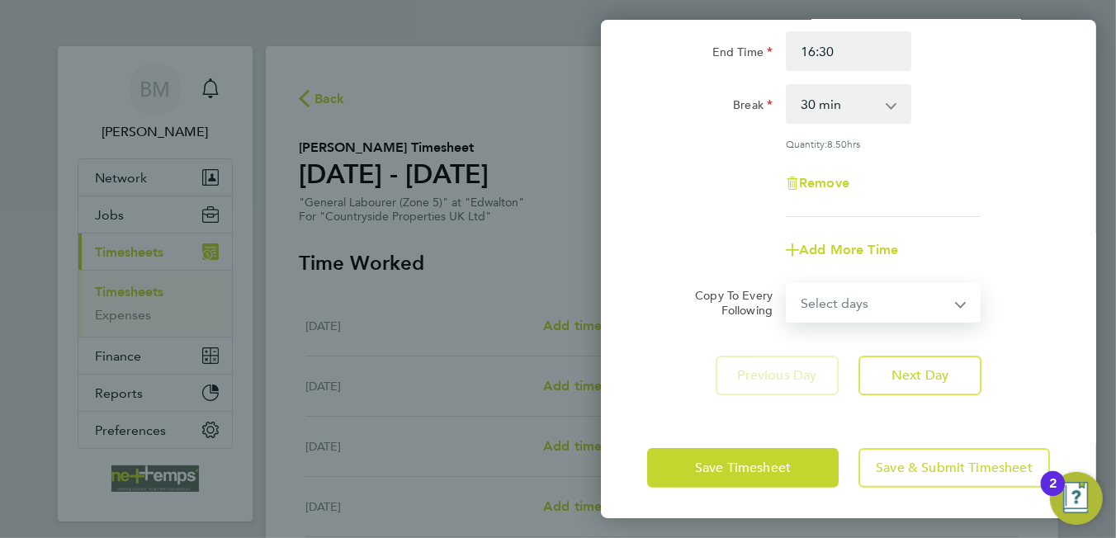
click at [839, 296] on select "Select days Day Weekday (Mon-Fri) Weekend (Sat-Sun) [DATE] [DATE] [DATE] [DATE]…" at bounding box center [873, 303] width 173 height 36
select select "WEEKDAY"
click at [787, 285] on select "Select days Day Weekday (Mon-Fri) Weekend (Sat-Sun) [DATE] [DATE] [DATE] [DATE]…" at bounding box center [873, 303] width 173 height 36
select select "[DATE]"
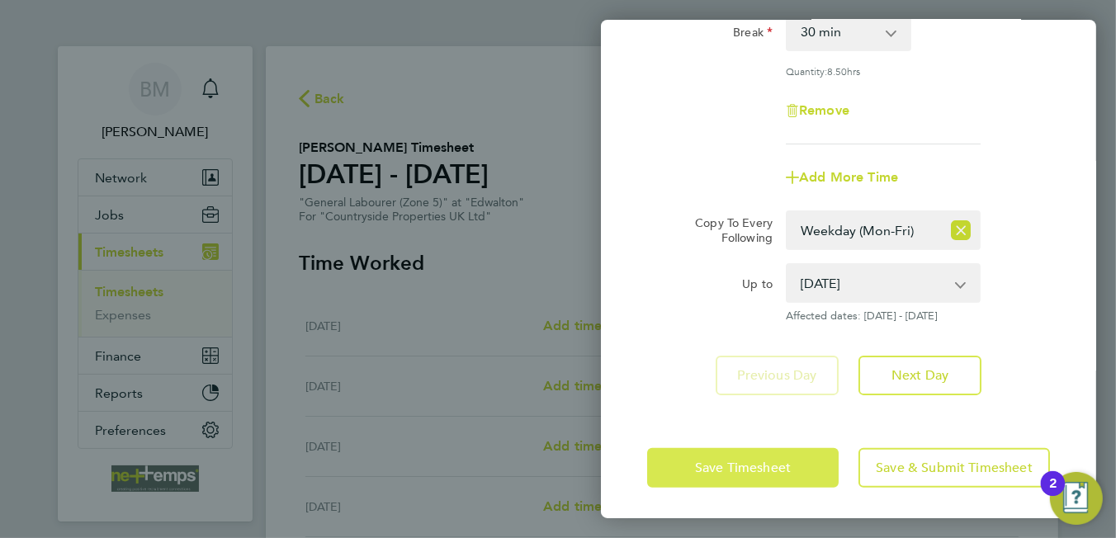
click at [725, 470] on span "Save Timesheet" at bounding box center [743, 468] width 96 height 17
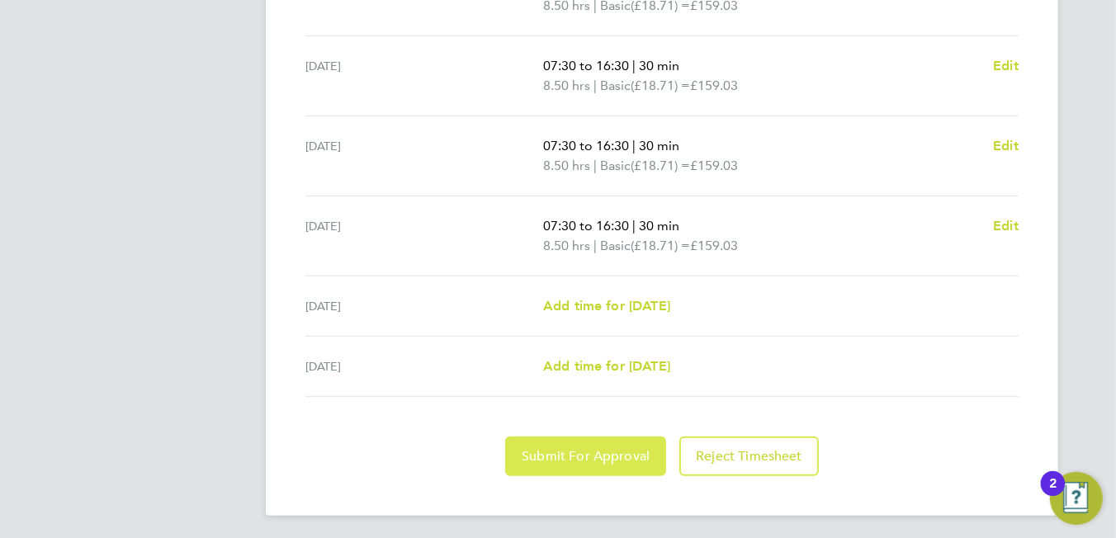
click at [556, 441] on button "Submit For Approval" at bounding box center [585, 457] width 161 height 40
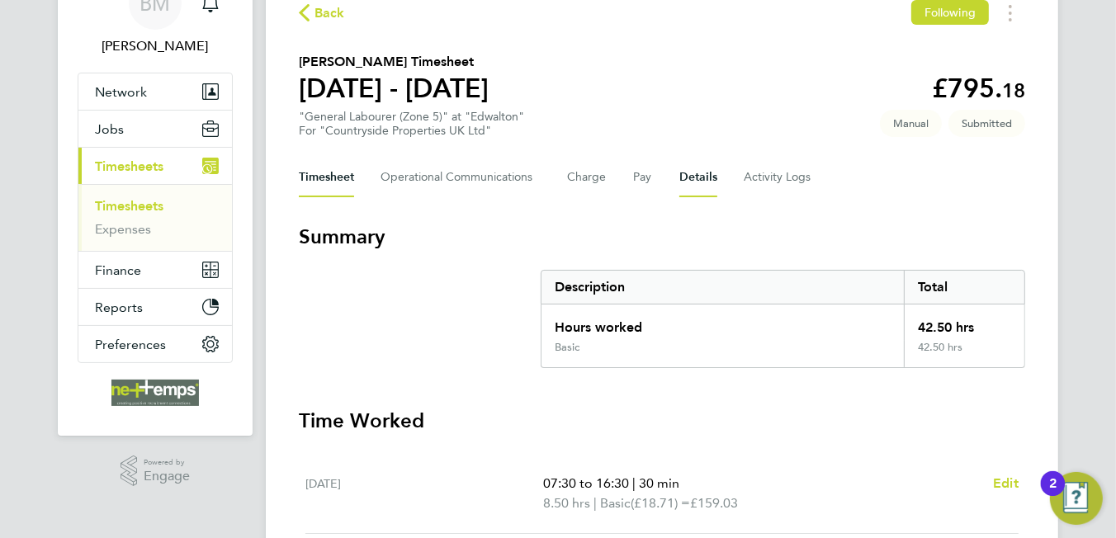
click at [702, 175] on button "Details" at bounding box center [698, 178] width 38 height 40
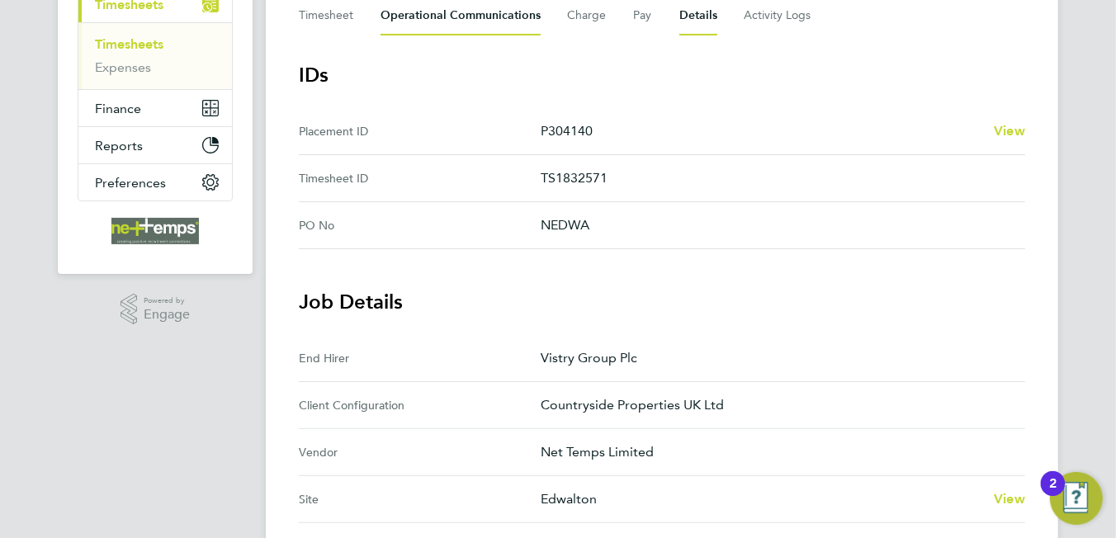
click at [441, 17] on Communications-tab "Operational Communications" at bounding box center [460, 16] width 160 height 40
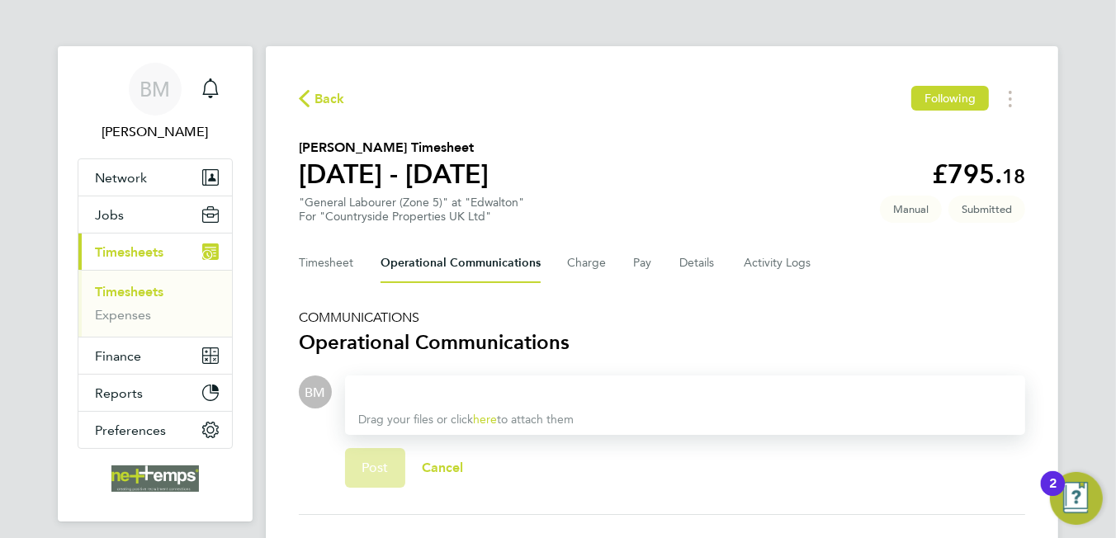
click at [425, 390] on div at bounding box center [685, 392] width 654 height 20
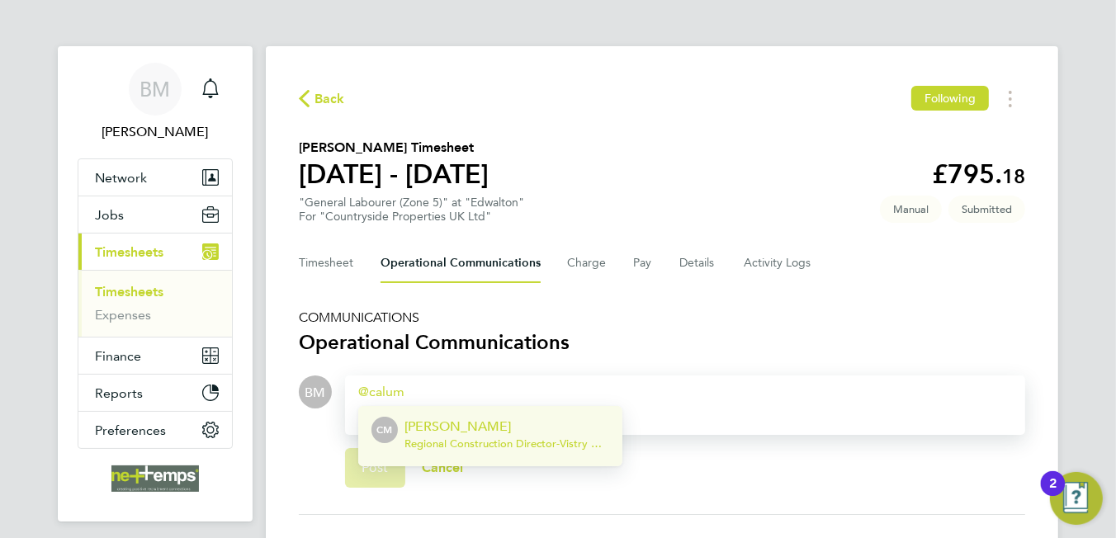
click at [425, 420] on p "[PERSON_NAME]" at bounding box center [506, 427] width 205 height 20
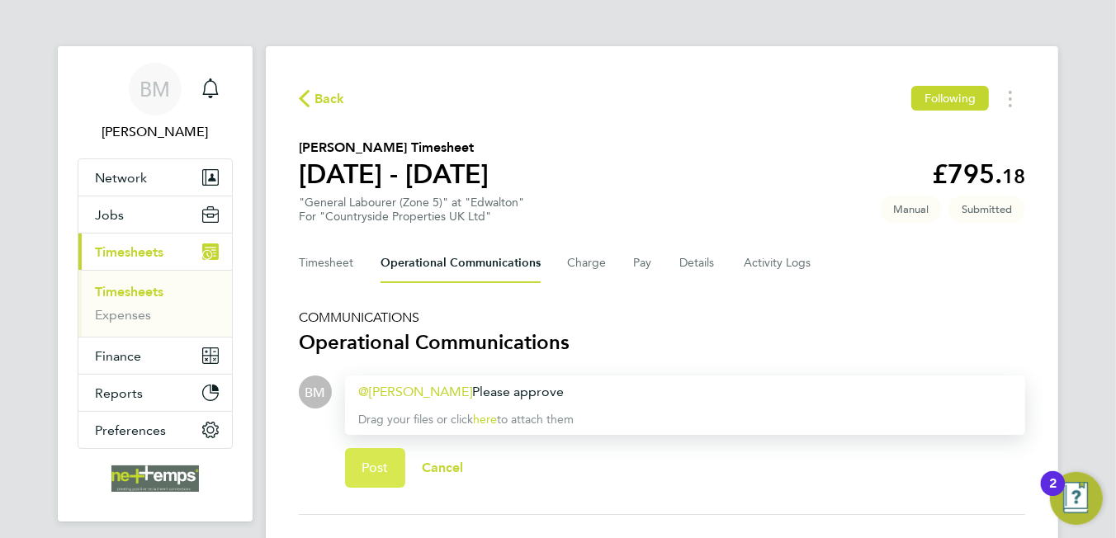
click at [361, 469] on button "Post" at bounding box center [375, 468] width 60 height 40
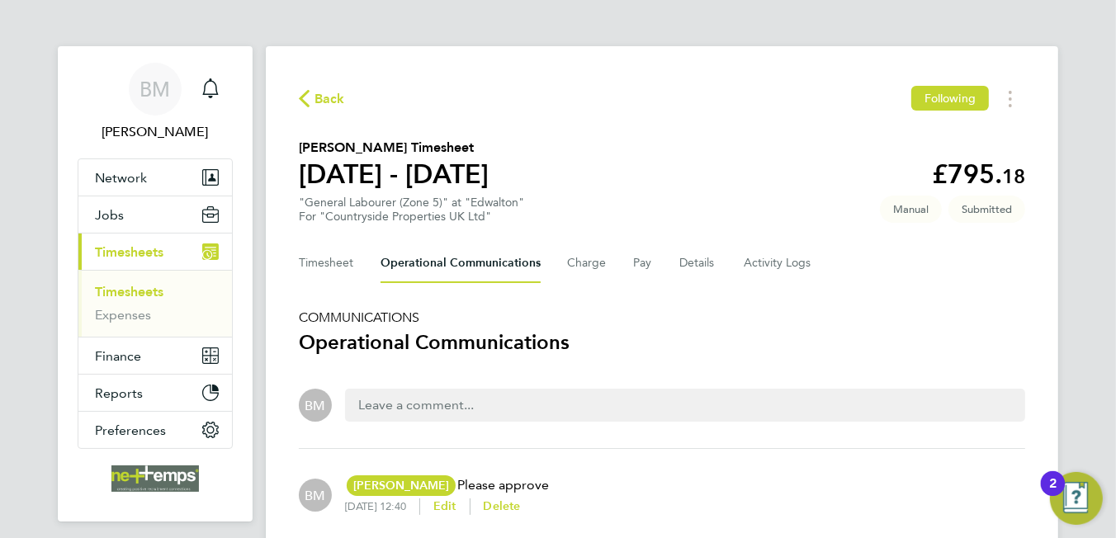
click at [316, 109] on div "Back Following" at bounding box center [662, 99] width 726 height 26
drag, startPoint x: 287, startPoint y: 98, endPoint x: 320, endPoint y: 101, distance: 33.1
click at [310, 101] on div "Back Following [PERSON_NAME] Timesheet [DATE] - [DATE] £795. 18 "General Labour…" at bounding box center [662, 313] width 792 height 535
click at [320, 101] on span "Back" at bounding box center [329, 99] width 31 height 20
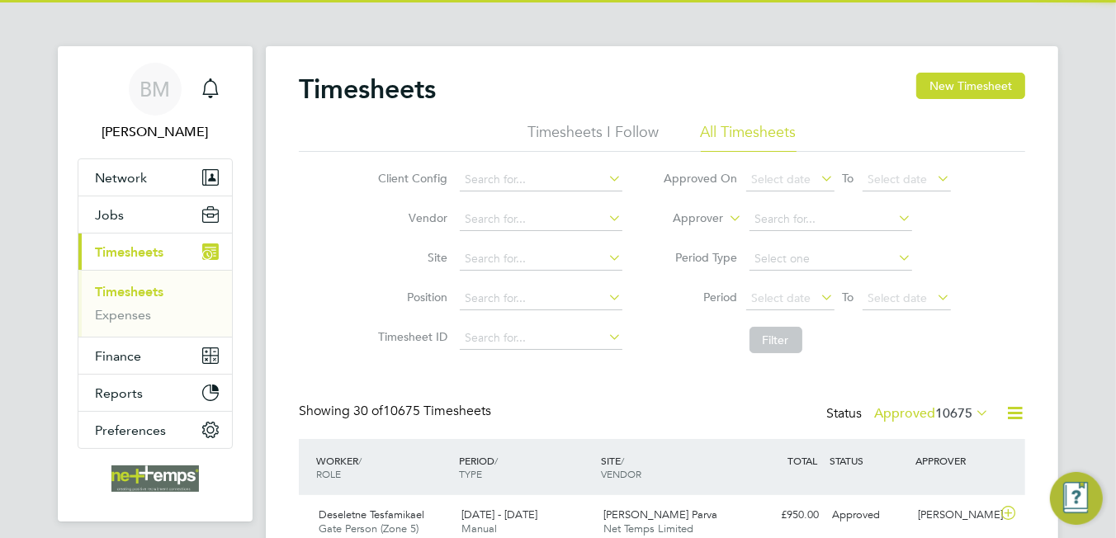
scroll to position [41, 144]
click at [948, 101] on div "Timesheets New Timesheet" at bounding box center [662, 98] width 726 height 50
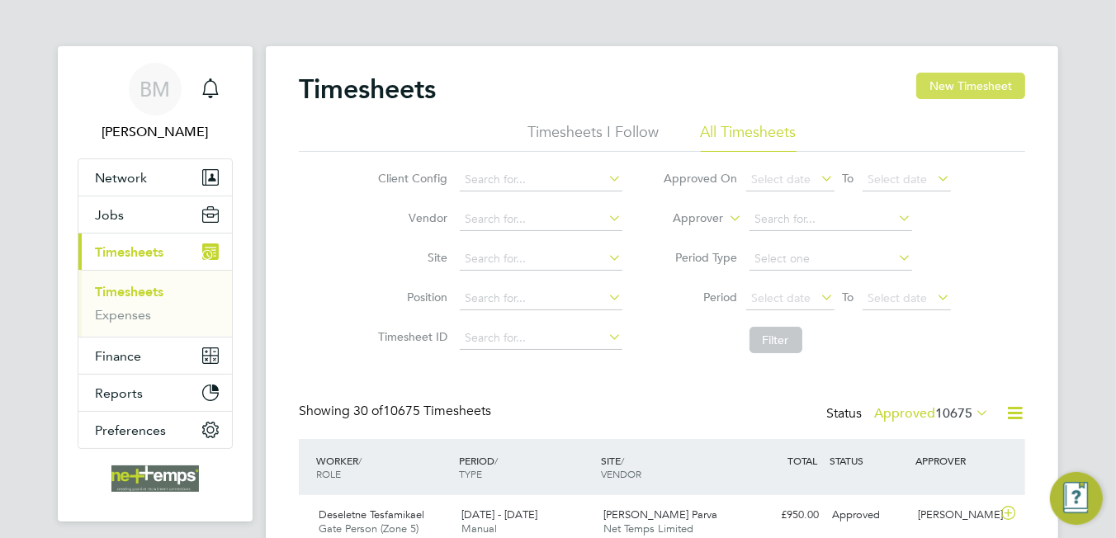
click at [952, 84] on button "New Timesheet" at bounding box center [970, 86] width 109 height 26
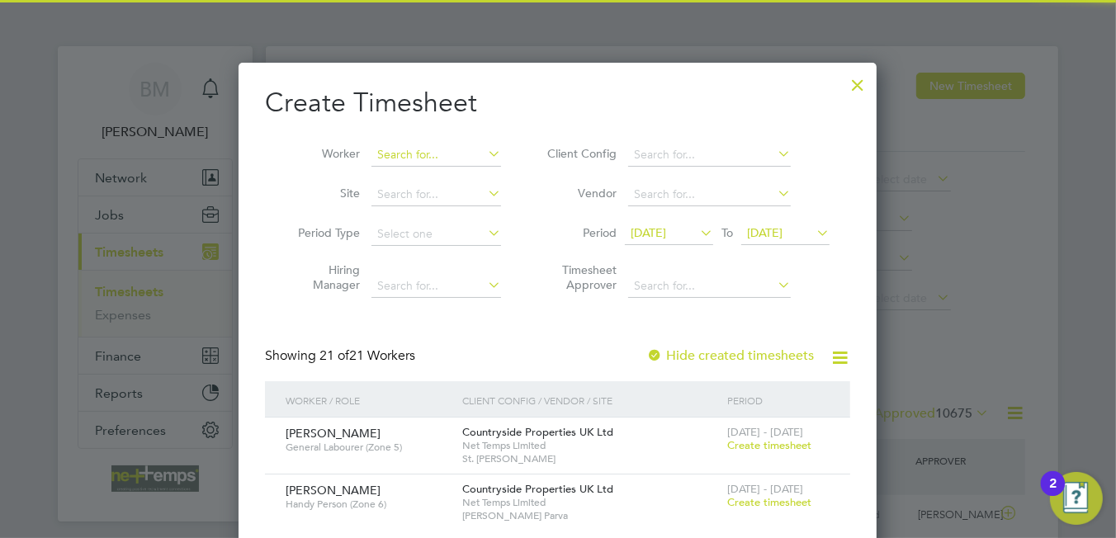
drag, startPoint x: 432, startPoint y: 150, endPoint x: 446, endPoint y: 149, distance: 14.9
click at [452, 153] on input at bounding box center [436, 155] width 130 height 23
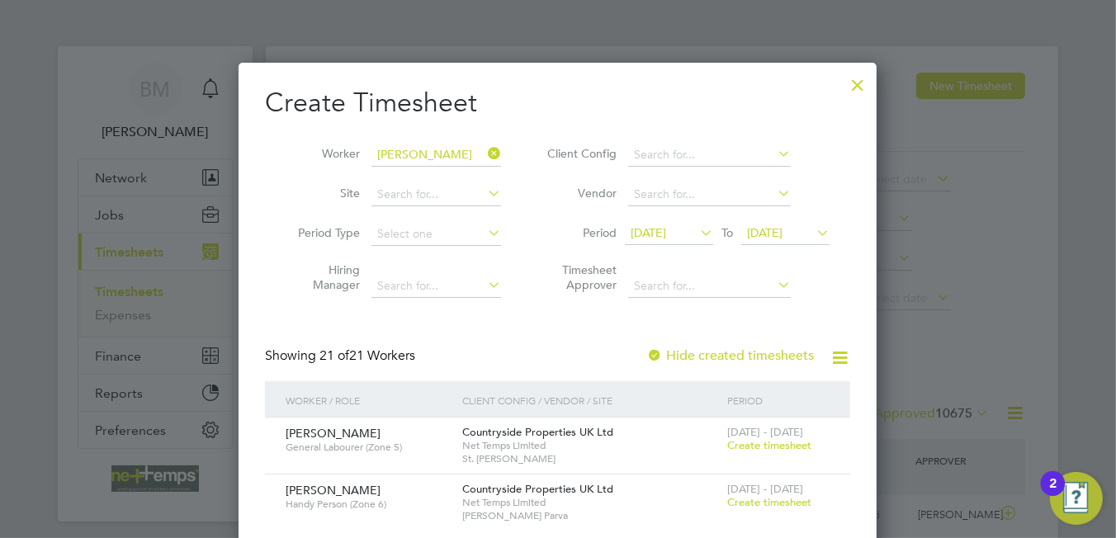
click at [477, 177] on b "Cope" at bounding box center [492, 177] width 30 height 14
type input "[PERSON_NAME]"
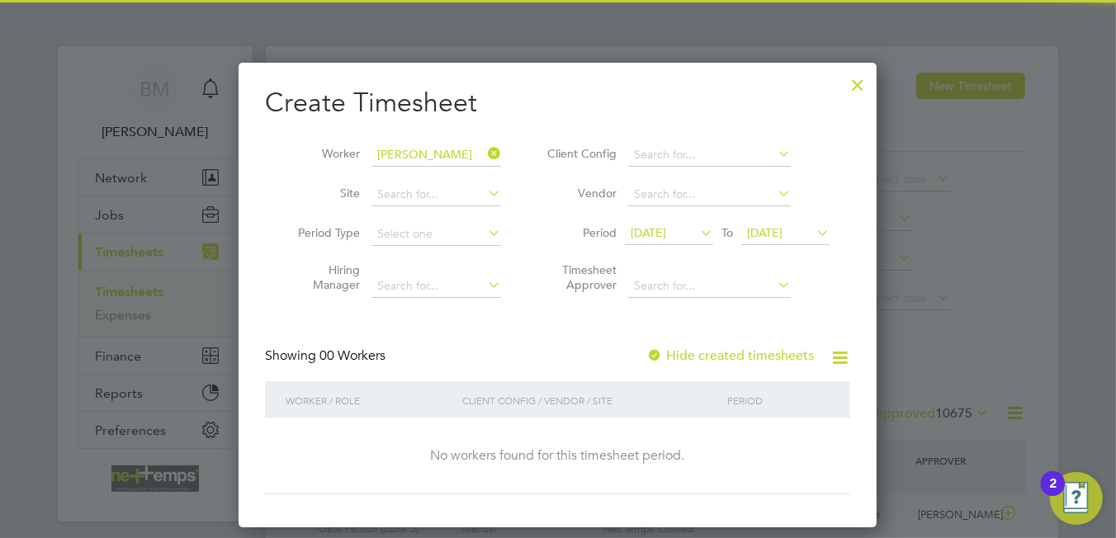
click at [754, 356] on label "Hide created timesheets" at bounding box center [730, 355] width 168 height 17
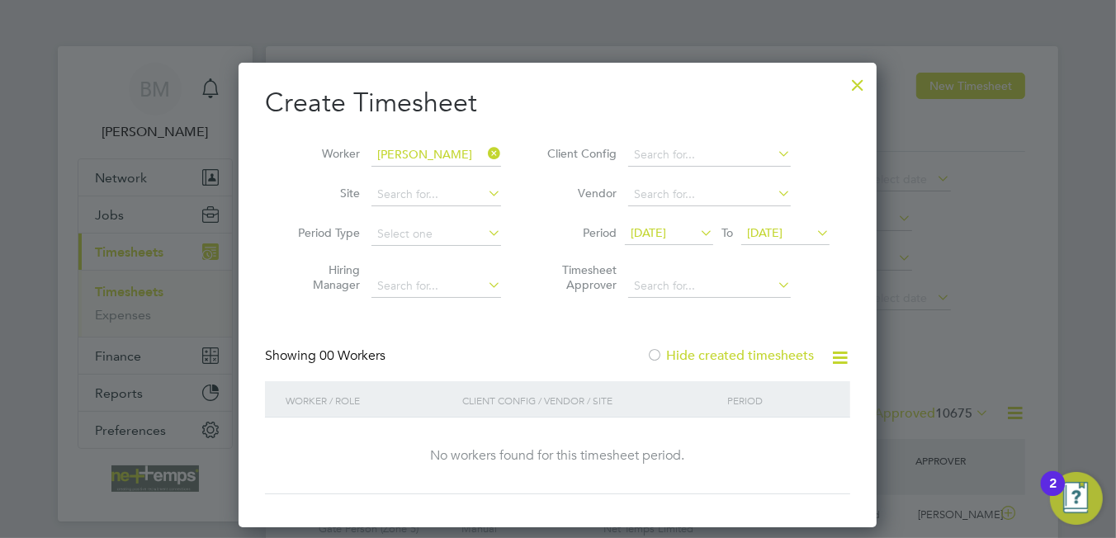
click at [754, 356] on label "Hide created timesheets" at bounding box center [730, 355] width 168 height 17
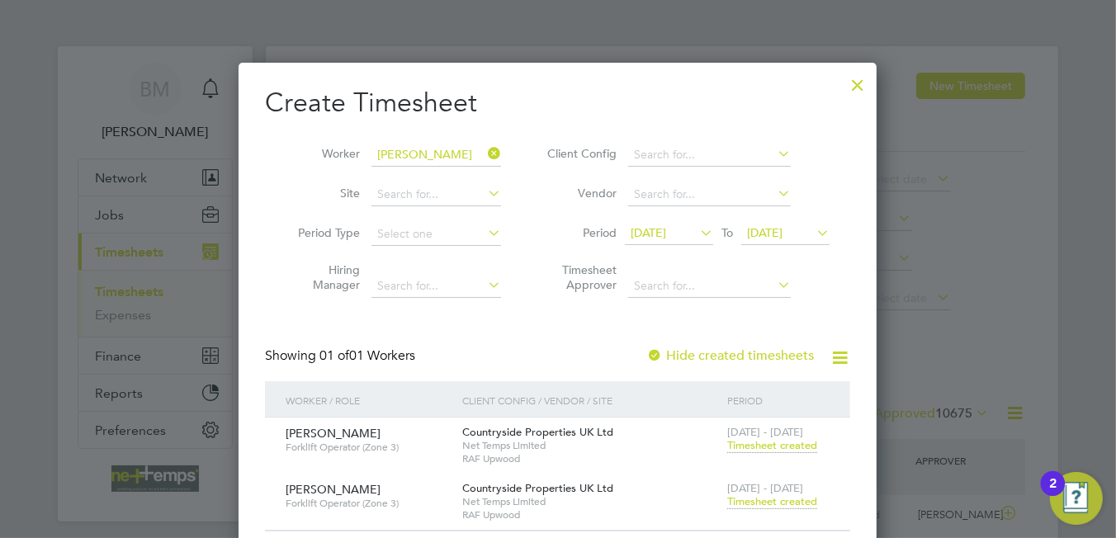
click at [771, 501] on span "Timesheet created" at bounding box center [772, 501] width 90 height 15
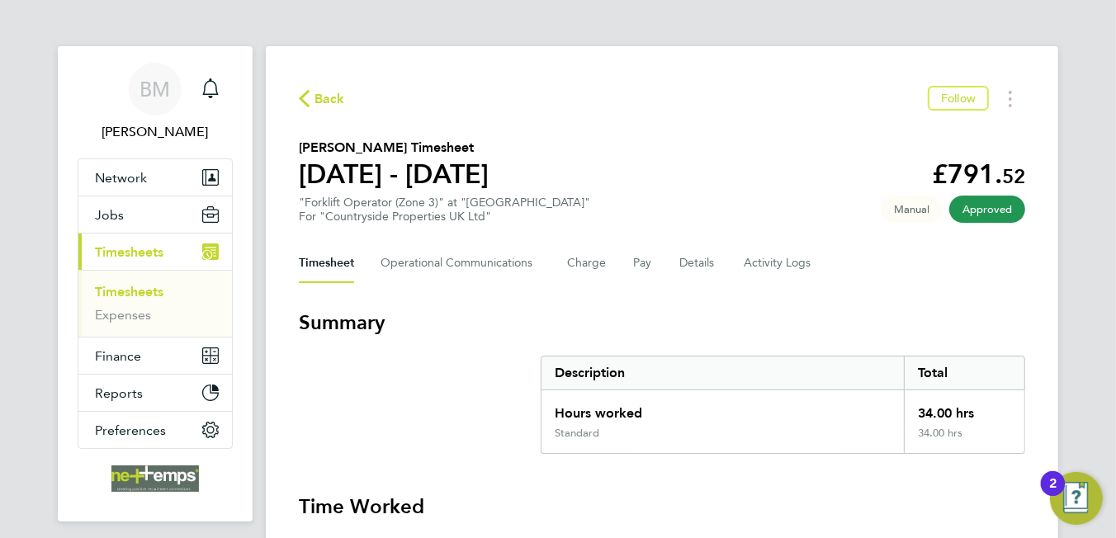
click at [337, 100] on span "Back" at bounding box center [329, 99] width 31 height 20
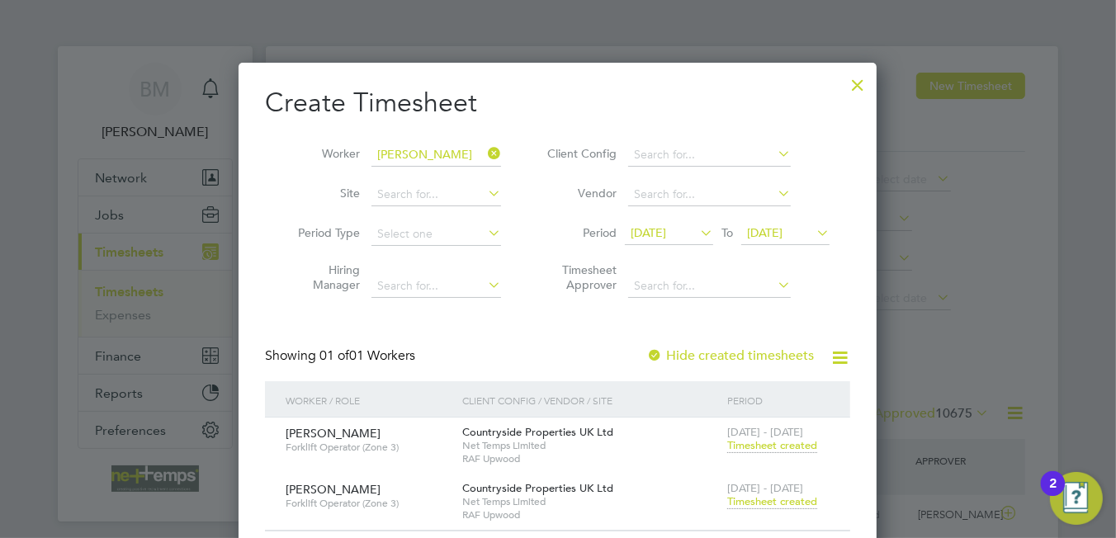
click at [498, 152] on li "Worker [PERSON_NAME]" at bounding box center [393, 155] width 257 height 40
click at [484, 153] on icon at bounding box center [484, 153] width 0 height 23
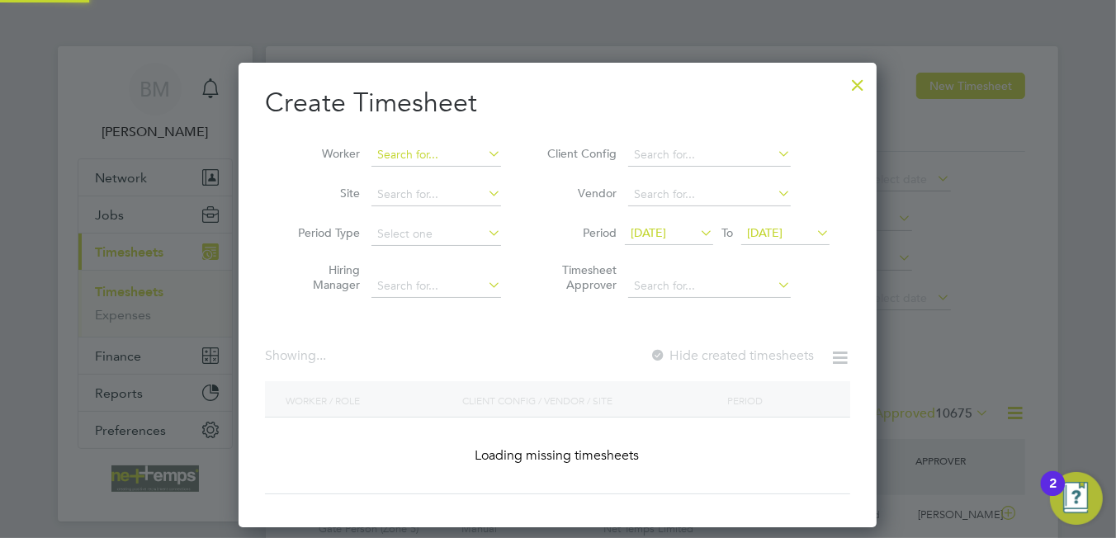
click at [425, 153] on input at bounding box center [436, 155] width 130 height 23
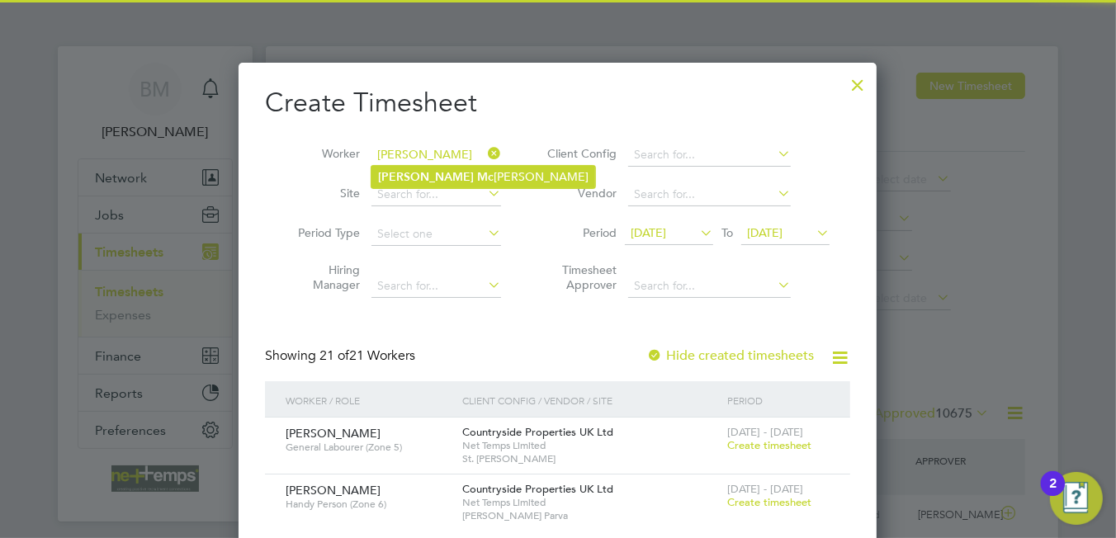
click at [441, 177] on li "[PERSON_NAME]" at bounding box center [483, 177] width 224 height 22
type input "[PERSON_NAME]"
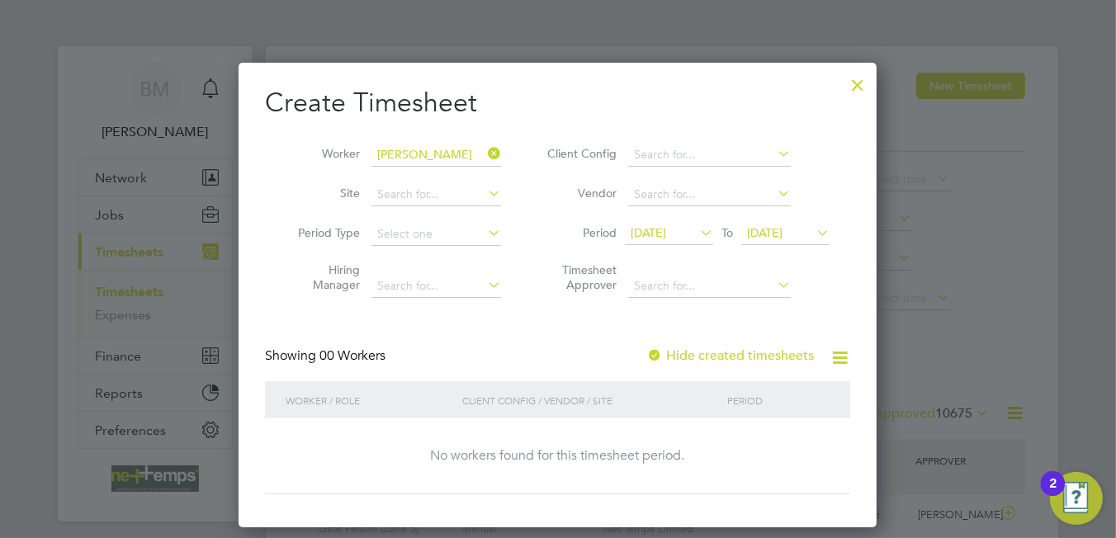
click at [696, 351] on label "Hide created timesheets" at bounding box center [730, 355] width 168 height 17
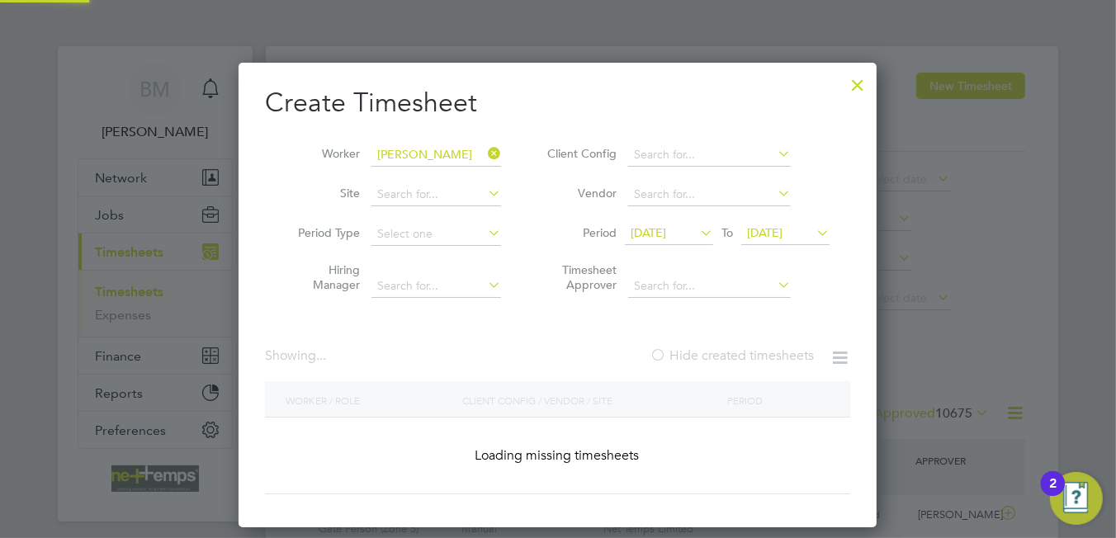
click at [696, 351] on label "Hide created timesheets" at bounding box center [731, 355] width 164 height 17
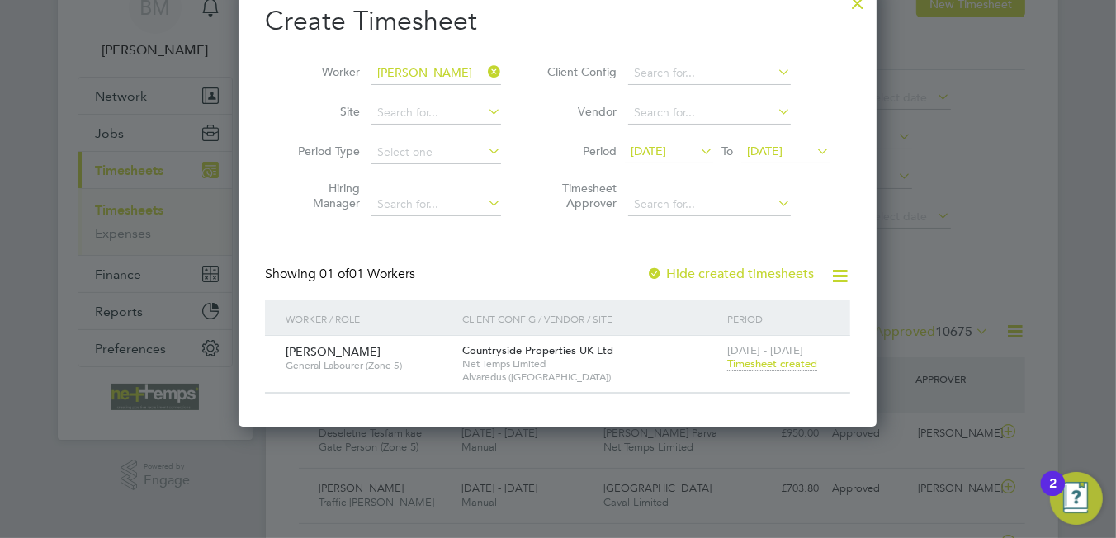
click at [666, 144] on span "[DATE]" at bounding box center [647, 151] width 35 height 15
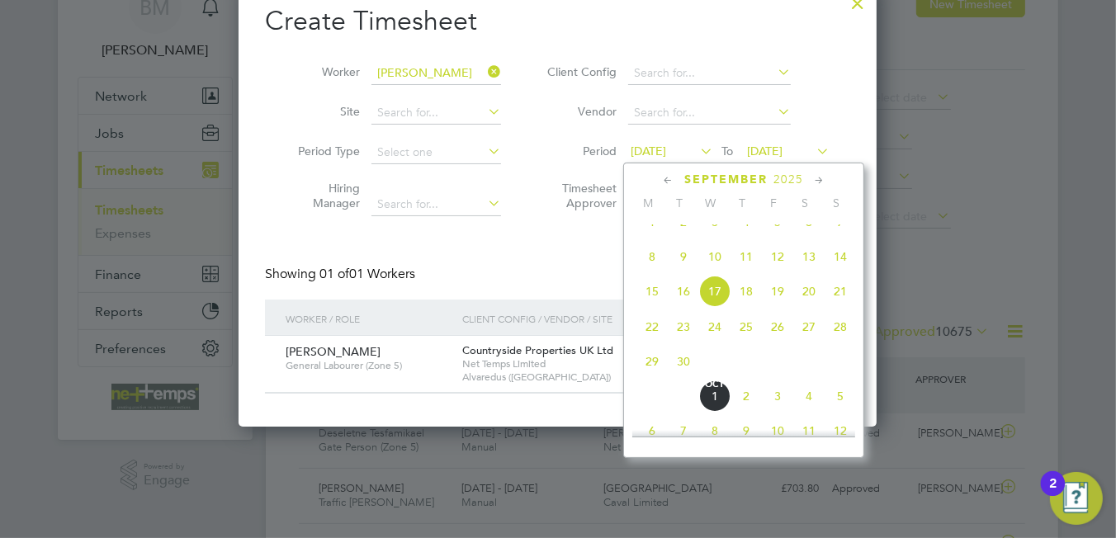
click at [657, 341] on span "22" at bounding box center [651, 326] width 31 height 31
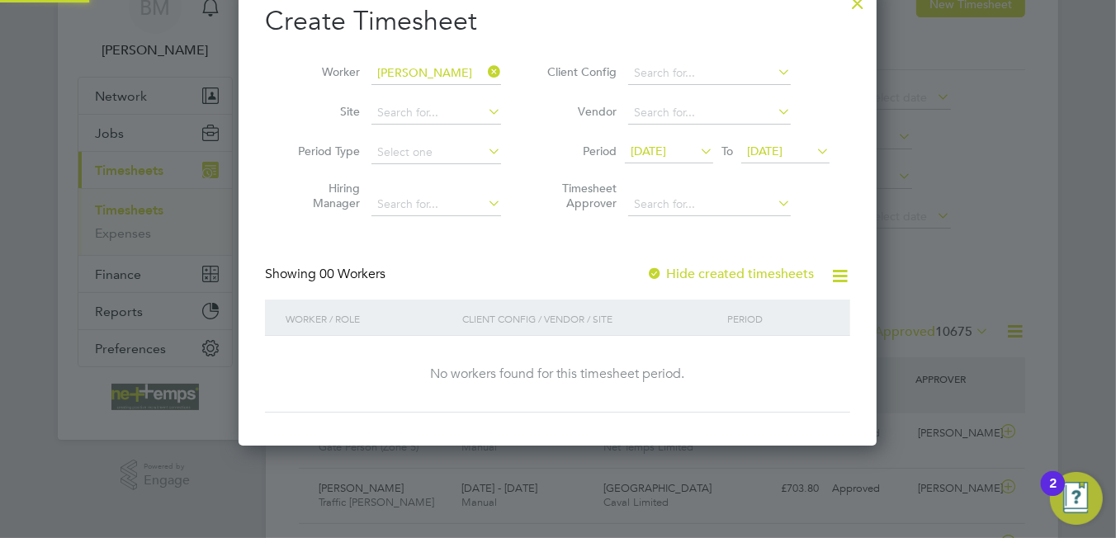
click at [768, 144] on span "[DATE]" at bounding box center [764, 151] width 35 height 15
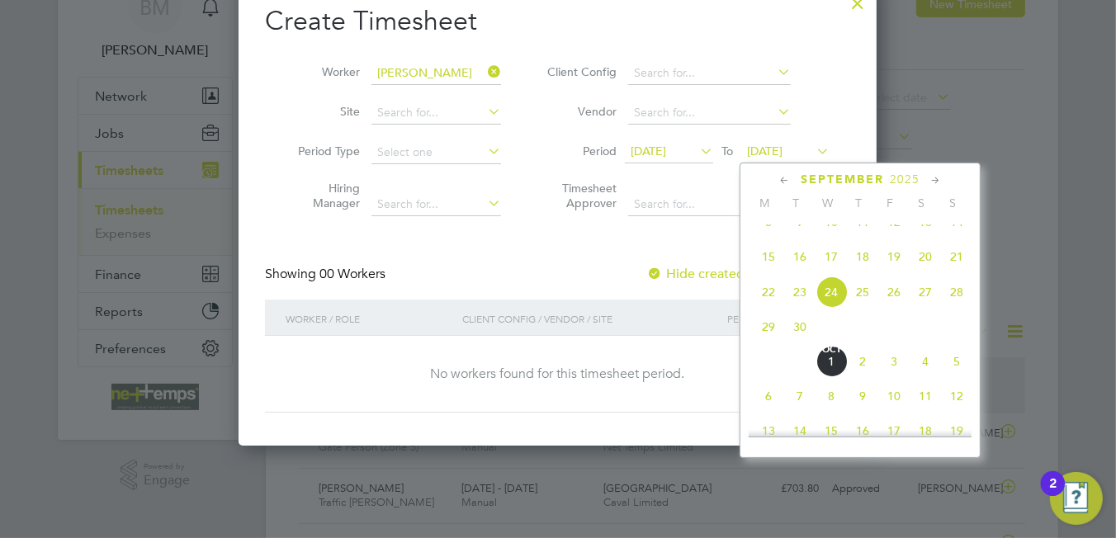
click at [829, 377] on span "[DATE]" at bounding box center [830, 361] width 31 height 31
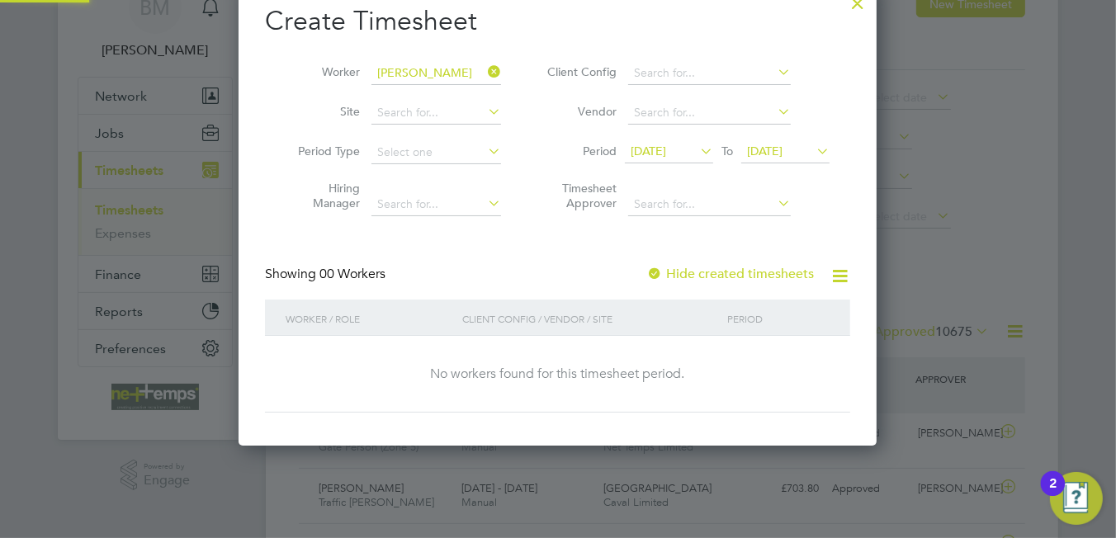
click at [754, 282] on div "Showing 00 Workers Hide created timesheets" at bounding box center [557, 283] width 585 height 34
click at [749, 276] on label "Hide created timesheets" at bounding box center [730, 274] width 168 height 17
click at [748, 276] on label "Hide created timesheets" at bounding box center [730, 274] width 168 height 17
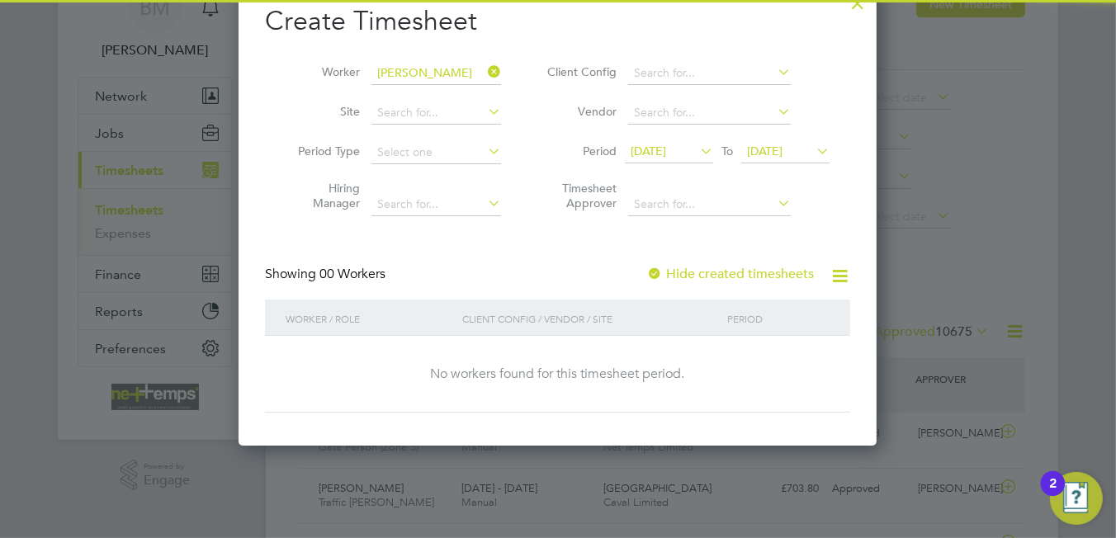
click at [748, 276] on label "Hide created timesheets" at bounding box center [730, 274] width 168 height 17
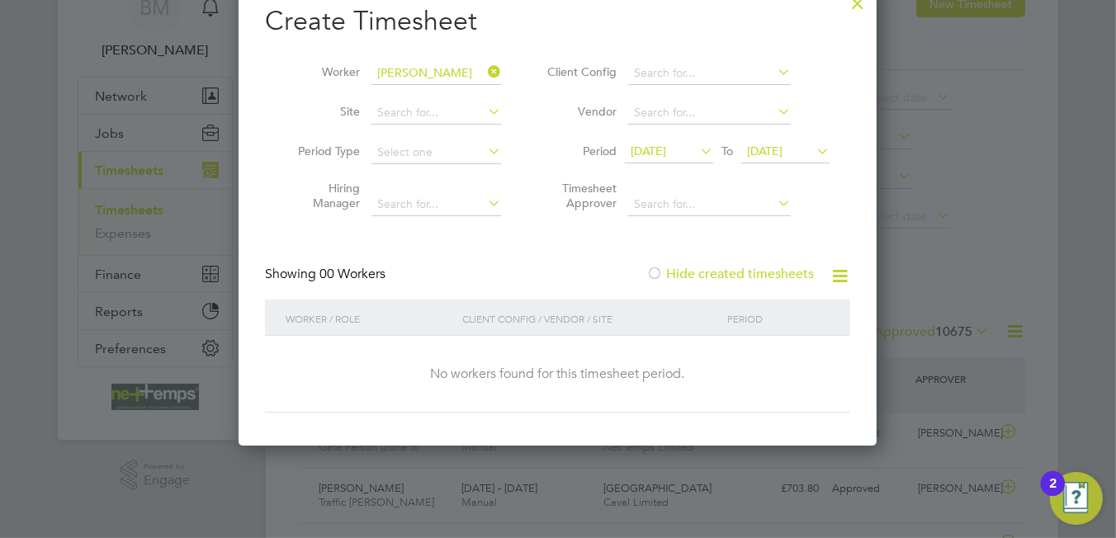
click at [748, 276] on label "Hide created timesheets" at bounding box center [730, 274] width 168 height 17
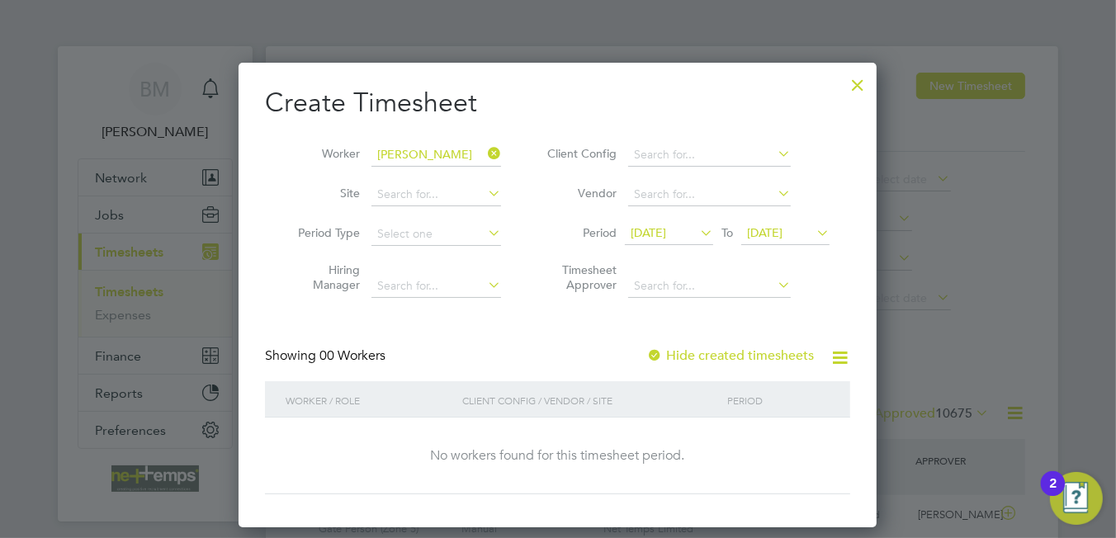
click at [854, 84] on div at bounding box center [858, 81] width 30 height 30
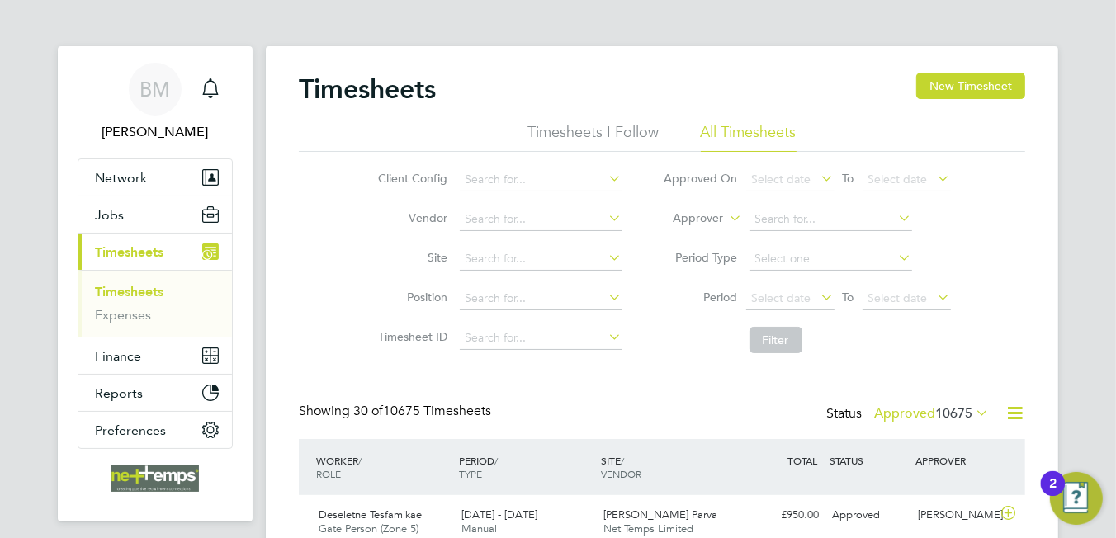
drag, startPoint x: 946, startPoint y: 83, endPoint x: 895, endPoint y: 111, distance: 58.4
click at [945, 83] on button "New Timesheet" at bounding box center [970, 86] width 109 height 26
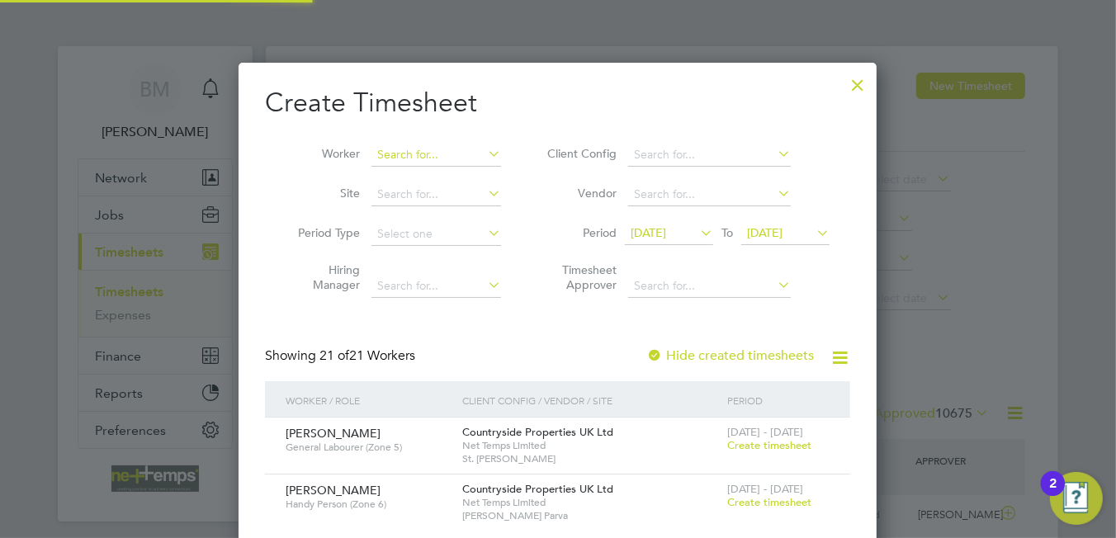
click at [443, 158] on input at bounding box center [436, 155] width 130 height 23
click at [448, 185] on li "[PERSON_NAME]" at bounding box center [441, 177] width 140 height 22
type input "[PERSON_NAME]"
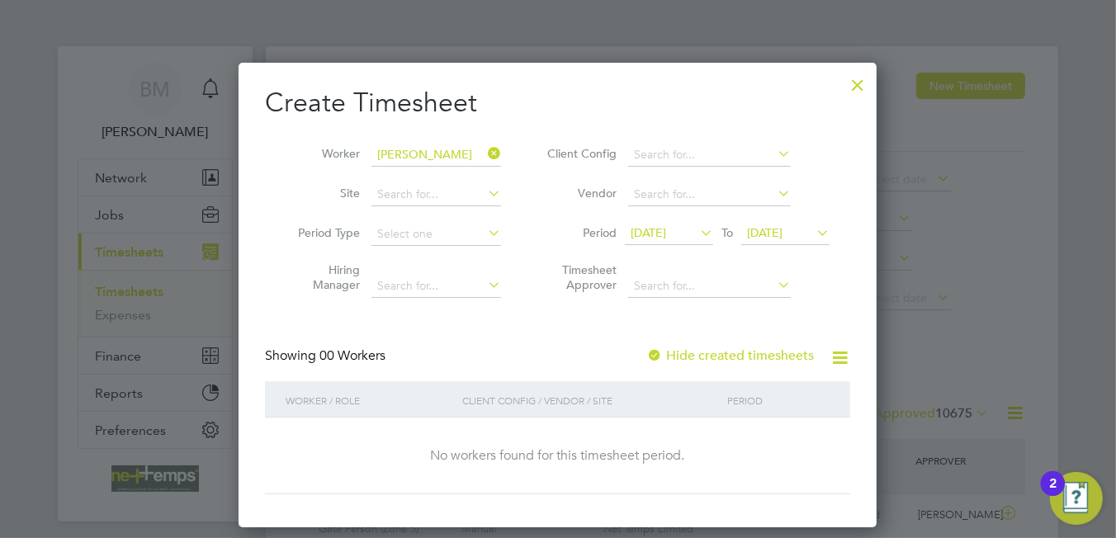
click at [678, 352] on label "Hide created timesheets" at bounding box center [730, 355] width 168 height 17
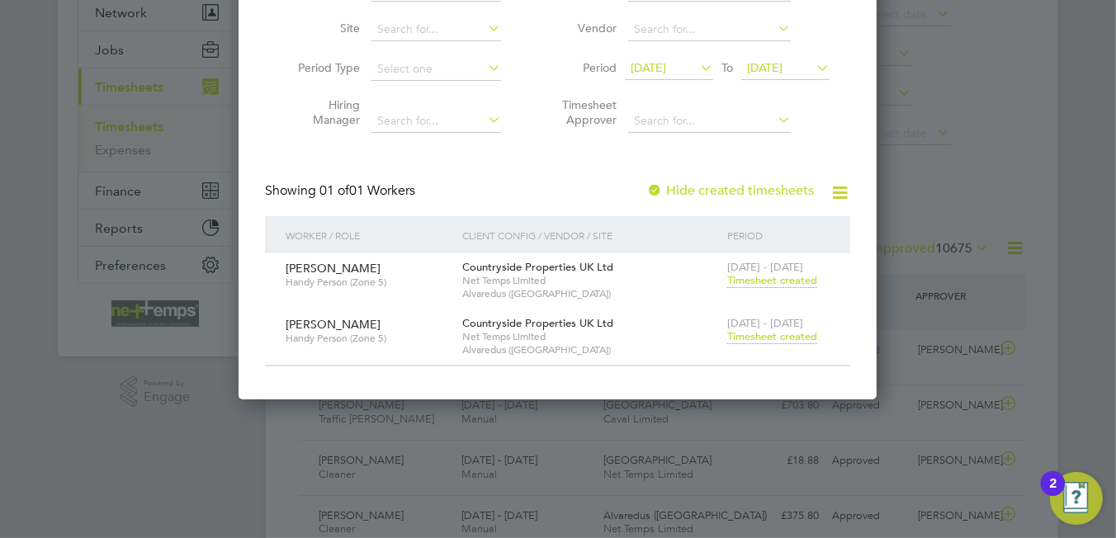
click at [778, 335] on span "Timesheet created" at bounding box center [772, 336] width 90 height 15
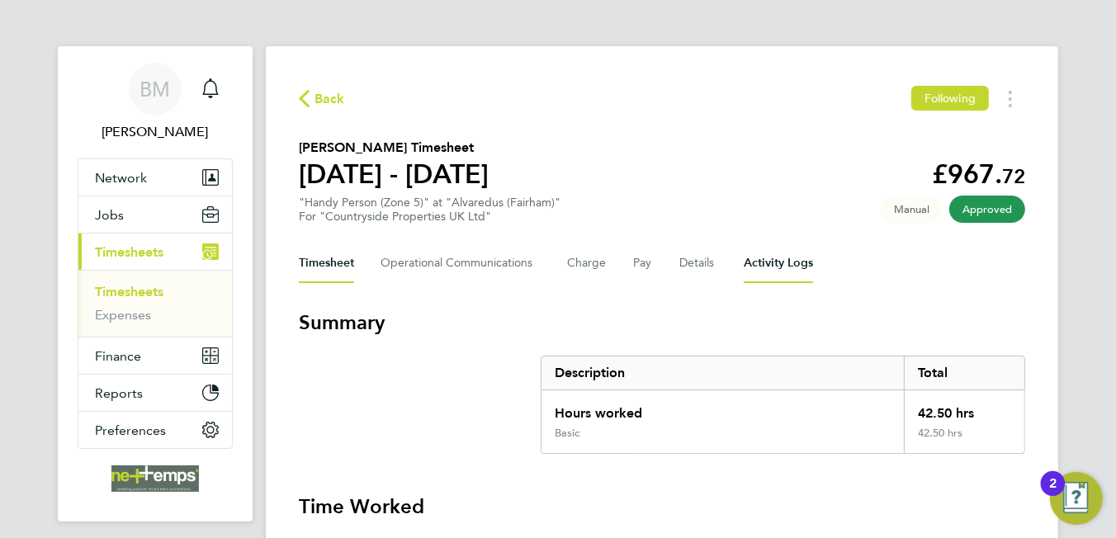
click at [788, 252] on Logs-tab "Activity Logs" at bounding box center [778, 263] width 69 height 40
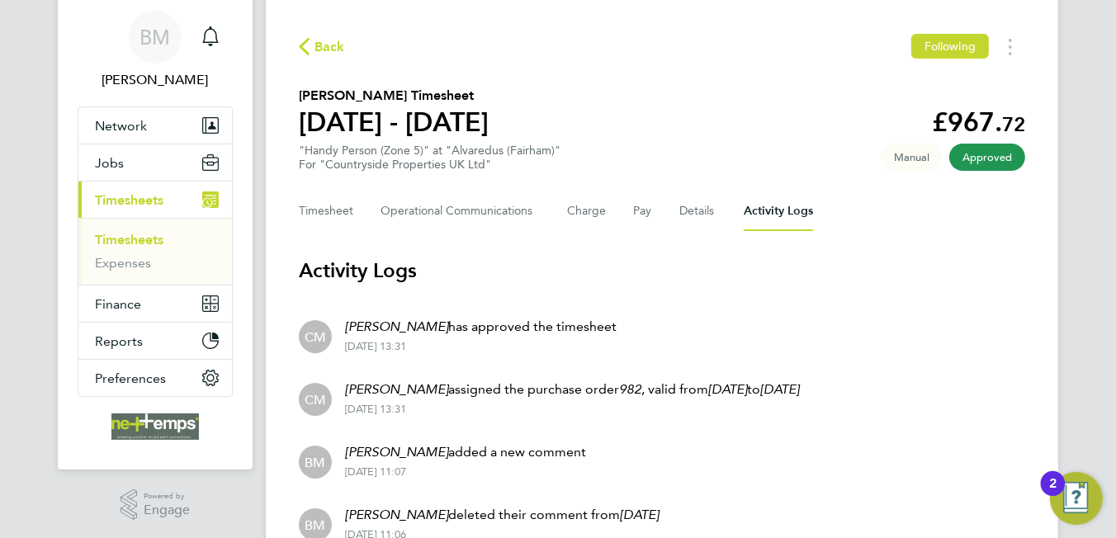
click at [331, 41] on span "Back" at bounding box center [329, 47] width 31 height 20
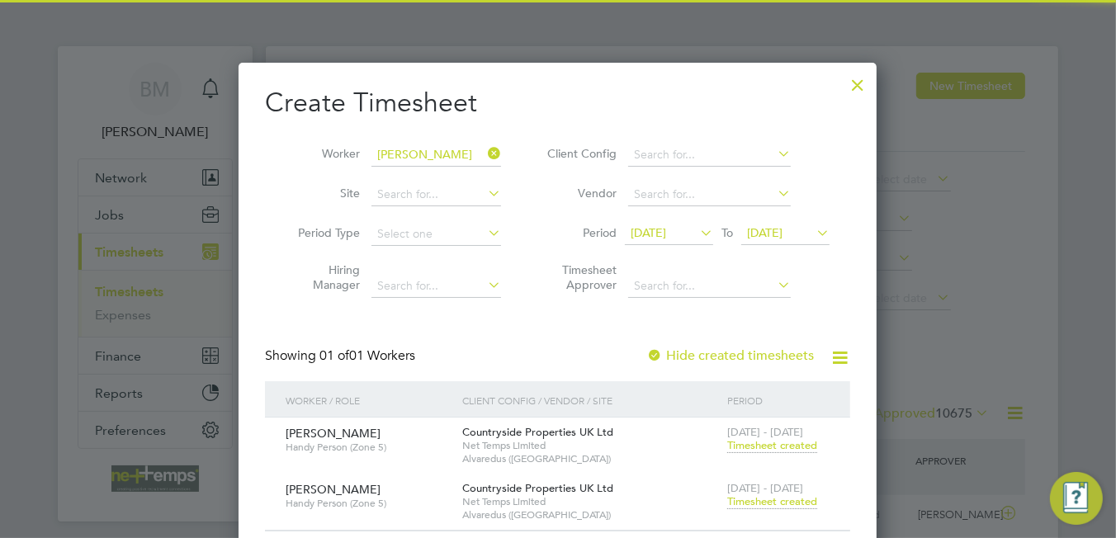
scroll to position [41, 144]
